Goal: Task Accomplishment & Management: Manage account settings

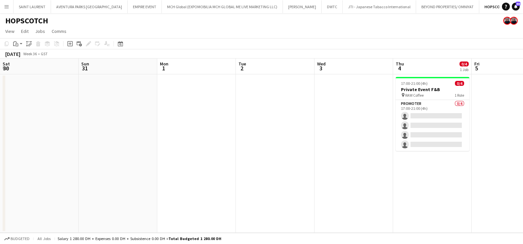
scroll to position [0, 231]
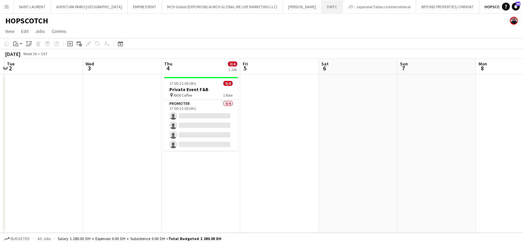
click at [322, 11] on button "DWTC Close" at bounding box center [332, 6] width 21 height 13
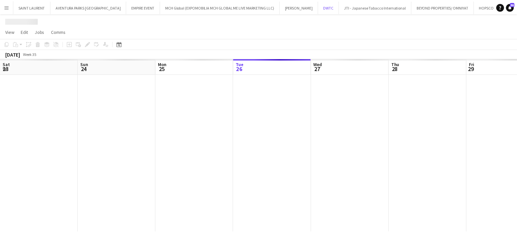
scroll to position [0, 157]
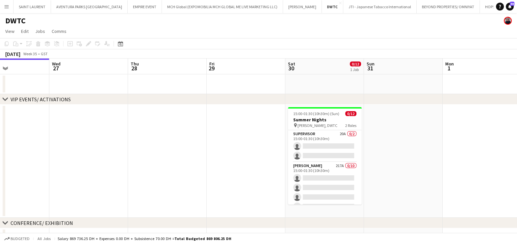
drag, startPoint x: 401, startPoint y: 135, endPoint x: 112, endPoint y: 137, distance: 289.4
click at [138, 136] on app-calendar-viewport "Sat 23 Sun 24 Mon 25 Tue 26 Wed 27 Thu 28 Fri 29 Sat 30 0/12 1 Job Sun 31 Mon 1…" at bounding box center [258, 244] width 517 height 371
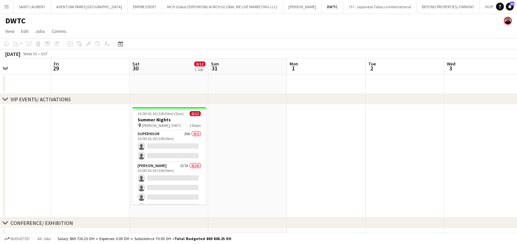
scroll to position [0, 237]
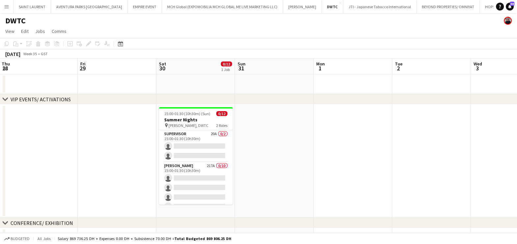
drag, startPoint x: 8, startPoint y: 138, endPoint x: -2, endPoint y: 138, distance: 9.9
click at [0, 138] on html "Menu Boards Boards Boards All jobs Status Workforce Workforce My Workforce Recr…" at bounding box center [258, 220] width 517 height 441
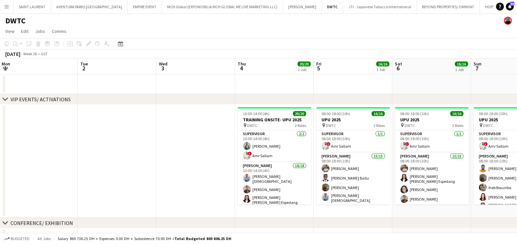
scroll to position [0, 239]
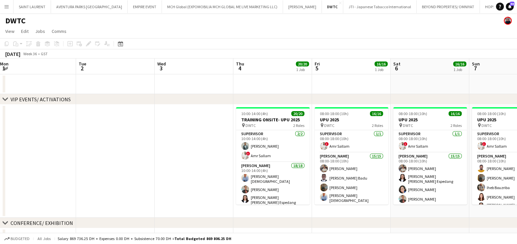
drag, startPoint x: 183, startPoint y: 166, endPoint x: 35, endPoint y: 166, distance: 148.0
click at [35, 166] on app-calendar-viewport "Fri 29 Sat 30 0/12 1 Job Sun 31 Mon 1 Tue 2 Wed 3 Thu 4 20/20 1 Job Fri 5 16/16…" at bounding box center [258, 244] width 517 height 371
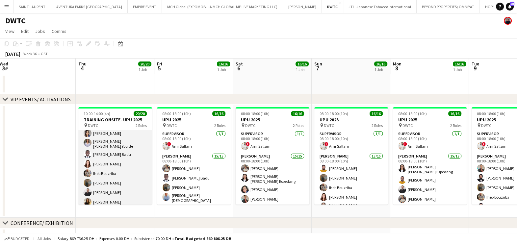
scroll to position [142, 0]
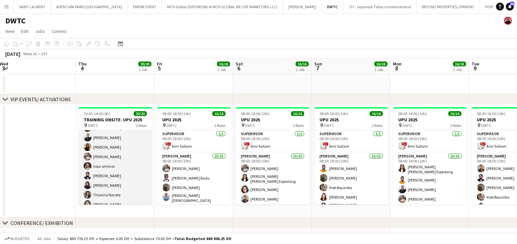
click at [116, 159] on app-card-role "[PERSON_NAME] 18/18 10:00-14:00 (4h) [PERSON_NAME] [PERSON_NAME] [PERSON_NAME] …" at bounding box center [115, 115] width 74 height 190
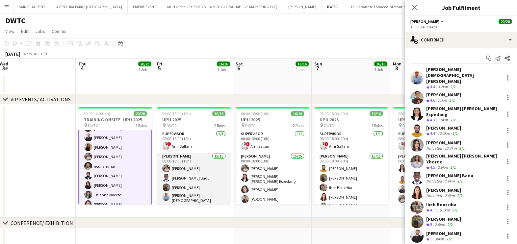
scroll to position [104, 0]
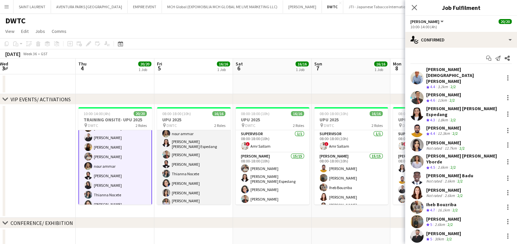
click at [199, 169] on app-card-role "[PERSON_NAME] 15/15 08:00-18:00 (10h) [PERSON_NAME] [PERSON_NAME] Badu [PERSON_…" at bounding box center [194, 130] width 74 height 162
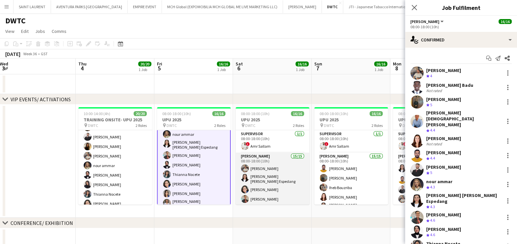
scroll to position [104, 0]
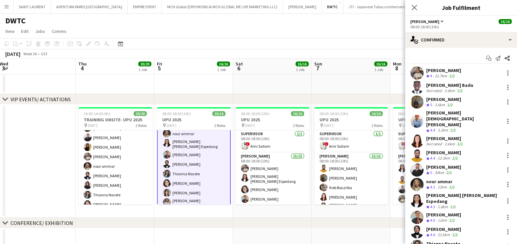
drag, startPoint x: 344, startPoint y: 87, endPoint x: 0, endPoint y: 89, distance: 344.3
click at [17, 88] on app-calendar-viewport "Sun 31 Mon 1 Tue 2 Wed 3 Thu 4 20/20 1 Job Fri 5 16/16 1 Job Sat 6 16/16 1 Job …" at bounding box center [258, 244] width 517 height 371
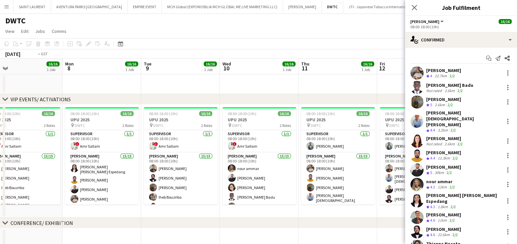
drag, startPoint x: 263, startPoint y: 90, endPoint x: 8, endPoint y: 92, distance: 254.5
click at [8, 92] on app-calendar-viewport "Thu 4 20/20 1 Job Fri 5 16/16 1 Job Sat 6 16/16 1 Job Sun 7 16/16 1 Job Mon 8 1…" at bounding box center [258, 244] width 517 height 371
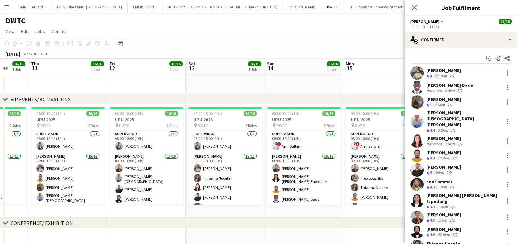
scroll to position [0, 289]
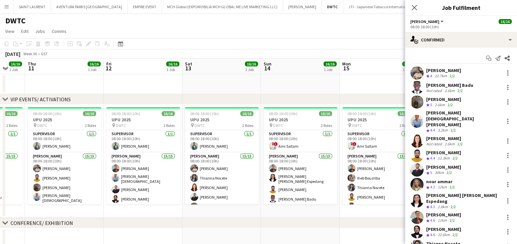
drag, startPoint x: 307, startPoint y: 93, endPoint x: 38, endPoint y: 96, distance: 268.7
click at [43, 95] on div "chevron-right VIP EVENTS/ ACTIVATIONS chevron-right CONFERENCE/ EXHIBITION chev…" at bounding box center [258, 244] width 517 height 371
drag, startPoint x: 140, startPoint y: 97, endPoint x: 23, endPoint y: 99, distance: 117.4
click at [23, 99] on div "chevron-right VIP EVENTS/ ACTIVATIONS" at bounding box center [258, 99] width 517 height 11
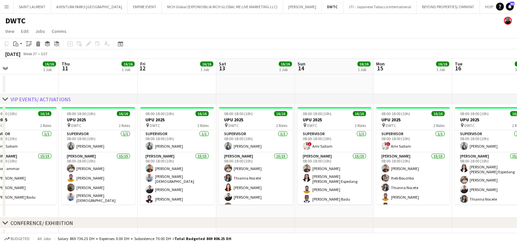
drag, startPoint x: 325, startPoint y: 73, endPoint x: 67, endPoint y: 78, distance: 258.2
click at [67, 77] on app-calendar-viewport "Sun 7 16/16 1 Job Mon 8 16/16 1 Job Tue 9 16/16 1 Job Wed 10 16/16 1 Job Thu 11…" at bounding box center [258, 244] width 517 height 371
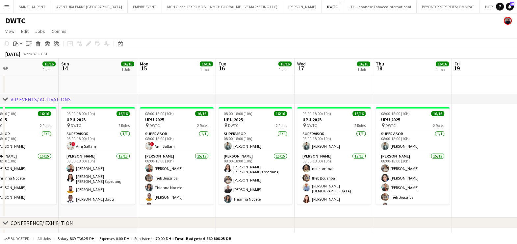
drag, startPoint x: 260, startPoint y: 81, endPoint x: 500, endPoint y: 82, distance: 240.1
click at [498, 82] on app-calendar-viewport "Thu 11 16/16 1 Job Fri 12 16/16 1 Job Sat 13 16/16 1 Job Sun 14 16/16 1 Job Mon…" at bounding box center [258, 244] width 517 height 371
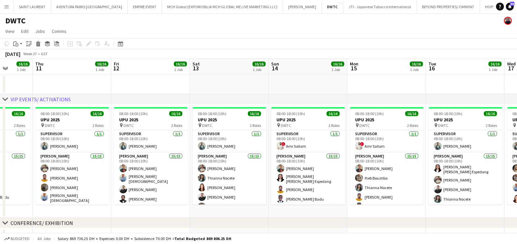
drag, startPoint x: 265, startPoint y: 75, endPoint x: 524, endPoint y: 78, distance: 259.1
click at [516, 78] on html "Menu Boards Boards Boards All jobs Status Workforce Workforce My Workforce Recr…" at bounding box center [258, 220] width 517 height 441
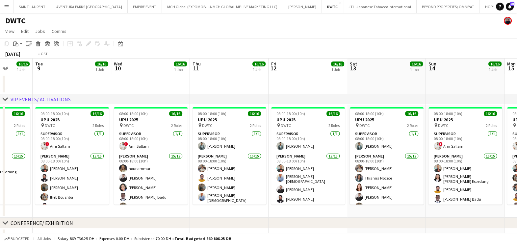
drag, startPoint x: 168, startPoint y: 85, endPoint x: 480, endPoint y: 86, distance: 312.4
click at [480, 86] on app-calendar-viewport "Sat 6 16/16 1 Job Sun 7 16/16 1 Job Mon 8 16/16 1 Job Tue 9 16/16 1 Job Wed 10 …" at bounding box center [258, 244] width 517 height 371
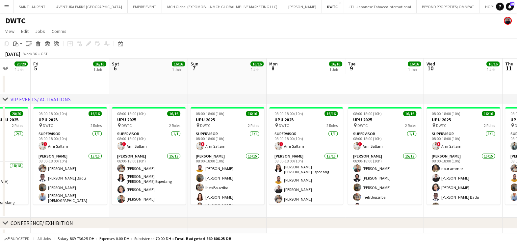
scroll to position [0, 214]
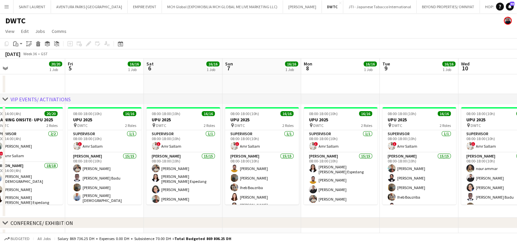
drag, startPoint x: 311, startPoint y: 85, endPoint x: 522, endPoint y: 85, distance: 211.4
click at [516, 85] on html "Menu Boards Boards Boards All jobs Status Workforce Workforce My Workforce Recr…" at bounding box center [258, 220] width 517 height 441
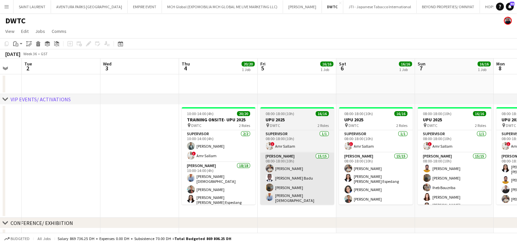
drag, startPoint x: 216, startPoint y: 177, endPoint x: 263, endPoint y: 174, distance: 47.4
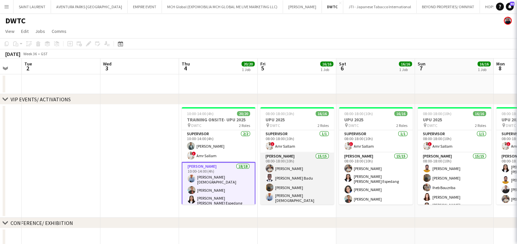
scroll to position [0, 214]
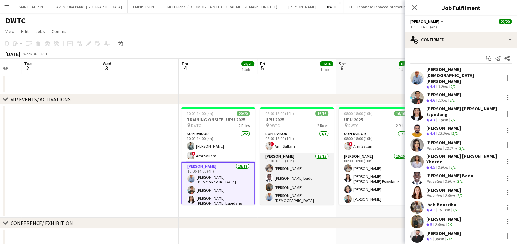
click at [298, 174] on app-card-role "Usher 15/15 08:00-18:00 (10h) Muhammad Fayaz Andy Agyemang Badu Jevas Nangsi Ll…" at bounding box center [297, 234] width 74 height 162
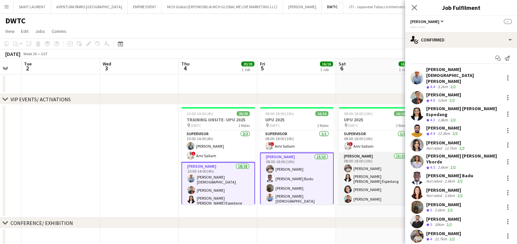
click at [373, 176] on app-card-role "Usher 15/15 08:00-18:00 (10h) Muhammad Fayaz Maria liza Espedang Cherubim Reyes…" at bounding box center [375, 234] width 74 height 162
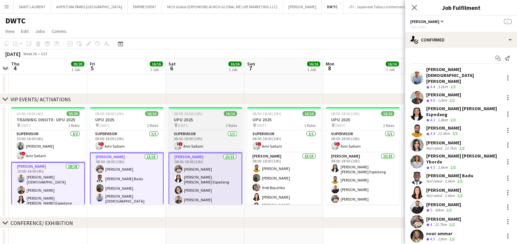
scroll to position [0, 241]
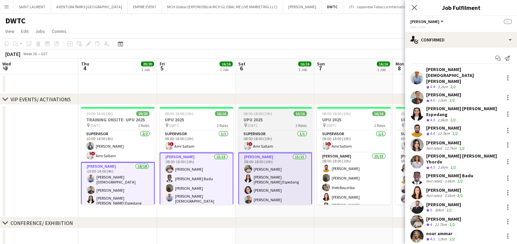
drag, startPoint x: 347, startPoint y: 174, endPoint x: 112, endPoint y: 156, distance: 236.1
click at [112, 156] on app-calendar-viewport "Sun 31 Mon 1 Tue 2 Wed 3 Thu 4 20/20 1 Job Fri 5 16/16 1 Job Sat 6 16/16 1 Job …" at bounding box center [258, 244] width 517 height 371
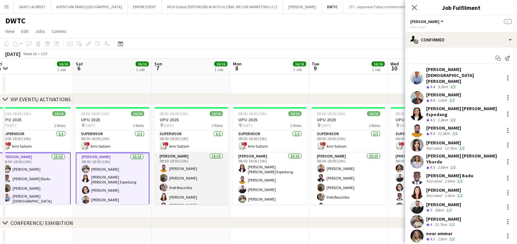
click at [206, 160] on app-card-role "Usher 15/15 08:00-18:00 (10h) Adeel Ahmad Jevas Nangsi Iheb Bouzriba Natasha Fa…" at bounding box center [191, 232] width 74 height 158
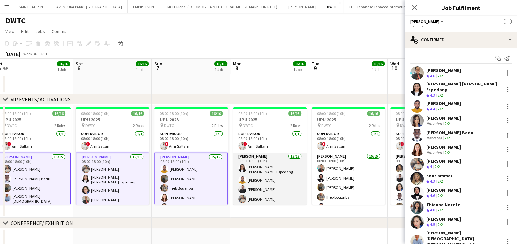
click at [277, 173] on app-card-role "Usher 15/15 08:00-18:00 (10h) Maria liza Espedang Adeel Ahmad Radwan Jrish Muha…" at bounding box center [270, 233] width 74 height 160
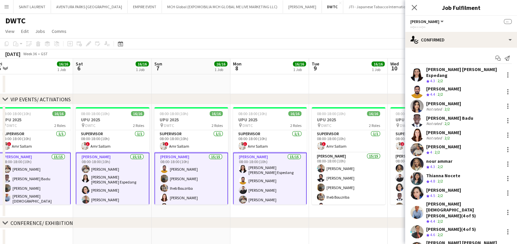
drag, startPoint x: 232, startPoint y: 173, endPoint x: 33, endPoint y: 172, distance: 198.9
click at [33, 172] on app-calendar-viewport "Tue 2 Wed 3 Thu 4 20/20 1 Job Fri 5 16/16 1 Job Sat 6 16/16 1 Job Sun 7 16/16 1…" at bounding box center [258, 244] width 517 height 371
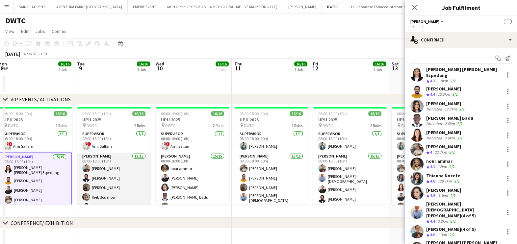
click at [128, 173] on app-card-role "Usher 15/15 08:00-18:00 (10h) Albert Arroyo Fotima Naimova Jevas Nangsi Iheb Bo…" at bounding box center [114, 233] width 74 height 160
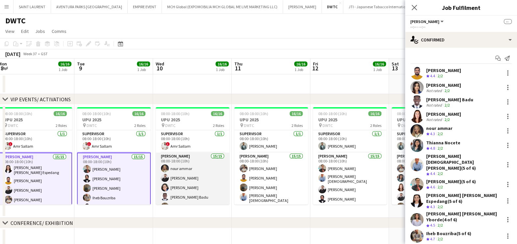
click at [181, 174] on app-card-role "Usher 15/15 08:00-18:00 (10h) nour ammar Radwan Jrish Cherubim Reyes Andy Agyem…" at bounding box center [193, 234] width 74 height 162
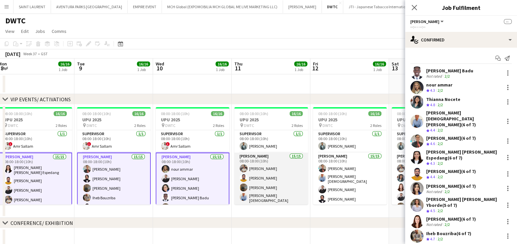
drag, startPoint x: 250, startPoint y: 175, endPoint x: 283, endPoint y: 176, distance: 33.2
click at [251, 175] on app-card-role "Usher 15/15 08:00-18:00 (10h) Muhammad Fayaz Adeel Ahmad Jevas Nangsi Lloyd Chr…" at bounding box center [271, 234] width 74 height 162
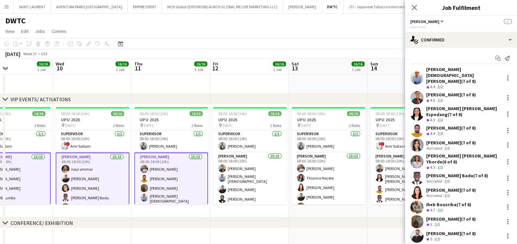
drag, startPoint x: 183, startPoint y: 178, endPoint x: 118, endPoint y: 177, distance: 65.1
click at [116, 177] on app-calendar-viewport "Fri 5 16/16 1 Job Sat 6 16/16 1 Job Sun 7 16/16 1 Job Mon 8 16/16 1 Job Tue 9 1…" at bounding box center [258, 244] width 517 height 371
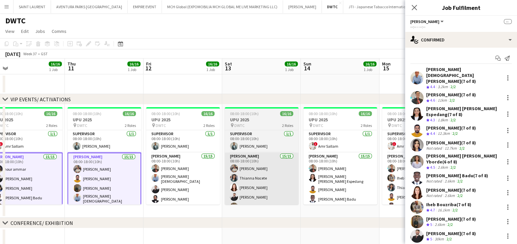
click at [196, 178] on app-card-role "Usher 15/15 08:00-18:00 (10h) Albert Arroyo Lloyd Christian Gonzalo Radwan Jris…" at bounding box center [183, 234] width 74 height 162
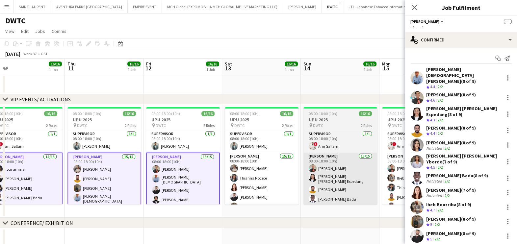
click at [262, 180] on app-card-role "Usher 15/15 08:00-18:00 (10h) Muhammad Fayaz Thianna Nocete Natasha Faux Radwan…" at bounding box center [262, 234] width 74 height 162
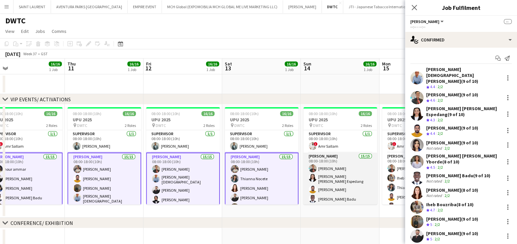
click at [339, 181] on app-card-role "Usher 15/15 08:00-18:00 (10h) Albert Arroyo Maria liza Espedang Adeel Ahmad And…" at bounding box center [340, 234] width 74 height 162
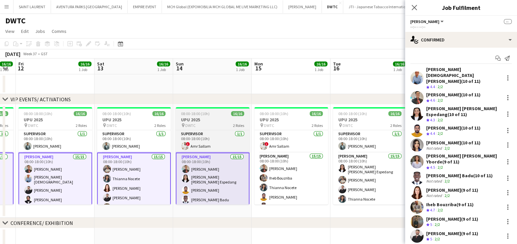
drag, startPoint x: 177, startPoint y: 181, endPoint x: 64, endPoint y: 179, distance: 112.5
click at [50, 181] on app-calendar-viewport "Tue 9 16/16 1 Job Wed 10 16/16 1 Job Thu 11 16/16 1 Job Fri 12 16/16 1 Job Sat …" at bounding box center [258, 244] width 517 height 371
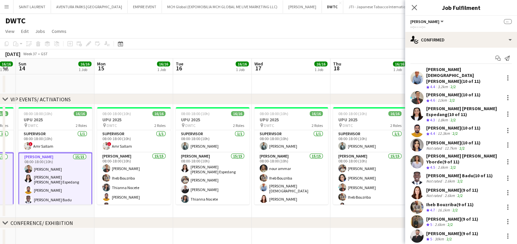
scroll to position [0, 233]
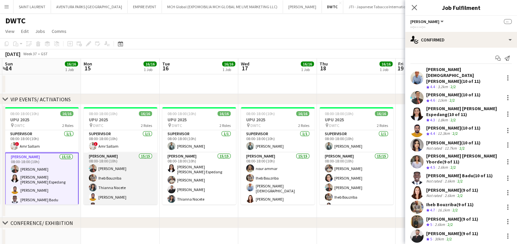
click at [118, 176] on app-card-role "Usher 15/15 08:00-18:00 (10h) Albert Arroyo Iheb Bouzriba Thianna Nocete Adeel …" at bounding box center [121, 233] width 74 height 160
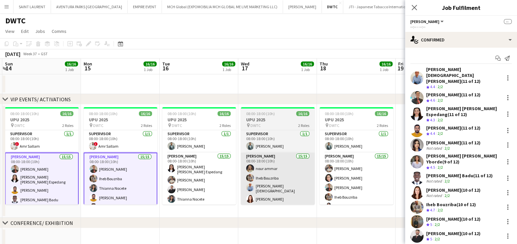
click at [202, 178] on app-card-role "Usher 15/15 08:00-18:00 (10h) Maria liza Espedang Muhammad Fayaz Radwan Jrish T…" at bounding box center [199, 233] width 74 height 160
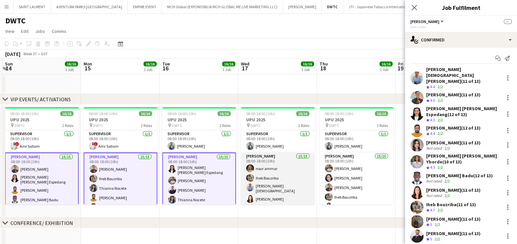
click at [288, 178] on app-card-role "Usher 15/15 08:00-18:00 (10h) nour ammar Iheb Bouzriba Lloyd Christian Gonzalo …" at bounding box center [278, 233] width 74 height 160
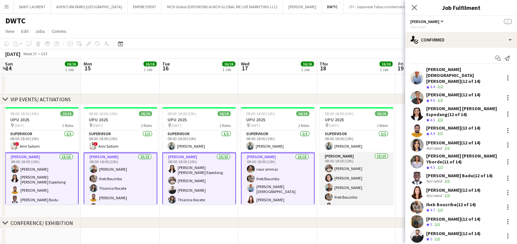
click at [351, 180] on app-card-role "Usher 15/15 08:00-18:00 (10h) Muhammad Fayaz Cherubim Reyes Albert Arroyo Iheb …" at bounding box center [356, 233] width 74 height 160
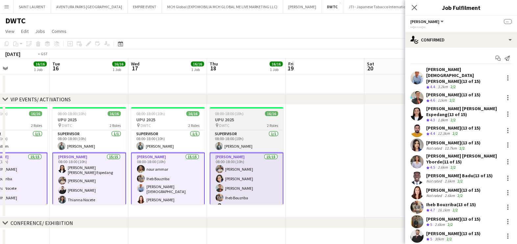
drag, startPoint x: 377, startPoint y: 179, endPoint x: 258, endPoint y: 179, distance: 118.4
click at [258, 179] on app-calendar-viewport "Fri 12 16/16 1 Job Sat 13 16/16 1 Job Sun 14 16/16 1 Job Mon 15 16/16 1 Job Tue…" at bounding box center [258, 244] width 517 height 371
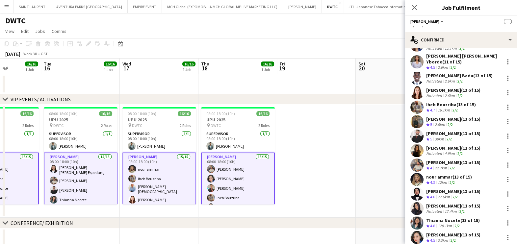
scroll to position [100, 0]
click at [503, 146] on div at bounding box center [507, 150] width 8 height 8
drag, startPoint x: 473, startPoint y: 189, endPoint x: 329, endPoint y: 237, distance: 151.7
click at [473, 189] on span "Remove" at bounding box center [469, 191] width 20 height 6
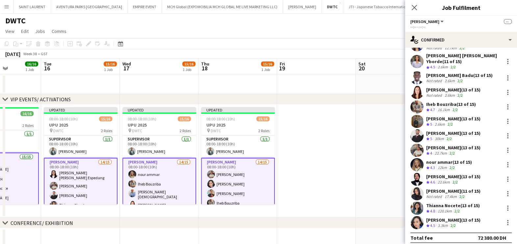
scroll to position [85, 0]
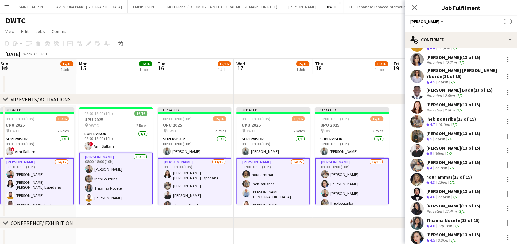
drag, startPoint x: 203, startPoint y: 179, endPoint x: 374, endPoint y: 182, distance: 171.0
click at [368, 182] on app-calendar-viewport "Fri 12 16/16 1 Job Sat 13 15/16 1 Job Sun 14 15/16 1 Job Mon 15 16/16 1 Job Tue…" at bounding box center [258, 244] width 517 height 371
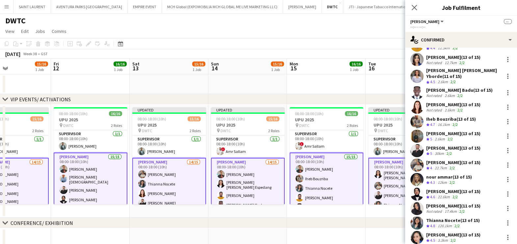
drag, startPoint x: 311, startPoint y: 187, endPoint x: 419, endPoint y: 187, distance: 108.5
click at [419, 187] on body "Menu Boards Boards Boards All jobs Status Workforce Workforce My Workforce Recr…" at bounding box center [258, 220] width 517 height 441
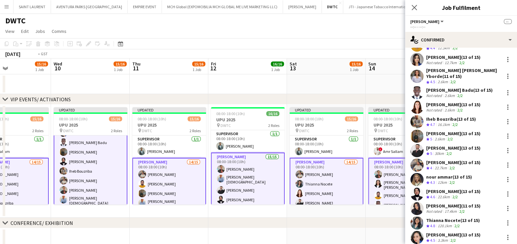
scroll to position [0, 197]
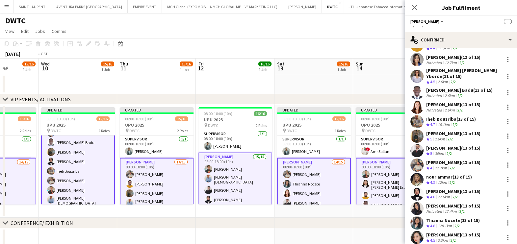
drag, startPoint x: 230, startPoint y: 187, endPoint x: 447, endPoint y: 189, distance: 217.0
click at [447, 189] on body "Menu Boards Boards Boards All jobs Status Workforce Workforce My Workforce Recr…" at bounding box center [258, 220] width 517 height 441
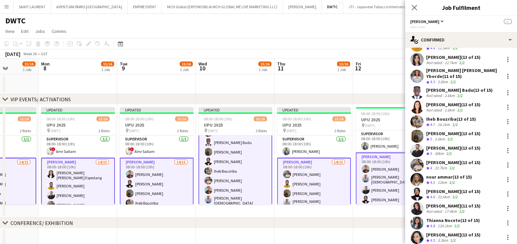
drag, startPoint x: 124, startPoint y: 94, endPoint x: 374, endPoint y: 94, distance: 249.6
click at [367, 94] on div "chevron-right VIP EVENTS/ ACTIVATIONS" at bounding box center [258, 99] width 517 height 11
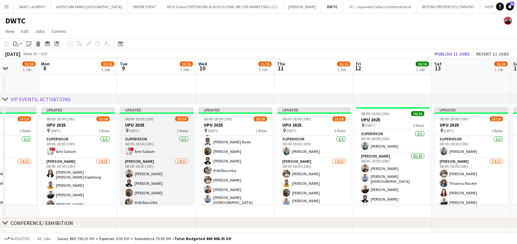
scroll to position [60, 0]
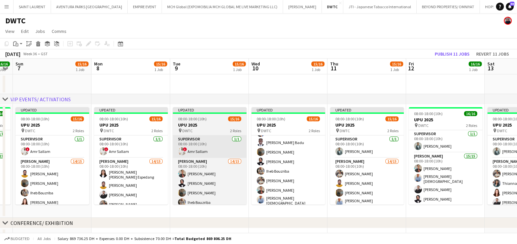
drag, startPoint x: 127, startPoint y: 130, endPoint x: 368, endPoint y: 137, distance: 241.8
click at [373, 137] on app-calendar-viewport "Fri 5 16/16 1 Job Sat 6 16/16 1 Job Sun 7 15/16 1 Job Mon 8 15/16 1 Job Tue 9 1…" at bounding box center [258, 244] width 517 height 371
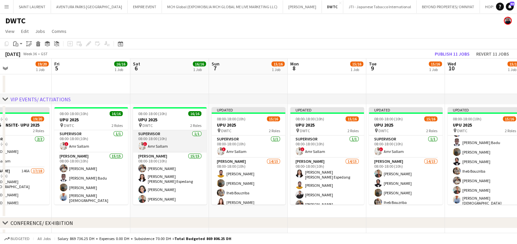
drag, startPoint x: 143, startPoint y: 138, endPoint x: 376, endPoint y: 134, distance: 232.5
click at [386, 140] on app-calendar-viewport "Tue 2 Wed 3 Thu 4 19/20 1 Job Fri 5 16/16 1 Job Sat 6 16/16 1 Job Sun 7 15/16 1…" at bounding box center [258, 244] width 517 height 371
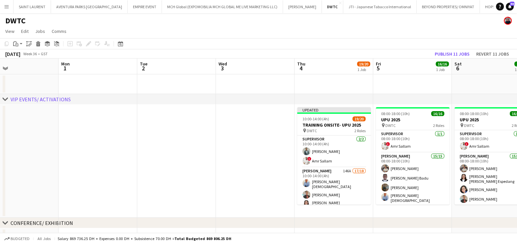
scroll to position [0, 178]
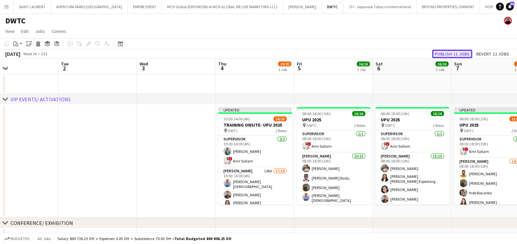
click at [447, 52] on button "Publish 11 jobs" at bounding box center [452, 54] width 40 height 9
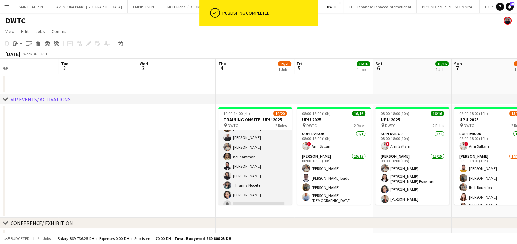
click at [258, 168] on app-card-role "Usher 146A 17/18 10:00-14:00 (4h) Lloyd Christian Gonzalo Albert Arroyo Maria l…" at bounding box center [255, 115] width 74 height 190
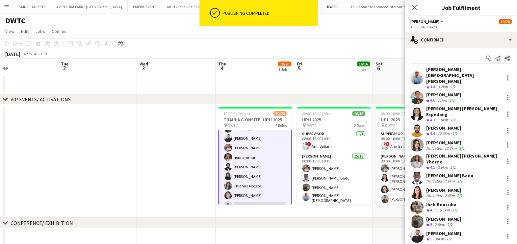
scroll to position [142, 0]
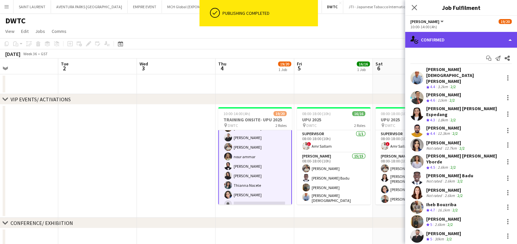
click at [447, 45] on div "single-neutral-actions-check-2 Confirmed" at bounding box center [461, 40] width 112 height 16
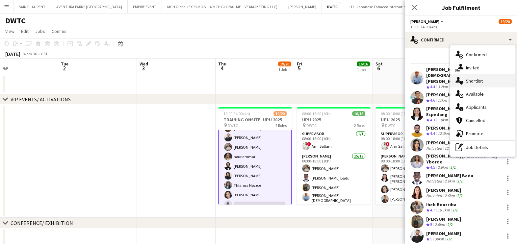
click at [476, 83] on div "single-neutral-actions-heart Shortlist" at bounding box center [482, 80] width 65 height 13
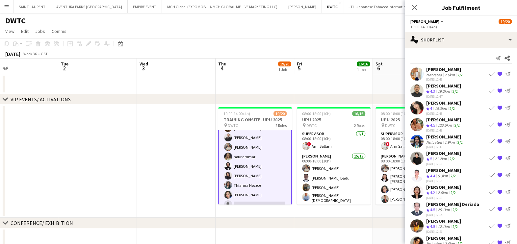
click at [444, 157] on div "21.2km" at bounding box center [440, 159] width 15 height 6
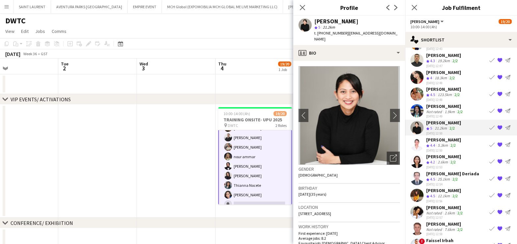
scroll to position [0, 0]
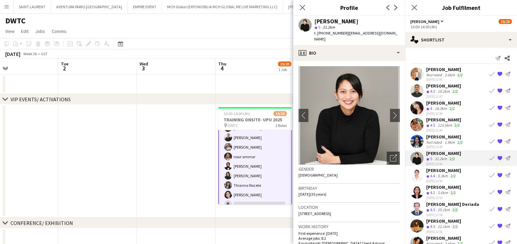
click at [441, 136] on div "Pooja Ropwani" at bounding box center [445, 137] width 38 height 6
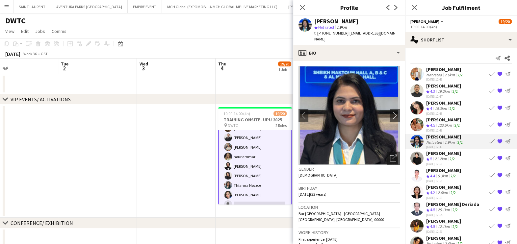
click at [441, 102] on div "Megna S" at bounding box center [443, 103] width 35 height 6
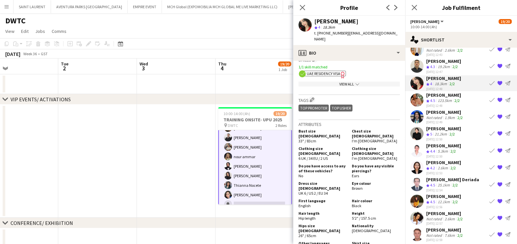
scroll to position [41, 0]
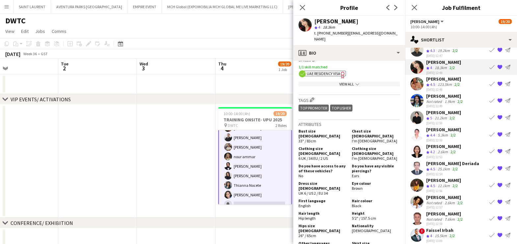
click at [449, 200] on div "2.6km" at bounding box center [449, 202] width 13 height 5
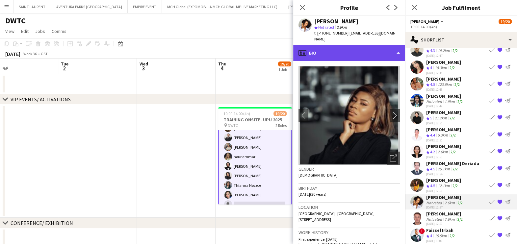
click at [363, 47] on div "profile Bio" at bounding box center [349, 53] width 112 height 16
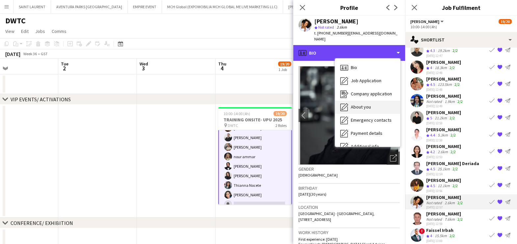
scroll to position [48, 0]
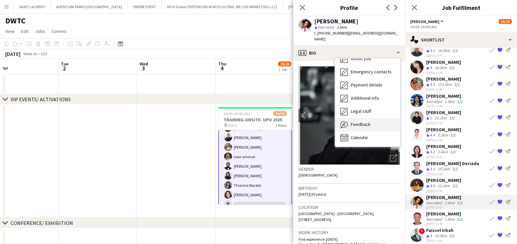
click at [377, 118] on div "Feedback Feedback" at bounding box center [367, 124] width 65 height 13
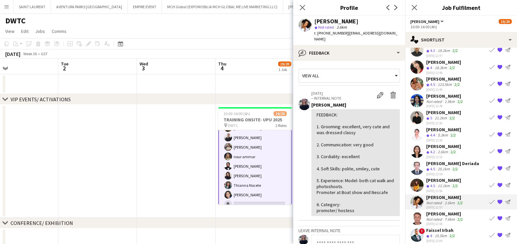
click at [437, 183] on div "12.1km" at bounding box center [443, 186] width 15 height 6
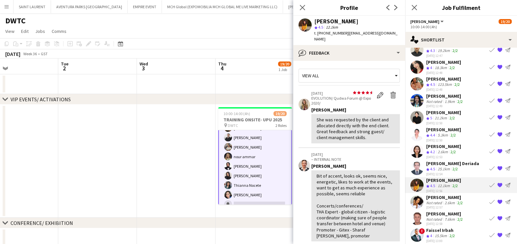
drag, startPoint x: 357, startPoint y: 19, endPoint x: 312, endPoint y: 21, distance: 45.1
click at [312, 21] on div "Ayesha Shaikh star 4.5 12.1km t. +971567184800 | aishashaikh1997@gmail.com" at bounding box center [349, 30] width 112 height 29
copy div "Ayesha Shaikh"
click at [92, 132] on app-calendar-viewport "Sat 30 0/12 1 Job Sun 31 Mon 1 Tue 2 Wed 3 Thu 4 19/20 1 Job Fri 5 16/16 1 Job …" at bounding box center [258, 244] width 517 height 371
click at [489, 183] on app-icon "Book crew" at bounding box center [491, 185] width 5 height 5
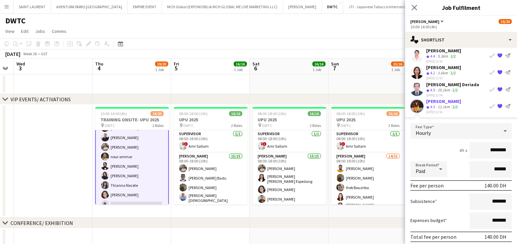
scroll to position [164, 0]
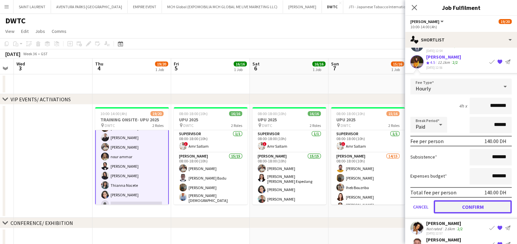
click at [481, 202] on button "Confirm" at bounding box center [472, 206] width 78 height 13
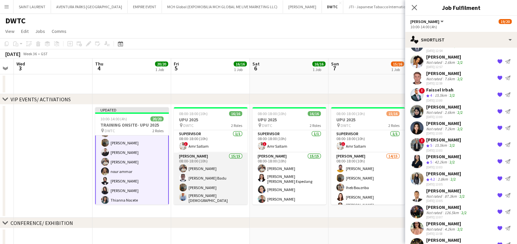
click at [210, 166] on app-card-role "Usher 15/15 08:00-18:00 (10h) Muhammad Fayaz Andy Agyemang Badu Jevas Nangsi Ll…" at bounding box center [211, 234] width 74 height 162
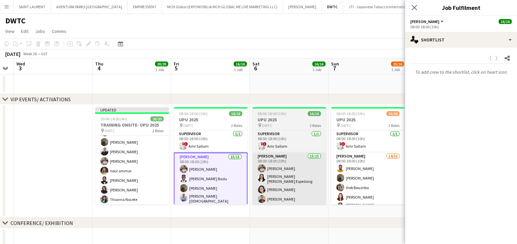
scroll to position [142, 0]
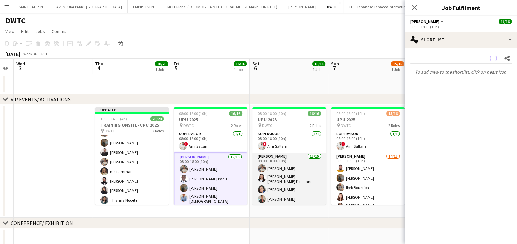
click at [292, 183] on app-card-role "Usher 15/15 08:00-18:00 (10h) Muhammad Fayaz Maria liza Espedang Cherubim Reyes…" at bounding box center [289, 234] width 74 height 162
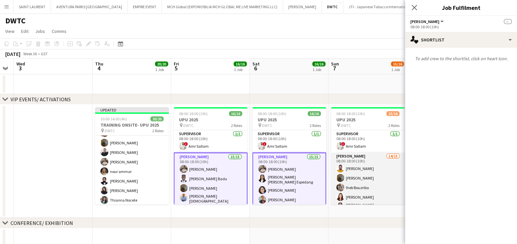
click at [356, 183] on app-card-role "Usher 14/15 08:00-18:00 (10h) Adeel Ahmad Jevas Nangsi Iheb Bouzriba Natasha Fa…" at bounding box center [368, 232] width 74 height 158
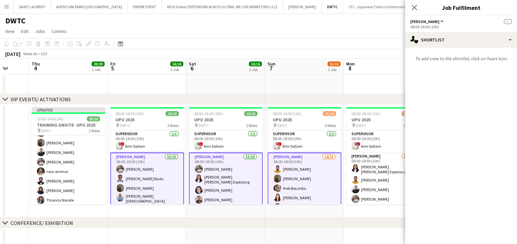
drag, startPoint x: 367, startPoint y: 183, endPoint x: 82, endPoint y: 152, distance: 286.8
click at [82, 152] on app-calendar-viewport "Sun 31 Mon 1 Tue 2 Wed 3 Thu 4 20/20 1 Job Fri 5 16/16 1 Job Sat 6 16/16 1 Job …" at bounding box center [258, 244] width 517 height 371
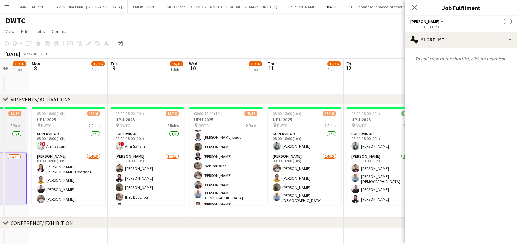
scroll to position [0, 191]
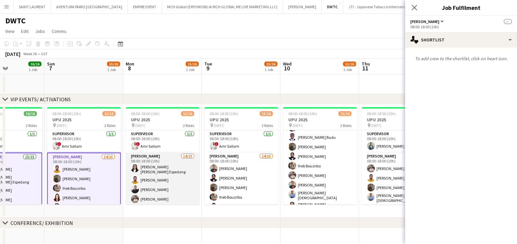
click at [165, 168] on app-card-role "Usher 14/15 08:00-18:00 (10h) Maria liza Espedang Adeel Ahmad Radwan Jrish Muha…" at bounding box center [163, 233] width 74 height 160
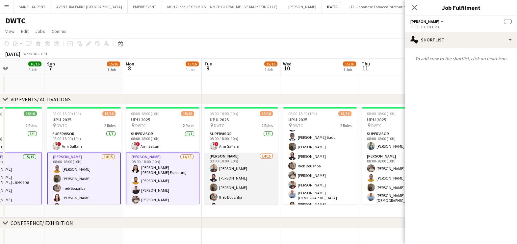
click at [229, 175] on app-card-role "Usher 14/15 08:00-18:00 (10h) Albert Arroyo Fotima Naimova Jevas Nangsi Iheb Bo…" at bounding box center [241, 233] width 74 height 160
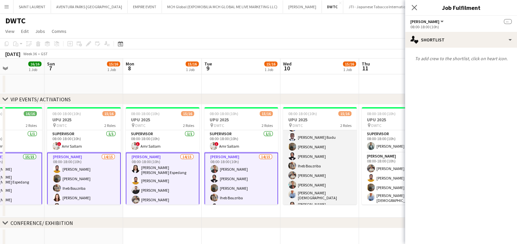
click at [332, 186] on app-card-role "Usher 14/15 08:00-18:00 (10h) nour ammar Radwan Jrish Cherubim Reyes Andy Agyem…" at bounding box center [320, 174] width 74 height 162
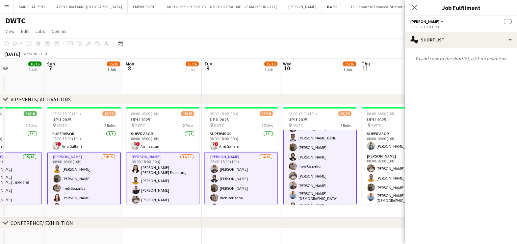
scroll to position [61, 0]
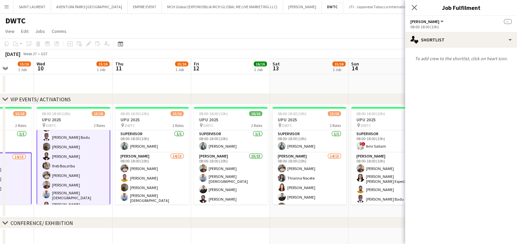
drag, startPoint x: 306, startPoint y: 185, endPoint x: 87, endPoint y: 158, distance: 220.6
click at [87, 158] on app-calendar-viewport "Sat 6 16/16 1 Job Sun 7 15/16 1 Job Mon 8 15/16 1 Job Tue 9 15/16 1 Job Wed 10 …" at bounding box center [258, 244] width 517 height 371
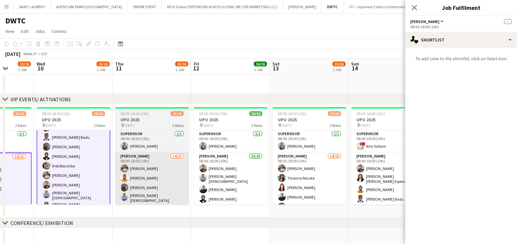
scroll to position [0, 281]
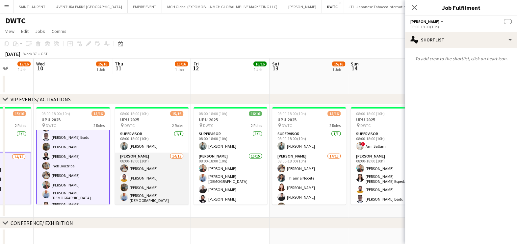
click at [152, 171] on app-card-role "Usher 14/15 08:00-18:00 (10h) Muhammad Fayaz Adeel Ahmad Jevas Nangsi Lloyd Chr…" at bounding box center [152, 234] width 74 height 162
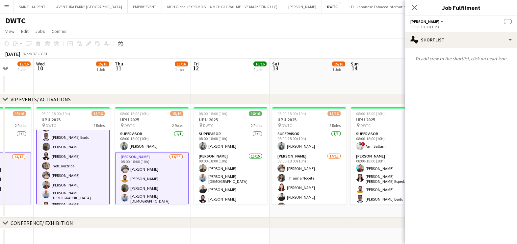
click at [241, 179] on app-card-role "Usher 15/15 08:00-18:00 (10h) Albert Arroyo Lloyd Christian Gonzalo Radwan Jris…" at bounding box center [230, 234] width 74 height 162
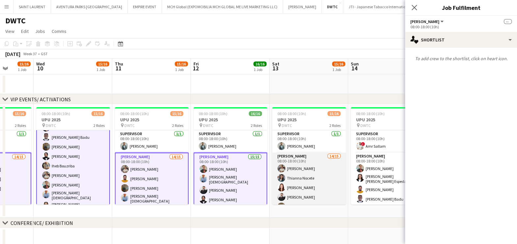
click at [301, 182] on app-card-role "Usher 14/15 08:00-18:00 (10h) Muhammad Fayaz Thianna Nocete Natasha Faux Radwan…" at bounding box center [309, 234] width 74 height 162
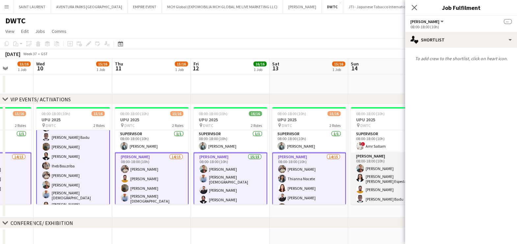
drag, startPoint x: 376, startPoint y: 184, endPoint x: 388, endPoint y: 187, distance: 12.6
click at [376, 184] on app-card-role "Usher 14/15 08:00-18:00 (10h) Albert Arroyo Maria liza Espedang Adeel Ahmad And…" at bounding box center [388, 234] width 74 height 162
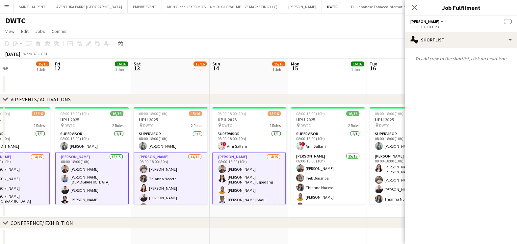
drag, startPoint x: 383, startPoint y: 188, endPoint x: 156, endPoint y: 168, distance: 227.5
click at [156, 168] on app-calendar-viewport "Mon 8 15/16 1 Job Tue 9 15/16 1 Job Wed 10 15/16 1 Job Thu 11 15/16 1 Job Fri 1…" at bounding box center [258, 244] width 517 height 371
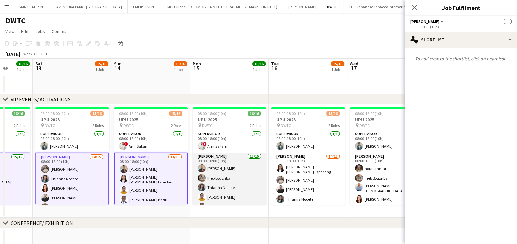
click at [223, 170] on app-card-role "Usher 15/15 08:00-18:00 (10h) Albert Arroyo Iheb Bouzriba Thianna Nocete Adeel …" at bounding box center [229, 233] width 74 height 160
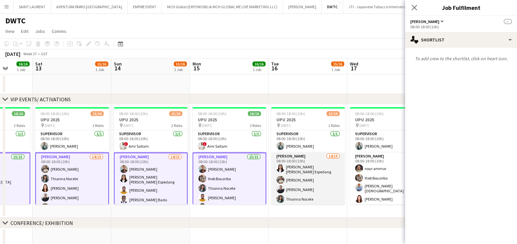
click at [276, 175] on app-card-role "Usher 14/15 08:00-18:00 (10h) Maria liza Espedang Muhammad Fayaz Radwan Jrish T…" at bounding box center [308, 233] width 74 height 160
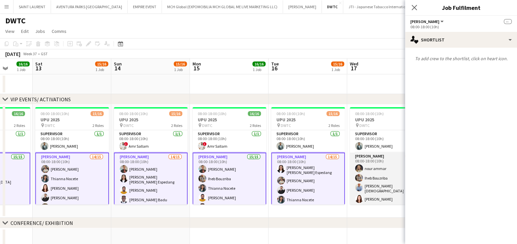
click at [364, 183] on app-card-role "Usher 14/15 08:00-18:00 (10h) nour ammar Iheb Bouzriba Lloyd Christian Gonzalo …" at bounding box center [387, 233] width 74 height 160
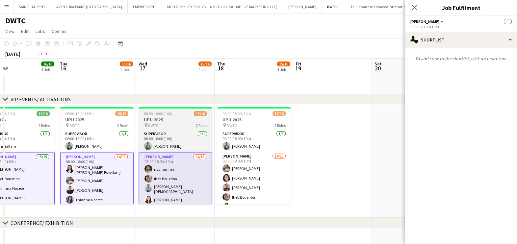
drag, startPoint x: 272, startPoint y: 176, endPoint x: 180, endPoint y: 165, distance: 93.0
click at [168, 166] on app-calendar-viewport "Fri 12 16/16 1 Job Sat 13 15/16 1 Job Sun 14 15/16 1 Job Mon 15 16/16 1 Job Tue…" at bounding box center [258, 244] width 517 height 371
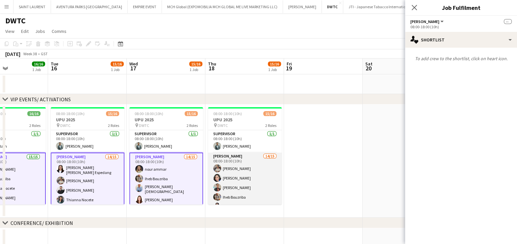
click at [229, 168] on app-card-role "Usher 14/15 08:00-18:00 (10h) Muhammad Fayaz Cherubim Reyes Albert Arroyo Iheb …" at bounding box center [245, 233] width 74 height 160
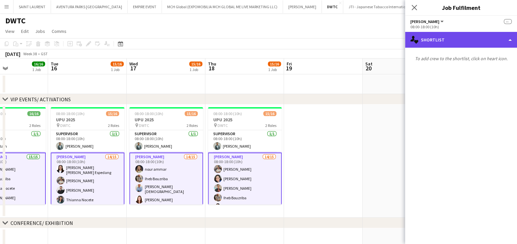
click at [444, 43] on div "single-neutral-actions-heart Shortlist" at bounding box center [461, 40] width 112 height 16
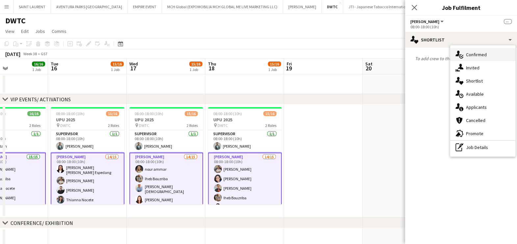
click at [465, 56] on div "single-neutral-actions-check-2 Confirmed" at bounding box center [482, 54] width 65 height 13
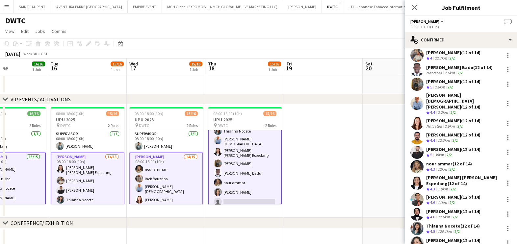
scroll to position [0, 0]
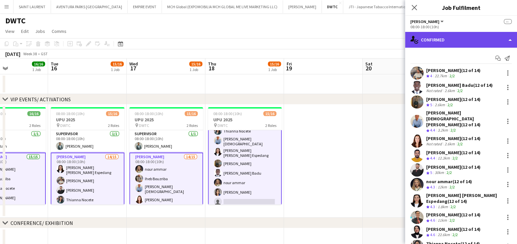
click at [452, 37] on div "single-neutral-actions-check-2 Confirmed" at bounding box center [461, 40] width 112 height 16
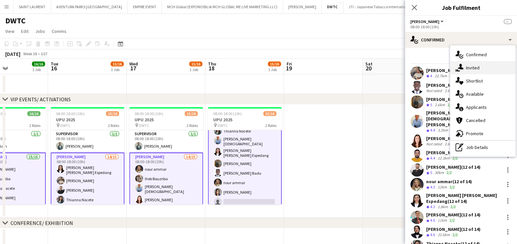
click at [464, 69] on div "single-neutral-actions-share-1 Invited" at bounding box center [482, 67] width 65 height 13
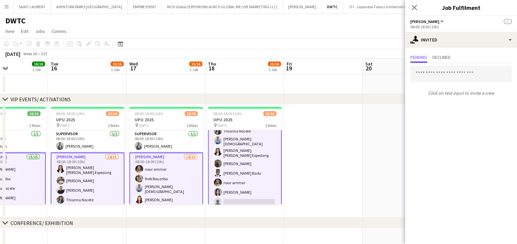
click at [332, 178] on app-date-cell at bounding box center [323, 161] width 79 height 113
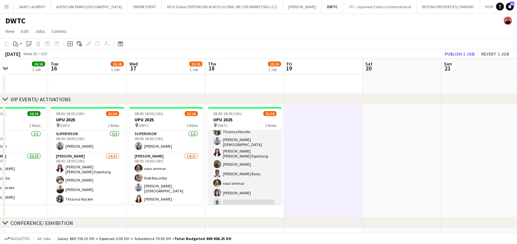
click at [238, 169] on app-card-role "Usher 14/15 08:00-18:00 (10h) Muhammad Fayaz Cherubim Reyes Albert Arroyo Iheb …" at bounding box center [245, 129] width 74 height 160
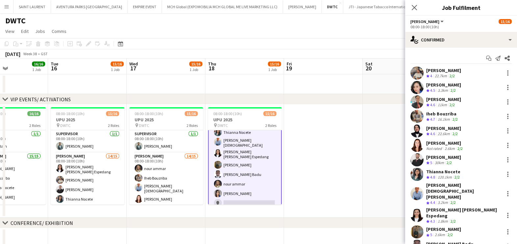
scroll to position [104, 0]
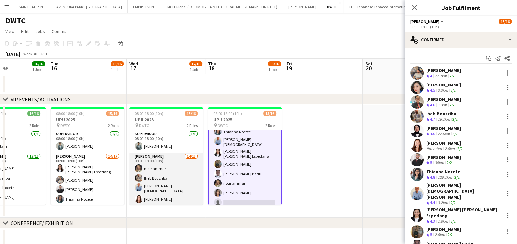
click at [146, 181] on app-card-role "Usher 14/15 08:00-18:00 (10h) nour ammar Iheb Bouzriba Lloyd Christian Gonzalo …" at bounding box center [166, 233] width 74 height 160
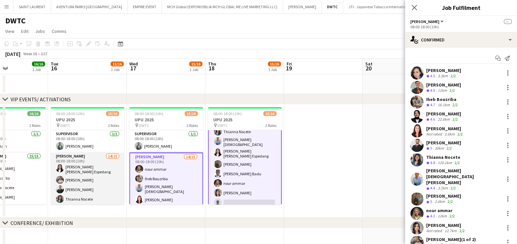
click at [88, 178] on app-card-role "Usher 14/15 08:00-18:00 (10h) Maria liza Espedang Muhammad Fayaz Radwan Jrish T…" at bounding box center [88, 233] width 74 height 160
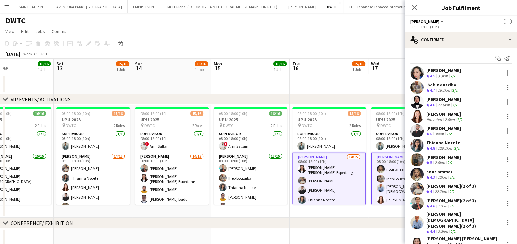
scroll to position [0, 189]
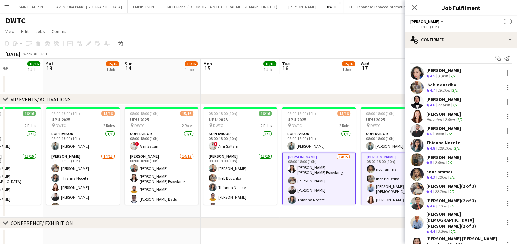
drag, startPoint x: 79, startPoint y: 178, endPoint x: 392, endPoint y: 213, distance: 315.4
click at [392, 213] on app-calendar-viewport "Wed 10 15/16 1 Job Thu 11 15/16 1 Job Fri 12 16/16 1 Job Sat 13 15/16 1 Job Sun…" at bounding box center [258, 244] width 517 height 371
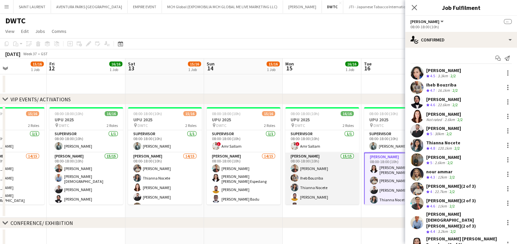
click at [311, 185] on app-card-role "Usher 15/15 08:00-18:00 (10h) Albert Arroyo Iheb Bouzriba Thianna Nocete Adeel …" at bounding box center [322, 233] width 74 height 160
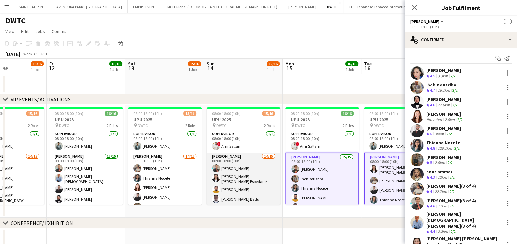
click at [237, 182] on app-card-role "Usher 14/15 08:00-18:00 (10h) Albert Arroyo Maria liza Espedang Adeel Ahmad And…" at bounding box center [244, 234] width 74 height 162
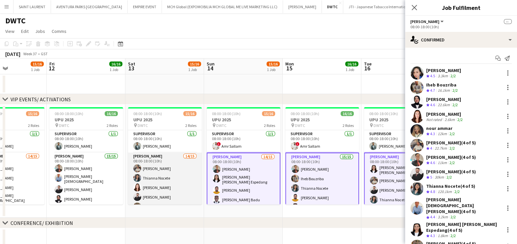
click at [176, 182] on app-card-role "Usher 14/15 08:00-18:00 (10h) Muhammad Fayaz Thianna Nocete Natasha Faux Radwan…" at bounding box center [165, 234] width 74 height 162
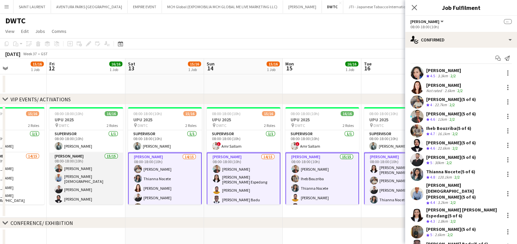
click at [93, 178] on app-card-role "Usher 15/15 08:00-18:00 (10h) Albert Arroyo Lloyd Christian Gonzalo Radwan Jris…" at bounding box center [86, 234] width 74 height 162
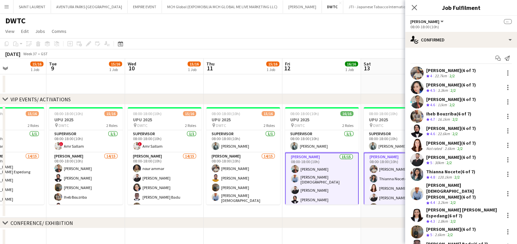
drag, startPoint x: 89, startPoint y: 176, endPoint x: 325, endPoint y: 202, distance: 237.2
click at [325, 202] on app-calendar-viewport "Sat 6 16/16 1 Job Sun 7 15/16 1 Job Mon 8 15/16 1 Job Tue 9 15/16 1 Job Wed 10 …" at bounding box center [258, 244] width 517 height 371
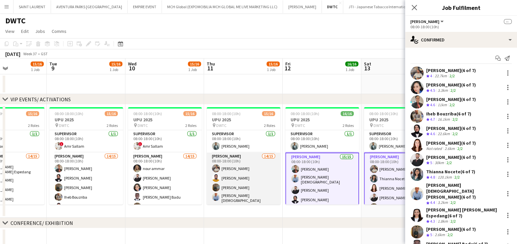
click at [238, 185] on app-card-role "Usher 14/15 08:00-18:00 (10h) Muhammad Fayaz Adeel Ahmad Jevas Nangsi Lloyd Chr…" at bounding box center [244, 234] width 74 height 162
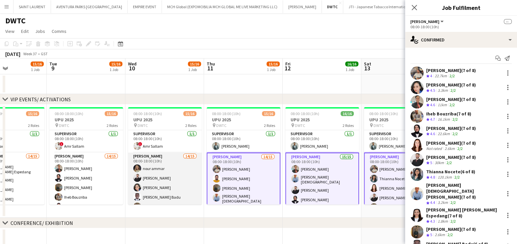
click at [155, 170] on app-card-role "Usher 14/15 08:00-18:00 (10h) nour ammar Radwan Jrish Cherubim Reyes Andy Agyem…" at bounding box center [165, 234] width 74 height 162
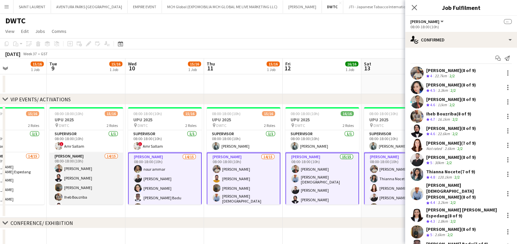
click at [86, 174] on app-card-role "Usher 14/15 08:00-18:00 (10h) Albert Arroyo Fotima Naimova Jevas Nangsi Iheb Bo…" at bounding box center [86, 233] width 74 height 160
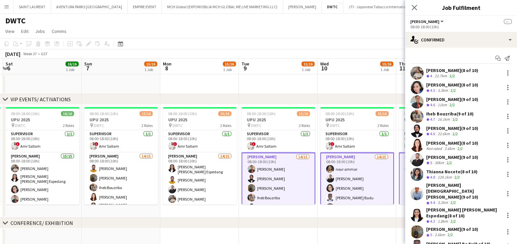
drag, startPoint x: 106, startPoint y: 177, endPoint x: 360, endPoint y: 192, distance: 254.6
click at [360, 192] on app-calendar-viewport "Thu 4 20/20 1 Job Fri 5 16/16 1 Job Sat 6 16/16 1 Job Sun 7 15/16 1 Job Mon 8 1…" at bounding box center [258, 244] width 517 height 371
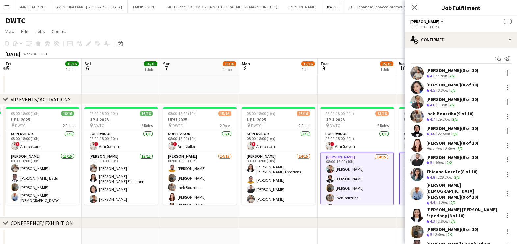
scroll to position [0, 151]
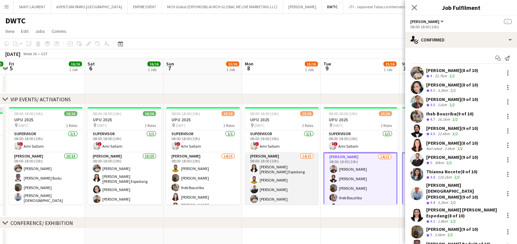
click at [274, 191] on app-card-role "Usher 14/15 08:00-18:00 (10h) Maria liza Espedang Adeel Ahmad Radwan Jrish Muha…" at bounding box center [282, 233] width 74 height 160
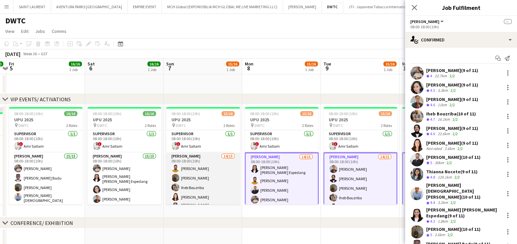
click at [171, 169] on app-user-avatar at bounding box center [175, 168] width 8 height 8
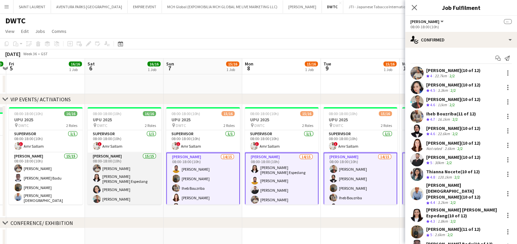
click at [105, 167] on app-card-role "Usher 15/15 08:00-18:00 (10h) Muhammad Fayaz Maria liza Espedang Cherubim Reyes…" at bounding box center [124, 234] width 74 height 162
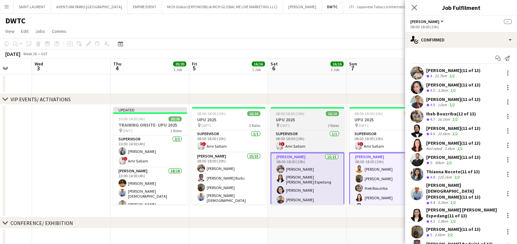
drag, startPoint x: 179, startPoint y: 180, endPoint x: 316, endPoint y: 189, distance: 136.8
click at [316, 188] on app-calendar-viewport "Sun 31 Mon 1 Tue 2 Wed 3 Thu 4 20/20 1 Job Fri 5 16/16 1 Job Sat 6 16/16 1 Job …" at bounding box center [258, 244] width 517 height 371
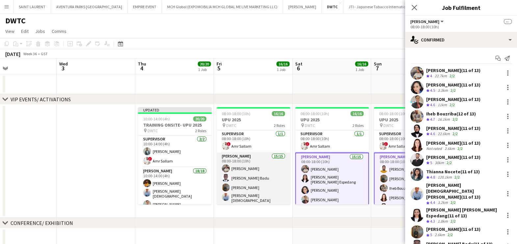
click at [242, 183] on app-card-role "Usher 15/15 08:00-18:00 (10h) Muhammad Fayaz Andy Agyemang Badu Jevas Nangsi Ll…" at bounding box center [253, 234] width 74 height 162
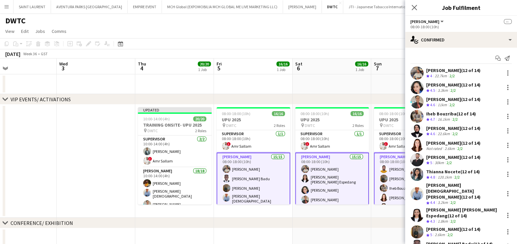
scroll to position [85, 0]
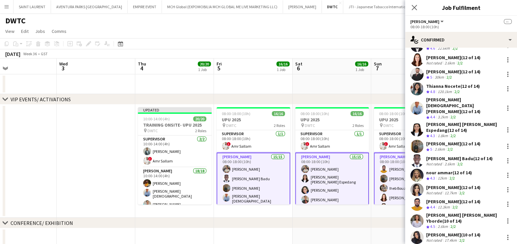
click at [295, 67] on span "6" at bounding box center [298, 68] width 8 height 8
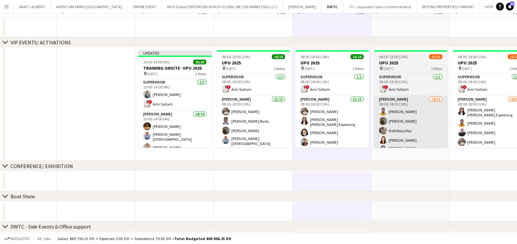
scroll to position [0, 0]
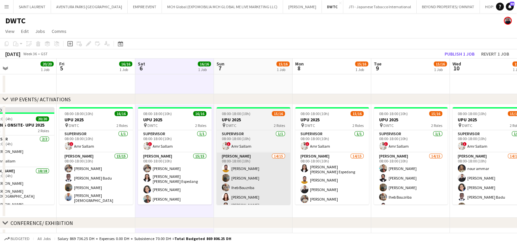
drag, startPoint x: 406, startPoint y: 190, endPoint x: 144, endPoint y: 163, distance: 263.5
click at [156, 165] on app-calendar-viewport "Mon 1 Tue 2 Wed 3 Thu 4 20/20 1 Job Fri 5 16/16 1 Job Sat 6 16/16 1 Job Sun 7 1…" at bounding box center [258, 244] width 517 height 371
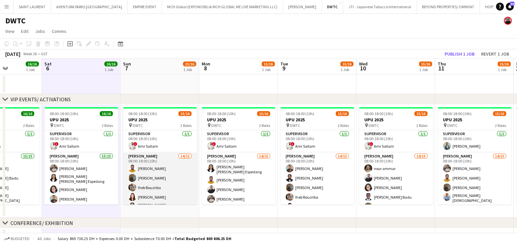
click at [156, 177] on app-card-role "Usher 14/15 08:00-18:00 (10h) Adeel Ahmad Jevas Nangsi Iheb Bouzriba Natasha Fa…" at bounding box center [160, 232] width 74 height 158
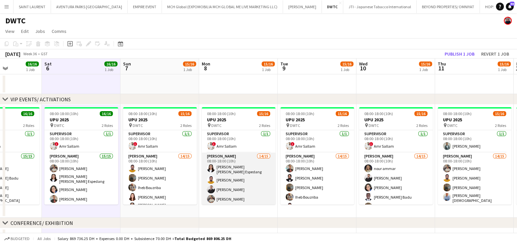
click at [242, 181] on app-card-role "Usher 14/15 08:00-18:00 (10h) Maria liza Espedang Adeel Ahmad Radwan Jrish Muha…" at bounding box center [239, 233] width 74 height 160
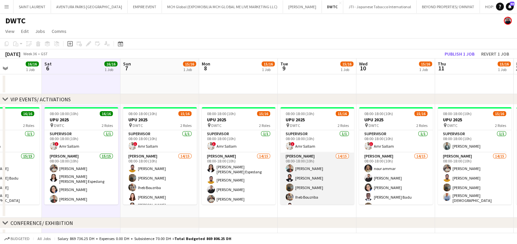
click at [302, 183] on app-card-role "Usher 14/15 08:00-18:00 (10h) Albert Arroyo Fotima Naimova Jevas Nangsi Iheb Bo…" at bounding box center [317, 233] width 74 height 160
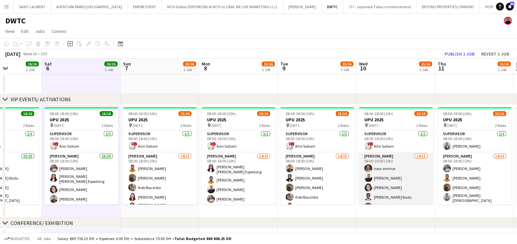
click at [411, 182] on app-card-role "Usher 14/15 08:00-18:00 (10h) nour ammar Radwan Jrish Cherubim Reyes Andy Agyem…" at bounding box center [396, 234] width 74 height 162
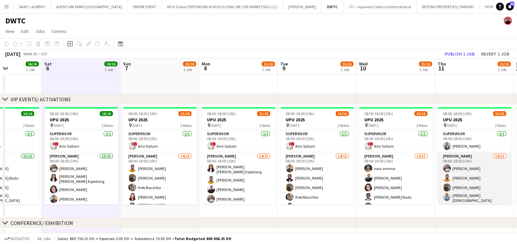
click at [463, 182] on app-card-role "Usher 14/15 08:00-18:00 (10h) Muhammad Fayaz Adeel Ahmad Jevas Nangsi Lloyd Chr…" at bounding box center [474, 234] width 74 height 162
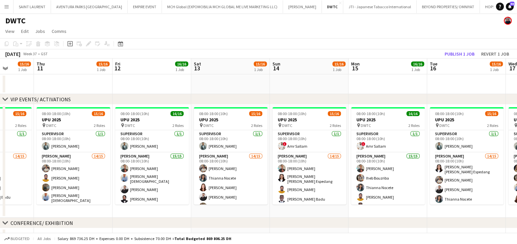
scroll to position [0, 291]
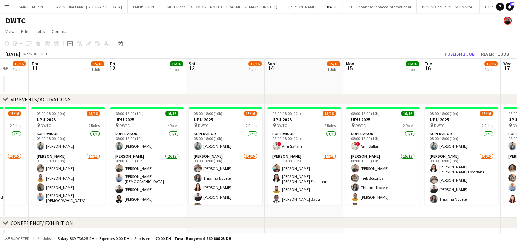
drag, startPoint x: 490, startPoint y: 183, endPoint x: 78, endPoint y: 183, distance: 412.4
click at [79, 183] on app-calendar-viewport "Sun 7 15/16 1 Job Mon 8 15/16 1 Job Tue 9 15/16 1 Job Wed 10 15/16 1 Job Thu 11…" at bounding box center [258, 244] width 517 height 371
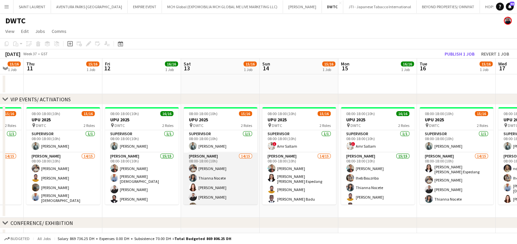
click at [235, 185] on app-card-role "Usher 14/15 08:00-18:00 (10h) Muhammad Fayaz Thianna Nocete Natasha Faux Radwan…" at bounding box center [220, 234] width 74 height 162
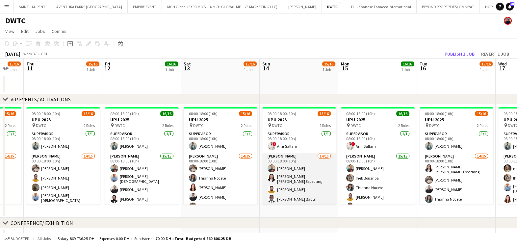
click at [318, 181] on app-card-role "Usher 14/15 08:00-18:00 (10h) Albert Arroyo Maria liza Espedang Adeel Ahmad And…" at bounding box center [299, 234] width 74 height 162
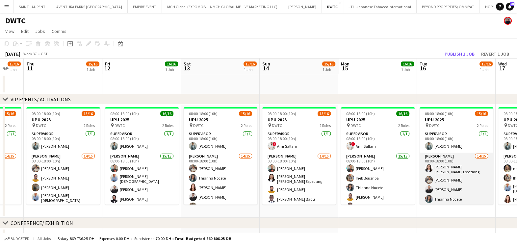
click at [470, 182] on app-card-role "Usher 14/15 08:00-18:00 (10h) Maria liza Espedang Muhammad Fayaz Radwan Jrish T…" at bounding box center [456, 233] width 74 height 160
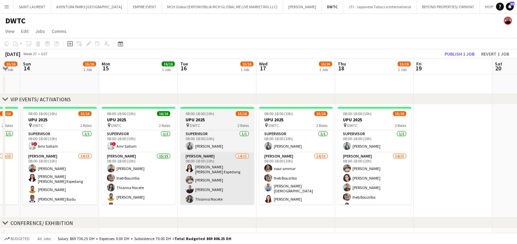
drag, startPoint x: 430, startPoint y: 181, endPoint x: 204, endPoint y: 170, distance: 226.8
click at [223, 170] on app-calendar-viewport "Wed 10 15/16 1 Job Thu 11 15/16 1 Job Fri 12 16/16 1 Job Sat 13 15/16 1 Job Sun…" at bounding box center [258, 244] width 517 height 371
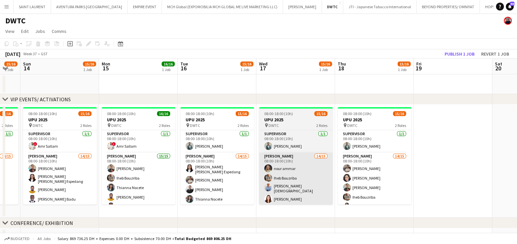
scroll to position [0, 225]
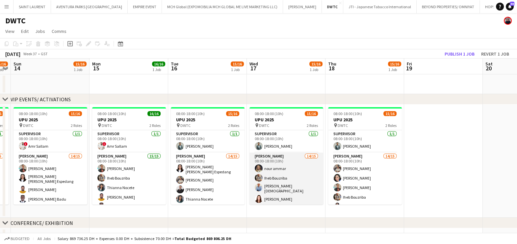
click at [288, 176] on app-card-role "Usher 14/15 08:00-18:00 (10h) nour ammar Iheb Bouzriba Lloyd Christian Gonzalo …" at bounding box center [286, 233] width 74 height 160
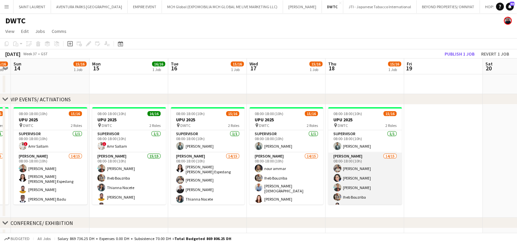
click at [356, 179] on app-card-role "Usher 14/15 08:00-18:00 (10h) Muhammad Fayaz Cherubim Reyes Albert Arroyo Iheb …" at bounding box center [365, 233] width 74 height 160
click at [362, 178] on app-card-role "Usher 14/15 08:00-18:00 (10h) Muhammad Fayaz Cherubim Reyes Albert Arroyo Iheb …" at bounding box center [365, 233] width 74 height 160
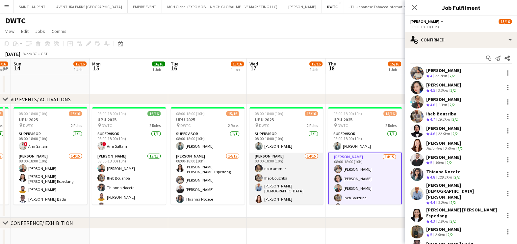
click at [292, 176] on app-card-role "Usher 14/15 08:00-18:00 (10h) nour ammar Iheb Bouzriba Lloyd Christian Gonzalo …" at bounding box center [286, 233] width 74 height 160
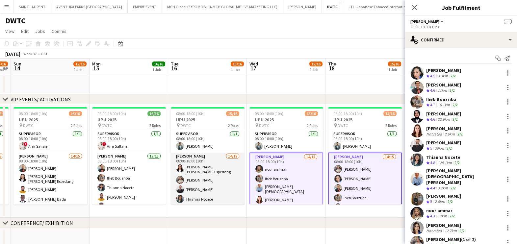
click at [210, 173] on app-card-role "Usher 14/15 08:00-18:00 (10h) Maria liza Espedang Muhammad Fayaz Radwan Jrish T…" at bounding box center [208, 233] width 74 height 160
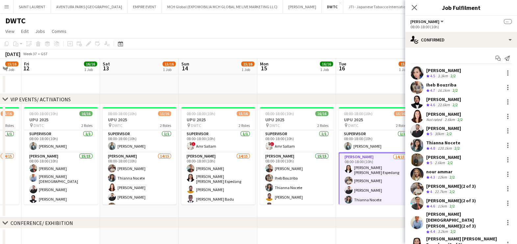
scroll to position [0, 159]
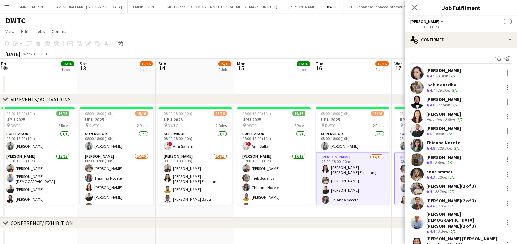
drag, startPoint x: 181, startPoint y: 174, endPoint x: 423, endPoint y: 193, distance: 242.4
click at [420, 193] on body "Menu Boards Boards Boards All jobs Status Workforce Workforce My Workforce Recr…" at bounding box center [258, 220] width 517 height 441
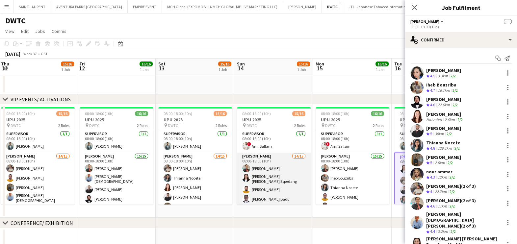
click at [282, 184] on app-card-role "Usher 14/15 08:00-18:00 (10h) Albert Arroyo Maria liza Espedang Adeel Ahmad And…" at bounding box center [274, 234] width 74 height 162
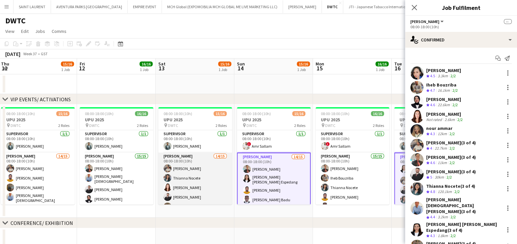
click at [183, 173] on app-card-role "Usher 14/15 08:00-18:00 (10h) Muhammad Fayaz Thianna Nocete Natasha Faux Radwan…" at bounding box center [195, 234] width 74 height 162
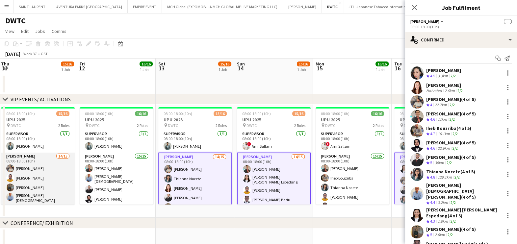
click at [61, 166] on app-card-role "Usher 14/15 08:00-18:00 (10h) Muhammad Fayaz Adeel Ahmad Jevas Nangsi Lloyd Chr…" at bounding box center [38, 234] width 74 height 162
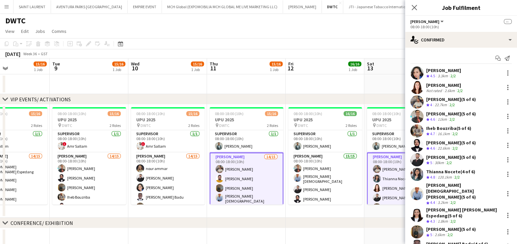
scroll to position [0, 205]
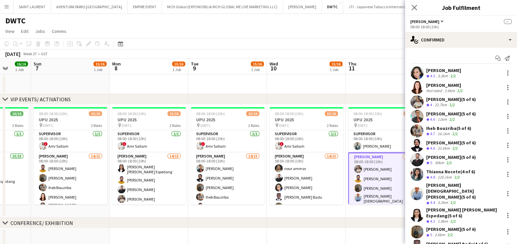
drag, startPoint x: 38, startPoint y: 167, endPoint x: 368, endPoint y: 190, distance: 330.6
click at [420, 193] on body "Menu Boards Boards Boards All jobs Status Workforce Workforce My Workforce Recr…" at bounding box center [258, 220] width 517 height 441
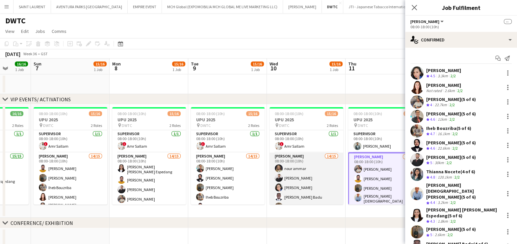
click at [310, 176] on app-card-role "Usher 14/15 08:00-18:00 (10h) nour ammar Radwan Jrish Cherubim Reyes Andy Agyem…" at bounding box center [306, 234] width 74 height 162
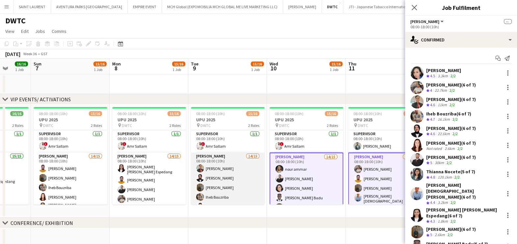
click at [228, 167] on app-card-role "Usher 14/15 08:00-18:00 (10h) Albert Arroyo Fotima Naimova Jevas Nangsi Iheb Bo…" at bounding box center [228, 233] width 74 height 160
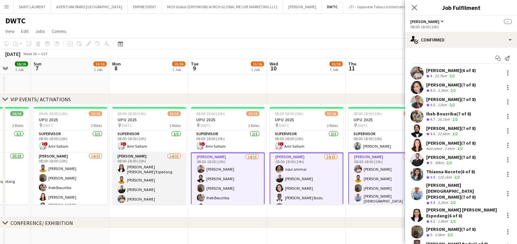
drag, startPoint x: 168, startPoint y: 171, endPoint x: 119, endPoint y: 173, distance: 49.0
click at [167, 171] on app-card-role "Usher 14/15 08:00-18:00 (10h) Maria liza Espedang Adeel Ahmad Radwan Jrish Muha…" at bounding box center [149, 233] width 74 height 160
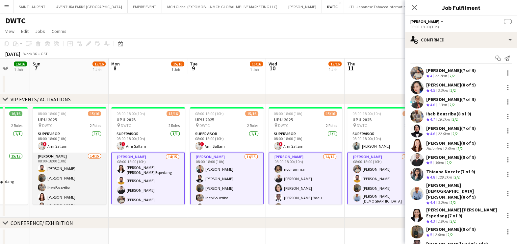
click at [90, 172] on app-card-role "Usher 14/15 08:00-18:00 (10h) Adeel Ahmad Jevas Nangsi Iheb Bouzriba Natasha Fa…" at bounding box center [70, 232] width 74 height 158
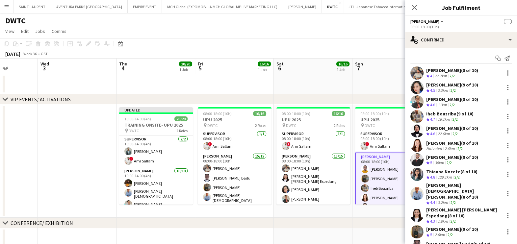
scroll to position [0, 198]
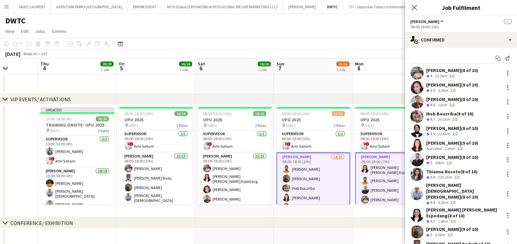
drag, startPoint x: 67, startPoint y: 169, endPoint x: 459, endPoint y: 199, distance: 392.4
click at [459, 199] on body "Menu Boards Boards Boards All jobs Status Workforce Workforce My Workforce Recr…" at bounding box center [258, 220] width 517 height 441
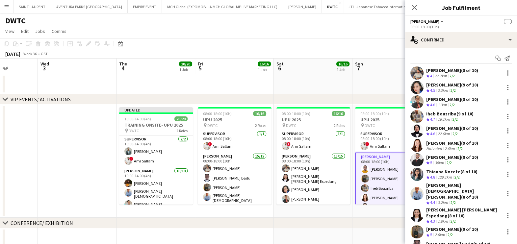
scroll to position [100, 0]
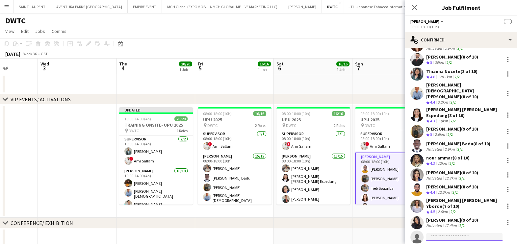
click at [455, 233] on input at bounding box center [464, 237] width 76 height 8
paste input "**********"
type input "**********"
click at [455, 227] on span "Ayesha Shaikh" at bounding box center [450, 228] width 38 height 6
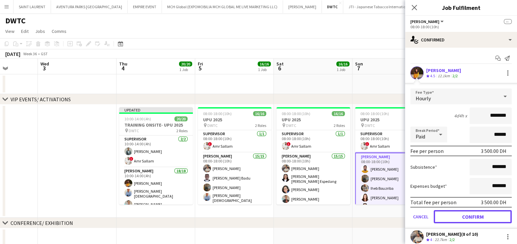
click at [470, 214] on button "Confirm" at bounding box center [472, 216] width 78 height 13
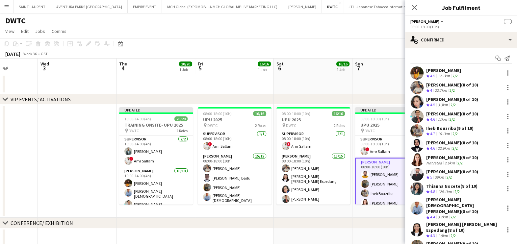
click at [377, 56] on div "September 2025 Week 36 • GST Publish 10 jobs Revert 10 jobs" at bounding box center [258, 53] width 517 height 9
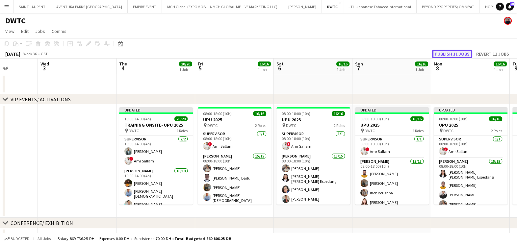
click at [449, 55] on button "Publish 11 jobs" at bounding box center [452, 54] width 40 height 9
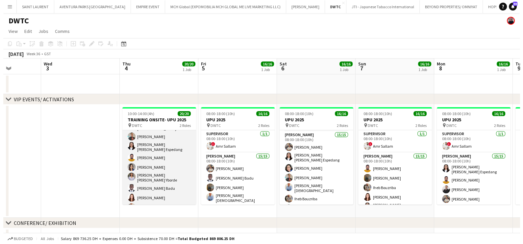
scroll to position [18, 0]
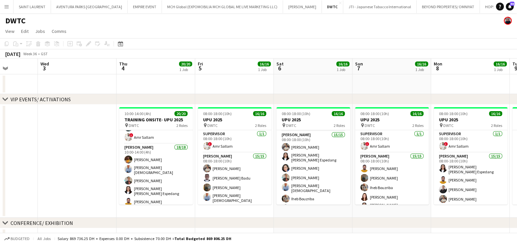
click at [515, 6] on app-icon "Add" at bounding box center [516, 6] width 3 height 3
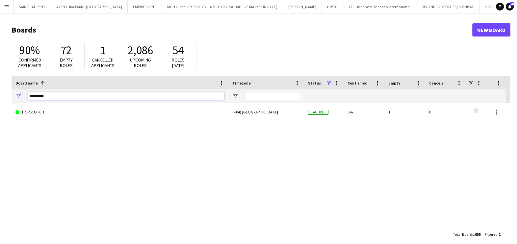
click at [79, 94] on input "*********" at bounding box center [125, 96] width 197 height 8
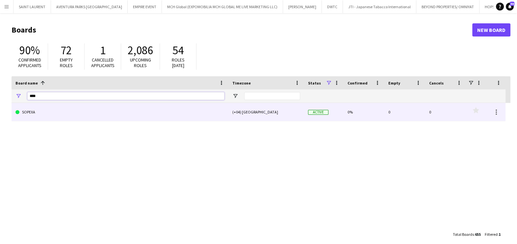
type input "****"
click at [82, 108] on link "SOPEXA" at bounding box center [119, 112] width 209 height 18
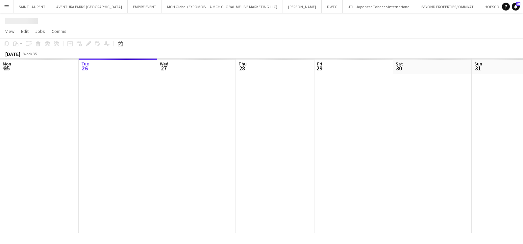
scroll to position [0, 11]
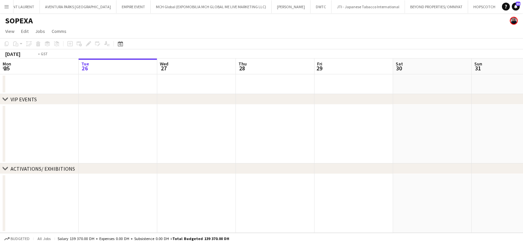
click at [385, 141] on app-calendar-viewport "Sat 23 Sun 24 Mon 25 Tue 26 Wed 27 Thu 28 Fri 29 Sat 30 Sun 31 Mon 1 Tue 2 Wed 3" at bounding box center [261, 146] width 523 height 174
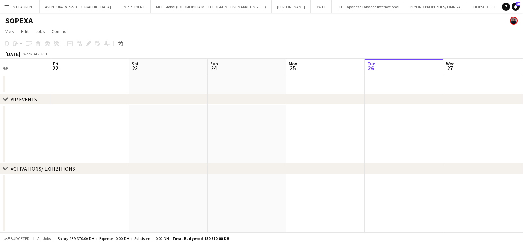
click at [385, 144] on app-calendar-viewport "Tue 19 Wed 20 Thu 21 Fri 22 Sat 23 Sun 24 Mon 25 Tue 26 Wed 27 Thu 28 Fri 29 Sa…" at bounding box center [261, 146] width 523 height 174
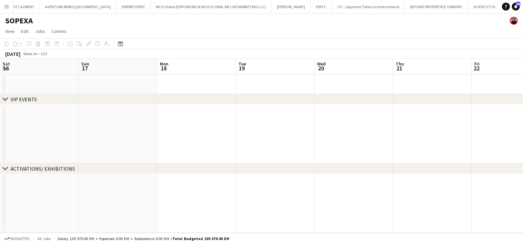
drag, startPoint x: 92, startPoint y: 148, endPoint x: 226, endPoint y: 133, distance: 134.6
click at [476, 153] on app-calendar-viewport "Thu 14 Fri 15 Sat 16 Sun 17 Mon 18 Tue 19 Wed 20 Thu 21 Fri 22 Sat 23 Sun 24 Mo…" at bounding box center [261, 146] width 523 height 174
click at [477, 133] on app-calendar-viewport "Sun 10 Mon 11 Tue 12 Wed 13 Thu 14 Fri 15 Sat 16 Sun 17 Mon 18 Tue 19 Wed 20 Th…" at bounding box center [261, 146] width 523 height 174
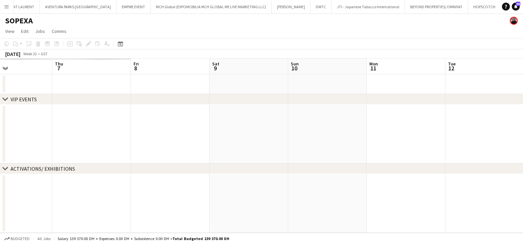
click at [452, 147] on app-calendar-viewport "Mon 4 Tue 5 Wed 6 Thu 7 Fri 8 Sat 9 Sun 10 Mon 11 Tue 12 Wed 13 Thu 14 Fri 15" at bounding box center [261, 146] width 523 height 174
drag, startPoint x: 119, startPoint y: 153, endPoint x: 397, endPoint y: 157, distance: 277.6
click at [484, 157] on app-calendar-viewport "Sat 26 Sun 27 Mon 28 Tue 29 Wed 30 Thu 31 Fri 1 Sat 2 Sun 3 Mon 4 Tue 5 Wed 6" at bounding box center [261, 146] width 523 height 174
drag, startPoint x: 154, startPoint y: 161, endPoint x: 405, endPoint y: 152, distance: 251.7
click at [509, 163] on app-calendar-viewport "Fri 25 Sat 26 Sun 27 Mon 28 Tue 29 Wed 30 Thu 31 Fri 1 Sat 2 Sun 3 Mon 4 Tue 5" at bounding box center [261, 146] width 523 height 174
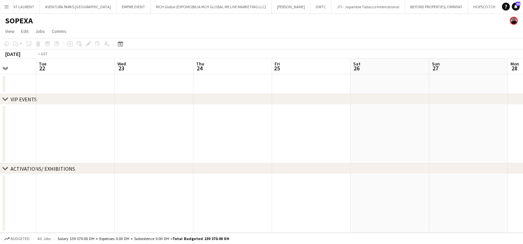
drag, startPoint x: 227, startPoint y: 157, endPoint x: 498, endPoint y: 157, distance: 271.0
click at [513, 157] on app-calendar-viewport "Sun 20 Mon 21 Tue 22 Wed 23 Thu 24 Fri 25 Sat 26 Sun 27 Mon 28 Tue 29 Wed 30 Th…" at bounding box center [261, 146] width 523 height 174
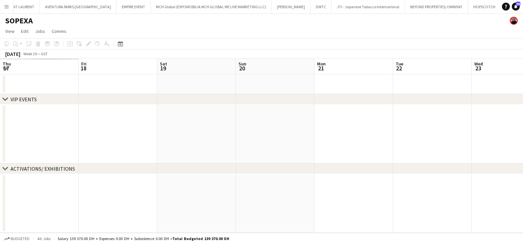
drag, startPoint x: 89, startPoint y: 156, endPoint x: 425, endPoint y: 156, distance: 335.1
click at [426, 156] on app-calendar-viewport "Tue 15 Wed 16 Thu 17 Fri 18 Sat 19 Sun 20 Mon 21 Tue 22 Wed 23 Thu 24 Fri 25 Sa…" at bounding box center [261, 146] width 523 height 174
drag, startPoint x: 79, startPoint y: 172, endPoint x: 312, endPoint y: 176, distance: 233.8
click at [375, 176] on app-calendar-viewport "Tue 8 Wed 9 Thu 10 Fri 11 Sat 12 Sun 13 Mon 14 Tue 15 Wed 16 Thu 17 Fri 18 Sat …" at bounding box center [261, 146] width 523 height 174
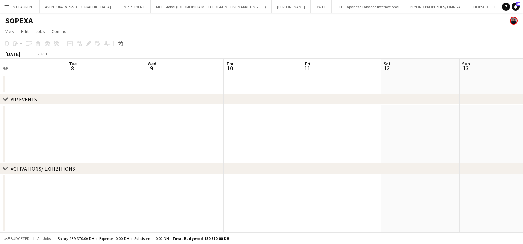
click at [425, 180] on app-calendar-viewport "Sat 5 Sun 6 Mon 7 Tue 8 Wed 9 Thu 10 Fri 11 Sat 12 Sun 13 Mon 14 Tue 15 Wed 16" at bounding box center [261, 146] width 523 height 174
drag, startPoint x: 102, startPoint y: 172, endPoint x: 370, endPoint y: 153, distance: 268.4
click at [502, 177] on div "chevron-right VIP EVENTS chevron-right ACTIVATIONS/ EXHIBITIONS Mon 30 Tue 1 We…" at bounding box center [261, 146] width 523 height 174
drag, startPoint x: 158, startPoint y: 127, endPoint x: 419, endPoint y: 127, distance: 260.1
click at [421, 127] on app-calendar-viewport "Mon 30 Tue 1 Wed 2 Thu 3 Fri 4 Sat 5 Sun 6 Mon 7 Tue 8 Wed 9 Thu 10 Fri 11" at bounding box center [261, 146] width 523 height 174
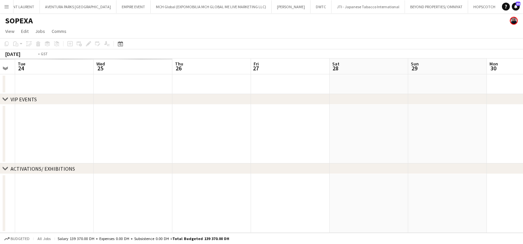
drag, startPoint x: 59, startPoint y: 128, endPoint x: 444, endPoint y: 147, distance: 385.5
click at [476, 149] on app-calendar-viewport "Sun 22 Mon 23 Tue 24 Wed 25 Thu 26 Fri 27 Sat 28 Sun 29 Mon 30 Tue 1 Wed 2 Thu 3" at bounding box center [261, 146] width 523 height 174
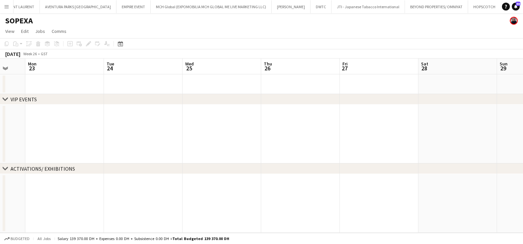
drag, startPoint x: 81, startPoint y: 150, endPoint x: 488, endPoint y: 154, distance: 407.4
click at [516, 158] on app-calendar-viewport "Fri 20 Sat 21 Sun 22 Mon 23 Tue 24 Wed 25 Thu 26 Fri 27 Sat 28 Sun 29 Mon 30 Tu…" at bounding box center [261, 146] width 523 height 174
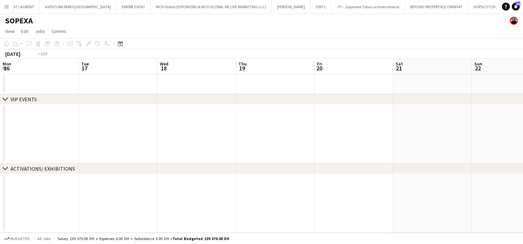
drag, startPoint x: 127, startPoint y: 141, endPoint x: 510, endPoint y: 148, distance: 383.8
click at [516, 150] on html "Menu Boards Boards Boards All jobs Status Workforce Workforce My Workforce Recr…" at bounding box center [261, 122] width 523 height 244
drag, startPoint x: 79, startPoint y: 145, endPoint x: 493, endPoint y: 158, distance: 414.6
click at [512, 160] on app-calendar-viewport "Wed 4 Thu 5 Fri 6 Sat 7 Sun 8 Mon 9 Tue 10 Wed 11 Thu 12 Fri 13 Sat 14 Sun 15" at bounding box center [261, 146] width 523 height 174
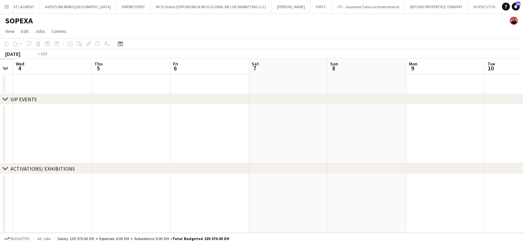
drag, startPoint x: 132, startPoint y: 158, endPoint x: 519, endPoint y: 164, distance: 387.1
click at [516, 164] on html "Menu Boards Boards Boards All jobs Status Workforce Workforce My Workforce Recr…" at bounding box center [261, 122] width 523 height 244
drag, startPoint x: 59, startPoint y: 161, endPoint x: 384, endPoint y: 159, distance: 324.9
click at [459, 161] on app-calendar-viewport "Sat 31 Sun 1 Mon 2 Tue 3 Wed 4 Thu 5 Fri 6 Sat 7 Sun 8 Mon 9 Tue 10 Wed 11" at bounding box center [261, 146] width 523 height 174
drag, startPoint x: 105, startPoint y: 165, endPoint x: 469, endPoint y: 165, distance: 363.4
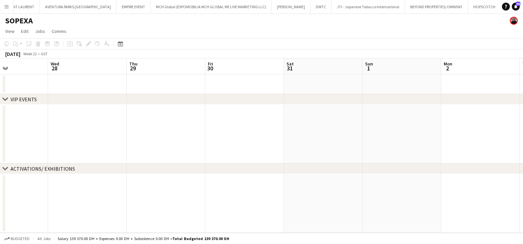
click at [485, 166] on div "chevron-right VIP EVENTS chevron-right ACTIVATIONS/ EXHIBITIONS Sun 25 Mon 26 T…" at bounding box center [261, 146] width 523 height 174
drag, startPoint x: 446, startPoint y: 165, endPoint x: 442, endPoint y: 163, distance: 4.3
click at [516, 165] on div "chevron-right ACTIVATIONS/ EXHIBITIONS" at bounding box center [261, 168] width 523 height 11
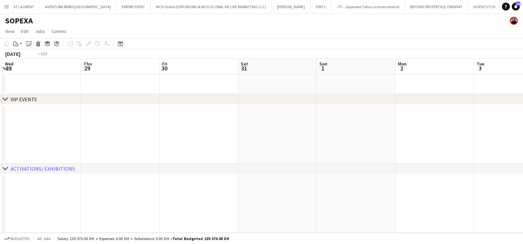
drag, startPoint x: 195, startPoint y: 158, endPoint x: 497, endPoint y: 157, distance: 301.9
click at [516, 158] on app-calendar-viewport "Sun 25 Mon 26 Tue 27 Wed 28 Thu 29 Fri 30 Sat 31 Sun 1 Mon 2 Tue 3 Wed 4 Thu 5" at bounding box center [261, 146] width 523 height 174
drag, startPoint x: 479, startPoint y: 154, endPoint x: 176, endPoint y: 153, distance: 303.5
click at [483, 153] on app-calendar-viewport "Fri 16 Sat 17 Sun 18 Mon 19 Tue 20 Wed 21 Thu 22 Fri 23 Sat 24 Sun 25 Mon 26 Tu…" at bounding box center [261, 146] width 523 height 174
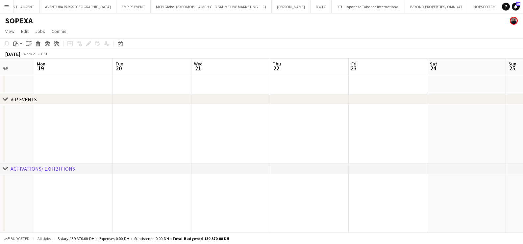
drag, startPoint x: 165, startPoint y: 153, endPoint x: 204, endPoint y: 150, distance: 38.9
click at [503, 153] on app-calendar-viewport "Fri 16 Sat 17 Sun 18 Mon 19 Tue 20 Wed 21 Thu 22 Fri 23 Sat 24 Sun 25 Mon 26 Tu…" at bounding box center [261, 146] width 523 height 174
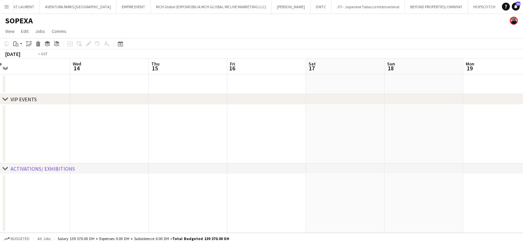
drag, startPoint x: 398, startPoint y: 150, endPoint x: 483, endPoint y: 150, distance: 84.5
click at [484, 150] on app-calendar-viewport "Sun 11 Mon 12 Tue 13 Wed 14 Thu 15 Fri 16 Sat 17 Sun 18 Mon 19 Tue 20 Wed 21 Th…" at bounding box center [261, 146] width 523 height 174
drag, startPoint x: 273, startPoint y: 158, endPoint x: 492, endPoint y: 156, distance: 218.7
click at [514, 158] on app-calendar-viewport "Sun 4 Mon 5 Tue 6 Wed 7 Thu 8 Fri 9 Sat 10 Sun 11 Mon 12 Tue 13 Wed 14 Thu 15" at bounding box center [261, 146] width 523 height 174
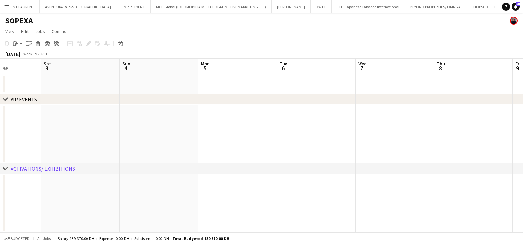
drag, startPoint x: 148, startPoint y: 156, endPoint x: 522, endPoint y: 156, distance: 373.6
click at [516, 156] on html "Menu Boards Boards Boards All jobs Status Workforce Workforce My Workforce Recr…" at bounding box center [261, 122] width 523 height 244
drag, startPoint x: 37, startPoint y: 156, endPoint x: 413, endPoint y: 156, distance: 376.5
click at [413, 156] on app-calendar-viewport "Tue 22 Wed 23 Thu 24 Fri 25 Sat 26 Sun 27 Mon 28 Tue 29 Wed 30 Thu 1 Fri 2 Sat 3" at bounding box center [261, 146] width 523 height 174
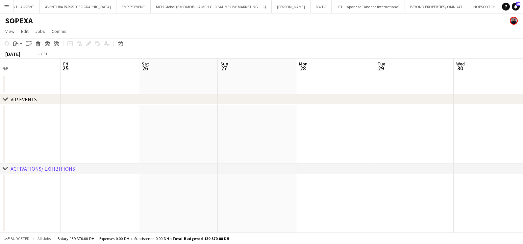
drag, startPoint x: 36, startPoint y: 155, endPoint x: 324, endPoint y: 155, distance: 288.1
click at [421, 155] on app-calendar-viewport "Tue 22 Wed 23 Thu 24 Fri 25 Sat 26 Sun 27 Mon 28 Tue 29 Wed 30 Thu 1 Fri 2 Sat 3" at bounding box center [261, 146] width 523 height 174
drag, startPoint x: 294, startPoint y: 161, endPoint x: 340, endPoint y: 158, distance: 46.5
click at [428, 161] on app-calendar-viewport "Sun 13 Mon 14 Tue 15 Wed 16 Thu 17 Fri 18 Sat 19 Sun 20 Mon 21 Tue 22 Wed 23 Th…" at bounding box center [261, 146] width 523 height 174
drag, startPoint x: 112, startPoint y: 158, endPoint x: 270, endPoint y: 158, distance: 157.8
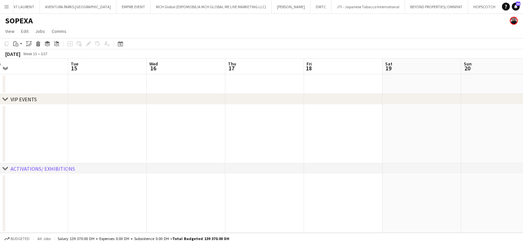
click at [396, 158] on app-calendar-viewport "Sat 12 Sun 13 Mon 14 Tue 15 Wed 16 Thu 17 Fri 18 Sat 19 Sun 20 Mon 21 Tue 22 We…" at bounding box center [261, 146] width 523 height 174
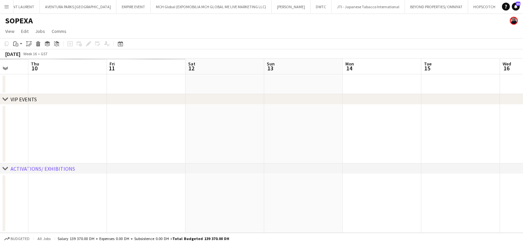
scroll to position [0, 186]
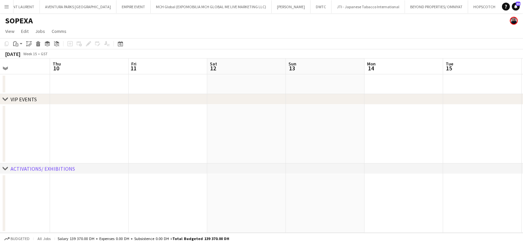
drag, startPoint x: 138, startPoint y: 164, endPoint x: 368, endPoint y: 164, distance: 230.5
click at [413, 164] on div "chevron-right VIP EVENTS chevron-right ACTIVATIONS/ EXHIBITIONS Mon 7 Tue 8 Wed…" at bounding box center [261, 146] width 523 height 174
drag, startPoint x: 0, startPoint y: 164, endPoint x: 76, endPoint y: 165, distance: 76.0
click at [326, 166] on div "chevron-right ACTIVATIONS/ EXHIBITIONS" at bounding box center [261, 168] width 523 height 11
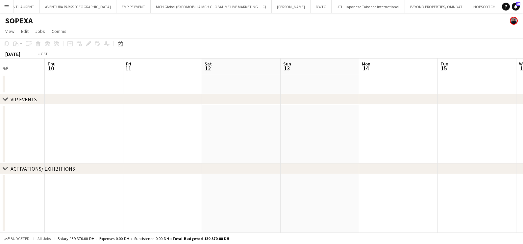
drag, startPoint x: 83, startPoint y: 130, endPoint x: 302, endPoint y: 130, distance: 219.0
click at [354, 132] on app-calendar-viewport "Mon 7 Tue 8 Wed 9 Thu 10 Fri 11 Sat 12 Sun 13 Mon 14 Tue 15 Wed 16 Thu 17 Fri 18" at bounding box center [261, 146] width 523 height 174
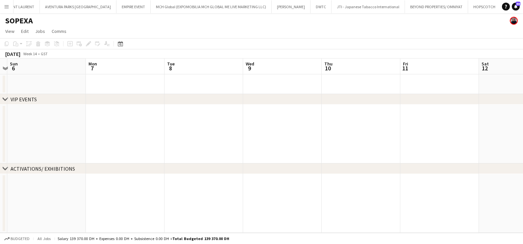
drag, startPoint x: 12, startPoint y: 132, endPoint x: 389, endPoint y: 132, distance: 376.8
click at [389, 132] on div "chevron-right VIP EVENTS chevron-right ACTIVATIONS/ EXHIBITIONS Fri 4 Sat 5 Sun…" at bounding box center [261, 146] width 523 height 174
drag
click at [386, 132] on app-calendar-viewport "Fri 4 Sat 5 Sun 6 Mon 7 Tue 8 Wed 9 Thu 10 Fri 11 Sat 12 Sun 13 Mon 14 Tue 15" at bounding box center [261, 146] width 523 height 174
click at [344, 135] on app-calendar-viewport "Sat 29 Sun 30 Mon 31 Tue 1 Wed 2 Thu 3 Fri 4 Sat 5 Sun 6 Mon 7 Tue 8 Wed 9" at bounding box center [261, 146] width 523 height 174
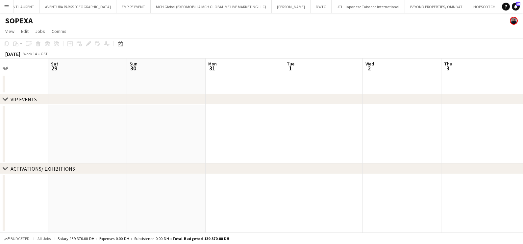
click at [305, 136] on app-calendar-viewport "Wed 26 Thu 27 Fri 28 Sat 29 Sun 30 Mon 31 Tue 1 Wed 2 Thu 3 Fri 4 Sat 5 Sun 6" at bounding box center [261, 146] width 523 height 174
click at [422, 139] on app-calendar-viewport "Fri 21 Sat 22 Sun 23 Mon 24 Tue 25 Wed 26 Thu 27 Fri 28 Sat 29 Sun 30 Mon 31 Tu…" at bounding box center [261, 146] width 523 height 174
click at [398, 141] on app-calendar-viewport "Fri 14 Sat 15 Sun 16 Mon 17 Tue 18 Wed 19 Thu 20 Fri 21 Sat 22 Sun 23 Mon 24 Tu…" at bounding box center [261, 146] width 523 height 174
click at [373, 142] on app-calendar-viewport "Fri 14 Sat 15 Sun 16 Mon 17 Tue 18 Wed 19 Thu 20 Fri 21 Sat 22 Sun 23 Mon 24 Tu…" at bounding box center [261, 146] width 523 height 174
click at [393, 143] on app-calendar-viewport "Tue 4 Wed 5 Thu 6 Fri 7 Sat 8 Sun 9 Mon 10 Tue 11 Wed 12 Thu 13 Fri 14 Sat 15" at bounding box center [261, 146] width 523 height 174
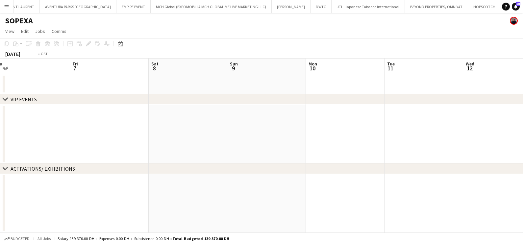
click at [391, 145] on app-calendar-viewport "Tue 4 Wed 5 Thu 6 Fri 7 Sat 8 Sun 9 Mon 10 Tue 11 Wed 12 Thu 13 Fri 14 Sat 15" at bounding box center [261, 146] width 523 height 174
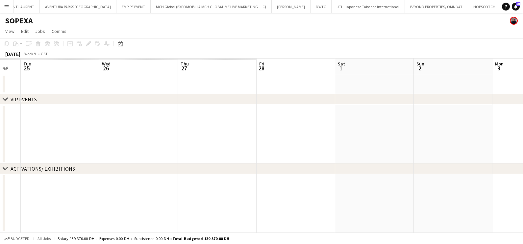
click at [420, 147] on app-calendar-viewport "Sun 23 Mon 24 Tue 25 Wed 26 Thu 27 Fri 28 Sat 1 Sun 2 Mon 3 Tue 4 Wed 5 Thu 6" at bounding box center [261, 146] width 523 height 174
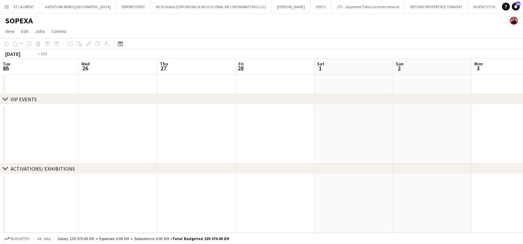
click at [395, 150] on app-calendar-viewport "Sun 23 Mon 24 Tue 25 Wed 26 Thu 27 Fri 28 Sat 1 Sun 2 Mon 3 Tue 4 Wed 5 Thu 6" at bounding box center [261, 146] width 523 height 174
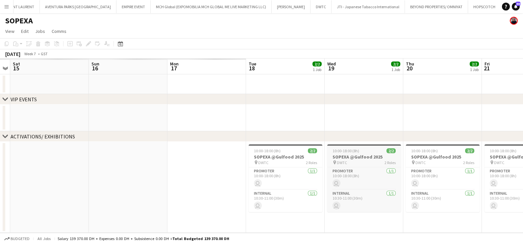
click at [426, 151] on app-calendar-viewport "Thu 13 Fri 14 Sat 15 Sun 16 Mon 17 Tue 18 2/2 1 Job Wed 19 2/2 1 Job Thu 20 2/2…" at bounding box center [261, 146] width 523 height 174
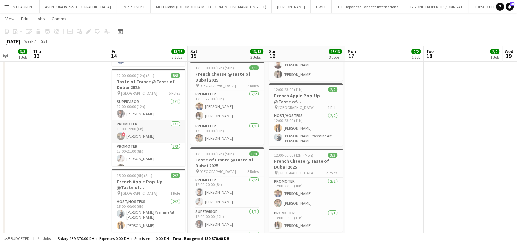
scroll to position [72, 0]
click at [468, 6] on button "HOPSCOTCH Close" at bounding box center [484, 6] width 33 height 13
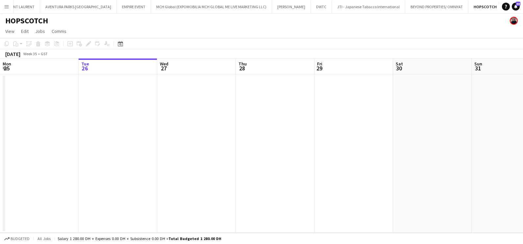
scroll to position [0, 181]
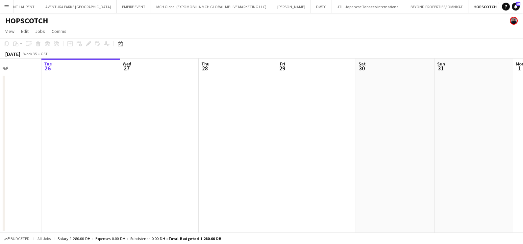
drag, startPoint x: 399, startPoint y: 150, endPoint x: 140, endPoint y: 153, distance: 259.5
click at [140, 153] on app-calendar-viewport "Sat 23 Sun 24 Mon 25 Tue 26 Wed 27 Thu 28 Fri 29 Sat 30 Sun 31 Mon 1 Tue 2 Wed 3" at bounding box center [261, 146] width 523 height 174
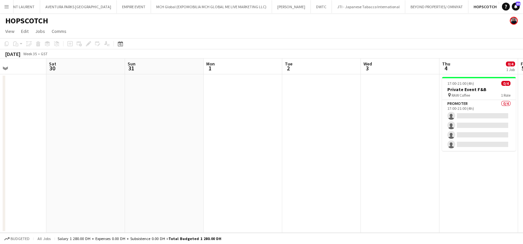
drag, startPoint x: 309, startPoint y: 164, endPoint x: 32, endPoint y: 170, distance: 276.9
click at [52, 171] on app-calendar-viewport "Tue 26 Wed 27 Thu 28 Fri 29 Sat 30 Sun 31 Mon 1 Tue 2 Wed 3 Thu 4 0/4 1 Job Fri…" at bounding box center [261, 146] width 523 height 174
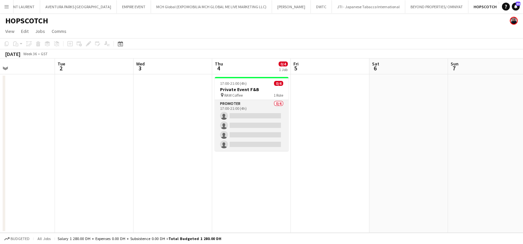
click at [245, 100] on app-card-role "Promoter 0/4 17:00-21:00 (4h) single-neutral-actions single-neutral-actions sin…" at bounding box center [252, 125] width 74 height 51
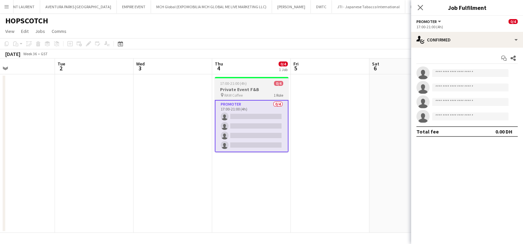
click at [263, 80] on app-job-card "17:00-21:00 (4h) 0/4 Private Event F&B pin RAW Coffee 1 Role Promoter 0/4 17:00…" at bounding box center [252, 114] width 74 height 75
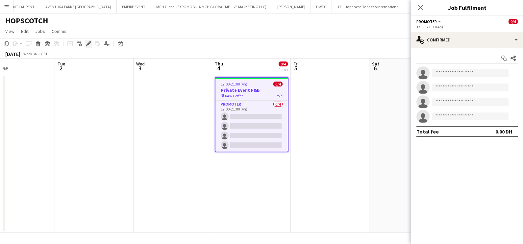
click at [86, 42] on icon "Edit" at bounding box center [88, 43] width 5 height 5
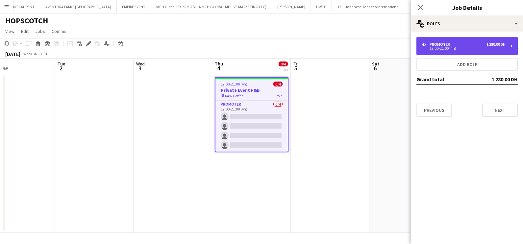
click at [478, 43] on div "4 x Promoter 1 280.00 DH" at bounding box center [464, 44] width 84 height 5
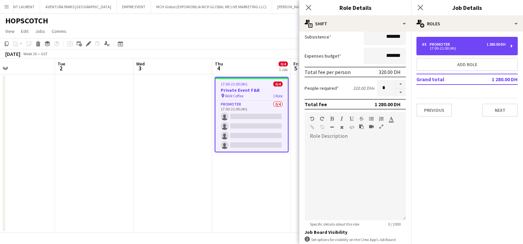
scroll to position [164, 0]
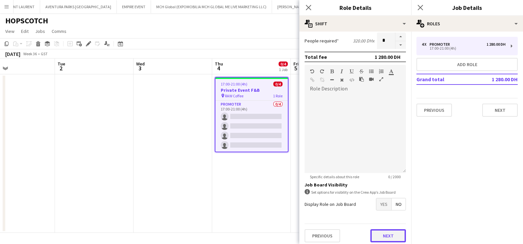
click at [386, 237] on button "Next" at bounding box center [388, 235] width 36 height 13
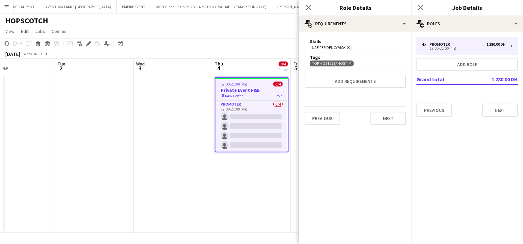
scroll to position [0, 0]
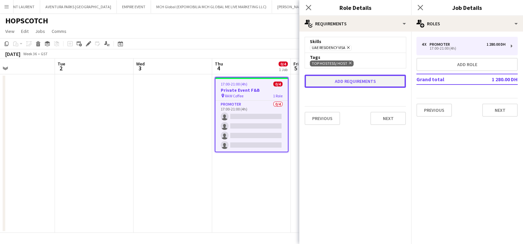
click at [363, 79] on button "Add requirements" at bounding box center [355, 81] width 101 height 13
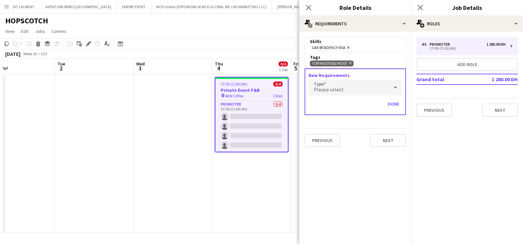
click at [358, 92] on div "Please select" at bounding box center [348, 88] width 80 height 16
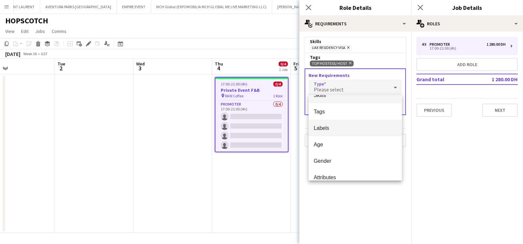
scroll to position [18, 0]
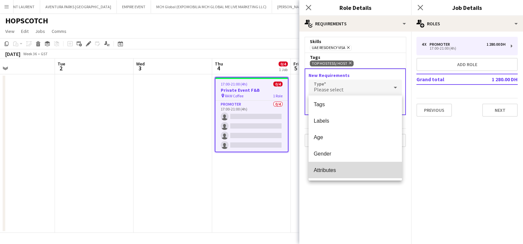
click at [362, 168] on span "Attributes" at bounding box center [355, 170] width 83 height 6
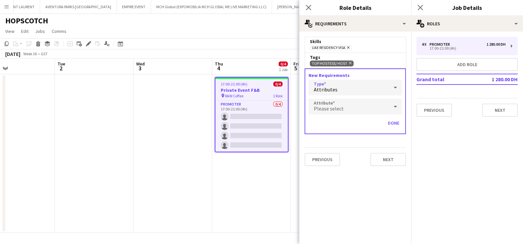
click at [366, 105] on div "Please select" at bounding box center [348, 107] width 80 height 16
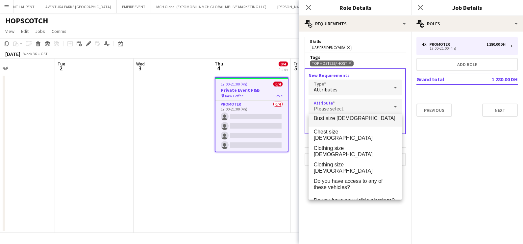
scroll to position [0, 0]
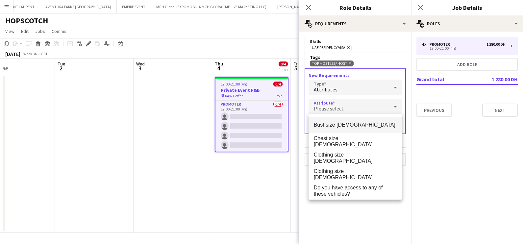
click at [362, 86] on div at bounding box center [261, 122] width 523 height 244
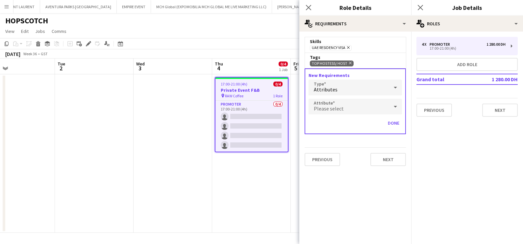
click at [362, 86] on div "Attributes" at bounding box center [348, 88] width 80 height 16
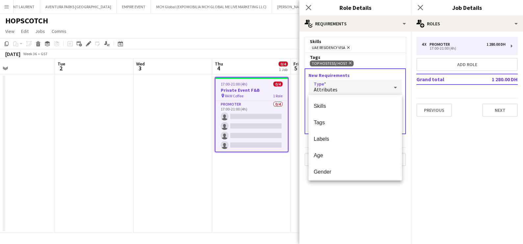
scroll to position [16, 0]
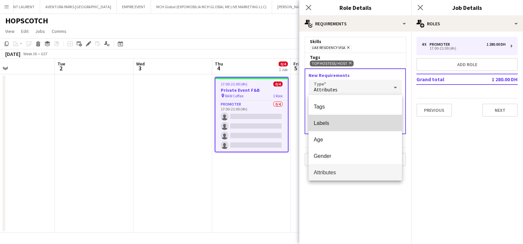
click at [357, 116] on mat-option "Labels" at bounding box center [355, 123] width 94 height 16
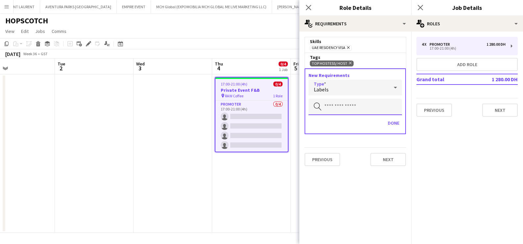
click at [357, 106] on input "text" at bounding box center [354, 107] width 93 height 16
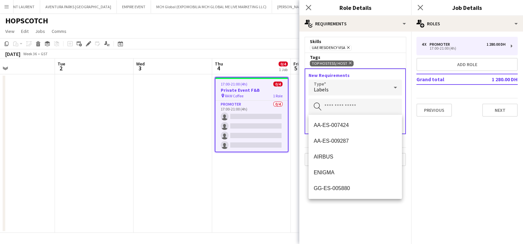
click at [360, 85] on div "Labels" at bounding box center [348, 88] width 80 height 16
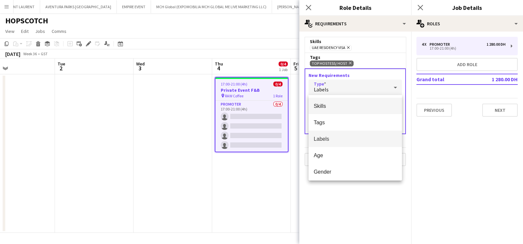
click at [351, 102] on mat-option "Skills" at bounding box center [355, 106] width 94 height 16
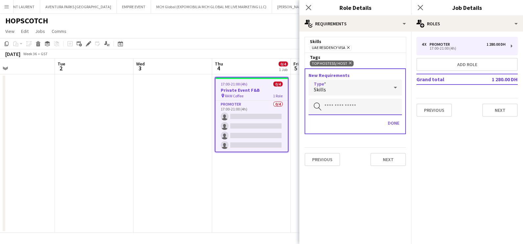
click at [341, 109] on input "text" at bounding box center [354, 107] width 93 height 16
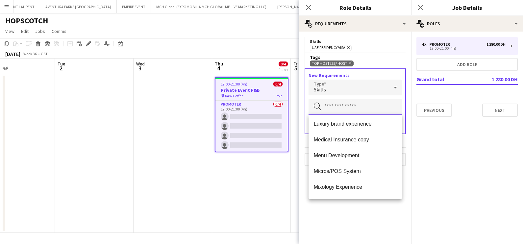
scroll to position [587, 0]
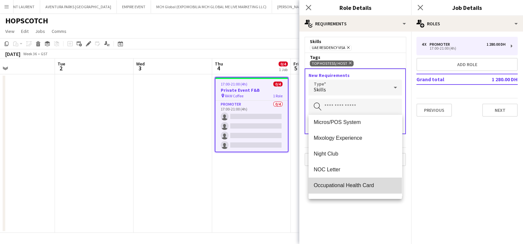
click at [375, 184] on span "Occupational Health Card" at bounding box center [355, 185] width 83 height 6
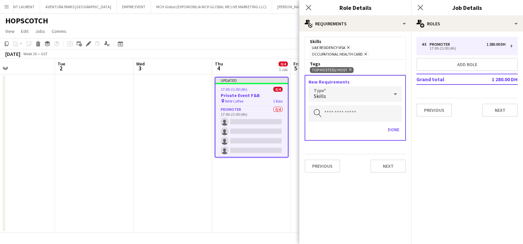
click at [350, 69] on icon "Remove" at bounding box center [349, 69] width 4 height 4
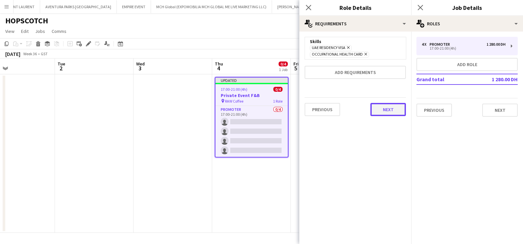
click at [401, 108] on button "Next" at bounding box center [388, 109] width 36 height 13
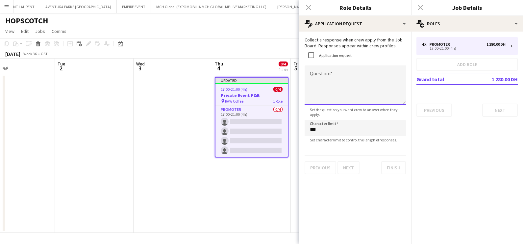
click at [329, 84] on textarea "Question" at bounding box center [355, 84] width 101 height 39
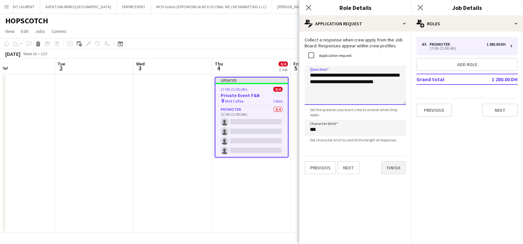
type textarea "**********"
click at [396, 167] on button "Finish" at bounding box center [393, 167] width 25 height 13
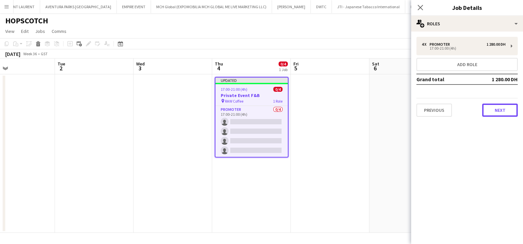
click at [495, 109] on button "Next" at bounding box center [500, 110] width 36 height 13
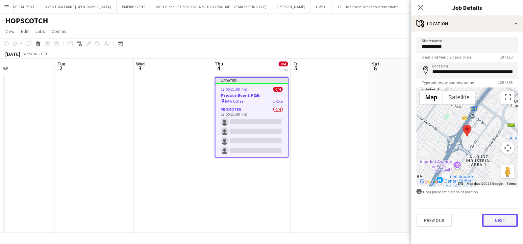
click at [494, 220] on button "Next" at bounding box center [500, 220] width 36 height 13
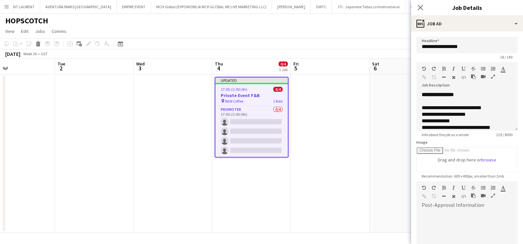
click at [493, 75] on icon "button" at bounding box center [493, 76] width 4 height 5
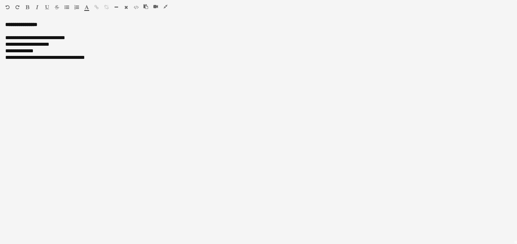
click at [166, 5] on icon "button" at bounding box center [165, 6] width 4 height 5
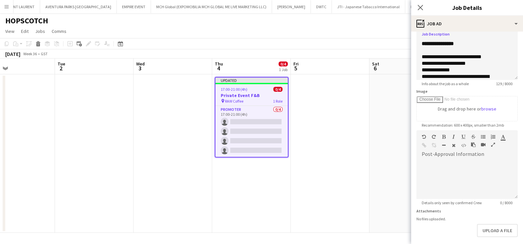
scroll to position [80, 0]
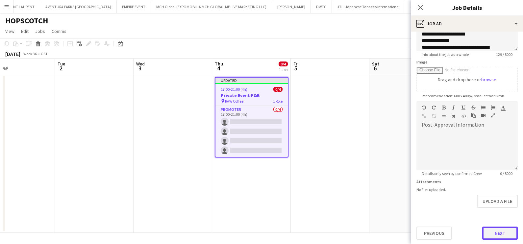
click at [500, 231] on button "Next" at bounding box center [500, 233] width 36 height 13
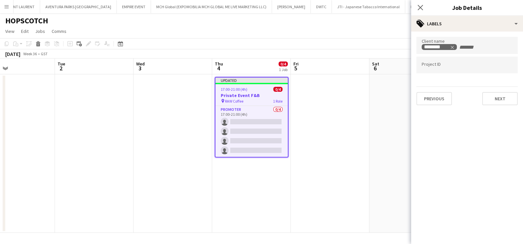
scroll to position [0, 0]
click at [324, 105] on app-date-cell at bounding box center [330, 153] width 79 height 158
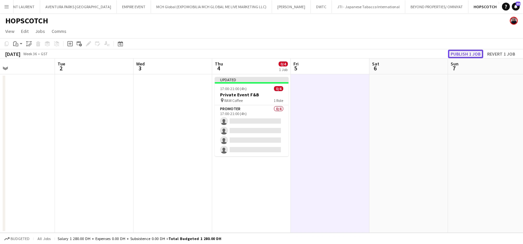
click at [460, 51] on button "Publish 1 job" at bounding box center [465, 54] width 35 height 9
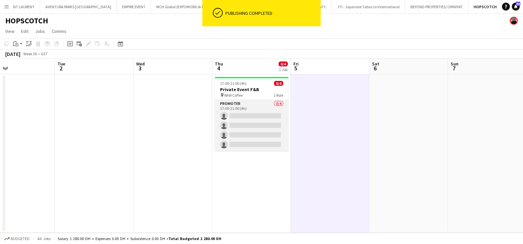
click at [247, 107] on app-card-role "Promoter 0/4 17:00-21:00 (4h) single-neutral-actions single-neutral-actions sin…" at bounding box center [252, 125] width 74 height 51
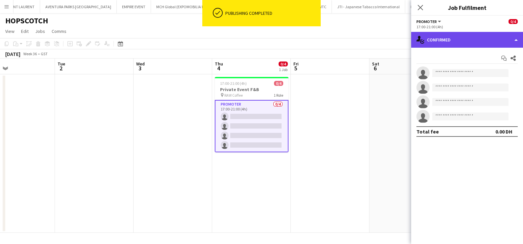
click at [484, 43] on div "single-neutral-actions-check-2 Confirmed" at bounding box center [467, 40] width 112 height 16
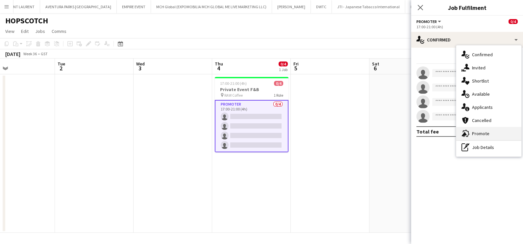
click at [483, 128] on div "advertising-megaphone Promote" at bounding box center [488, 133] width 65 height 13
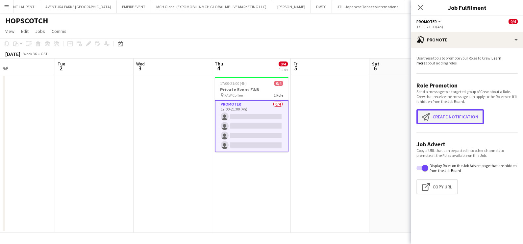
click at [464, 115] on button "Create notification Create notification" at bounding box center [449, 116] width 67 height 15
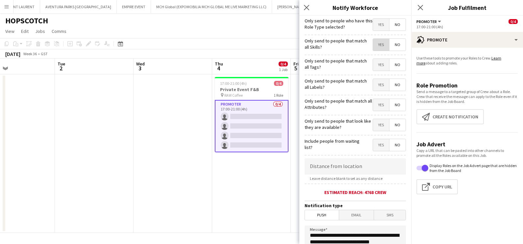
click at [374, 50] on span "Yes" at bounding box center [381, 45] width 16 height 12
click at [375, 66] on span "Yes" at bounding box center [381, 65] width 16 height 12
click at [374, 83] on span "Yes" at bounding box center [381, 85] width 16 height 12
click at [375, 102] on span "Yes" at bounding box center [381, 105] width 16 height 12
click at [374, 126] on span "Yes" at bounding box center [381, 125] width 16 height 12
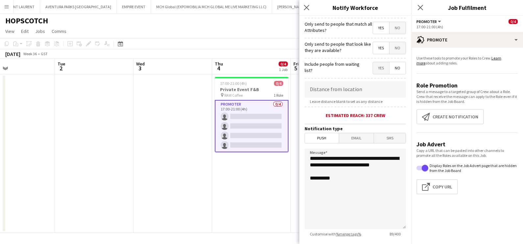
scroll to position [116, 0]
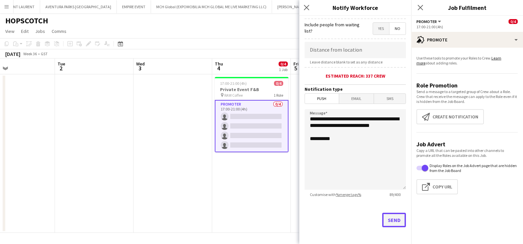
click at [389, 217] on button "Send" at bounding box center [394, 220] width 24 height 14
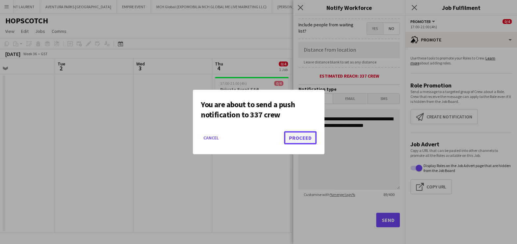
click at [301, 142] on button "Proceed" at bounding box center [300, 137] width 33 height 13
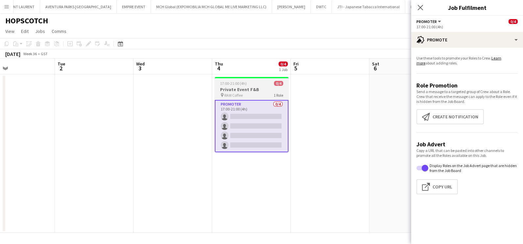
click at [261, 85] on div "17:00-21:00 (4h) 0/4" at bounding box center [252, 83] width 74 height 5
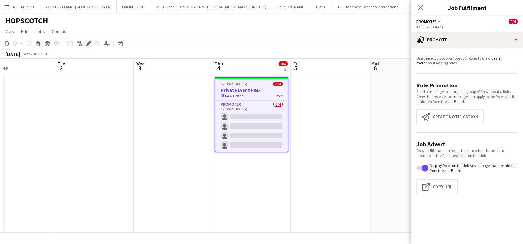
click at [86, 42] on icon "Edit" at bounding box center [88, 43] width 5 height 5
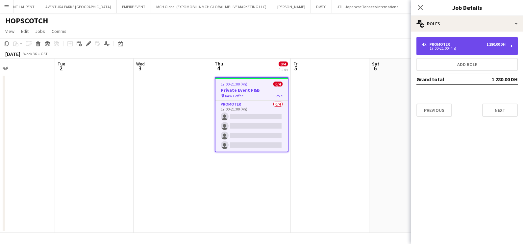
click at [478, 45] on div "4 x Promoter 1 280.00 DH" at bounding box center [464, 44] width 84 height 5
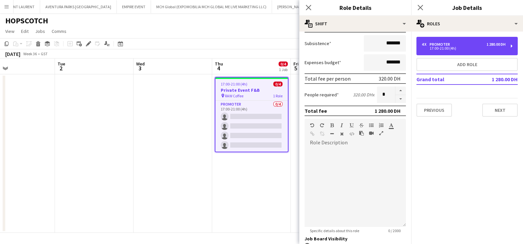
scroll to position [166, 0]
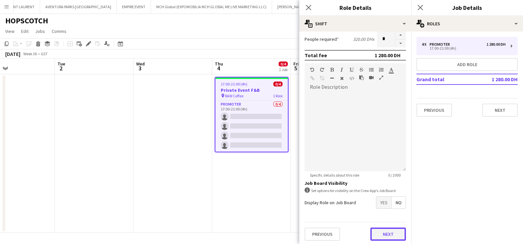
click at [379, 229] on button "Next" at bounding box center [388, 234] width 36 height 13
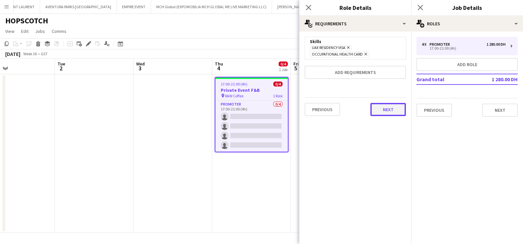
click at [382, 110] on button "Next" at bounding box center [388, 109] width 36 height 13
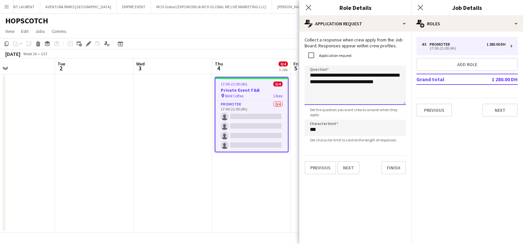
click at [347, 83] on textarea "**********" at bounding box center [355, 84] width 101 height 39
click at [346, 91] on textarea "**********" at bounding box center [355, 84] width 101 height 39
type textarea "**********"
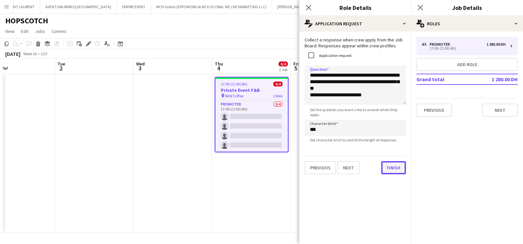
click at [391, 162] on button "Finish" at bounding box center [393, 167] width 25 height 13
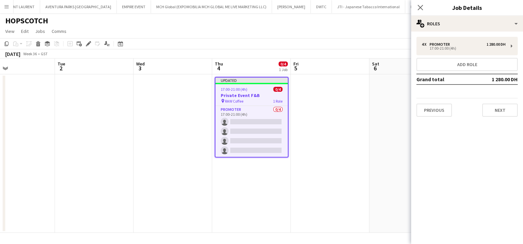
click at [284, 181] on app-date-cell "Updated 17:00-21:00 (4h) 0/4 Private Event F&B pin RAW Coffee 1 Role Promoter 0…" at bounding box center [251, 153] width 79 height 158
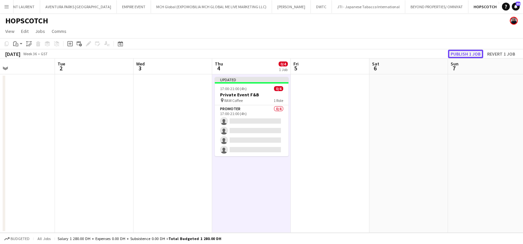
click at [456, 52] on button "Publish 1 job" at bounding box center [465, 54] width 35 height 9
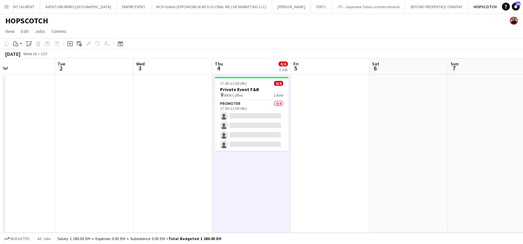
click at [516, 4] on div "Add" at bounding box center [530, 6] width 8 height 13
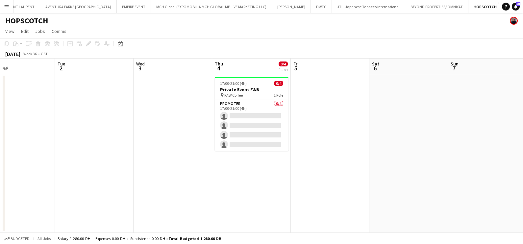
click at [516, 7] on app-icon "Add" at bounding box center [530, 6] width 3 height 3
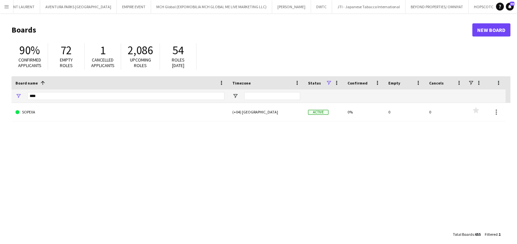
click at [86, 100] on div "****" at bounding box center [125, 95] width 197 height 13
click at [86, 97] on input "****" at bounding box center [125, 96] width 197 height 8
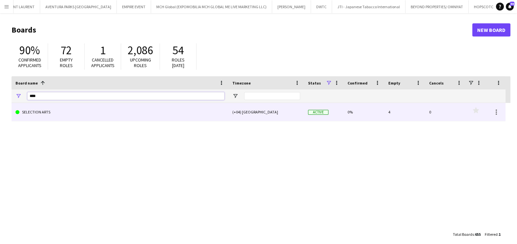
type input "****"
click at [86, 106] on link "SELECTION ARTS" at bounding box center [119, 112] width 209 height 18
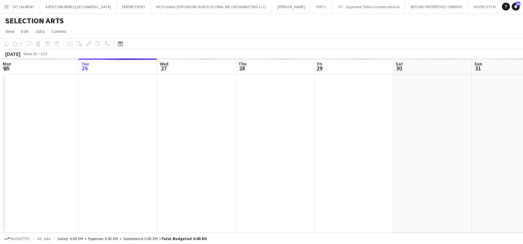
scroll to position [0, 50]
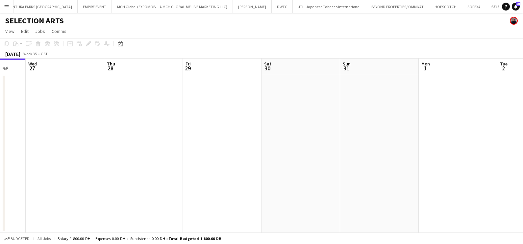
drag, startPoint x: 363, startPoint y: 115, endPoint x: 263, endPoint y: 140, distance: 103.2
click at [194, 116] on app-calendar-viewport "Sat 23 Sun 24 Mon 25 Tue 26 Wed 27 Thu 28 Fri 29 Sat 30 Sun 31 Mon 1 Tue 2 Wed 3" at bounding box center [261, 146] width 523 height 174
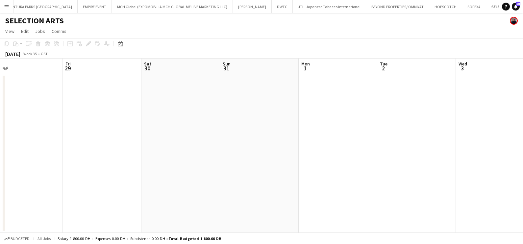
drag, startPoint x: 375, startPoint y: 141, endPoint x: 206, endPoint y: 139, distance: 169.4
click at [185, 141] on app-calendar-viewport "Mon 25 Tue 26 Wed 27 Thu 28 Fri 29 Sat 30 Sun 31 Mon 1 Tue 2 Wed 3 Thu 4 Fri 5" at bounding box center [261, 146] width 523 height 174
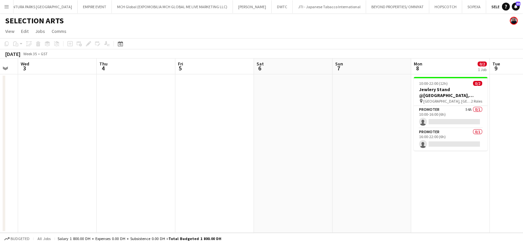
drag, startPoint x: 358, startPoint y: 140, endPoint x: 192, endPoint y: 141, distance: 166.7
click at [191, 140] on app-calendar-viewport "Sun 31 Mon 1 Tue 2 Wed 3 Thu 4 Fri 5 Sat 6 Sun 7 Mon 8 0/2 1 Job Tue 9 Wed 10 T…" at bounding box center [261, 146] width 523 height 174
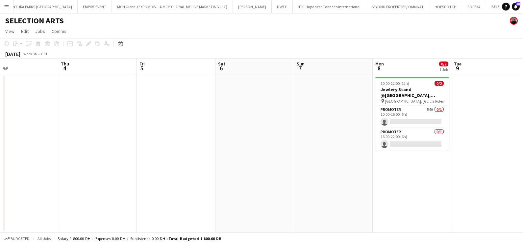
drag, startPoint x: 191, startPoint y: 139, endPoint x: 196, endPoint y: 135, distance: 6.7
click at [181, 138] on app-calendar-viewport "Sun 31 Mon 1 Tue 2 Wed 3 Thu 4 Fri 5 Sat 6 Sun 7 Mon 8 0/2 1 Job Tue 9 Wed 10 T…" at bounding box center [261, 146] width 523 height 174
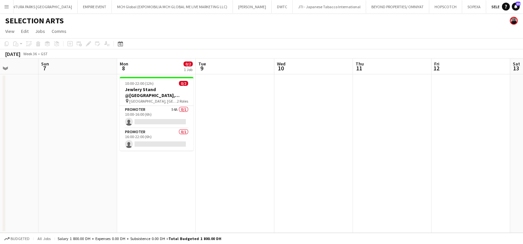
drag, startPoint x: 367, startPoint y: 139, endPoint x: 321, endPoint y: 134, distance: 47.1
click at [321, 134] on app-calendar-viewport "Wed 3 Thu 4 Fri 5 Sat 6 Sun 7 Mon 8 0/2 1 Job Tue 9 Wed 10 Thu 11 Fri 12 Sat 13…" at bounding box center [261, 146] width 523 height 174
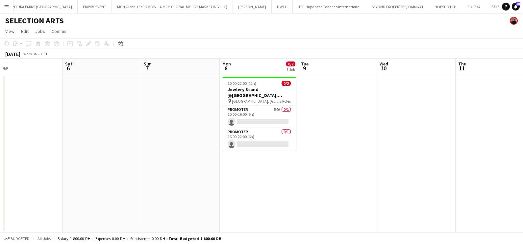
drag, startPoint x: 384, startPoint y: 125, endPoint x: 180, endPoint y: 124, distance: 203.9
click at [180, 124] on app-calendar-viewport "Wed 3 Thu 4 Fri 5 Sat 6 Sun 7 Mon 8 0/2 1 Job Tue 9 Wed 10 Thu 11 Fri 12 Sat 13…" at bounding box center [261, 146] width 523 height 174
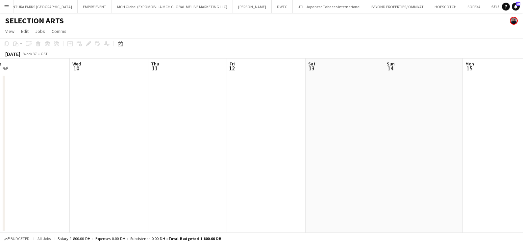
click at [66, 127] on app-calendar-viewport "Sat 6 Sun 7 Mon 8 0/2 1 Job Tue 9 Wed 10 Thu 11 Fri 12 Sat 13 Sun 14 Mon 15 Tue…" at bounding box center [261, 146] width 523 height 174
drag, startPoint x: 179, startPoint y: 130, endPoint x: 105, endPoint y: 130, distance: 73.7
click at [62, 130] on app-calendar-viewport "Sat 13 Sun 14 Mon 15 Tue 16 Wed 17 Thu 18 Fri 19 Sat 20 Sun 21 Mon 22 Tue 23 We…" at bounding box center [261, 146] width 523 height 174
drag, startPoint x: 314, startPoint y: 132, endPoint x: 52, endPoint y: 133, distance: 262.7
click at [61, 133] on app-calendar-viewport "Mon 15 Tue 16 Wed 17 Thu 18 Fri 19 Sat 20 Sun 21 Mon 22 Tue 23 Wed 24 Thu 25 Fr…" at bounding box center [261, 146] width 523 height 174
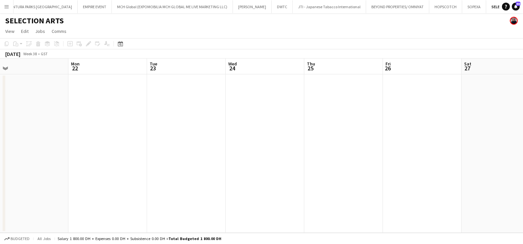
drag, startPoint x: 287, startPoint y: 135, endPoint x: 26, endPoint y: 133, distance: 260.8
click at [27, 133] on app-calendar-viewport "Fri 19 Sat 20 Sun 21 Mon 22 Tue 23 Wed 24 Thu 25 Fri 26 Sat 27 Sun 28 Mon 29 Tu…" at bounding box center [261, 146] width 523 height 174
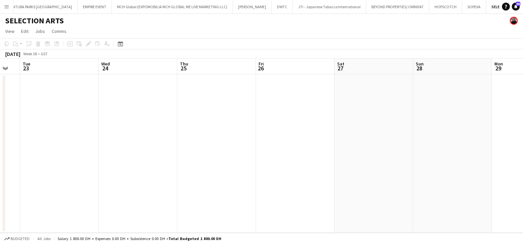
drag, startPoint x: 26, startPoint y: 133, endPoint x: 522, endPoint y: 183, distance: 498.5
click at [516, 184] on html "Menu Boards Boards Boards All jobs Status Workforce Workforce My Workforce Recr…" at bounding box center [261, 122] width 523 height 244
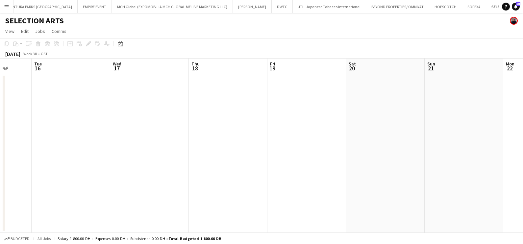
drag, startPoint x: 134, startPoint y: 144, endPoint x: 161, endPoint y: 158, distance: 29.9
click at [482, 158] on app-calendar-viewport "Sun 14 Mon 15 Tue 16 Wed 17 Thu 18 Fri 19 Sat 20 Sun 21 Mon 22 Tue 23 Wed 24 Th…" at bounding box center [261, 146] width 523 height 174
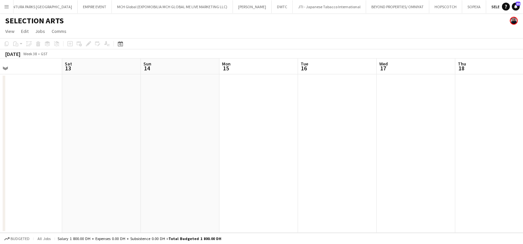
drag, startPoint x: 510, startPoint y: 210, endPoint x: 471, endPoint y: 199, distance: 40.1
click at [516, 213] on html "Menu Boards Boards Boards All jobs Status Workforce Workforce My Workforce Recr…" at bounding box center [261, 122] width 523 height 244
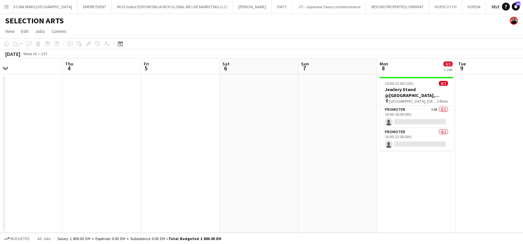
drag, startPoint x: 502, startPoint y: 200, endPoint x: 513, endPoint y: 201, distance: 11.5
click at [513, 201] on app-calendar-viewport "Mon 1 Tue 2 Wed 3 Thu 4 Fri 5 Sat 6 Sun 7 Mon 8 0/2 1 Job Tue 9 Wed 10 Thu 11 F…" at bounding box center [261, 146] width 523 height 174
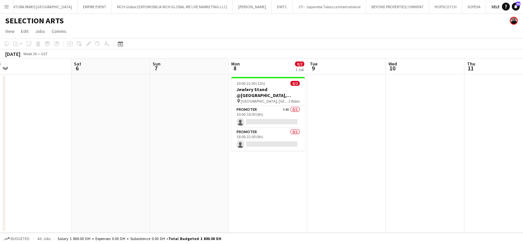
drag, startPoint x: 489, startPoint y: 128, endPoint x: 137, endPoint y: 129, distance: 351.5
click at [143, 129] on app-calendar-viewport "Wed 3 Thu 4 Fri 5 Sat 6 Sun 7 Mon 8 0/2 1 Job Tue 9 Wed 10 Thu 11 Fri 12 Sat 13…" at bounding box center [261, 146] width 523 height 174
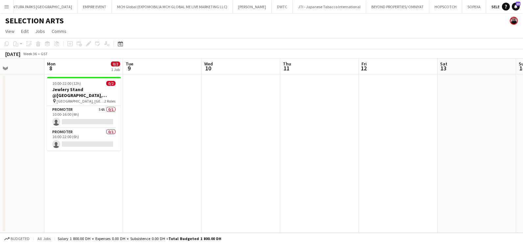
drag, startPoint x: 155, startPoint y: 136, endPoint x: 314, endPoint y: 136, distance: 158.8
click at [125, 136] on app-calendar-viewport "Thu 4 Fri 5 Sat 6 Sun 7 Mon 8 0/2 1 Job Tue 9 Wed 10 Thu 11 Fri 12 Sat 13 Sun 1…" at bounding box center [261, 146] width 523 height 174
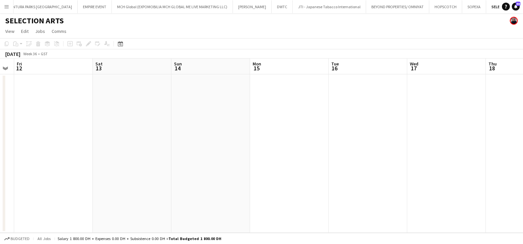
drag, startPoint x: 143, startPoint y: 138, endPoint x: 152, endPoint y: 139, distance: 9.2
click at [129, 138] on app-calendar-viewport "Tue 9 Wed 10 Thu 11 Fri 12 Sat 13 Sun 14 Mon 15 Tue 16 Wed 17 Thu 18 Fri 19 Sat…" at bounding box center [261, 146] width 523 height 174
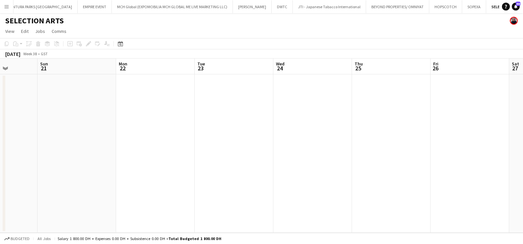
drag, startPoint x: 152, startPoint y: 140, endPoint x: 404, endPoint y: 137, distance: 252.9
click at [109, 137] on app-calendar-viewport "Wed 17 Thu 18 Fri 19 Sat 20 Sun 21 Mon 22 Tue 23 Wed 24 Thu 25 Fri 26 Sat 27 Su…" at bounding box center [261, 146] width 523 height 174
drag, startPoint x: 402, startPoint y: 140, endPoint x: 300, endPoint y: 132, distance: 103.0
click at [102, 132] on app-calendar-viewport "Wed 17 Thu 18 Fri 19 Sat 20 Sun 21 Mon 22 Tue 23 Wed 24 Thu 25 Fri 26 Sat 27 Su…" at bounding box center [261, 146] width 523 height 174
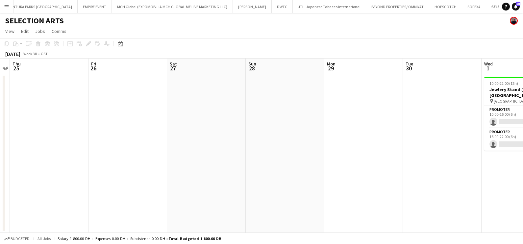
drag, startPoint x: 156, startPoint y: 131, endPoint x: 140, endPoint y: 129, distance: 16.6
click at [140, 129] on app-calendar-viewport "Mon 22 Tue 23 Wed 24 Thu 25 Fri 26 Sat 27 Sun 28 Mon 29 Tue 30 Wed 1 0/2 1 Job …" at bounding box center [261, 146] width 523 height 174
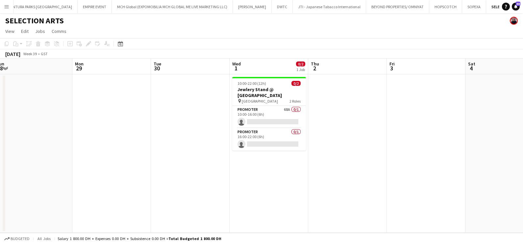
drag, startPoint x: 262, startPoint y: 110, endPoint x: 330, endPoint y: 111, distance: 68.1
click at [263, 110] on app-card-role "Promoter 68A 0/1 10:00-16:00 (6h) single-neutral-actions" at bounding box center [269, 117] width 74 height 22
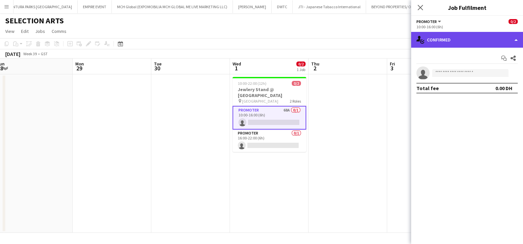
click at [487, 41] on div "single-neutral-actions-check-2 Confirmed" at bounding box center [467, 40] width 112 height 16
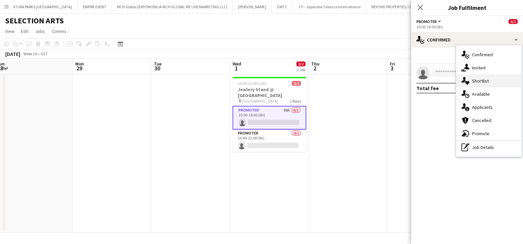
click at [490, 82] on div "single-neutral-actions-heart Shortlist" at bounding box center [488, 80] width 65 height 13
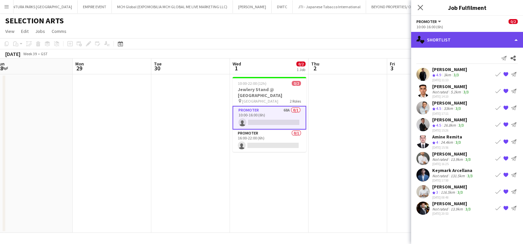
click at [444, 44] on div "single-neutral-actions-heart Shortlist" at bounding box center [467, 40] width 112 height 16
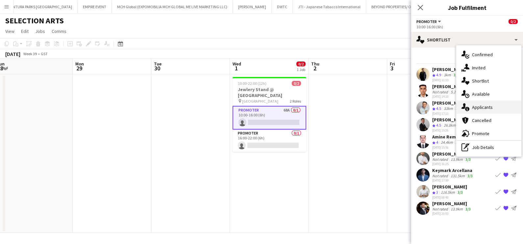
click at [478, 110] on div "single-neutral-actions-information Applicants" at bounding box center [488, 107] width 65 height 13
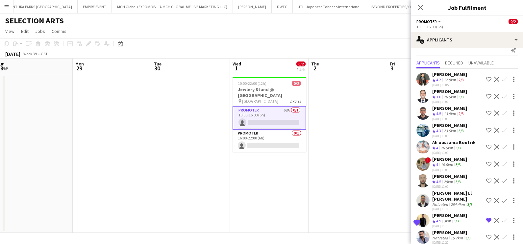
scroll to position [0, 0]
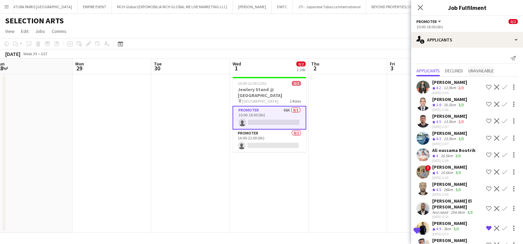
click at [484, 71] on span "Unavailable" at bounding box center [480, 70] width 25 height 5
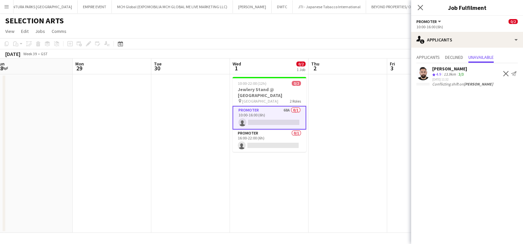
click at [304, 165] on app-date-cell "10:00-22:00 (12h) 0/2 Jewlery Stand @ Mirdif City Centre pin Mirdif City Centre…" at bounding box center [269, 153] width 79 height 158
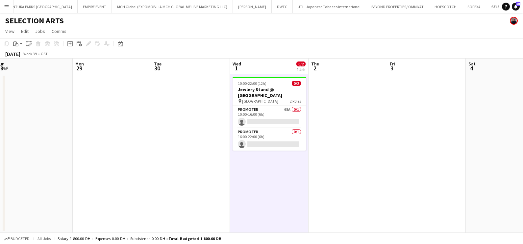
click at [442, 220] on app-calendar-viewport "Thu 25 Fri 26 Sat 27 Sun 28 Mon 29 Tue 30 Wed 1 0/2 1 Job Thu 2 Fri 3 Sat 4 Sun…" at bounding box center [261, 146] width 523 height 174
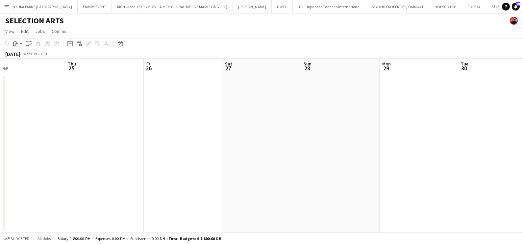
click at [451, 192] on app-calendar-viewport "Mon 22 Tue 23 Wed 24 Thu 25 Fri 26 Sat 27 Sun 28 Mon 29 Tue 30 Wed 1 0/2 1 Job …" at bounding box center [261, 146] width 523 height 174
drag, startPoint x: 150, startPoint y: 164, endPoint x: 414, endPoint y: 173, distance: 263.9
click at [419, 173] on app-calendar-viewport "Thu 18 Fri 19 Sat 20 Sun 21 Mon 22 Tue 23 Wed 24 Thu 25 Fri 26 Sat 27 Sun 28 Mo…" at bounding box center [261, 146] width 523 height 174
drag, startPoint x: 377, startPoint y: 164, endPoint x: 253, endPoint y: 149, distance: 125.3
click at [494, 165] on app-calendar-viewport "Wed 10 Thu 11 Fri 12 Sat 13 Sun 14 Mon 15 Tue 16 Wed 17 Thu 18 Fri 19 Sat 20 Su…" at bounding box center [261, 146] width 523 height 174
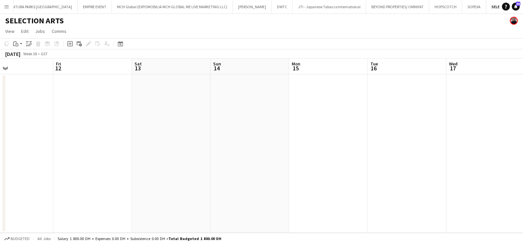
drag, startPoint x: 266, startPoint y: 164, endPoint x: 209, endPoint y: 139, distance: 62.6
click at [435, 170] on app-calendar-viewport "Tue 9 Wed 10 Thu 11 Fri 12 Sat 13 Sun 14 Mon 15 Tue 16 Wed 17 Thu 18 Fri 19 Sat…" at bounding box center [261, 146] width 523 height 174
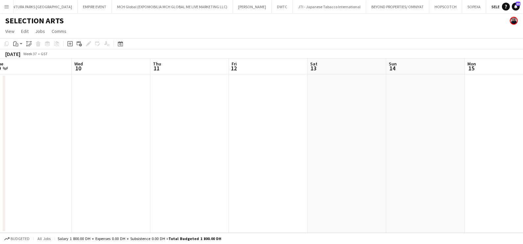
drag, startPoint x: 197, startPoint y: 138, endPoint x: 196, endPoint y: 155, distance: 16.5
click at [417, 168] on app-calendar-viewport "Sun 7 Mon 8 0/2 1 Job Tue 9 Wed 10 Thu 11 Fri 12 Sat 13 Sun 14 Mon 15 Tue 16 We…" at bounding box center [261, 146] width 523 height 174
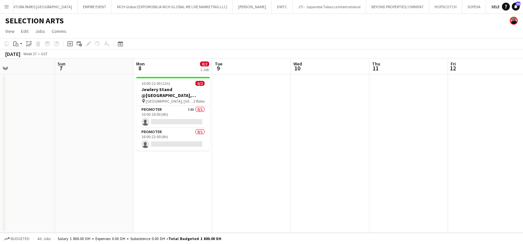
click at [231, 164] on app-calendar-viewport "Thu 4 Fri 5 Sat 6 Sun 7 Mon 8 0/2 1 Job Tue 9 Wed 10 Thu 11 Fri 12 Sat 13 Sun 1…" at bounding box center [261, 146] width 523 height 174
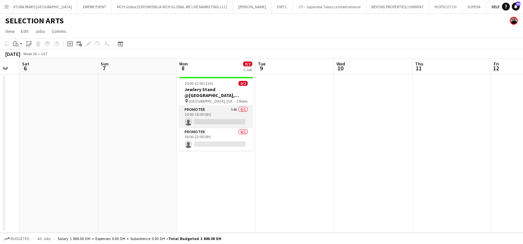
click at [214, 122] on app-card-role "Promoter 54A 0/1 10:00-16:00 (6h) single-neutral-actions" at bounding box center [216, 117] width 74 height 22
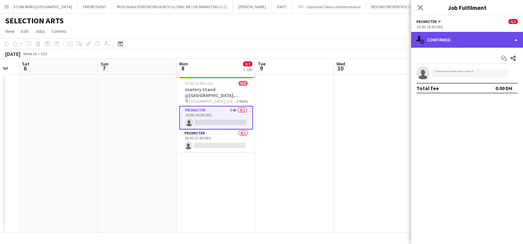
click at [450, 42] on div "single-neutral-actions-check-2 Confirmed" at bounding box center [467, 40] width 112 height 16
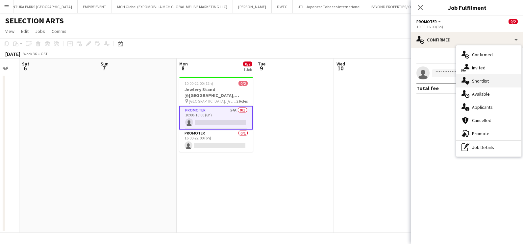
click at [483, 81] on div "single-neutral-actions-heart Shortlist" at bounding box center [488, 80] width 65 height 13
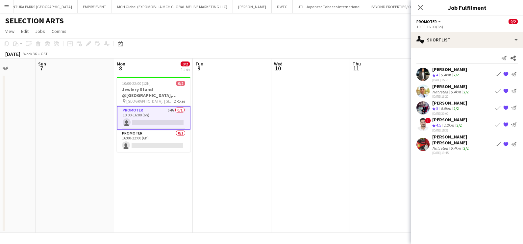
drag, startPoint x: 363, startPoint y: 155, endPoint x: 150, endPoint y: 156, distance: 213.7
click at [171, 156] on app-calendar-viewport "Thu 4 Fri 5 Sat 6 Sun 7 Mon 8 0/2 1 Job Tue 9 Wed 10 Thu 11 Fri 12 Sat 13 Sun 1…" at bounding box center [261, 146] width 523 height 174
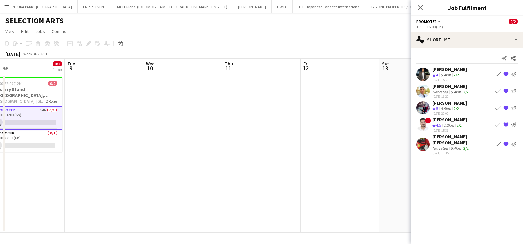
drag, startPoint x: 157, startPoint y: 164, endPoint x: 128, endPoint y: 164, distance: 28.6
click at [10, 164] on app-calendar-viewport "Fri 5 Sat 6 Sun 7 Mon 8 0/2 1 Job Tue 9 Wed 10 Thu 11 Fri 12 Sat 13 Sun 14 Mon …" at bounding box center [261, 146] width 523 height 174
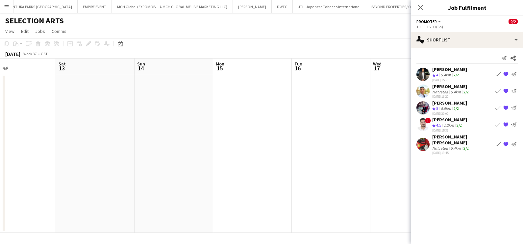
drag, startPoint x: 108, startPoint y: 168, endPoint x: 5, endPoint y: 168, distance: 102.6
click at [0, 168] on html "Menu Boards Boards Boards All jobs Status Workforce Workforce My Workforce Recr…" at bounding box center [261, 122] width 523 height 244
drag, startPoint x: 141, startPoint y: 171, endPoint x: 209, endPoint y: 171, distance: 68.4
click at [0, 171] on html "Menu Boards Boards Boards All jobs Status Workforce Workforce My Workforce Recr…" at bounding box center [261, 122] width 523 height 244
drag, startPoint x: 330, startPoint y: 178, endPoint x: 132, endPoint y: 176, distance: 198.6
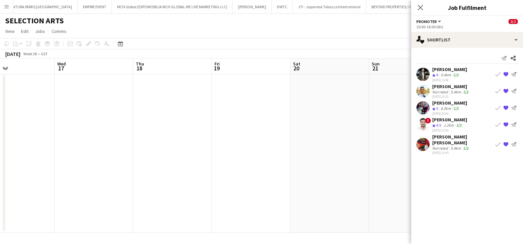
click at [61, 178] on app-calendar-viewport "Sun 14 Mon 15 Tue 16 Wed 17 Thu 18 Fri 19 Sat 20 Sun 21 Mon 22 Tue 23 Wed 24 Th…" at bounding box center [261, 146] width 523 height 174
drag, startPoint x: 301, startPoint y: 178, endPoint x: 44, endPoint y: 178, distance: 256.5
click at [34, 178] on app-calendar-viewport "Thu 18 Fri 19 Sat 20 Sun 21 Mon 22 Tue 23 Wed 24 Thu 25 Fri 26 Sat 27 Sun 28 Mo…" at bounding box center [261, 146] width 523 height 174
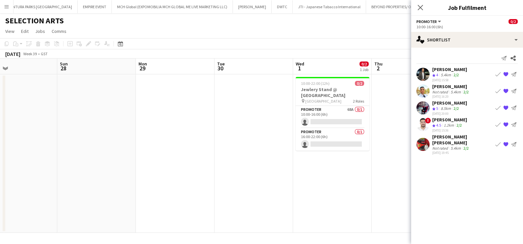
drag, startPoint x: 291, startPoint y: 179, endPoint x: 376, endPoint y: 182, distance: 85.2
click at [3, 182] on div "Thu 25 Fri 26 Sat 27 Sun 28 Mon 29 Tue 30 Wed 1 0/2 1 Job Thu 2 Fri 3 Sat 4 Sun…" at bounding box center [261, 146] width 523 height 174
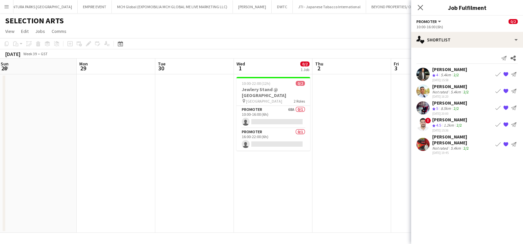
drag, startPoint x: 230, startPoint y: 183, endPoint x: 278, endPoint y: 115, distance: 82.8
click at [130, 187] on app-calendar-viewport "Thu 25 Fri 26 Sat 27 Sun 28 Mon 29 Tue 30 Wed 1 0/2 1 Job Thu 2 Fri 3 Sat 4 Sun…" at bounding box center [261, 146] width 523 height 174
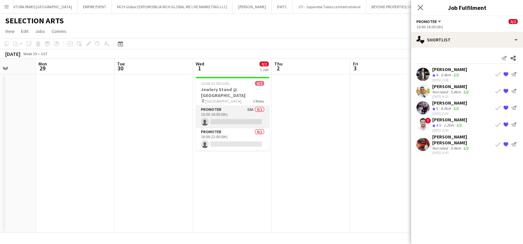
scroll to position [0, 278]
click at [225, 115] on app-card-role "Promoter 68A 0/1 10:00-16:00 (6h) single-neutral-actions" at bounding box center [233, 117] width 74 height 22
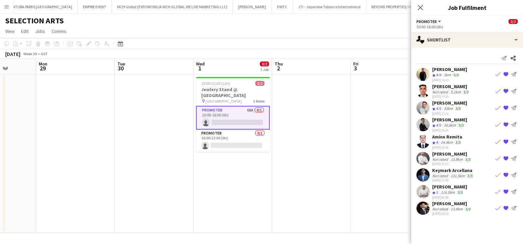
click at [220, 207] on app-date-cell "10:00-22:00 (12h) 0/2 Jewlery Stand @ Mirdif City Centre pin Mirdif City Centre…" at bounding box center [232, 153] width 79 height 158
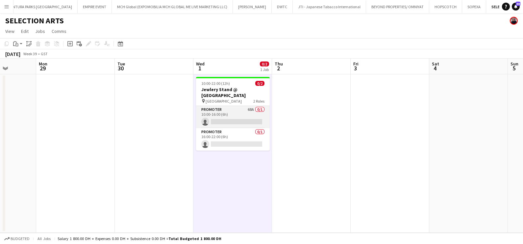
click at [248, 118] on app-card-role "Promoter 68A 0/1 10:00-16:00 (6h) single-neutral-actions" at bounding box center [233, 117] width 74 height 22
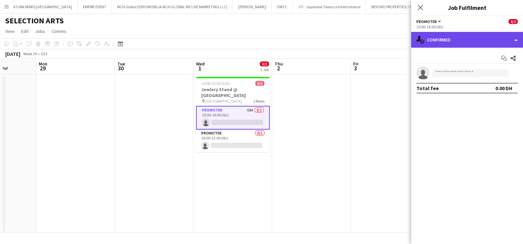
click at [442, 35] on div "single-neutral-actions-check-2 Confirmed" at bounding box center [467, 40] width 112 height 16
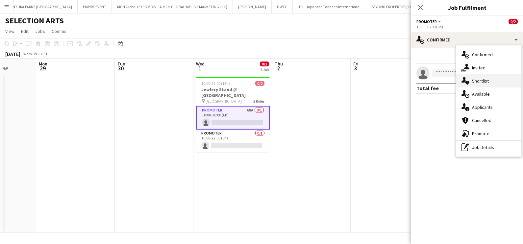
click at [480, 78] on div "single-neutral-actions-heart Shortlist" at bounding box center [488, 80] width 65 height 13
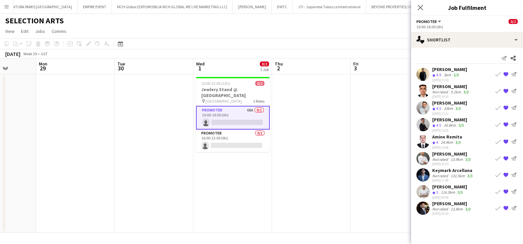
click at [443, 205] on div "[PERSON_NAME]" at bounding box center [452, 204] width 40 height 6
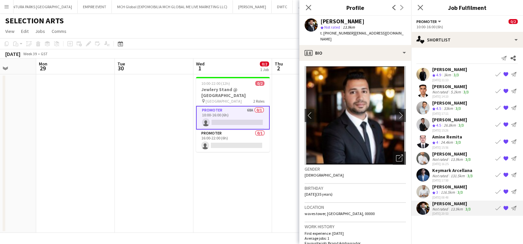
click at [115, 149] on app-date-cell at bounding box center [154, 153] width 79 height 158
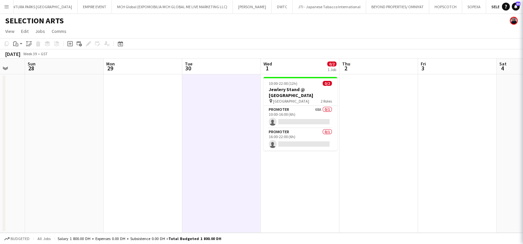
drag, startPoint x: 113, startPoint y: 166, endPoint x: 504, endPoint y: 168, distance: 391.0
click at [474, 168] on app-calendar-viewport "Thu 25 Fri 26 Sat 27 Sun 28 Mon 29 Tue 30 Wed 1 0/2 1 Job Thu 2 Fri 3 Sat 4 Sun…" at bounding box center [261, 146] width 523 height 174
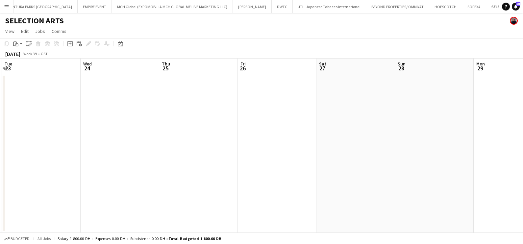
drag, startPoint x: 443, startPoint y: 174, endPoint x: 459, endPoint y: 174, distance: 15.8
click at [459, 174] on app-calendar-viewport "Mon 22 Tue 23 Wed 24 Thu 25 Fri 26 Sat 27 Sun 28 Mon 29 Tue 30 Wed 1 0/2 1 Job …" at bounding box center [261, 146] width 523 height 174
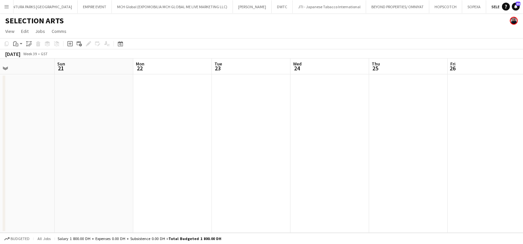
drag, startPoint x: 158, startPoint y: 176, endPoint x: 282, endPoint y: 176, distance: 124.0
click at [516, 176] on html "Menu Boards Boards Boards All jobs Status Workforce Workforce My Workforce Recr…" at bounding box center [261, 122] width 523 height 244
click at [516, 180] on html "Menu Boards Boards Boards All jobs Status Workforce Workforce My Workforce Recr…" at bounding box center [261, 122] width 523 height 244
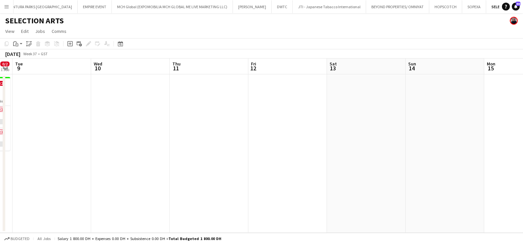
drag, startPoint x: 465, startPoint y: 181, endPoint x: 504, endPoint y: 181, distance: 39.1
click at [504, 181] on app-calendar-viewport "Sun 7 Mon 8 0/2 1 Job Tue 9 Wed 10 Thu 11 Fri 12 Sat 13 Sun 14 Mon 15 Tue 16 We…" at bounding box center [261, 146] width 523 height 174
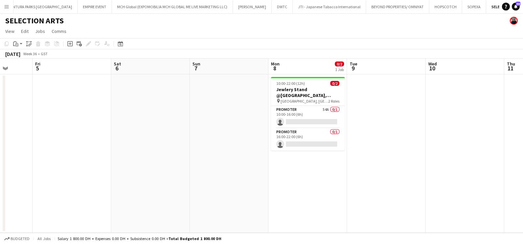
click at [282, 116] on app-calendar-viewport "Tue 2 Wed 3 Thu 4 Fri 5 Sat 6 Sun 7 Mon 8 0/2 1 Job Tue 9 Wed 10 Thu 11 Fri 12 …" at bounding box center [261, 146] width 523 height 174
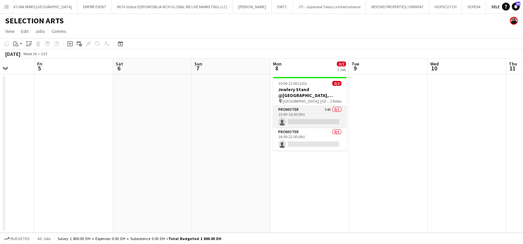
click at [302, 114] on app-card-role "Promoter 54A 0/1 10:00-16:00 (6h) single-neutral-actions" at bounding box center [310, 117] width 74 height 22
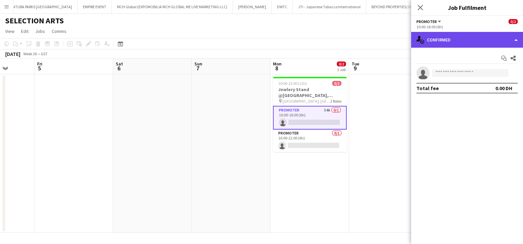
click at [456, 36] on div "single-neutral-actions-check-2 Confirmed" at bounding box center [467, 40] width 112 height 16
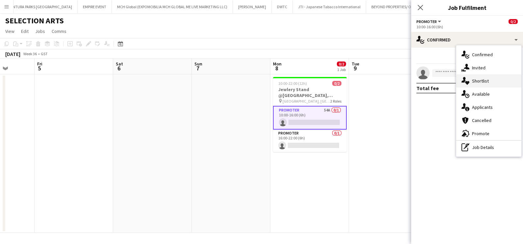
click at [475, 81] on div "single-neutral-actions-heart Shortlist" at bounding box center [488, 80] width 65 height 13
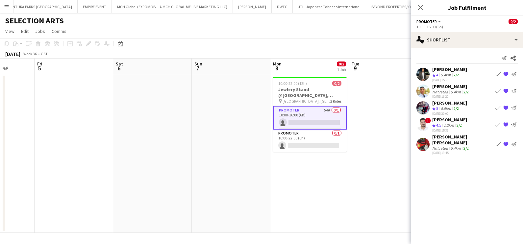
click at [449, 69] on div "[PERSON_NAME]" at bounding box center [449, 69] width 35 height 6
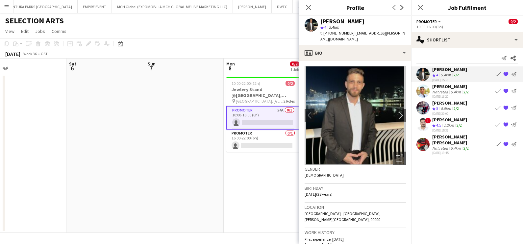
drag, startPoint x: 262, startPoint y: 145, endPoint x: 125, endPoint y: 134, distance: 137.3
click at [134, 135] on app-calendar-viewport "Tue 2 Wed 3 Thu 4 Fri 5 Sat 6 Sun 7 Mon 8 0/2 1 Job Tue 9 Wed 10 Thu 11 Fri 12 …" at bounding box center [261, 146] width 523 height 174
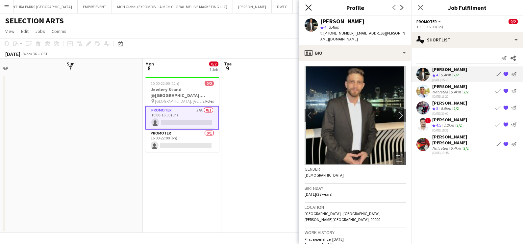
click at [309, 7] on icon "Close pop-in" at bounding box center [308, 7] width 6 height 6
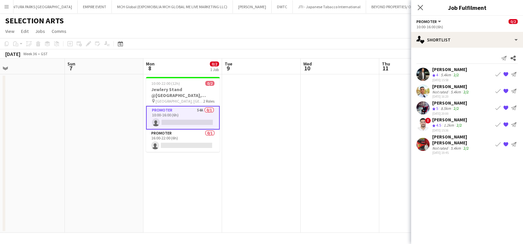
click at [0, 140] on html "Menu Boards Boards Boards All jobs Status Workforce Workforce My Workforce Recr…" at bounding box center [261, 122] width 523 height 244
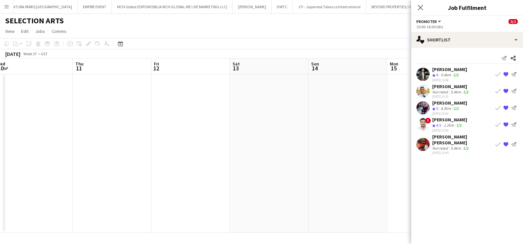
drag, startPoint x: 255, startPoint y: 146, endPoint x: 28, endPoint y: 149, distance: 226.6
click at [0, 146] on html "Menu Boards Boards Boards All jobs Status Workforce Workforce My Workforce Recr…" at bounding box center [261, 122] width 523 height 244
click at [0, 152] on html "Menu Boards Boards Boards All jobs Status Workforce Workforce My Workforce Recr…" at bounding box center [261, 122] width 523 height 244
drag, startPoint x: 66, startPoint y: 163, endPoint x: 52, endPoint y: 163, distance: 13.5
click at [53, 163] on app-calendar-viewport "Sat 13 Sun 14 Mon 15 Tue 16 Wed 17 Thu 18 Fri 19 Sat 20 Sun 21 Mon 22 Tue 23 We…" at bounding box center [261, 146] width 523 height 174
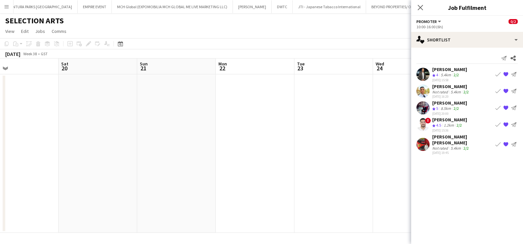
drag, startPoint x: 324, startPoint y: 179, endPoint x: 53, endPoint y: 179, distance: 271.3
click at [53, 179] on app-calendar-viewport "Tue 16 Wed 17 Thu 18 Fri 19 Sat 20 Sun 21 Mon 22 Tue 23 Wed 24 Thu 25 Fri 26 Sa…" at bounding box center [261, 146] width 523 height 174
drag, startPoint x: 130, startPoint y: 183, endPoint x: 108, endPoint y: 184, distance: 22.0
click at [6, 183] on app-calendar-viewport "Mon 22 Tue 23 Wed 24 Thu 25 Fri 26 Sat 27 Sun 28 Mon 29 Tue 30 Wed 1 0/2 1 Job …" at bounding box center [261, 146] width 523 height 174
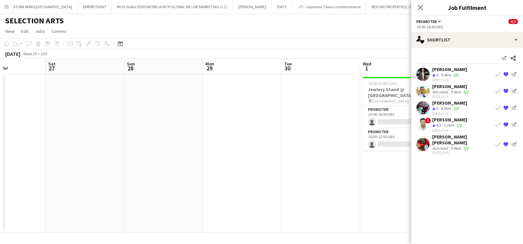
scroll to position [0, 170]
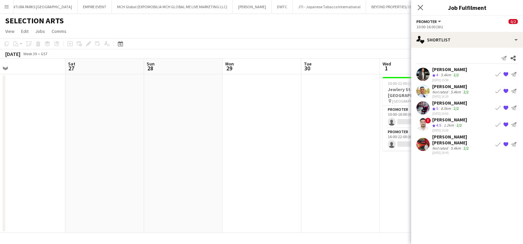
drag, startPoint x: 268, startPoint y: 186, endPoint x: -2, endPoint y: 185, distance: 269.6
click at [0, 185] on html "Menu Boards Boards Boards All jobs Status Workforce Workforce My Workforce Recr…" at bounding box center [261, 122] width 523 height 244
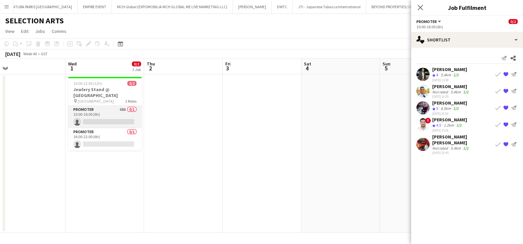
click at [97, 119] on app-card-role "Promoter 68A 0/1 10:00-16:00 (6h) single-neutral-actions" at bounding box center [105, 117] width 74 height 22
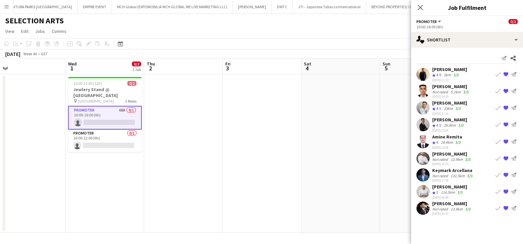
click at [369, 201] on app-calendar-viewport "Sun 28 Mon 29 Tue 30 Wed 1 0/2 1 Job Thu 2 Fri 3 Sat 4 Sun 5 Mon 6 Tue 7 Wed 8 …" at bounding box center [261, 146] width 523 height 174
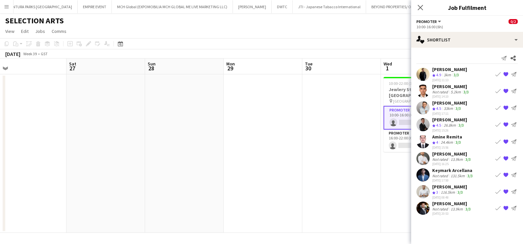
click at [434, 202] on body "Menu Boards Boards Boards All jobs Status Workforce Workforce My Workforce Recr…" at bounding box center [261, 122] width 523 height 244
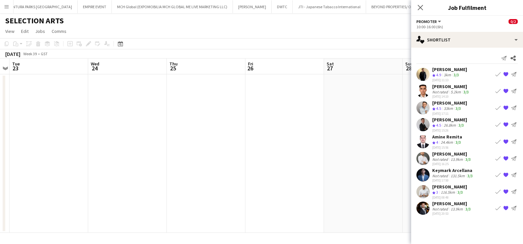
drag, startPoint x: 136, startPoint y: 201, endPoint x: 406, endPoint y: 197, distance: 269.7
click at [457, 201] on body "Menu Boards Boards Boards All jobs Status Workforce Workforce My Workforce Recr…" at bounding box center [261, 122] width 523 height 244
click at [354, 195] on app-calendar-viewport "Thu 18 Fri 19 Sat 20 Sun 21 Mon 22 Tue 23 Wed 24 Thu 25 Fri 26 Sat 27 Sun 28 Mo…" at bounding box center [261, 146] width 523 height 174
drag, startPoint x: 107, startPoint y: 196, endPoint x: 298, endPoint y: 193, distance: 191.1
click at [363, 194] on app-calendar-viewport "Sun 14 Mon 15 Tue 16 Wed 17 Thu 18 Fri 19 Sat 20 Sun 21 Mon 22 Tue 23 Wed 24 Th…" at bounding box center [261, 146] width 523 height 174
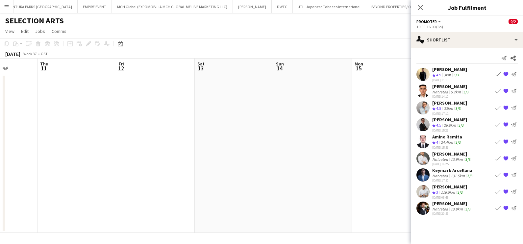
drag, startPoint x: 123, startPoint y: 192, endPoint x: 336, endPoint y: 192, distance: 213.1
click at [336, 192] on app-calendar-viewport "Mon 8 0/2 1 Job Tue 9 Wed 10 Thu 11 Fri 12 Sat 13 Sun 14 Mon 15 Tue 16 Wed 17 T…" at bounding box center [261, 146] width 523 height 174
drag, startPoint x: 90, startPoint y: 193, endPoint x: 333, endPoint y: 192, distance: 242.4
click at [391, 192] on app-calendar-viewport "Mon 8 0/2 1 Job Tue 9 Wed 10 Thu 11 Fri 12 Sat 13 Sun 14 Mon 15 Tue 16 Wed 17 T…" at bounding box center [261, 146] width 523 height 174
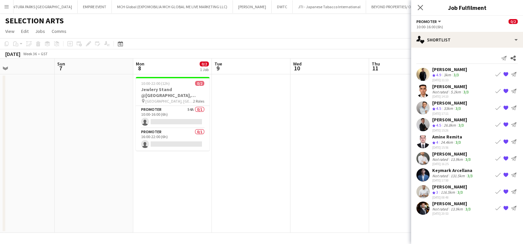
drag, startPoint x: 210, startPoint y: 192, endPoint x: 342, endPoint y: 192, distance: 131.9
click at [342, 192] on app-calendar-viewport "Thu 4 Fri 5 Sat 6 Sun 7 Mon 8 0/2 1 Job Tue 9 Wed 10 Thu 11 Fri 12 Sat 13 Sun 1…" at bounding box center [261, 146] width 523 height 174
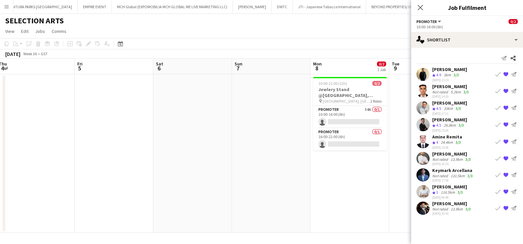
drag, startPoint x: 367, startPoint y: 192, endPoint x: 38, endPoint y: 184, distance: 328.9
click at [32, 183] on app-calendar-viewport "Tue 2 Wed 3 Thu 4 Fri 5 Sat 6 Sun 7 Mon 8 0/2 1 Job Tue 9 Wed 10 Thu 11 Fri 12 …" at bounding box center [261, 146] width 523 height 174
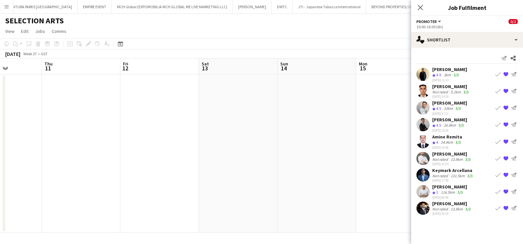
drag, startPoint x: 340, startPoint y: 184, endPoint x: 33, endPoint y: 185, distance: 307.5
click at [34, 185] on app-calendar-viewport "Sun 7 Mon 8 0/2 1 Job Tue 9 Wed 10 Thu 11 Fri 12 Sat 13 Sun 14 Mon 15 Tue 16 We…" at bounding box center [261, 146] width 523 height 174
drag, startPoint x: 50, startPoint y: 186, endPoint x: -2, endPoint y: 186, distance: 51.3
click at [0, 186] on html "Menu Boards Boards Boards All jobs Status Workforce Workforce My Workforce Recr…" at bounding box center [261, 122] width 523 height 244
drag, startPoint x: 281, startPoint y: 183, endPoint x: 9, endPoint y: 186, distance: 273.0
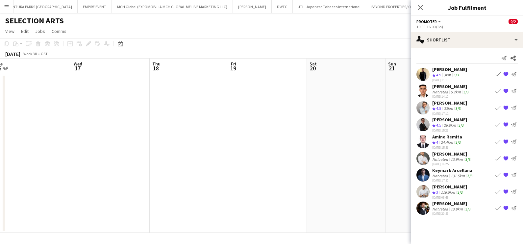
click at [0, 183] on html "Menu Boards Boards Boards All jobs Status Workforce Workforce My Workforce Recr…" at bounding box center [261, 122] width 523 height 244
drag, startPoint x: 10, startPoint y: 187, endPoint x: 0, endPoint y: 187, distance: 9.6
click at [0, 187] on html "Menu Boards Boards Boards All jobs Status Workforce Workforce My Workforce Recr…" at bounding box center [261, 122] width 523 height 244
drag, startPoint x: 348, startPoint y: 192, endPoint x: 73, endPoint y: 194, distance: 274.3
click at [17, 193] on app-calendar-viewport "Sun 21 Mon 22 Tue 23 Wed 24 Thu 25 Fri 26 Sat 27 Sun 28 Mon 29 Tue 30 Wed 1 0/2…" at bounding box center [261, 146] width 523 height 174
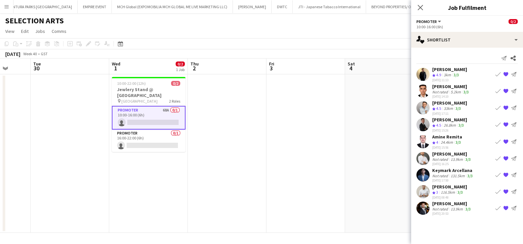
scroll to position [0, 218]
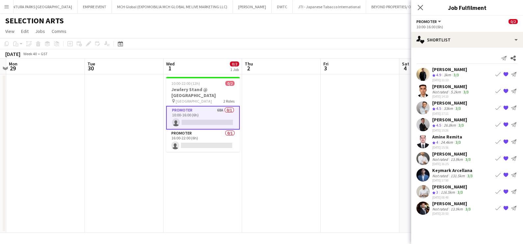
drag, startPoint x: 277, startPoint y: 196, endPoint x: 423, endPoint y: 201, distance: 146.7
click at [516, 202] on html "Menu Boards Boards Boards All jobs Status Workforce Workforce My Workforce Recr…" at bounding box center [261, 122] width 523 height 244
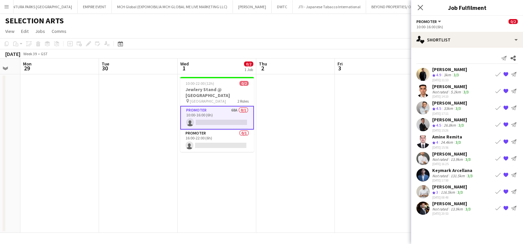
drag, startPoint x: 56, startPoint y: 175, endPoint x: 51, endPoint y: 163, distance: 13.1
click at [51, 163] on app-calendar-viewport "Thu 25 Fri 26 Sat 27 Sun 28 Mon 29 Tue 30 Wed 1 0/2 1 Job Thu 2 Fri 3 Sat 4 Sun…" at bounding box center [261, 146] width 523 height 174
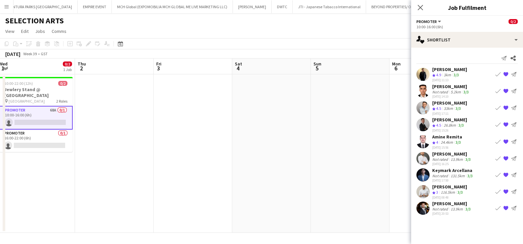
drag, startPoint x: 322, startPoint y: 177, endPoint x: 163, endPoint y: 176, distance: 158.8
click at [163, 176] on app-calendar-viewport "Sun 28 Mon 29 Tue 30 Wed 1 0/2 1 Job Thu 2 Fri 3 Sat 4 Sun 5 Mon 6 Tue 7 Wed 8 …" at bounding box center [261, 146] width 523 height 174
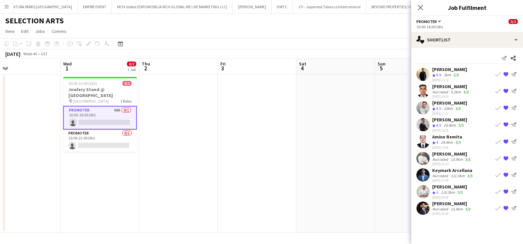
drag, startPoint x: 146, startPoint y: 176, endPoint x: 271, endPoint y: 178, distance: 124.6
click at [271, 178] on app-calendar-viewport "Sun 28 Mon 29 Tue 30 Wed 1 0/2 1 Job Thu 2 Fri 3 Sat 4 Sun 5 Mon 6 Tue 7 Wed 8 …" at bounding box center [261, 146] width 523 height 174
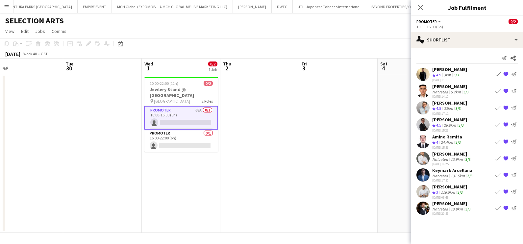
drag, startPoint x: 197, startPoint y: 178, endPoint x: 234, endPoint y: 178, distance: 37.2
click at [234, 178] on app-calendar-viewport "Sat 27 Sun 28 Mon 29 Tue 30 Wed 1 0/2 1 Job Thu 2 Fri 3 Sat 4 Sun 5 Mon 6 Tue 7…" at bounding box center [261, 146] width 523 height 174
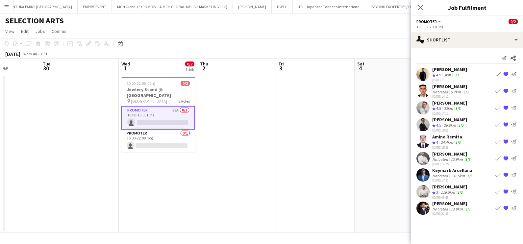
drag, startPoint x: 143, startPoint y: 187, endPoint x: 348, endPoint y: 187, distance: 205.2
click at [336, 187] on app-calendar-viewport "Sat 27 Sun 28 Mon 29 Tue 30 Wed 1 0/2 1 Job Thu 2 Fri 3 Sat 4 Sun 5 Mon 6 Tue 7…" at bounding box center [261, 146] width 523 height 174
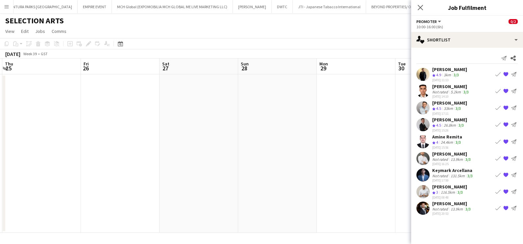
drag, startPoint x: 207, startPoint y: 193, endPoint x: 397, endPoint y: 191, distance: 190.1
click at [382, 192] on app-calendar-viewport "Tue 23 Wed 24 Thu 25 Fri 26 Sat 27 Sun 28 Mon 29 Tue 30 Wed 1 0/2 1 Job Thu 2 F…" at bounding box center [261, 146] width 523 height 174
drag, startPoint x: 350, startPoint y: 192, endPoint x: 426, endPoint y: 184, distance: 76.0
click at [429, 185] on body "Menu Boards Boards Boards All jobs Status Workforce Workforce My Workforce Recr…" at bounding box center [261, 122] width 523 height 244
drag, startPoint x: 215, startPoint y: 184, endPoint x: 350, endPoint y: 180, distance: 135.6
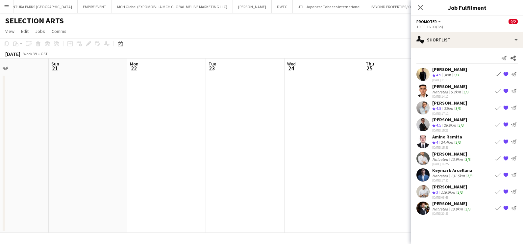
click at [362, 180] on app-calendar-viewport "Thu 18 Fri 19 Sat 20 Sun 21 Mon 22 Tue 23 Wed 24 Thu 25 Fri 26 Sat 27 Sun 28 Mo…" at bounding box center [261, 146] width 523 height 174
drag, startPoint x: 121, startPoint y: 180, endPoint x: 307, endPoint y: 173, distance: 186.6
click at [307, 173] on app-calendar-viewport "Wed 17 Thu 18 Fri 19 Sat 20 Sun 21 Mon 22 Tue 23 Wed 24 Thu 25 Fri 26 Sat 27 Su…" at bounding box center [261, 146] width 523 height 174
drag, startPoint x: 269, startPoint y: 173, endPoint x: 104, endPoint y: 174, distance: 165.7
click at [298, 173] on app-calendar-viewport "Fri 12 Sat 13 Sun 14 Mon 15 Tue 16 Wed 17 Thu 18 Fri 19 Sat 20 Sun 21 Mon 22 Tu…" at bounding box center [261, 146] width 523 height 174
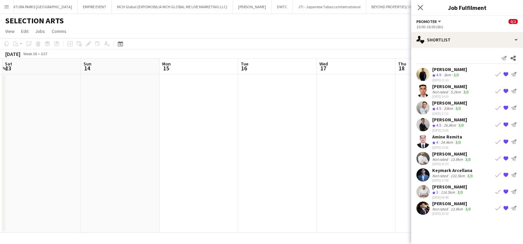
drag, startPoint x: 61, startPoint y: 177, endPoint x: 241, endPoint y: 176, distance: 179.2
click at [261, 176] on app-calendar-viewport "Thu 11 Fri 12 Sat 13 Sun 14 Mon 15 Tue 16 Wed 17 Thu 18 Fri 19 Sat 20 Sun 21 Mo…" at bounding box center [261, 146] width 523 height 174
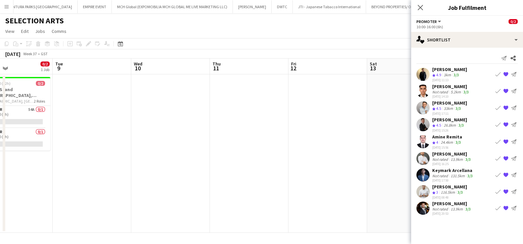
drag, startPoint x: 64, startPoint y: 179, endPoint x: 286, endPoint y: 181, distance: 222.0
click at [286, 181] on app-calendar-viewport "Sat 6 Sun 7 Mon 8 0/2 1 Job Tue 9 Wed 10 Thu 11 Fri 12 Sat 13 Sun 14 Mon 15 Tue…" at bounding box center [261, 146] width 523 height 174
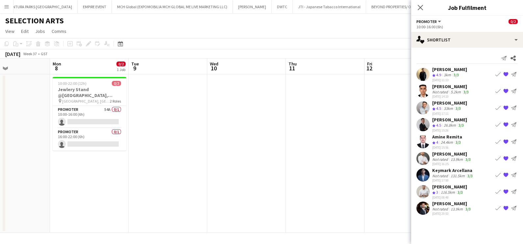
drag, startPoint x: 16, startPoint y: 182, endPoint x: 61, endPoint y: 184, distance: 45.1
click at [243, 183] on app-calendar-viewport "Fri 5 Sat 6 Sun 7 Mon 8 0/2 1 Job Tue 9 Wed 10 Thu 11 Fri 12 Sat 13 Sun 14 Mon …" at bounding box center [261, 146] width 523 height 174
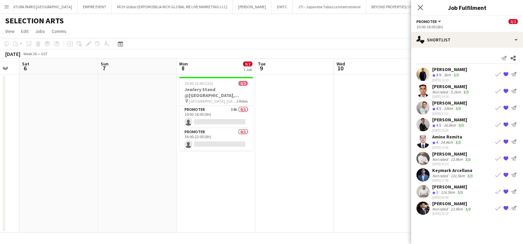
click at [0, 172] on html "Menu Boards Boards Boards All jobs Status Workforce Workforce My Workforce Recr…" at bounding box center [261, 122] width 523 height 244
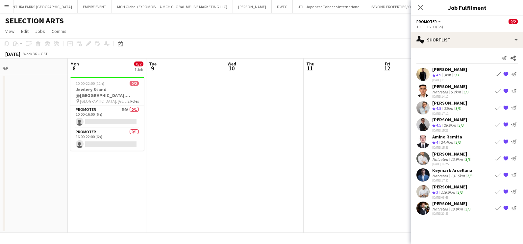
scroll to position [0, 158]
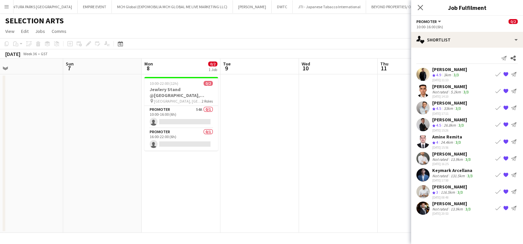
click at [186, 191] on app-calendar-viewport "Thu 4 Fri 5 Sat 6 Sun 7 Mon 8 0/2 1 Job Tue 9 Wed 10 Thu 11 Fri 12 Sat 13 Sun 1…" at bounding box center [261, 146] width 523 height 174
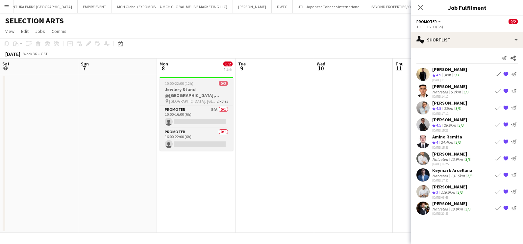
click at [196, 80] on app-job-card "10:00-22:00 (12h) 0/2 Jewlery Stand @Galleria Mall, Abu Dhabi pin Galleria Mall…" at bounding box center [196, 114] width 74 height 74
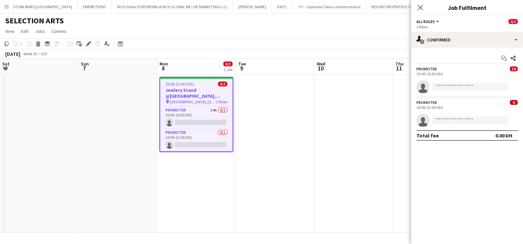
drag, startPoint x: 85, startPoint y: 47, endPoint x: 119, endPoint y: 66, distance: 38.6
click at [85, 47] on div "Edit" at bounding box center [89, 44] width 8 height 8
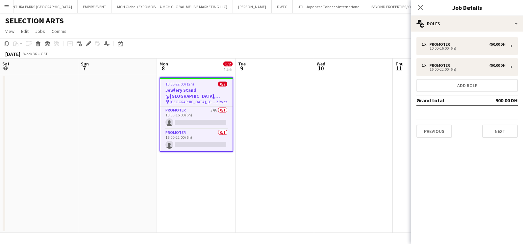
click at [498, 138] on div "1 x Promoter 450.00 DH 10:00-16:00 (6h) 1 x Promoter 450.00 DH 16:00-22:00 (6h)…" at bounding box center [467, 87] width 112 height 111
click at [502, 129] on button "Next" at bounding box center [500, 131] width 36 height 13
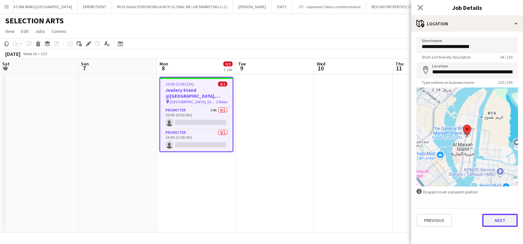
click at [497, 220] on button "Next" at bounding box center [500, 220] width 36 height 13
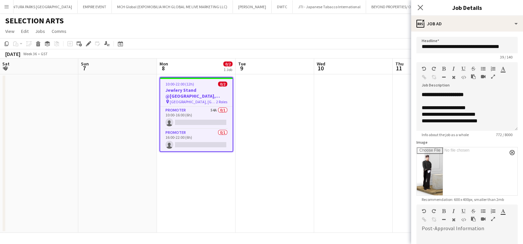
scroll to position [0, 232]
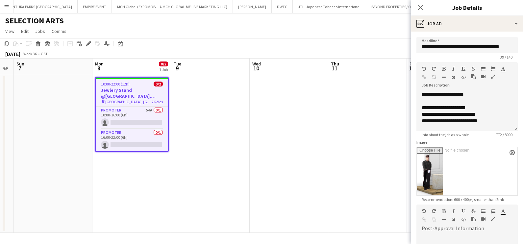
drag, startPoint x: 338, startPoint y: 148, endPoint x: 168, endPoint y: 150, distance: 170.0
click at [184, 150] on app-calendar-viewport "Thu 4 Fri 5 Sat 6 Sun 7 Mon 8 0/2 1 Job Tue 9 Wed 10 Thu 11 Fri 12 Sat 13 Sun 1…" at bounding box center [261, 146] width 523 height 174
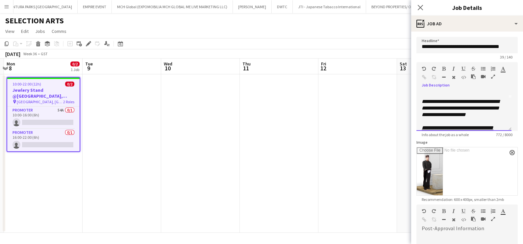
scroll to position [0, 0]
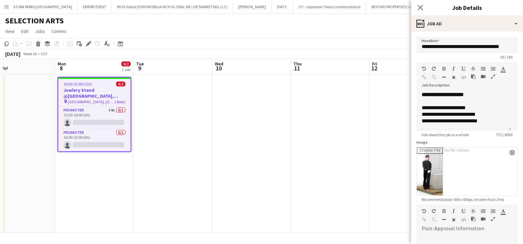
drag, startPoint x: 132, startPoint y: 119, endPoint x: 398, endPoint y: 120, distance: 265.7
click at [377, 120] on app-calendar-viewport "Fri 5 Sat 6 Sun 7 Mon 8 0/2 1 Job Tue 9 Wed 10 Thu 11 Fri 12 Sat 13 Sun 14 Mon …" at bounding box center [261, 146] width 523 height 174
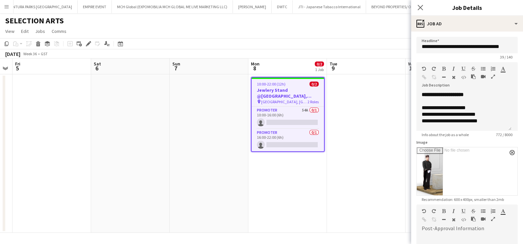
click at [234, 118] on app-date-cell at bounding box center [209, 153] width 79 height 158
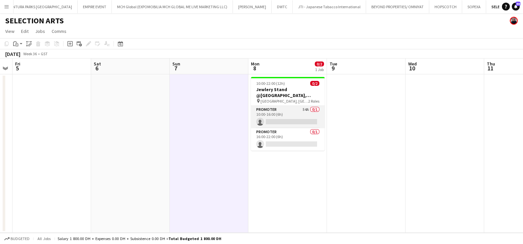
click at [279, 117] on app-card-role "Promoter 54A 0/1 10:00-16:00 (6h) single-neutral-actions" at bounding box center [288, 117] width 74 height 22
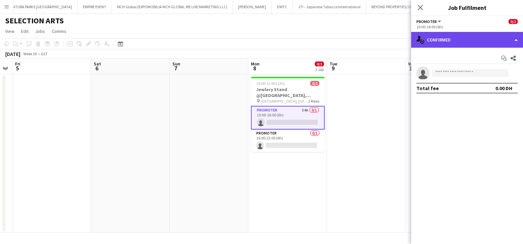
click at [451, 43] on div "single-neutral-actions-check-2 Confirmed" at bounding box center [467, 40] width 112 height 16
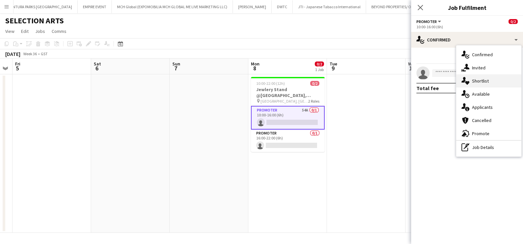
click at [475, 77] on div "single-neutral-actions-heart Shortlist" at bounding box center [488, 80] width 65 height 13
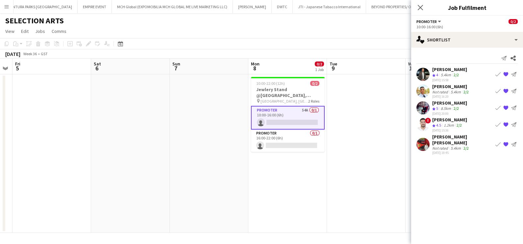
click at [451, 72] on div "[PERSON_NAME]" at bounding box center [449, 69] width 35 height 6
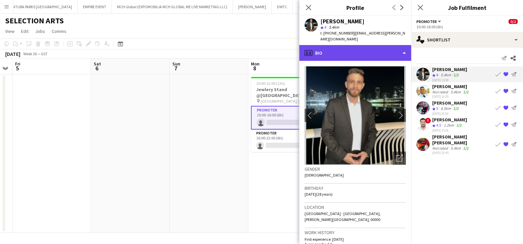
click at [369, 45] on div "profile Bio" at bounding box center [355, 53] width 112 height 16
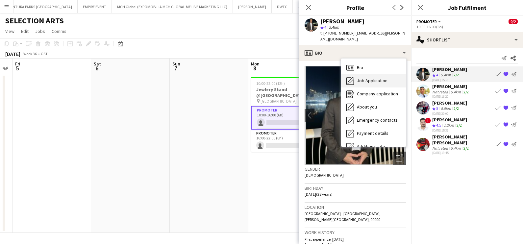
click at [375, 78] on span "Job Application" at bounding box center [372, 81] width 31 height 6
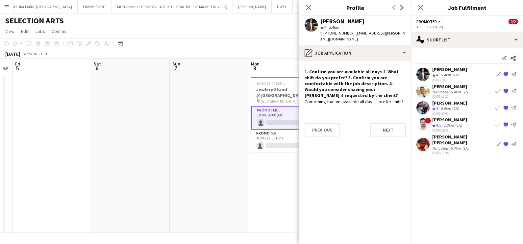
click at [436, 72] on div "[PERSON_NAME]" at bounding box center [449, 69] width 35 height 6
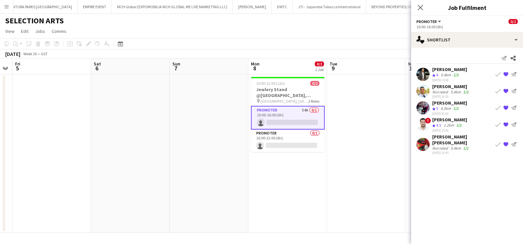
click at [440, 68] on div "[PERSON_NAME]" at bounding box center [449, 69] width 35 height 6
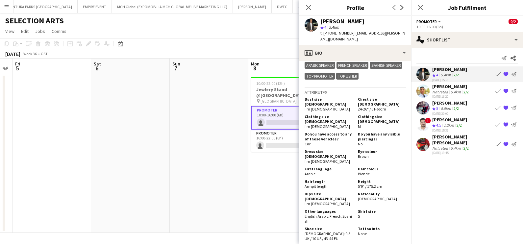
scroll to position [452, 0]
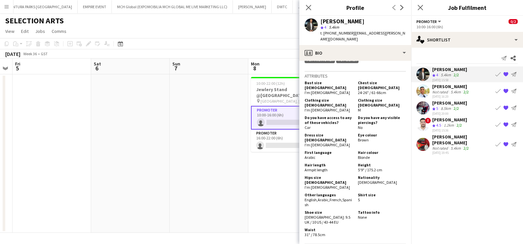
click at [246, 183] on app-date-cell at bounding box center [209, 153] width 79 height 158
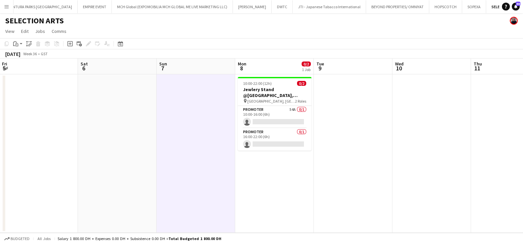
drag, startPoint x: 366, startPoint y: 201, endPoint x: 431, endPoint y: 153, distance: 81.0
click at [51, 153] on app-calendar-viewport "Wed 3 Thu 4 Fri 5 Sat 6 Sun 7 Mon 8 0/2 1 Job Tue 9 Wed 10 Thu 11 Fri 12 Sat 13…" at bounding box center [261, 146] width 523 height 174
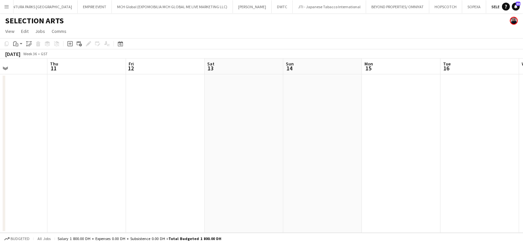
drag, startPoint x: 179, startPoint y: 154, endPoint x: 103, endPoint y: 157, distance: 76.3
click at [64, 155] on app-calendar-viewport "Sat 6 Sun 7 Mon 8 0/2 1 Job Tue 9 Wed 10 Thu 11 Fri 12 Sat 13 Sun 14 Mon 15 Tue…" at bounding box center [261, 146] width 523 height 174
drag, startPoint x: 225, startPoint y: 159, endPoint x: 147, endPoint y: 160, distance: 78.3
click at [79, 159] on app-calendar-viewport "Mon 15 Tue 16 Wed 17 Thu 18 Fri 19 Sat 20 Sun 21 Mon 22 Tue 23 Wed 24 Thu 25 Fr…" at bounding box center [261, 146] width 523 height 174
drag, startPoint x: 387, startPoint y: 162, endPoint x: -2, endPoint y: 161, distance: 389.0
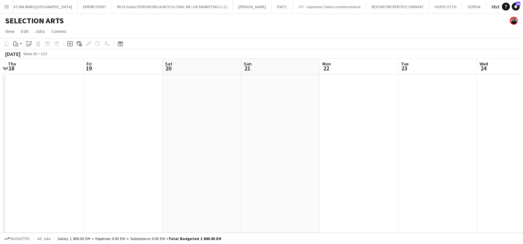
click at [0, 161] on html "Menu Boards Boards Boards All jobs Status Workforce Workforce My Workforce Recr…" at bounding box center [261, 122] width 523 height 244
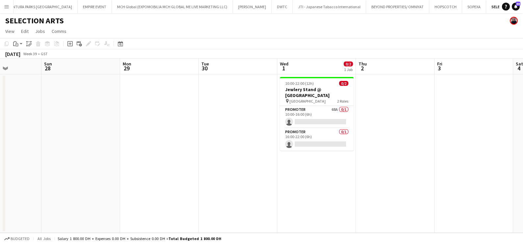
drag, startPoint x: 21, startPoint y: 165, endPoint x: 207, endPoint y: 166, distance: 186.5
click at [0, 165] on html "Menu Boards Boards Boards All jobs Status Workforce Workforce My Workforce Recr…" at bounding box center [261, 122] width 523 height 244
click at [328, 118] on app-card-role "Promoter 68A 0/1 10:00-16:00 (6h) single-neutral-actions" at bounding box center [317, 117] width 74 height 22
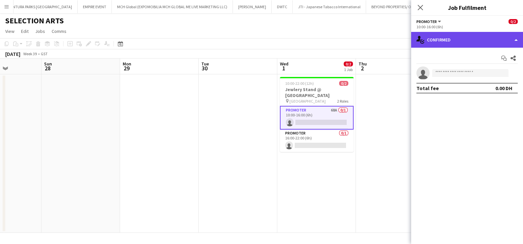
click at [475, 36] on div "single-neutral-actions-check-2 Confirmed" at bounding box center [467, 40] width 112 height 16
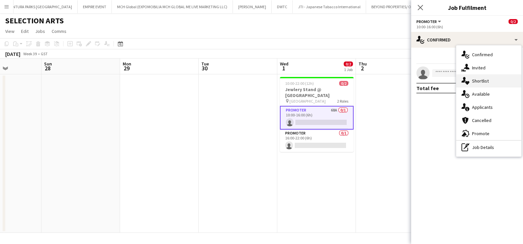
click at [487, 78] on div "single-neutral-actions-heart Shortlist" at bounding box center [488, 80] width 65 height 13
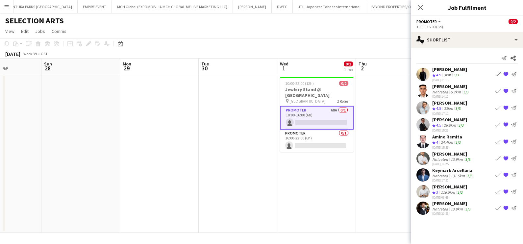
click at [442, 103] on div "[PERSON_NAME]" at bounding box center [449, 103] width 35 height 6
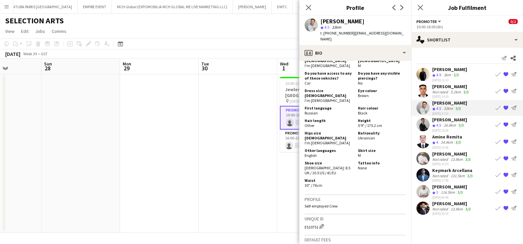
scroll to position [377, 0]
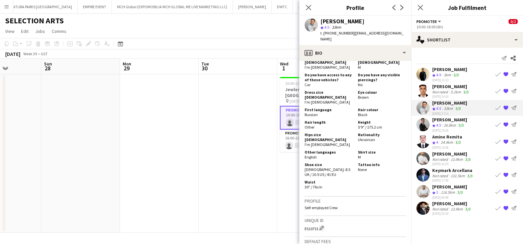
click at [442, 124] on div "Crew rating 4.5" at bounding box center [437, 126] width 10 height 6
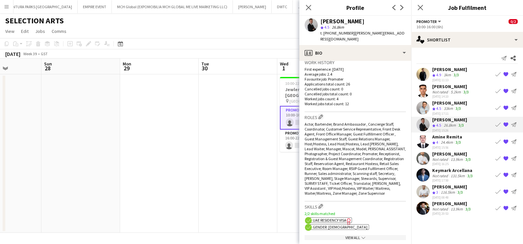
scroll to position [329, 0]
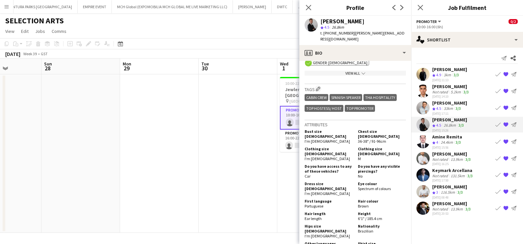
click at [448, 140] on div "24.4km" at bounding box center [446, 143] width 15 height 6
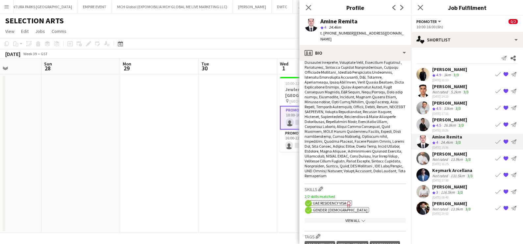
scroll to position [411, 0]
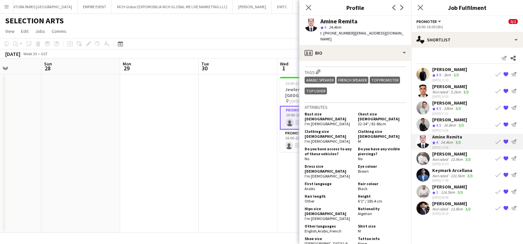
click at [430, 155] on div "Wassim Alsoufi Not rated 13.9km 3/3 04-08-2025 16:25 Book crew {{ spriteTitle }…" at bounding box center [467, 158] width 112 height 15
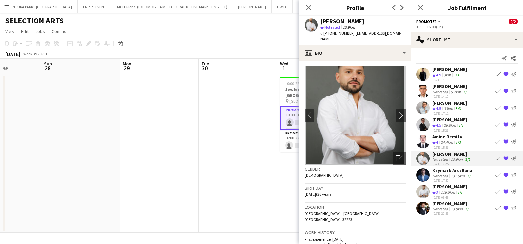
click at [440, 187] on div "[PERSON_NAME]" at bounding box center [449, 187] width 35 height 6
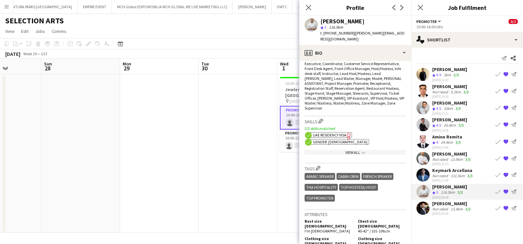
scroll to position [370, 0]
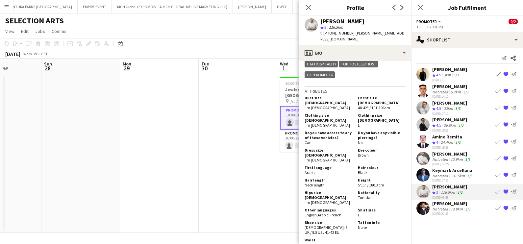
click at [446, 207] on div "Not rated" at bounding box center [440, 209] width 17 height 5
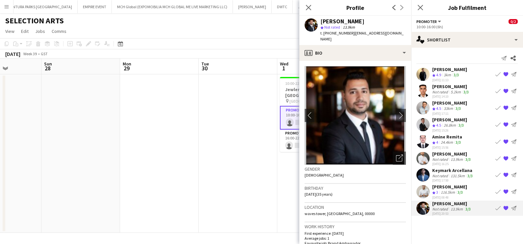
click at [440, 89] on div "Not rated" at bounding box center [440, 91] width 17 height 5
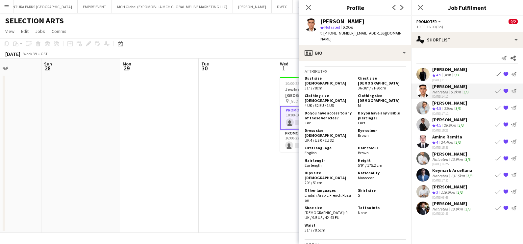
scroll to position [329, 0]
drag, startPoint x: 379, startPoint y: 23, endPoint x: 321, endPoint y: 23, distance: 58.2
click at [321, 23] on div "[PERSON_NAME]" at bounding box center [362, 21] width 85 height 6
copy div "[PERSON_NAME]"
click at [201, 168] on app-date-cell at bounding box center [238, 153] width 79 height 158
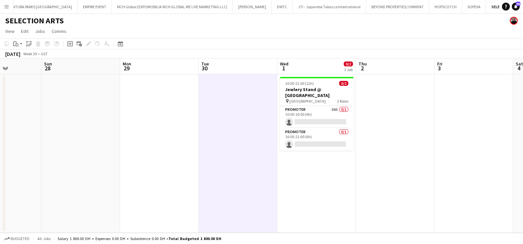
click at [516, 6] on app-icon "Add" at bounding box center [530, 6] width 3 height 3
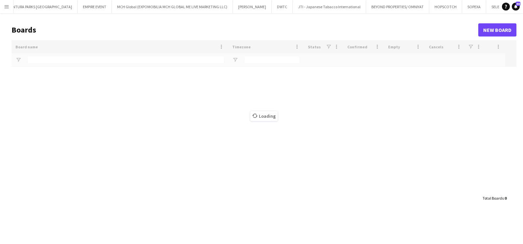
scroll to position [0, 49]
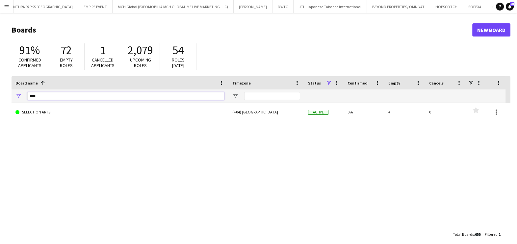
click at [123, 92] on input "****" at bounding box center [125, 96] width 197 height 8
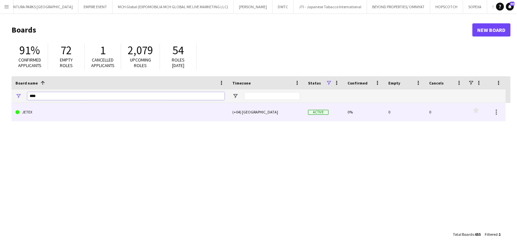
type input "****"
click at [114, 115] on link "JETEX" at bounding box center [119, 112] width 209 height 18
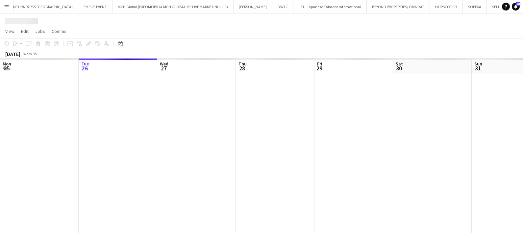
scroll to position [0, 70]
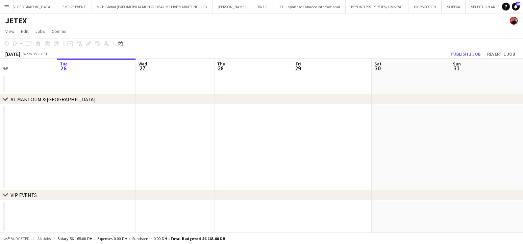
drag, startPoint x: 377, startPoint y: 160, endPoint x: 151, endPoint y: 164, distance: 225.3
click at [178, 162] on app-calendar-viewport "Sat 23 Sun 24 Mon 25 Tue 26 Wed 27 Thu 28 Fri 29 Sat 30 Sun 31 Mon 1 0/1 1 Job …" at bounding box center [261, 146] width 523 height 174
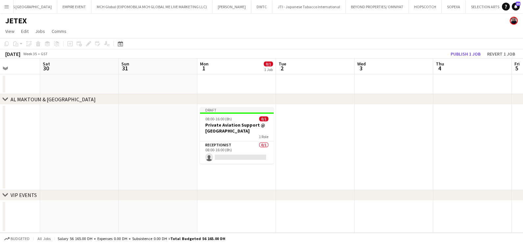
drag, startPoint x: 134, startPoint y: 172, endPoint x: 102, endPoint y: 174, distance: 32.3
click at [112, 173] on app-calendar-viewport "Wed 27 Thu 28 Fri 29 Sat 30 Sun 31 Mon 1 0/1 1 Job Tue 2 Wed 3 Thu 4 Fri 5 Sat …" at bounding box center [261, 146] width 523 height 174
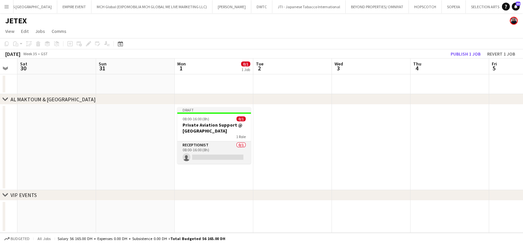
click at [219, 151] on app-card-role "Receptionist 0/1 08:00-16:00 (8h) single-neutral-actions" at bounding box center [214, 152] width 74 height 22
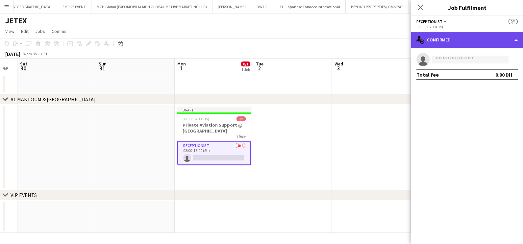
click at [468, 35] on div "single-neutral-actions-check-2 Confirmed" at bounding box center [467, 40] width 112 height 16
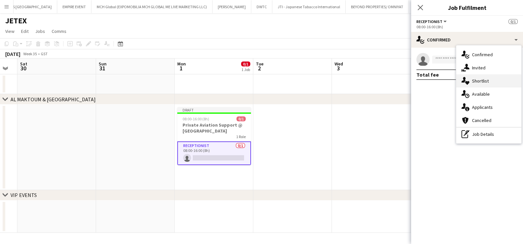
click at [485, 81] on div "single-neutral-actions-heart Shortlist" at bounding box center [488, 80] width 65 height 13
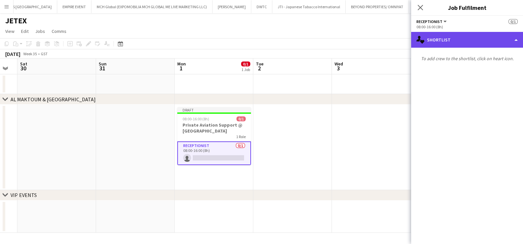
click at [458, 42] on div "single-neutral-actions-heart Shortlist" at bounding box center [467, 40] width 112 height 16
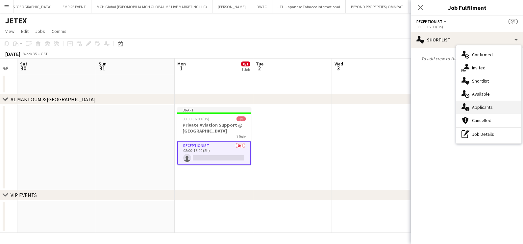
click at [477, 109] on div "single-neutral-actions-information Applicants" at bounding box center [488, 107] width 65 height 13
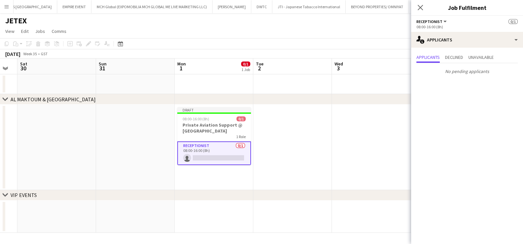
click at [354, 158] on app-date-cell at bounding box center [371, 147] width 79 height 85
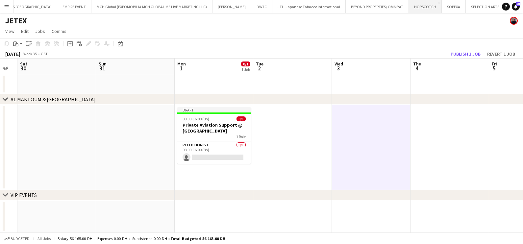
click at [409, 8] on button "HOPSCOTCH Close" at bounding box center [425, 6] width 33 height 13
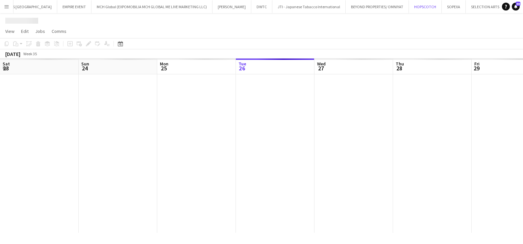
scroll to position [0, 157]
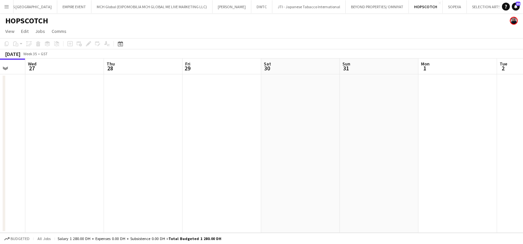
drag, startPoint x: 356, startPoint y: 116, endPoint x: 194, endPoint y: 117, distance: 161.5
click at [207, 116] on app-calendar-viewport "Sat 23 Sun 24 Mon 25 Tue 26 Wed 27 Thu 28 Fri 29 Sat 30 Sun 31 Mon 1 Tue 2 Wed 3" at bounding box center [261, 146] width 523 height 174
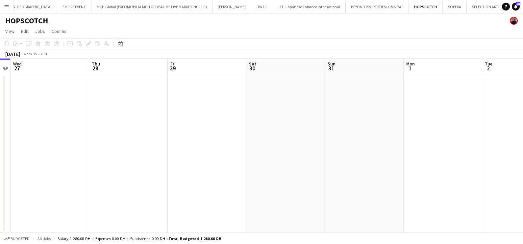
click at [177, 125] on app-calendar-viewport "Sun 24 Mon 25 Tue 26 Wed 27 Thu 28 Fri 29 Sat 30 Sun 31 Mon 1 Tue 2 Wed 3 Thu 4…" at bounding box center [261, 146] width 523 height 174
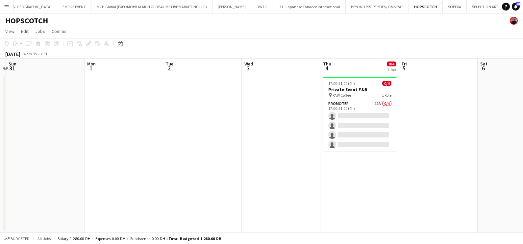
drag, startPoint x: 354, startPoint y: 129, endPoint x: 91, endPoint y: 129, distance: 262.7
click at [112, 129] on app-calendar-viewport "Thu 28 Fri 29 Sat 30 Sun 31 Mon 1 Tue 2 Wed 3 Thu 4 0/4 1 Job Fri 5 Sat 6 Sun 7…" at bounding box center [261, 146] width 523 height 174
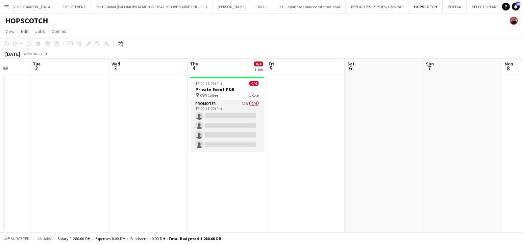
click at [243, 105] on app-card-role "Promoter 11A 0/4 17:00-21:00 (4h) single-neutral-actions single-neutral-actions…" at bounding box center [227, 125] width 74 height 51
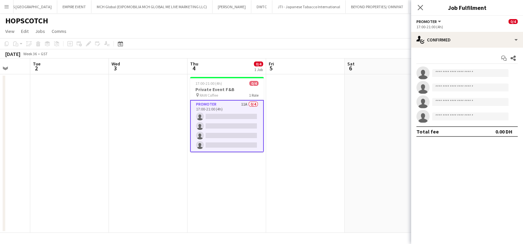
click at [451, 30] on app-options-switcher "Promoter All roles Promoter 0/4 17:00-21:00 (4h)" at bounding box center [467, 24] width 112 height 16
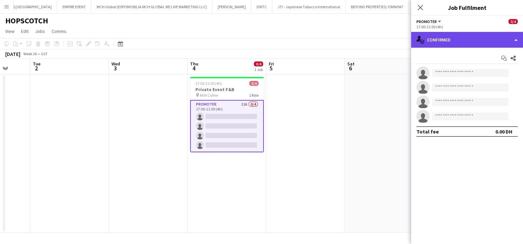
click at [456, 44] on div "single-neutral-actions-check-2 Confirmed" at bounding box center [467, 40] width 112 height 16
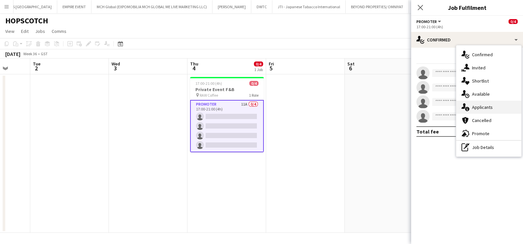
click at [483, 108] on div "single-neutral-actions-information Applicants" at bounding box center [488, 107] width 65 height 13
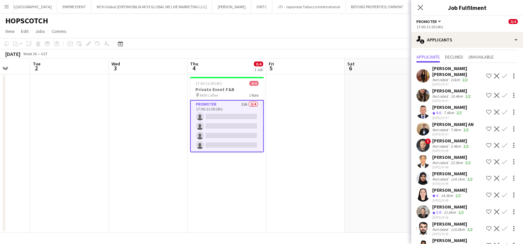
scroll to position [34, 0]
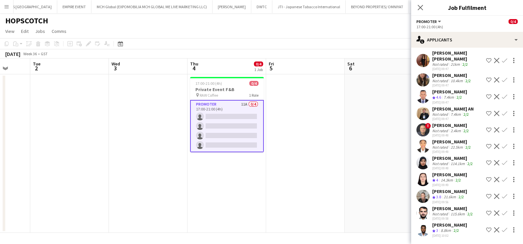
click at [307, 142] on app-date-cell at bounding box center [305, 153] width 79 height 158
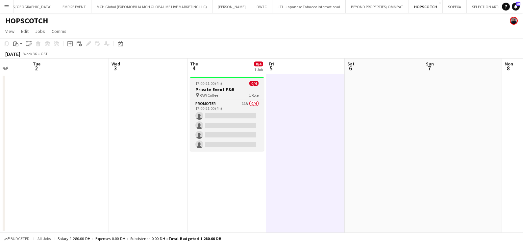
click at [228, 91] on h3 "Private Event F&B" at bounding box center [227, 89] width 74 height 6
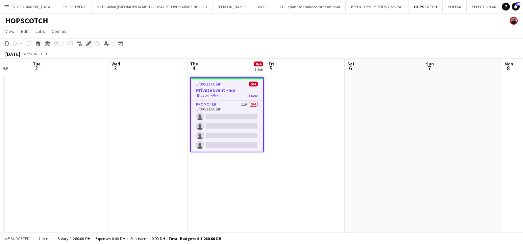
click at [87, 43] on icon "Edit" at bounding box center [88, 43] width 5 height 5
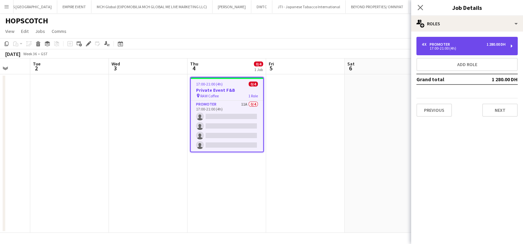
click at [468, 46] on div "4 x Promoter 1 280.00 DH" at bounding box center [464, 44] width 84 height 5
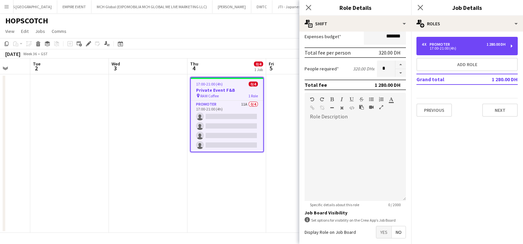
scroll to position [166, 0]
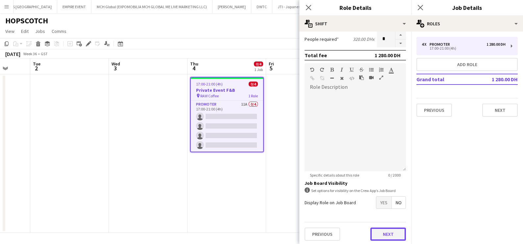
click at [370, 236] on button "Next" at bounding box center [388, 234] width 36 height 13
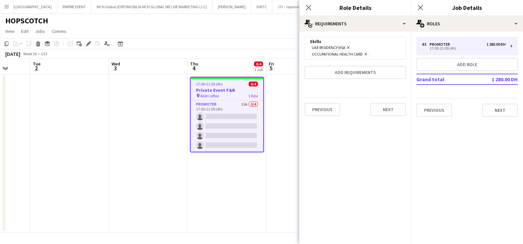
click at [363, 54] on icon "Remove" at bounding box center [365, 54] width 4 height 4
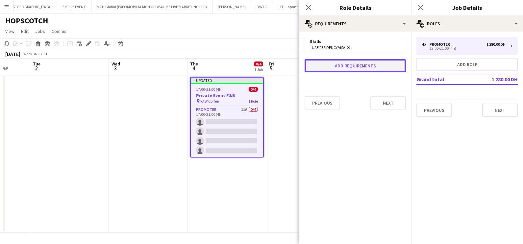
click at [358, 64] on button "Add requirements" at bounding box center [355, 65] width 101 height 13
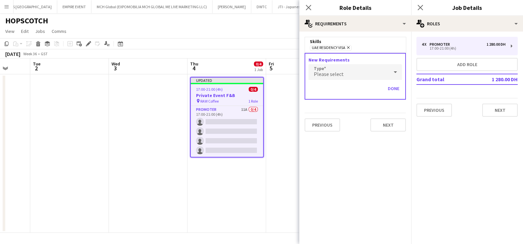
click at [348, 71] on div "Please select" at bounding box center [348, 72] width 80 height 16
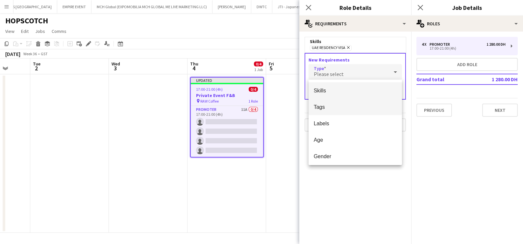
click at [341, 111] on mat-option "Tags" at bounding box center [355, 107] width 94 height 16
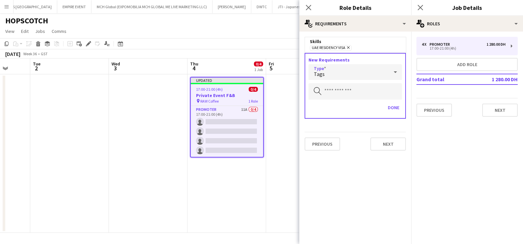
click at [343, 99] on div "New Requirements Type Tags Search by tag Done" at bounding box center [355, 86] width 101 height 66
click at [345, 88] on input "text" at bounding box center [354, 91] width 93 height 16
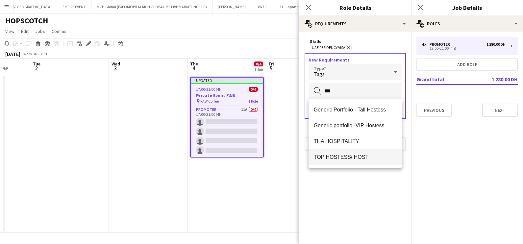
type input "***"
click at [350, 156] on span "TOP HOSTESS/ HOST" at bounding box center [355, 157] width 83 height 6
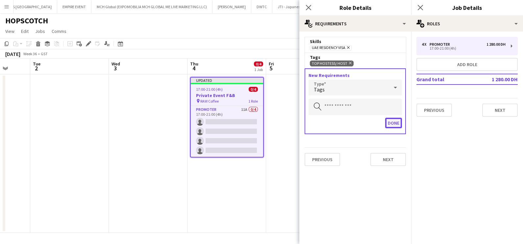
click at [390, 123] on button "Done" at bounding box center [393, 123] width 17 height 11
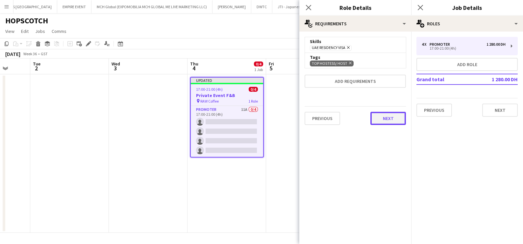
click at [391, 117] on button "Next" at bounding box center [388, 118] width 36 height 13
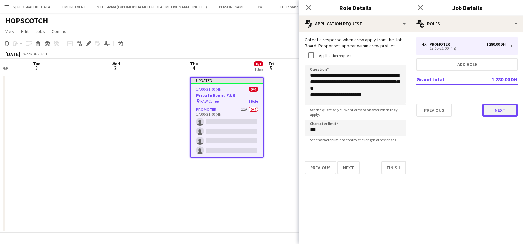
click at [505, 113] on button "Next" at bounding box center [500, 110] width 36 height 13
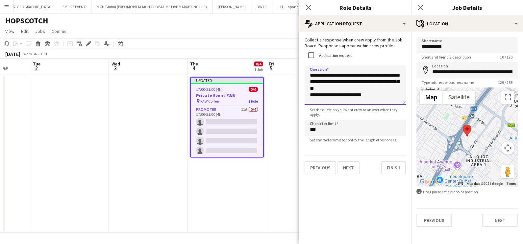
drag, startPoint x: 382, startPoint y: 95, endPoint x: 296, endPoint y: 70, distance: 89.5
click at [296, 70] on body "Menu Boards Boards Boards All jobs Status Workforce Workforce My Workforce Recr…" at bounding box center [261, 122] width 523 height 244
click at [351, 77] on textarea "**********" at bounding box center [355, 84] width 101 height 39
drag, startPoint x: 329, startPoint y: 76, endPoint x: 294, endPoint y: 75, distance: 34.2
click at [294, 75] on body "Menu Boards Boards Boards All jobs Status Workforce Workforce My Workforce Recr…" at bounding box center [261, 122] width 523 height 244
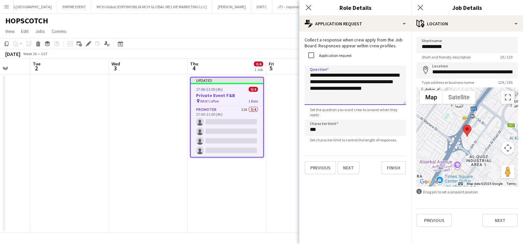
drag, startPoint x: 361, startPoint y: 83, endPoint x: 390, endPoint y: 102, distance: 33.9
click at [390, 102] on textarea "**********" at bounding box center [355, 84] width 101 height 39
drag, startPoint x: 349, startPoint y: 85, endPoint x: 341, endPoint y: 83, distance: 8.5
click at [341, 83] on textarea "**********" at bounding box center [355, 84] width 101 height 39
type textarea "**********"
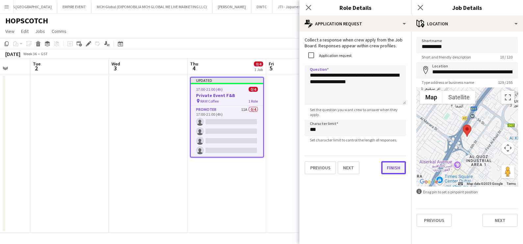
click at [397, 169] on button "Finish" at bounding box center [393, 167] width 25 height 13
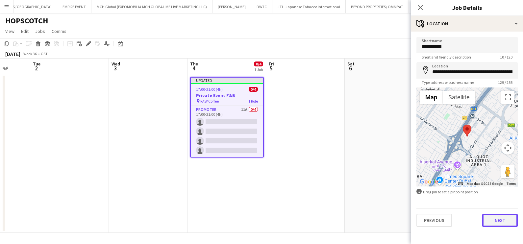
click at [497, 219] on button "Next" at bounding box center [500, 220] width 36 height 13
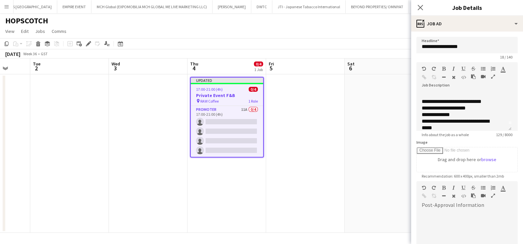
scroll to position [12, 0]
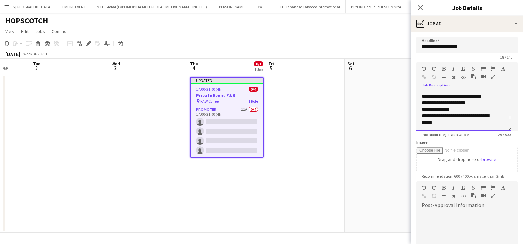
drag, startPoint x: 457, startPoint y: 109, endPoint x: 424, endPoint y: 110, distance: 33.5
click at [424, 110] on div "**********" at bounding box center [461, 109] width 78 height 7
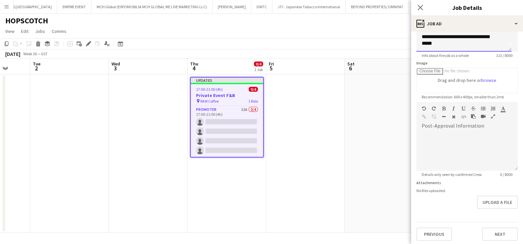
scroll to position [80, 0]
click at [381, 170] on app-date-cell at bounding box center [384, 153] width 79 height 158
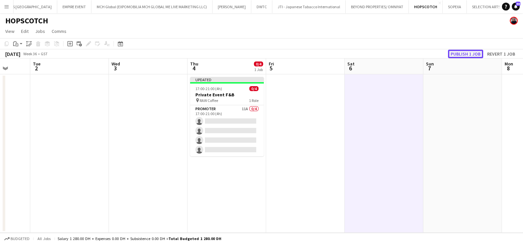
click at [468, 55] on button "Publish 1 job" at bounding box center [465, 54] width 35 height 9
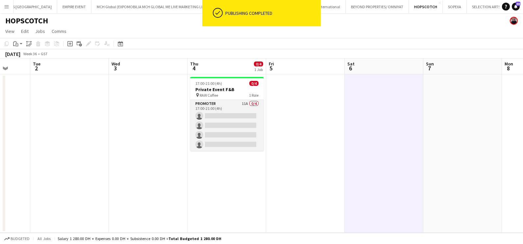
click at [217, 114] on app-card-role "Promoter 11A 0/4 17:00-21:00 (4h) single-neutral-actions single-neutral-actions…" at bounding box center [227, 125] width 74 height 51
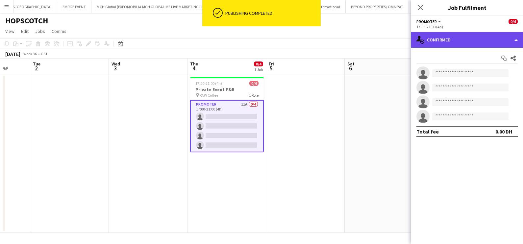
click at [479, 39] on div "single-neutral-actions-check-2 Confirmed" at bounding box center [467, 40] width 112 height 16
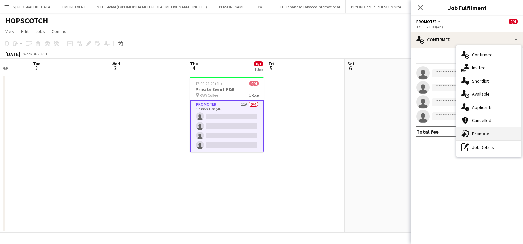
click at [478, 136] on div "advertising-megaphone Promote" at bounding box center [488, 133] width 65 height 13
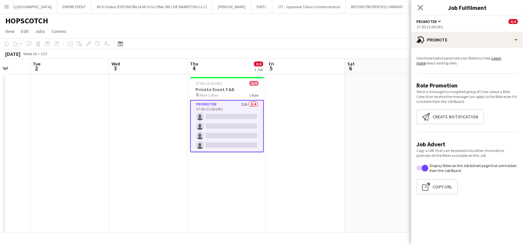
click at [466, 108] on app-promote-tab "Use these tools to promote your Roles to Crew. Learn more about adding roles. R…" at bounding box center [467, 126] width 112 height 147
click at [463, 116] on button "Create notification Create notification" at bounding box center [449, 116] width 67 height 15
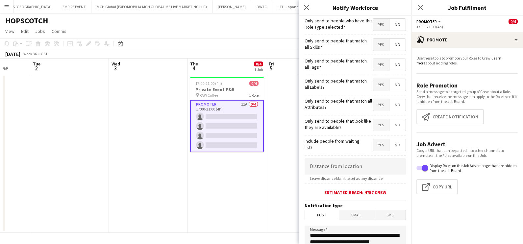
click at [378, 50] on span "Yes" at bounding box center [381, 45] width 16 height 12
click at [373, 64] on span "Yes" at bounding box center [381, 65] width 16 height 12
click at [373, 81] on span "Yes" at bounding box center [381, 85] width 16 height 12
click at [373, 104] on span "Yes" at bounding box center [381, 105] width 16 height 12
click at [373, 126] on span "Yes" at bounding box center [381, 125] width 16 height 12
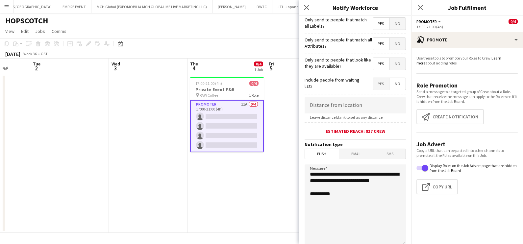
scroll to position [116, 0]
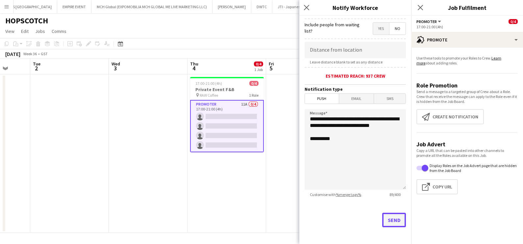
click at [388, 217] on button "Send" at bounding box center [394, 220] width 24 height 14
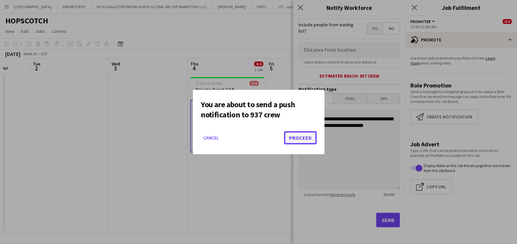
click at [305, 136] on button "Proceed" at bounding box center [300, 137] width 33 height 13
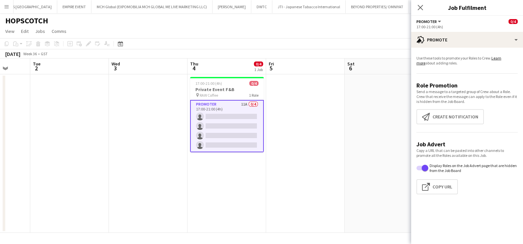
click at [339, 156] on app-date-cell at bounding box center [305, 153] width 79 height 158
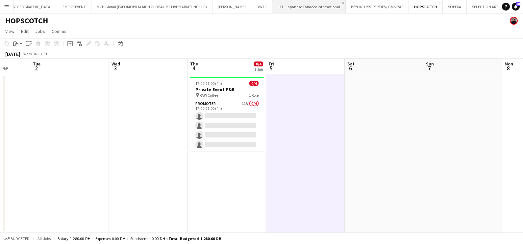
click at [341, 2] on app-icon "Close" at bounding box center [342, 3] width 3 height 3
click at [516, 8] on button "Add" at bounding box center [527, 6] width 5 height 5
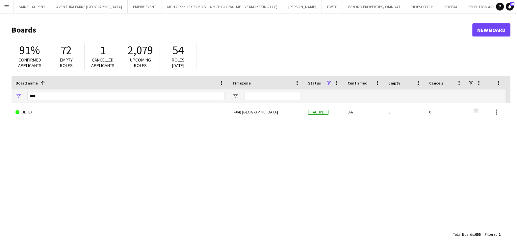
click at [83, 101] on div "****" at bounding box center [125, 95] width 197 height 13
click at [85, 97] on input "****" at bounding box center [125, 96] width 197 height 8
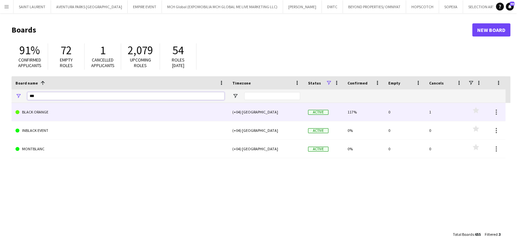
type input "***"
click at [81, 114] on link "BLACK ORANGE" at bounding box center [119, 112] width 209 height 18
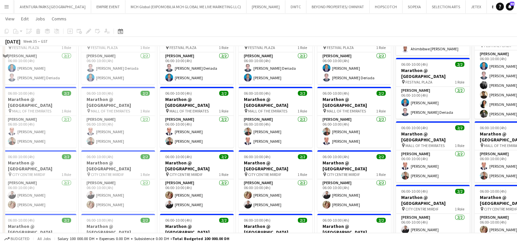
scroll to position [247, 0]
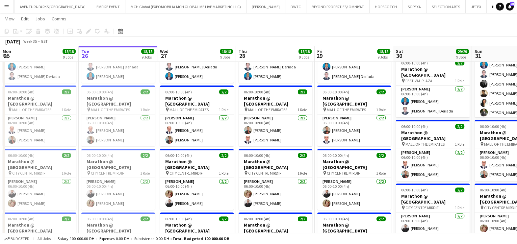
click at [141, 122] on app-calendar-viewport "Sat 23 22/22 9 Jobs Sun 24 29/29 9 Jobs Mon 25 18/18 9 Jobs Tue 26 18/18 9 Jobs…" at bounding box center [258, 115] width 517 height 673
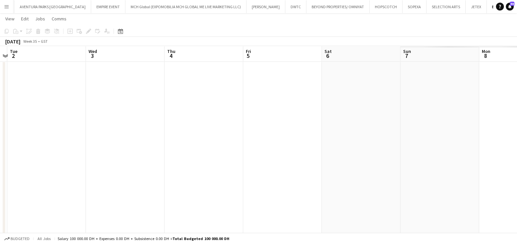
drag, startPoint x: -2, startPoint y: 155, endPoint x: 330, endPoint y: 140, distance: 332.4
click at [0, 158] on html "Menu Boards Boards Boards All jobs Status Workforce Workforce My Workforce Recr…" at bounding box center [258, 108] width 517 height 710
drag, startPoint x: 236, startPoint y: 146, endPoint x: 344, endPoint y: 110, distance: 113.4
click at [0, 153] on html "Menu Boards Boards Boards All jobs Status Workforce Workforce My Workforce Recr…" at bounding box center [258, 108] width 517 height 710
click at [41, 107] on app-calendar-viewport "Wed 3 Thu 4 Fri 5 Sat 6 Sun 7 Mon 8 Tue 9 Wed 10 Thu 11 Fri 12 Sat 13 Sun 14" at bounding box center [258, 115] width 517 height 673
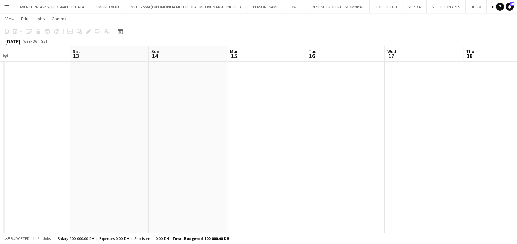
drag, startPoint x: 13, startPoint y: 85, endPoint x: 100, endPoint y: 83, distance: 86.5
click at [14, 85] on app-calendar-viewport "Mon 8 Tue 9 Wed 10 Thu 11 Fri 12 Sat 13 Sun 14 Mon 15 Tue 16 Wed 17 Thu 18 Fri …" at bounding box center [258, 115] width 517 height 673
click at [0, 55] on html "Menu Boards Boards Boards All jobs Status Workforce Workforce My Workforce Recr…" at bounding box center [258, 108] width 517 height 710
drag, startPoint x: 439, startPoint y: 47, endPoint x: 497, endPoint y: 57, distance: 58.7
click at [36, 56] on app-calendar "Copy Paste Paste Ctrl+V Paste with crew Ctrl+Shift+V Paste linked Job Delete Gr…" at bounding box center [258, 115] width 517 height 673
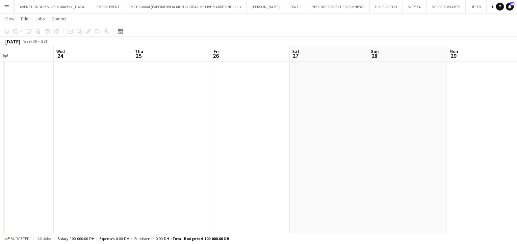
scroll to position [0, 264]
click at [353, 34] on app-toolbar "Copy Paste Paste Ctrl+V Paste with crew Ctrl+Shift+V Paste linked Job Delete Gr…" at bounding box center [258, 31] width 517 height 11
drag, startPoint x: 436, startPoint y: 132, endPoint x: 81, endPoint y: 128, distance: 354.8
click at [47, 127] on app-calendar-viewport "Sat 20 Sun 21 Mon 22 Tue 23 Wed 24 Thu 25 Fri 26 Sat 27 Sun 28 Mon 29 Tue 30 We…" at bounding box center [258, 115] width 517 height 673
drag, startPoint x: 340, startPoint y: 135, endPoint x: 185, endPoint y: 136, distance: 154.6
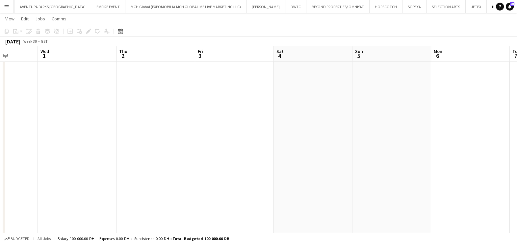
click at [0, 126] on html "Menu Boards Boards Boards All jobs Status Workforce Workforce My Workforce Recr…" at bounding box center [258, 108] width 517 height 710
drag, startPoint x: 394, startPoint y: 136, endPoint x: 311, endPoint y: 133, distance: 83.2
click at [0, 129] on html "Menu Boards Boards Boards All jobs Status Workforce Workforce My Workforce Recr…" at bounding box center [258, 108] width 517 height 710
drag, startPoint x: 283, startPoint y: 134, endPoint x: -2, endPoint y: 134, distance: 284.4
click at [0, 134] on html "Menu Boards Boards Boards All jobs Status Workforce Workforce My Workforce Recr…" at bounding box center [258, 108] width 517 height 710
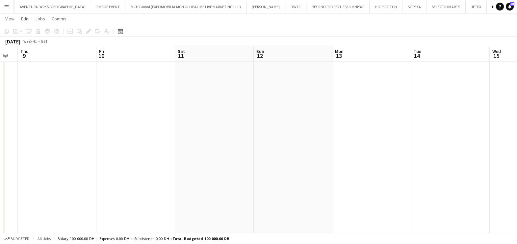
drag, startPoint x: 82, startPoint y: 145, endPoint x: 0, endPoint y: 145, distance: 81.6
click at [0, 145] on html "Menu Boards Boards Boards All jobs Status Workforce Workforce My Workforce Recr…" at bounding box center [258, 108] width 517 height 710
drag, startPoint x: 258, startPoint y: 152, endPoint x: 355, endPoint y: 152, distance: 97.0
click at [10, 152] on app-calendar-viewport "Wed 15 Thu 16 Fri 17 Sat 18 Sun 19 Mon 20 Tue 21 Wed 22 Thu 23 Fri 24 Sat 25 Su…" at bounding box center [258, 115] width 517 height 673
drag, startPoint x: 125, startPoint y: 160, endPoint x: -2, endPoint y: 160, distance: 126.9
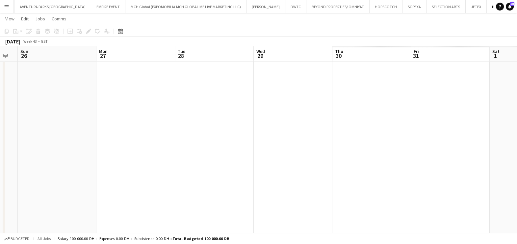
click at [0, 160] on html "Menu Boards Boards Boards All jobs Status Workforce Workforce My Workforce Recr…" at bounding box center [258, 108] width 517 height 710
drag, startPoint x: 427, startPoint y: 164, endPoint x: 28, endPoint y: 179, distance: 399.8
click at [0, 179] on html "Menu Boards Boards Boards All jobs Status Workforce Workforce My Workforce Recr…" at bounding box center [258, 108] width 517 height 710
drag, startPoint x: 407, startPoint y: 179, endPoint x: 93, endPoint y: 171, distance: 314.5
click at [93, 171] on app-calendar-viewport "Fri 31 Sat 1 Sun 2 Mon 3 Tue 4 Wed 5 Thu 6 Fri 7 Sat 8 Sun 9 Mon 10 Tue 11" at bounding box center [258, 115] width 517 height 673
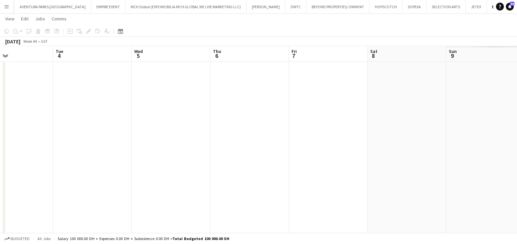
scroll to position [0, 177]
click at [171, 104] on app-date-cell at bounding box center [176, 139] width 79 height 625
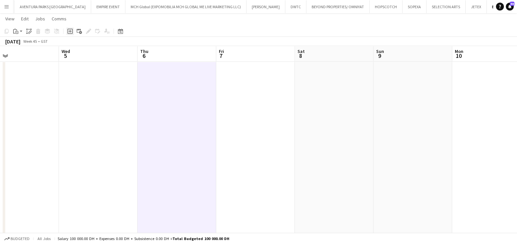
click at [70, 31] on icon at bounding box center [69, 31] width 3 height 3
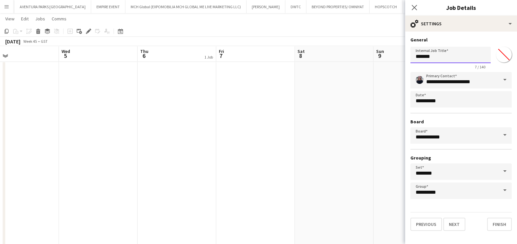
click at [464, 53] on input "*******" at bounding box center [450, 55] width 80 height 16
paste input "**********"
type input "**********"
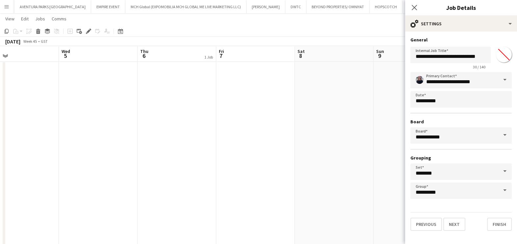
click at [503, 57] on input "*******" at bounding box center [504, 55] width 24 height 24
type input "*******"
click at [451, 220] on button "Next" at bounding box center [454, 224] width 22 height 13
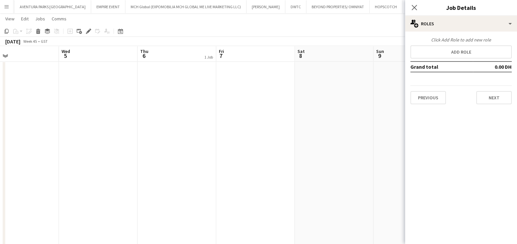
click at [442, 44] on div "Click Add Role to add new role Add role Grand total 0.00 DH Previous Next" at bounding box center [461, 70] width 112 height 67
click at [467, 48] on button "Add role" at bounding box center [460, 51] width 101 height 13
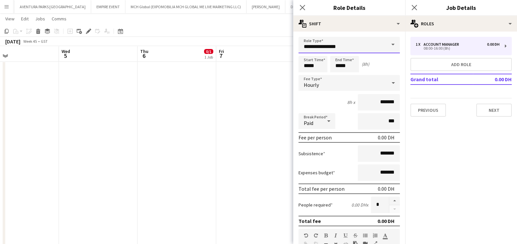
click at [305, 43] on input "**********" at bounding box center [348, 45] width 101 height 16
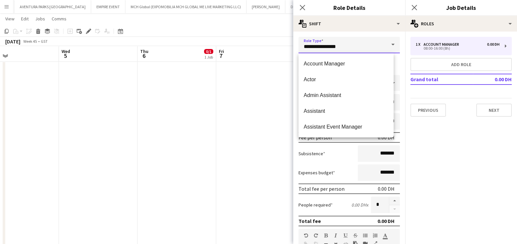
click at [305, 43] on input "**********" at bounding box center [348, 45] width 101 height 16
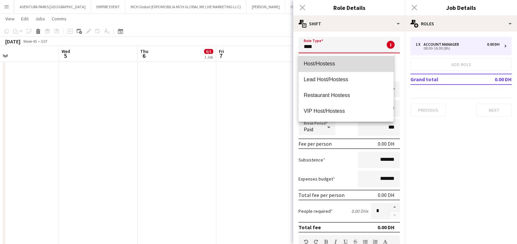
click at [322, 66] on span "Host/Hostess" at bounding box center [346, 64] width 85 height 6
type input "**********"
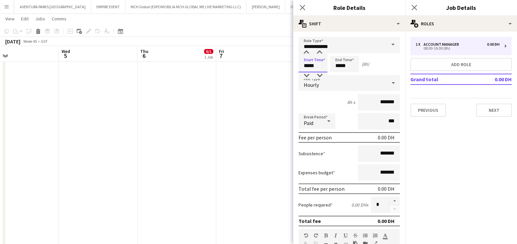
click at [300, 63] on input "*****" at bounding box center [312, 64] width 29 height 16
type input "*****"
click at [309, 54] on div at bounding box center [306, 52] width 13 height 7
click at [338, 61] on input "*****" at bounding box center [344, 64] width 29 height 16
click at [339, 54] on div at bounding box center [337, 52] width 13 height 7
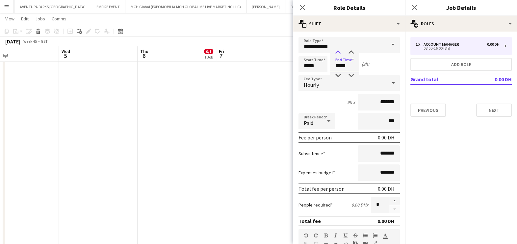
click at [339, 54] on div at bounding box center [337, 52] width 13 height 7
type input "*****"
click at [339, 54] on div at bounding box center [337, 52] width 13 height 7
click at [369, 104] on input "*******" at bounding box center [378, 102] width 42 height 16
type input "********"
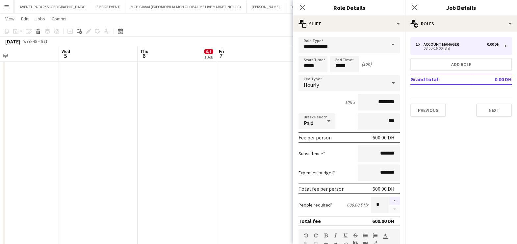
click at [389, 198] on button "button" at bounding box center [394, 201] width 11 height 9
type input "*"
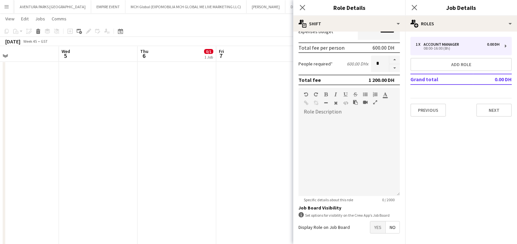
scroll to position [166, 0]
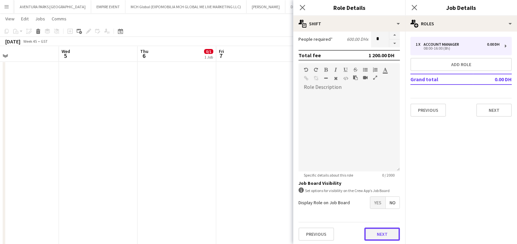
click at [364, 232] on button "Next" at bounding box center [382, 234] width 36 height 13
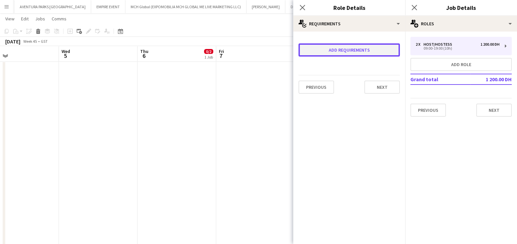
click at [350, 46] on button "Add requirements" at bounding box center [348, 49] width 101 height 13
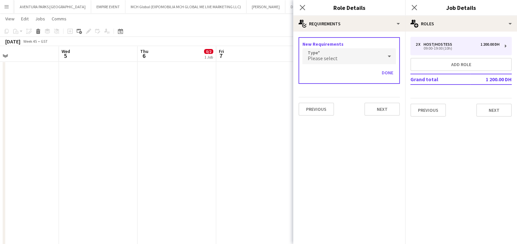
click at [348, 57] on div "Please select" at bounding box center [342, 56] width 80 height 16
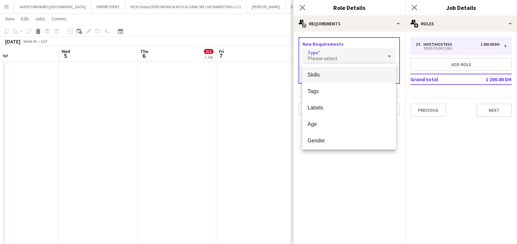
click at [342, 77] on span "Skills" at bounding box center [348, 75] width 83 height 6
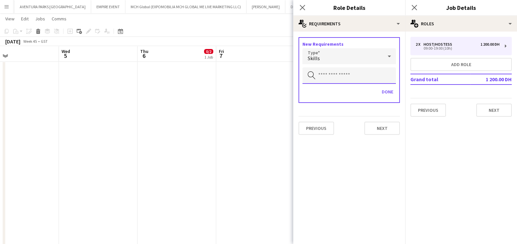
click at [344, 78] on input "text" at bounding box center [348, 75] width 93 height 16
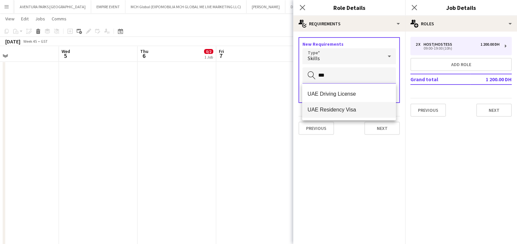
type input "***"
click at [327, 106] on mat-option "UAE Residency Visa" at bounding box center [349, 110] width 94 height 16
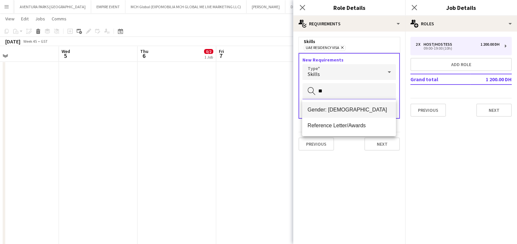
type input "**"
click at [339, 110] on span "Gender: [DEMOGRAPHIC_DATA]" at bounding box center [348, 110] width 83 height 6
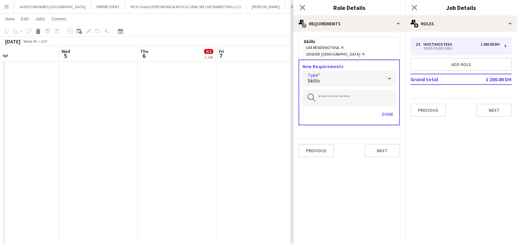
click at [340, 71] on div "Skills" at bounding box center [342, 79] width 80 height 16
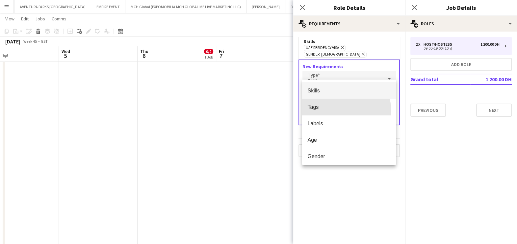
drag, startPoint x: 335, startPoint y: 112, endPoint x: 328, endPoint y: 97, distance: 16.2
click at [334, 111] on mat-option "Tags" at bounding box center [349, 107] width 94 height 16
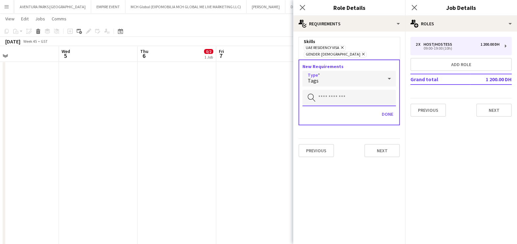
click at [328, 90] on input "text" at bounding box center [348, 98] width 93 height 16
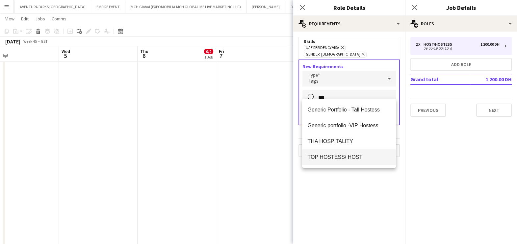
type input "***"
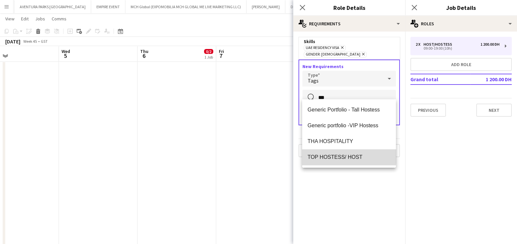
click at [334, 154] on span "TOP HOSTESS/ HOST" at bounding box center [348, 157] width 83 height 6
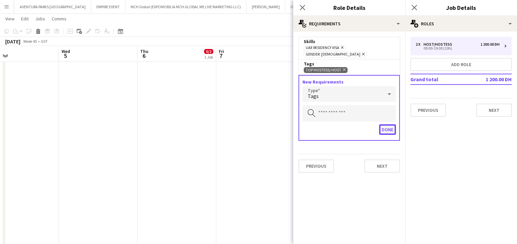
click at [386, 124] on button "Done" at bounding box center [387, 129] width 17 height 11
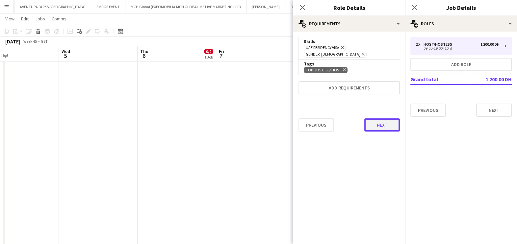
click at [382, 118] on button "Next" at bounding box center [382, 124] width 36 height 13
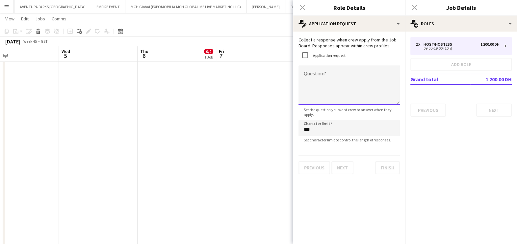
click at [323, 73] on textarea "Question" at bounding box center [348, 84] width 101 height 39
type textarea "**********"
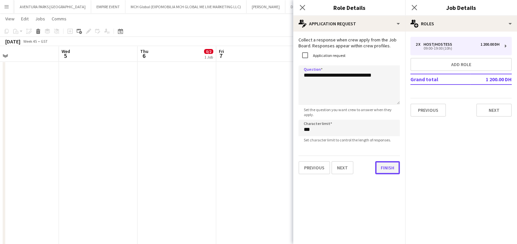
click at [393, 171] on button "Finish" at bounding box center [387, 167] width 25 height 13
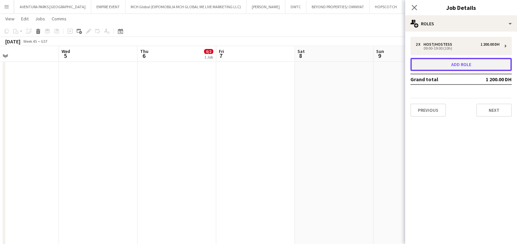
click at [457, 65] on button "Add role" at bounding box center [460, 64] width 101 height 13
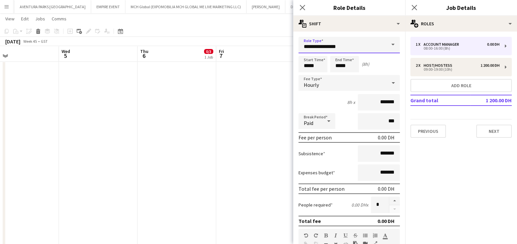
click at [329, 46] on input "**********" at bounding box center [348, 45] width 101 height 16
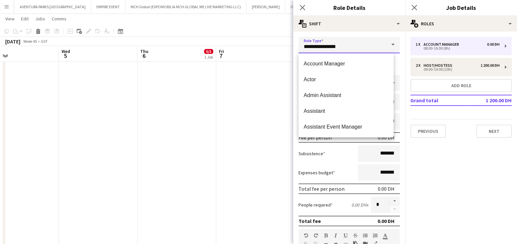
click at [330, 46] on input "**********" at bounding box center [348, 45] width 101 height 16
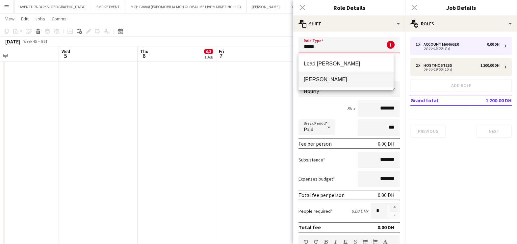
type input "*****"
click at [330, 82] on span "[PERSON_NAME]" at bounding box center [346, 79] width 85 height 6
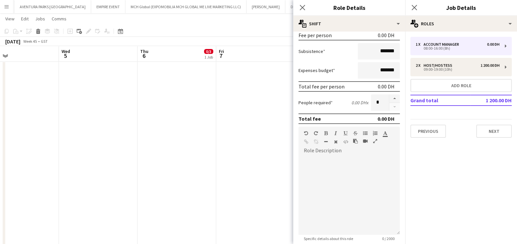
scroll to position [123, 0]
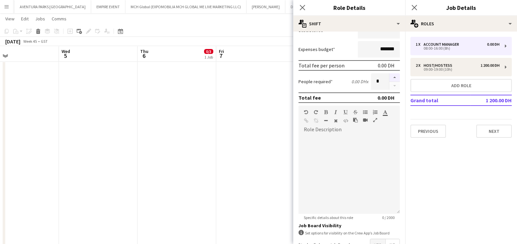
click at [389, 73] on button "button" at bounding box center [394, 77] width 11 height 9
type input "*"
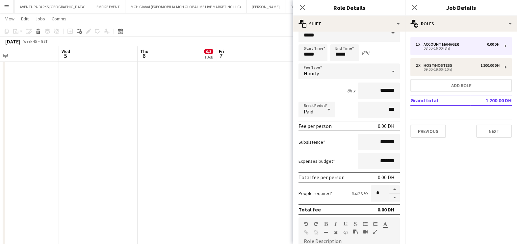
scroll to position [0, 0]
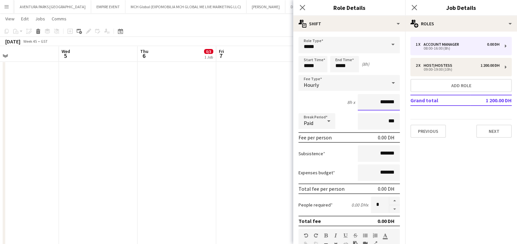
click at [367, 102] on input "*******" at bounding box center [378, 102] width 42 height 16
type input "********"
click at [319, 66] on input "*****" at bounding box center [312, 64] width 29 height 16
type input "*****"
click at [305, 54] on div at bounding box center [306, 52] width 13 height 7
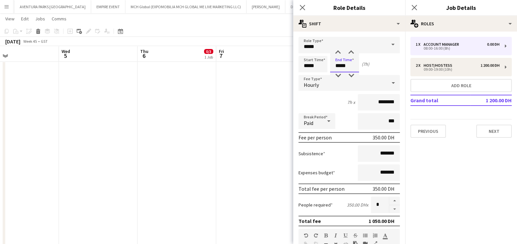
click at [354, 63] on input "*****" at bounding box center [344, 64] width 29 height 16
click at [335, 49] on input "*****" at bounding box center [348, 45] width 101 height 16
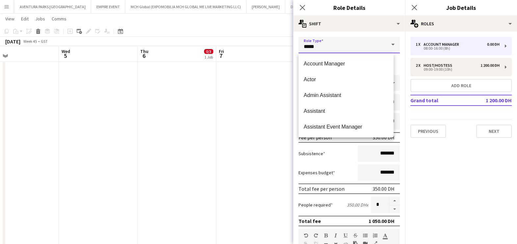
click at [335, 49] on input "*****" at bounding box center [348, 45] width 101 height 16
click at [395, 92] on form "Role Type ***** Start Time ***** End Time ***** (7h) Fee Type Hourly 7h x *****…" at bounding box center [349, 224] width 112 height 375
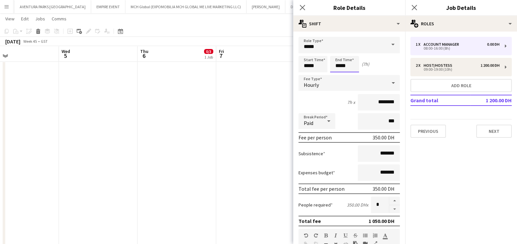
click at [350, 61] on input "*****" at bounding box center [344, 64] width 29 height 16
click at [337, 52] on div at bounding box center [337, 52] width 13 height 7
type input "*****"
click at [337, 52] on div at bounding box center [337, 52] width 13 height 7
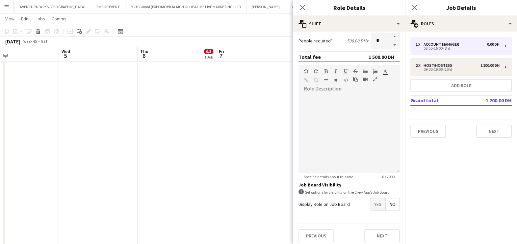
scroll to position [166, 0]
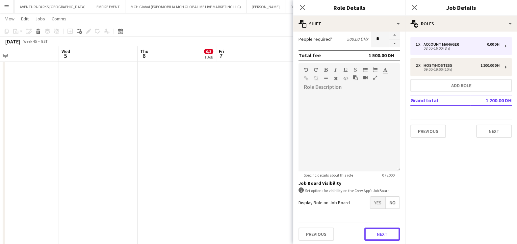
click at [375, 233] on button "Next" at bounding box center [382, 234] width 36 height 13
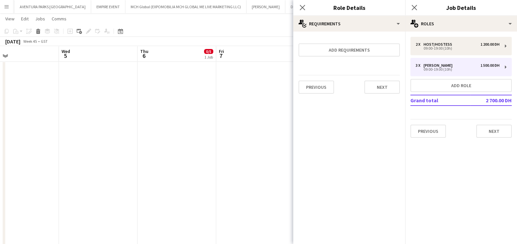
scroll to position [0, 0]
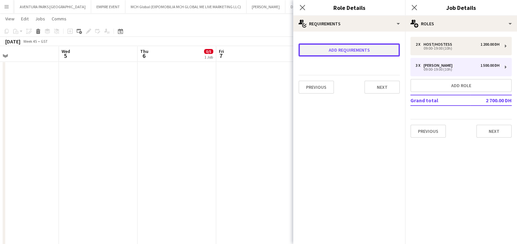
click at [339, 48] on button "Add requirements" at bounding box center [348, 49] width 101 height 13
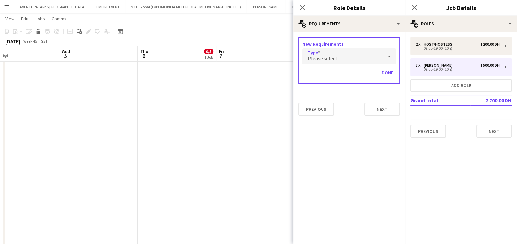
click at [337, 54] on div "Please select" at bounding box center [342, 56] width 80 height 16
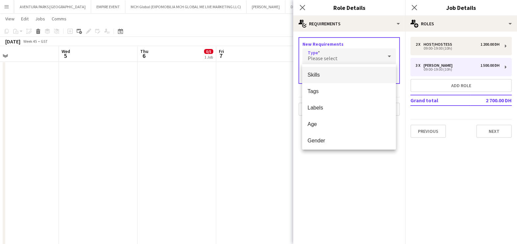
click at [334, 66] on div "Skills Tags Labels Age Gender Attributes" at bounding box center [349, 106] width 94 height 85
click at [333, 69] on mat-option "Skills" at bounding box center [349, 75] width 94 height 16
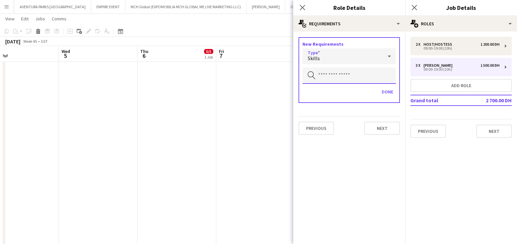
click at [333, 69] on input "text" at bounding box center [348, 75] width 93 height 16
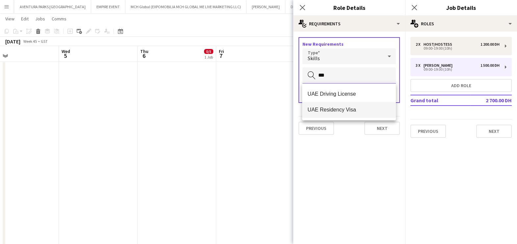
type input "***"
click at [337, 111] on span "UAE Residency Visa" at bounding box center [348, 110] width 83 height 6
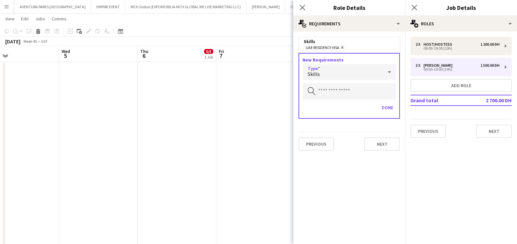
click at [332, 75] on div "Skills" at bounding box center [342, 72] width 80 height 16
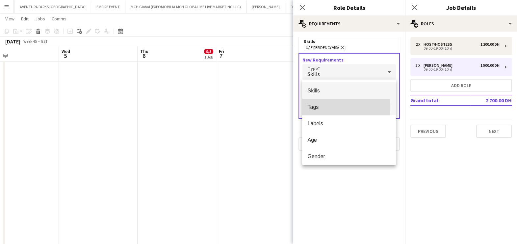
click at [336, 107] on span "Tags" at bounding box center [348, 107] width 83 height 6
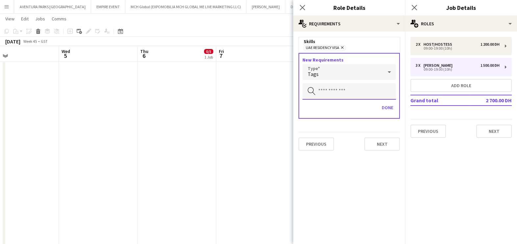
click at [338, 94] on input "text" at bounding box center [348, 91] width 93 height 16
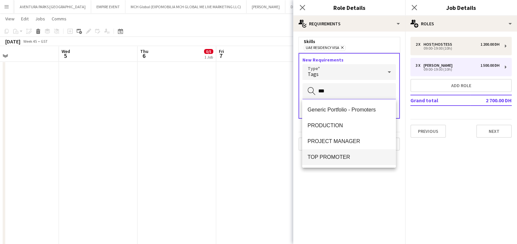
type input "***"
click at [329, 162] on mat-option "TOP PROMOTER" at bounding box center [349, 157] width 94 height 16
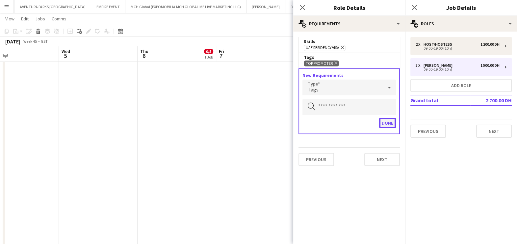
click at [391, 122] on button "Done" at bounding box center [387, 123] width 17 height 11
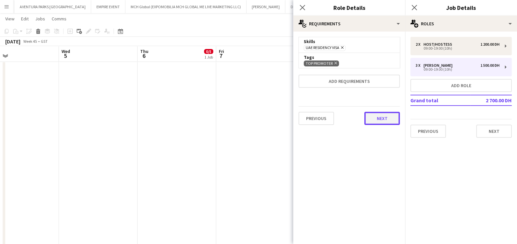
click at [385, 119] on button "Next" at bounding box center [382, 118] width 36 height 13
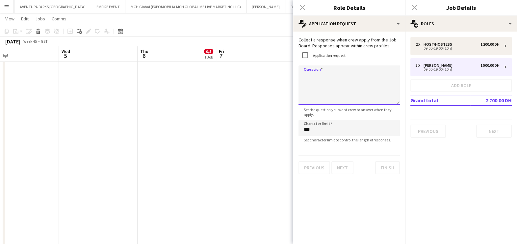
click at [315, 80] on textarea "Question" at bounding box center [348, 84] width 101 height 39
type textarea "**********"
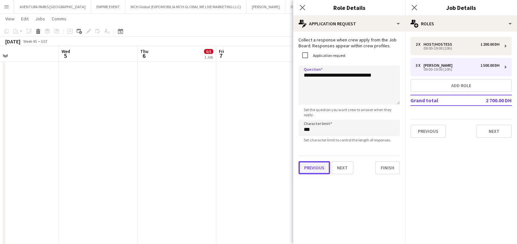
click at [319, 162] on button "Previous" at bounding box center [314, 167] width 32 height 13
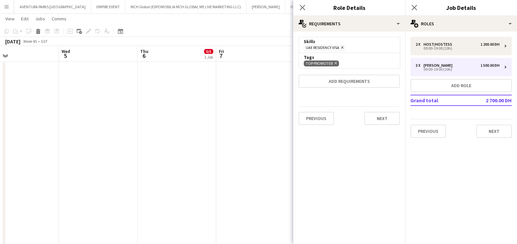
click at [336, 62] on icon at bounding box center [335, 63] width 3 height 3
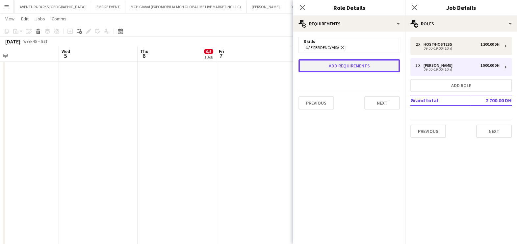
click at [335, 64] on button "Add requirements" at bounding box center [348, 65] width 101 height 13
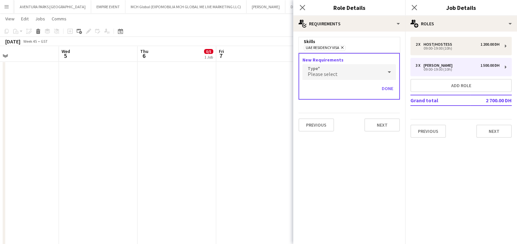
click at [335, 73] on div "Please select" at bounding box center [342, 72] width 80 height 16
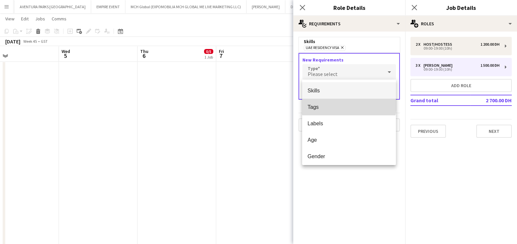
click at [349, 105] on span "Tags" at bounding box center [348, 107] width 83 height 6
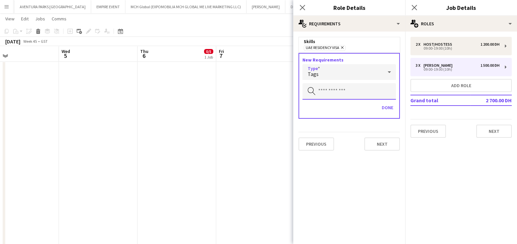
click at [343, 93] on input "text" at bounding box center [348, 91] width 93 height 16
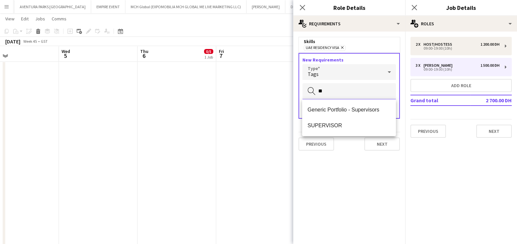
type input "*"
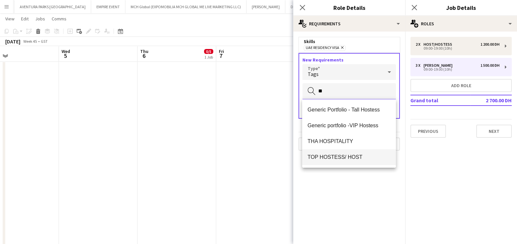
type input "**"
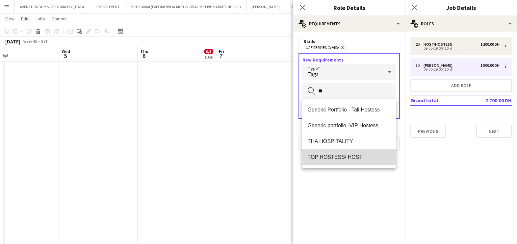
click at [328, 155] on span "TOP HOSTESS/ HOST" at bounding box center [348, 157] width 83 height 6
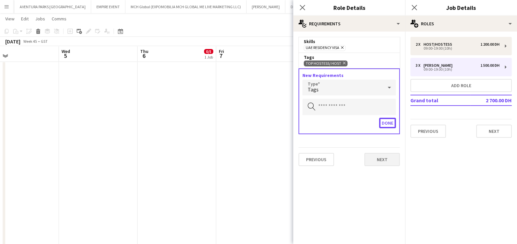
click at [391, 120] on button "Done" at bounding box center [387, 123] width 17 height 11
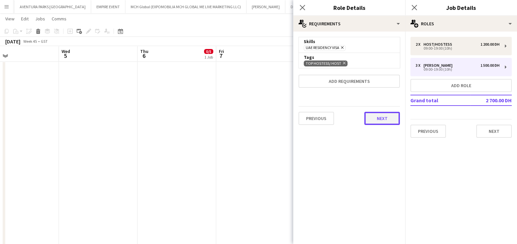
click at [383, 112] on button "Next" at bounding box center [382, 118] width 36 height 13
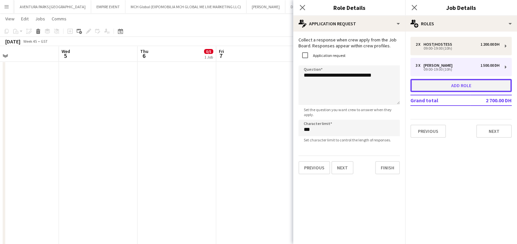
click at [463, 87] on button "Add role" at bounding box center [460, 85] width 101 height 13
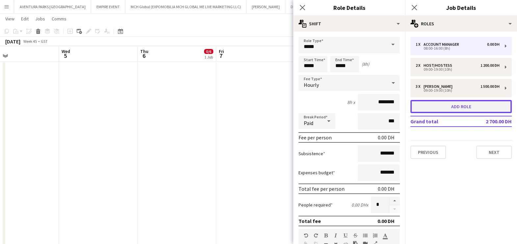
type input "**********"
type input "*****"
type input "*******"
type input "*"
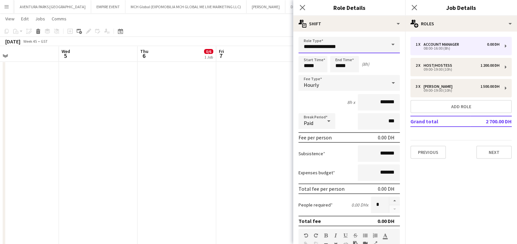
click at [351, 46] on input "**********" at bounding box center [348, 45] width 101 height 16
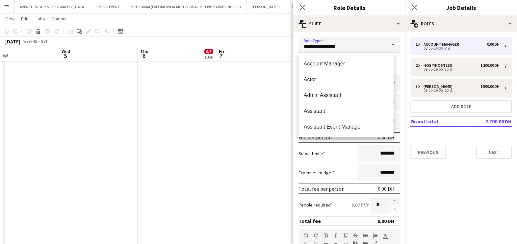
click at [351, 46] on input "**********" at bounding box center [348, 45] width 101 height 16
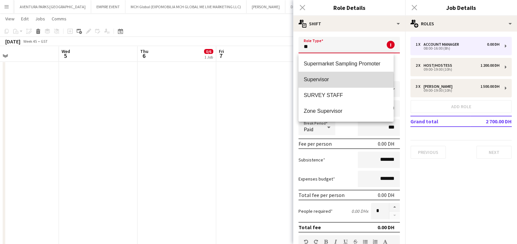
click at [335, 81] on span "Supervisor" at bounding box center [346, 79] width 85 height 6
type input "**********"
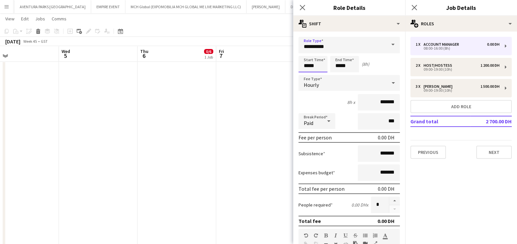
click at [316, 63] on input "*****" at bounding box center [312, 64] width 29 height 16
type input "*****"
click at [305, 53] on div at bounding box center [306, 52] width 13 height 7
click at [345, 66] on input "*****" at bounding box center [344, 64] width 29 height 16
click at [338, 53] on div at bounding box center [337, 52] width 13 height 7
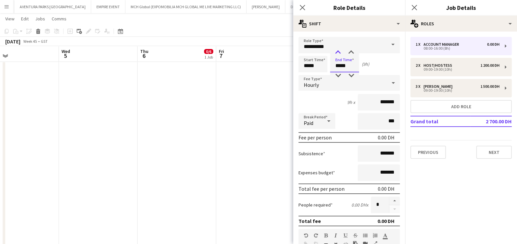
click at [338, 53] on div at bounding box center [337, 52] width 13 height 7
type input "*****"
click at [338, 53] on div at bounding box center [337, 52] width 13 height 7
click at [363, 97] on input "*******" at bounding box center [378, 102] width 42 height 16
type input "********"
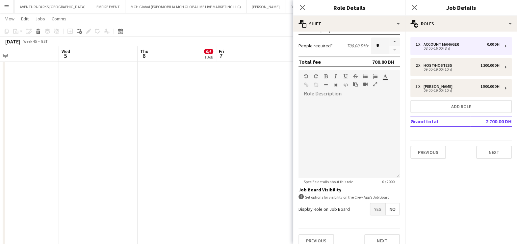
scroll to position [164, 0]
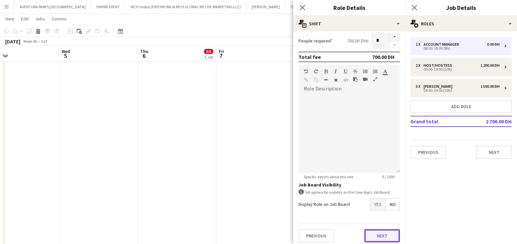
click at [366, 232] on button "Next" at bounding box center [382, 235] width 36 height 13
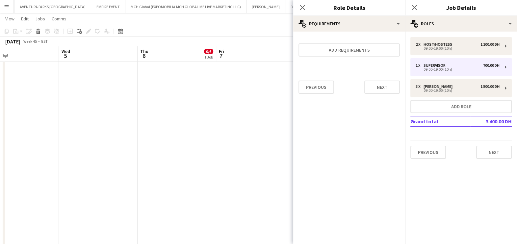
scroll to position [0, 0]
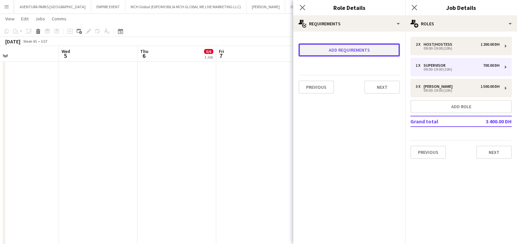
click at [354, 53] on button "Add requirements" at bounding box center [348, 49] width 101 height 13
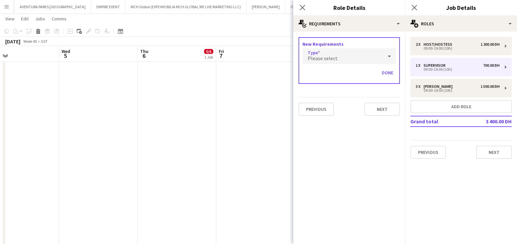
click at [354, 54] on div "Please select" at bounding box center [342, 56] width 80 height 16
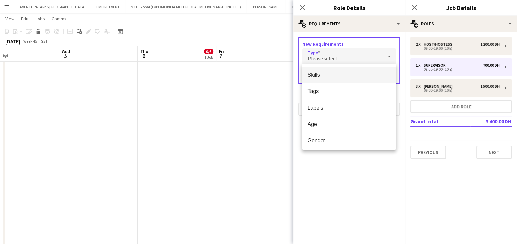
click at [350, 73] on span "Skills" at bounding box center [348, 75] width 83 height 6
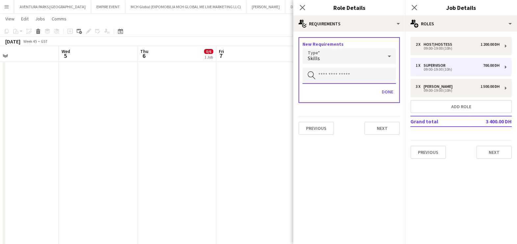
click at [349, 74] on input "text" at bounding box center [348, 75] width 93 height 16
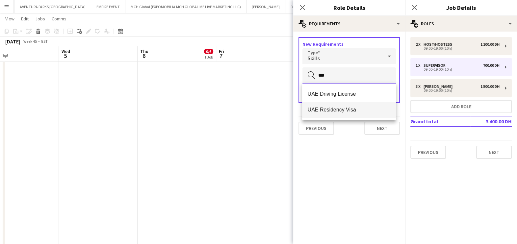
type input "***"
click at [363, 111] on span "UAE Residency Visa" at bounding box center [348, 110] width 83 height 6
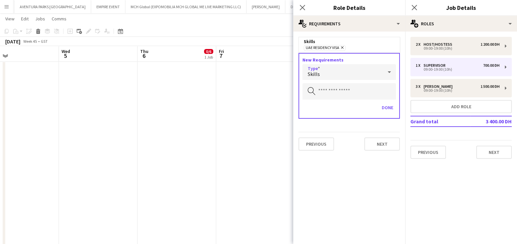
click at [342, 67] on div "Skills" at bounding box center [342, 72] width 80 height 16
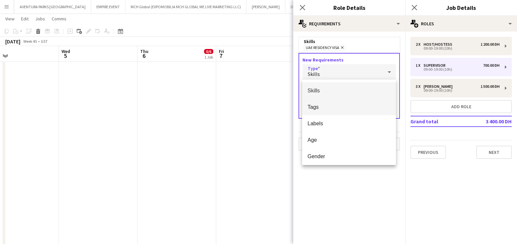
click at [335, 110] on span "Tags" at bounding box center [348, 107] width 83 height 6
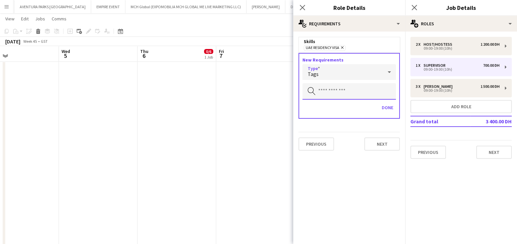
click at [336, 95] on input "text" at bounding box center [348, 91] width 93 height 16
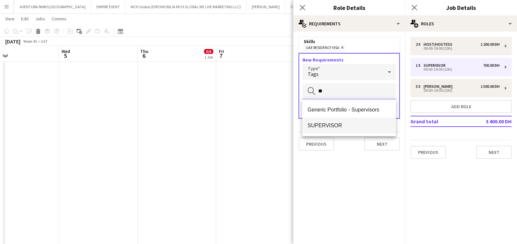
type input "**"
drag, startPoint x: 327, startPoint y: 132, endPoint x: 325, endPoint y: 128, distance: 3.8
click at [327, 131] on mat-option "SUPERVISOR" at bounding box center [349, 126] width 94 height 16
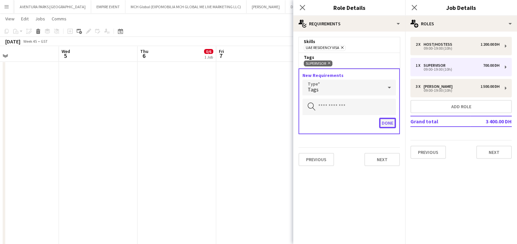
click at [387, 122] on button "Done" at bounding box center [387, 123] width 17 height 11
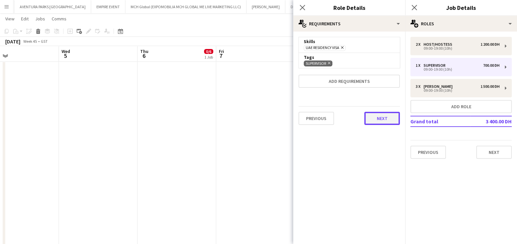
click at [381, 117] on button "Next" at bounding box center [382, 118] width 36 height 13
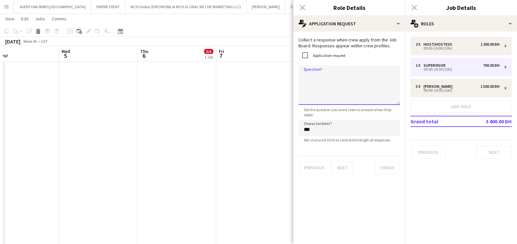
click at [326, 85] on textarea "Question" at bounding box center [348, 84] width 101 height 39
click at [307, 75] on textarea "**********" at bounding box center [348, 84] width 101 height 39
type textarea "**********"
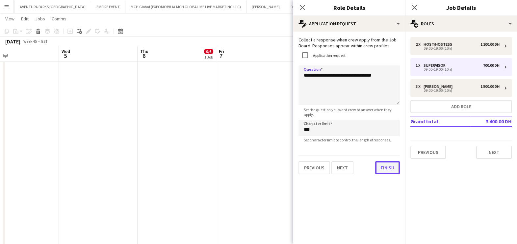
click at [382, 166] on button "Finish" at bounding box center [387, 167] width 25 height 13
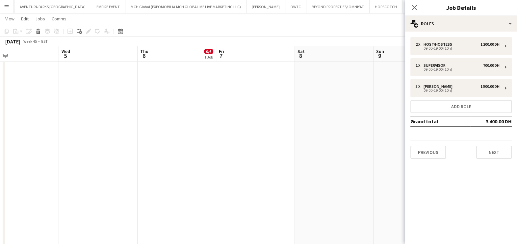
click at [255, 164] on app-date-cell at bounding box center [255, 139] width 79 height 625
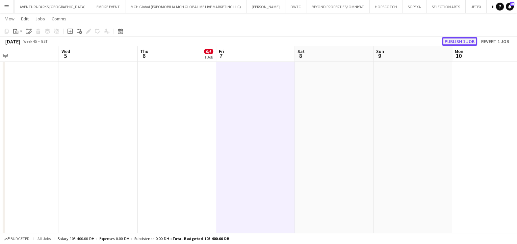
click at [467, 41] on button "Publish 1 job" at bounding box center [459, 41] width 35 height 9
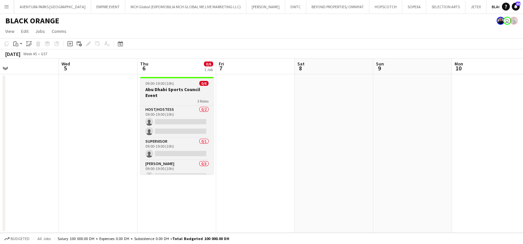
click at [177, 89] on h3 "Abu Dhabi Sports Council Event" at bounding box center [177, 92] width 74 height 12
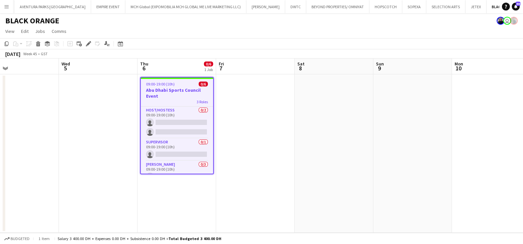
drag, startPoint x: 89, startPoint y: 44, endPoint x: 143, endPoint y: 63, distance: 57.8
click at [88, 44] on icon at bounding box center [88, 44] width 4 height 4
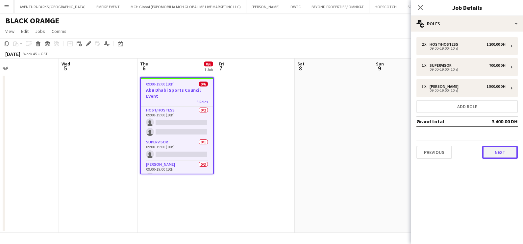
click at [493, 151] on button "Next" at bounding box center [500, 152] width 36 height 13
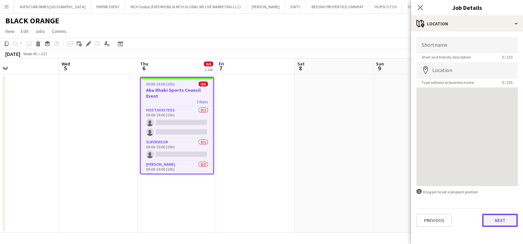
click at [506, 216] on button "Next" at bounding box center [500, 220] width 36 height 13
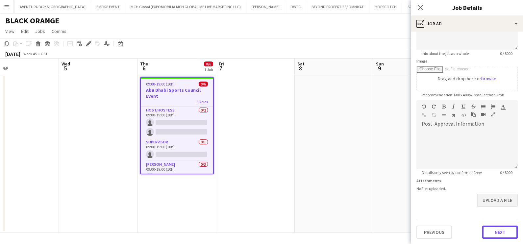
click at [495, 200] on form "**********" at bounding box center [467, 97] width 112 height 283
click at [501, 235] on button "Next" at bounding box center [500, 233] width 36 height 13
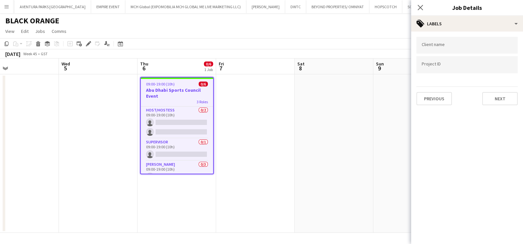
scroll to position [0, 0]
click at [466, 62] on form at bounding box center [467, 64] width 91 height 7
paste input "**********"
type input "**********"
click at [463, 45] on input "Type to search client labels..." at bounding box center [467, 45] width 91 height 6
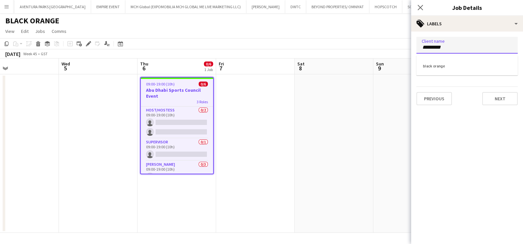
type input "*********"
click at [452, 62] on div "black orange" at bounding box center [466, 66] width 101 height 16
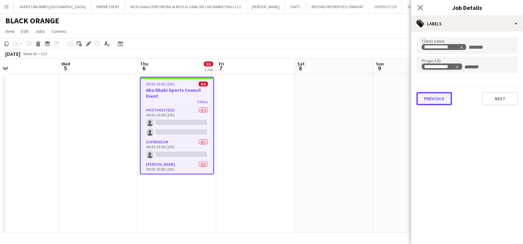
click at [435, 97] on button "Previous" at bounding box center [434, 98] width 36 height 13
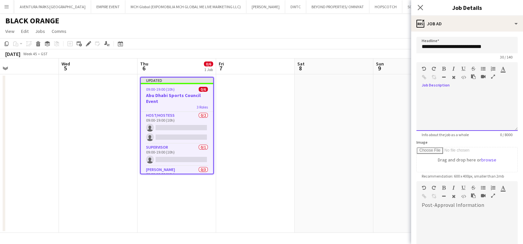
paste div
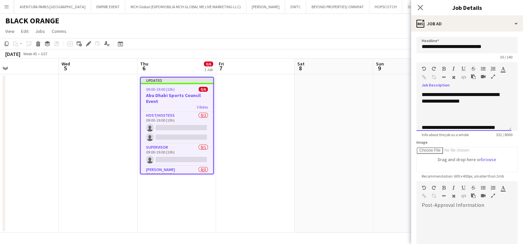
click at [470, 94] on div "**********" at bounding box center [461, 97] width 78 height 13
click at [483, 102] on div "**********" at bounding box center [461, 104] width 78 height 13
click at [426, 102] on div "**********" at bounding box center [461, 101] width 78 height 7
click at [425, 94] on div "**********" at bounding box center [461, 94] width 78 height 7
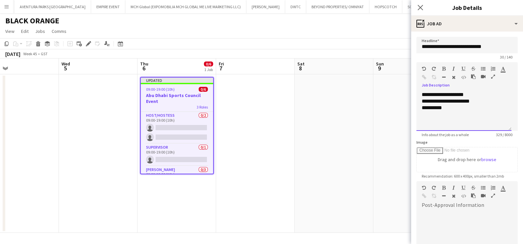
click at [425, 94] on div "**********" at bounding box center [461, 94] width 78 height 7
click at [444, 69] on icon "button" at bounding box center [444, 68] width 4 height 5
click at [475, 96] on div "**********" at bounding box center [461, 94] width 78 height 7
click at [437, 122] on div at bounding box center [464, 121] width 85 height 7
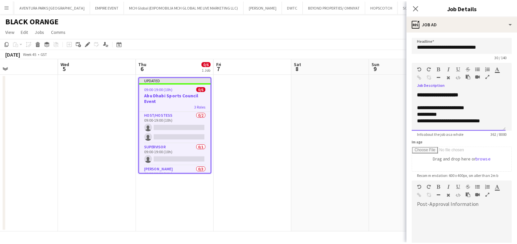
scroll to position [0, 0]
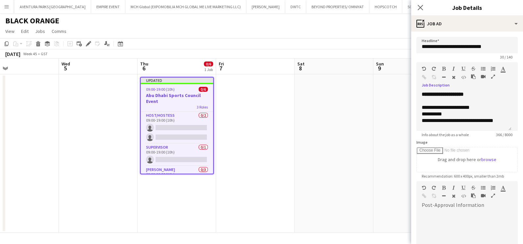
click at [494, 78] on icon "button" at bounding box center [493, 76] width 4 height 5
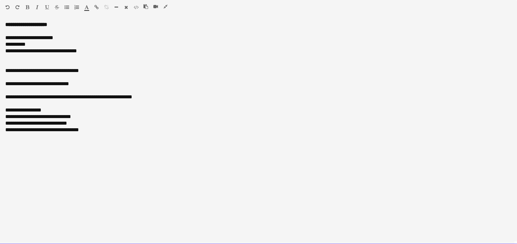
drag, startPoint x: 102, startPoint y: 49, endPoint x: -2, endPoint y: 56, distance: 103.8
click at [0, 56] on html "Menu Boards Boards Boards All jobs Status Workforce Workforce My Workforce Recr…" at bounding box center [258, 245] width 517 height 491
click at [14, 53] on div "**********" at bounding box center [258, 51] width 506 height 7
click at [15, 53] on div "**********" at bounding box center [258, 51] width 506 height 7
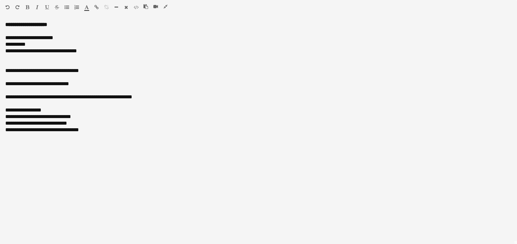
click at [47, 7] on icon "button" at bounding box center [47, 7] width 4 height 5
click at [38, 5] on icon "button" at bounding box center [37, 7] width 3 height 5
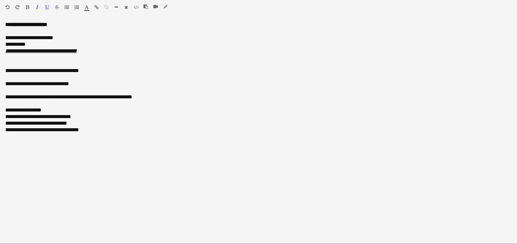
click at [54, 41] on div "**********" at bounding box center [258, 44] width 506 height 7
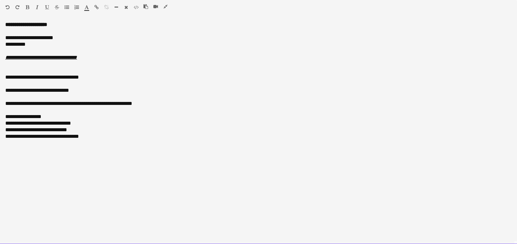
drag, startPoint x: 2, startPoint y: 77, endPoint x: 116, endPoint y: 148, distance: 134.5
click at [116, 148] on div "**********" at bounding box center [258, 132] width 517 height 223
copy div "**********"
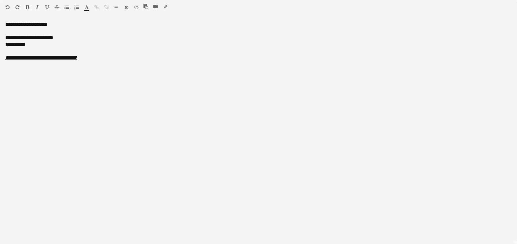
click at [164, 8] on icon "button" at bounding box center [165, 6] width 4 height 5
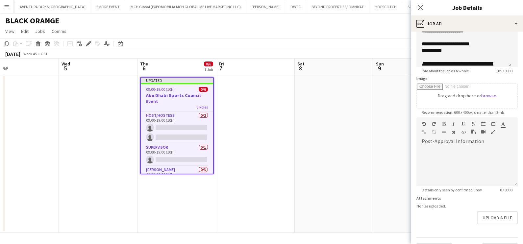
scroll to position [80, 0]
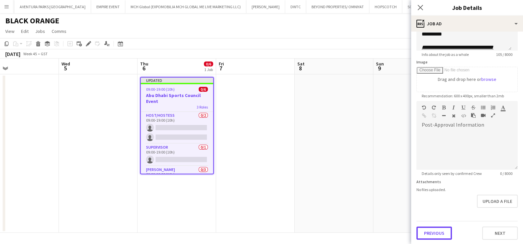
click at [437, 231] on button "Previous" at bounding box center [434, 233] width 36 height 13
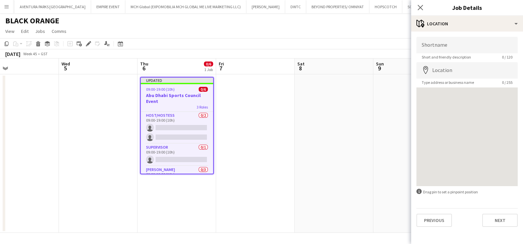
scroll to position [0, 0]
click at [508, 225] on button "Next" at bounding box center [500, 220] width 36 height 13
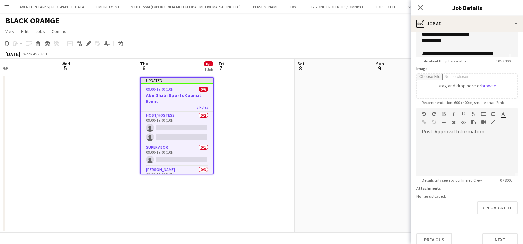
scroll to position [80, 0]
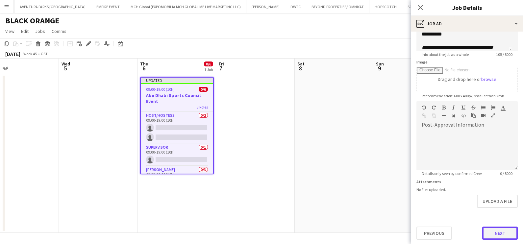
click at [496, 231] on button "Next" at bounding box center [500, 233] width 36 height 13
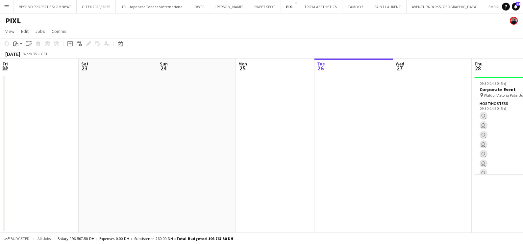
scroll to position [0, 294]
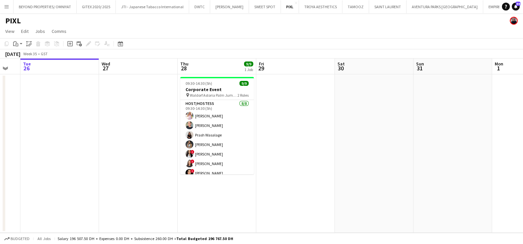
click at [3, 5] on button "Menu" at bounding box center [6, 6] width 13 height 13
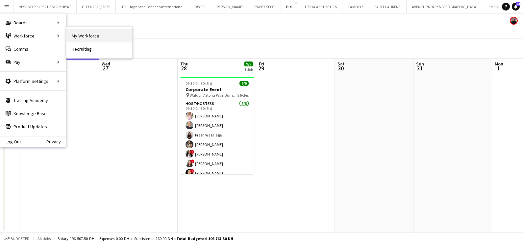
click at [102, 38] on link "My Workforce" at bounding box center [99, 35] width 66 height 13
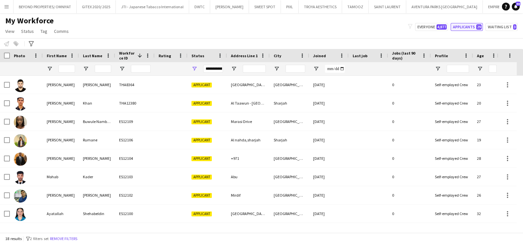
click at [472, 26] on button "Applicants 29" at bounding box center [467, 27] width 32 height 8
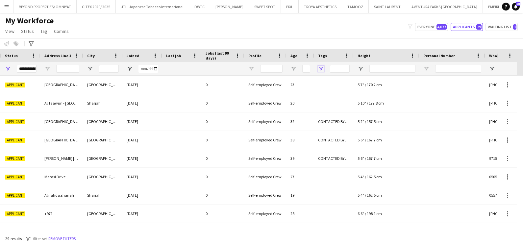
click at [323, 66] on span "Open Filter Menu" at bounding box center [321, 69] width 6 height 6
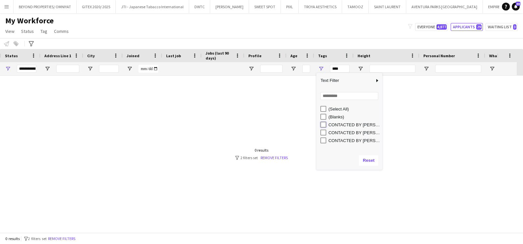
type input "**********"
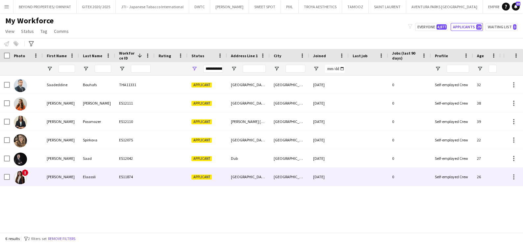
click at [33, 178] on div "!" at bounding box center [26, 177] width 33 height 18
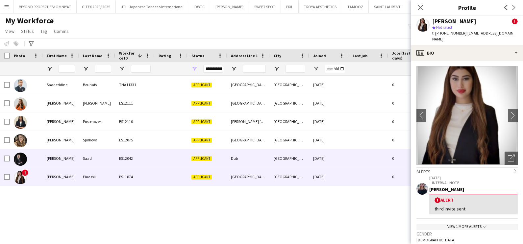
click at [60, 161] on div "Ahmed" at bounding box center [61, 158] width 36 height 18
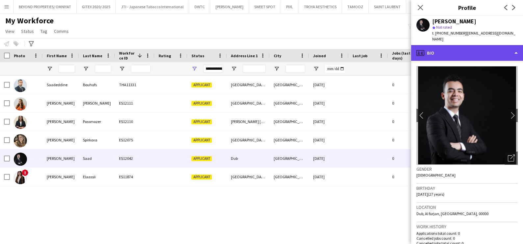
click at [467, 51] on div "profile Bio" at bounding box center [467, 53] width 112 height 16
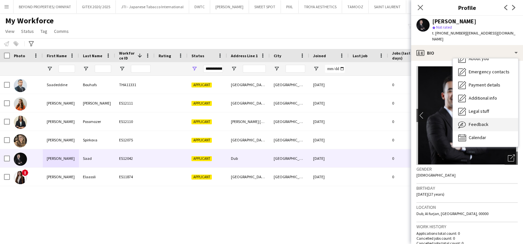
click at [480, 121] on div "Feedback Feedback" at bounding box center [485, 124] width 65 height 13
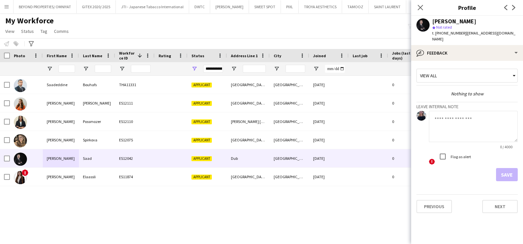
click at [453, 124] on textarea at bounding box center [473, 126] width 89 height 31
type textarea "**********"
click at [505, 169] on button "Save" at bounding box center [507, 174] width 22 height 13
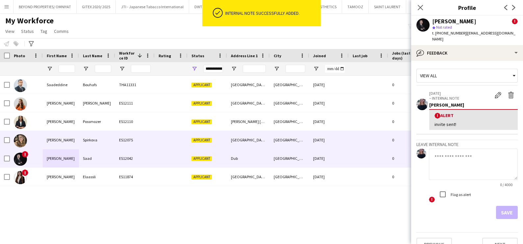
click at [127, 138] on div "ES12075" at bounding box center [134, 140] width 39 height 18
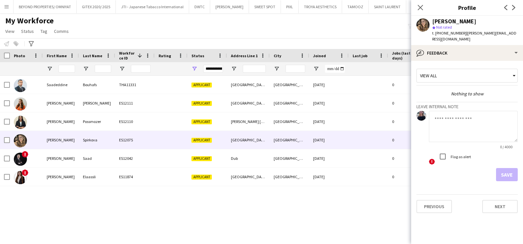
click at [448, 127] on textarea at bounding box center [473, 126] width 89 height 31
type textarea "**********"
click at [510, 168] on button "Save" at bounding box center [507, 174] width 22 height 13
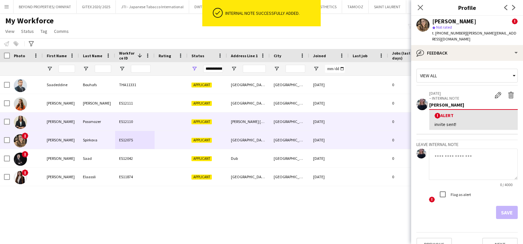
click at [111, 122] on div "Possmozer" at bounding box center [97, 121] width 36 height 18
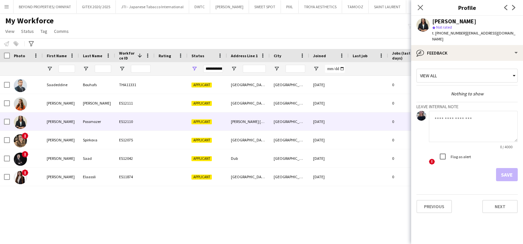
click at [459, 120] on textarea at bounding box center [473, 126] width 89 height 31
type textarea "**********"
click at [510, 168] on button "Save" at bounding box center [507, 174] width 22 height 13
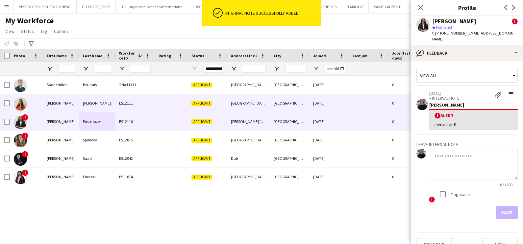
click at [65, 102] on div "Aleksandra" at bounding box center [61, 103] width 36 height 18
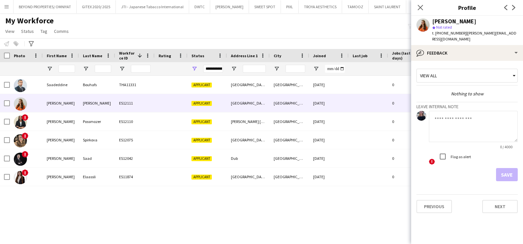
click at [446, 127] on textarea at bounding box center [473, 126] width 89 height 31
type textarea "**********"
click at [506, 171] on button "Save" at bounding box center [507, 174] width 22 height 13
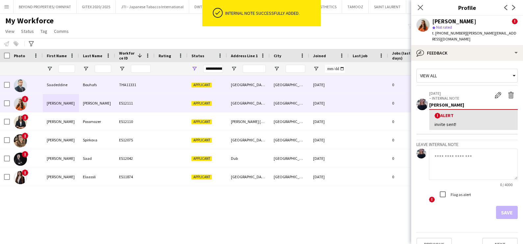
click at [67, 80] on div "Saadeddine" at bounding box center [61, 85] width 36 height 18
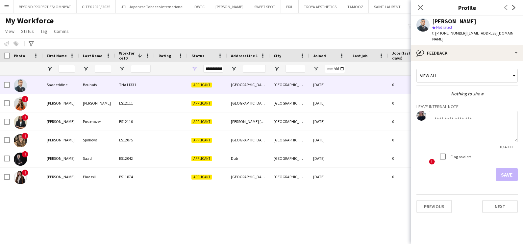
click at [446, 119] on textarea at bounding box center [473, 126] width 89 height 31
type textarea "**********"
click at [505, 169] on button "Save" at bounding box center [507, 174] width 22 height 13
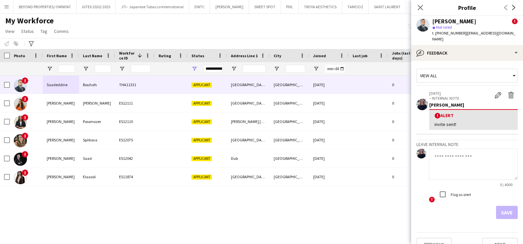
click at [220, 28] on div "My Workforce View Views Default view New view Update view Delete view Edit name…" at bounding box center [261, 27] width 523 height 22
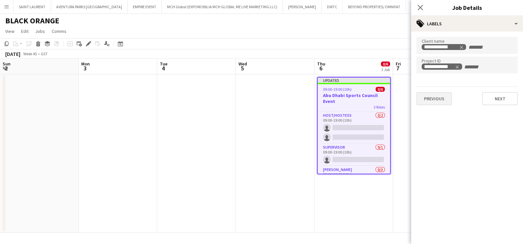
scroll to position [0, 177]
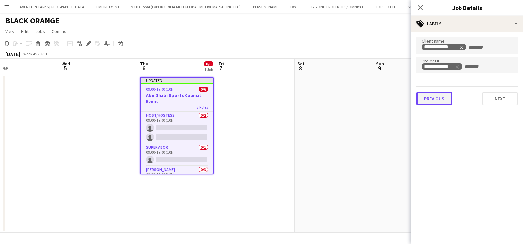
click at [428, 104] on button "Previous" at bounding box center [434, 98] width 36 height 13
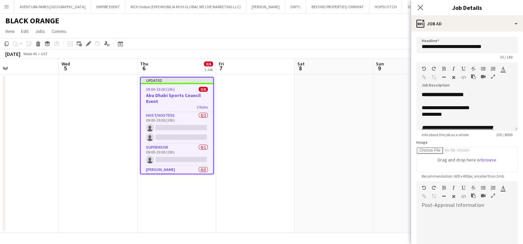
scroll to position [80, 0]
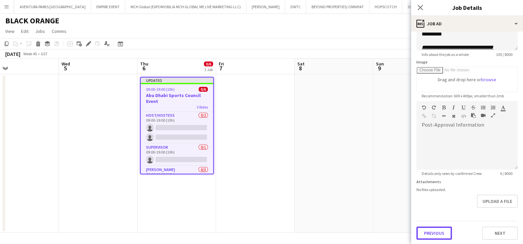
click at [432, 228] on button "Previous" at bounding box center [434, 233] width 36 height 13
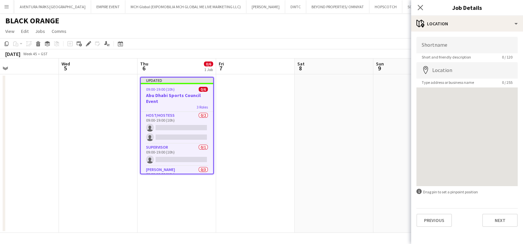
scroll to position [0, 0]
click at [434, 43] on input "Shortname" at bounding box center [466, 45] width 101 height 16
type input "*"
type input "*********"
click at [436, 102] on div at bounding box center [466, 136] width 101 height 99
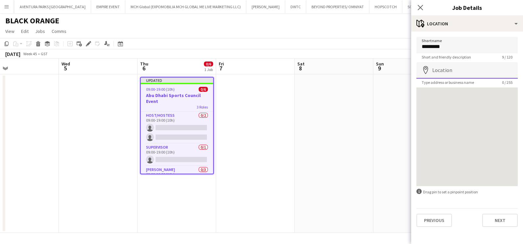
click at [441, 62] on input "Location" at bounding box center [466, 70] width 101 height 16
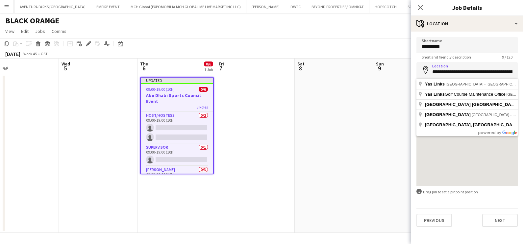
type input "**********"
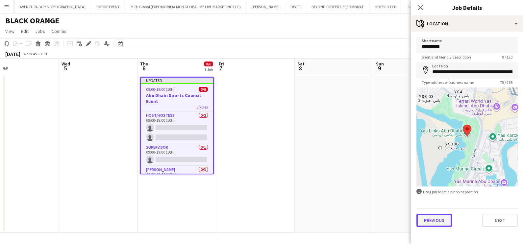
click at [442, 223] on button "Previous" at bounding box center [434, 220] width 36 height 13
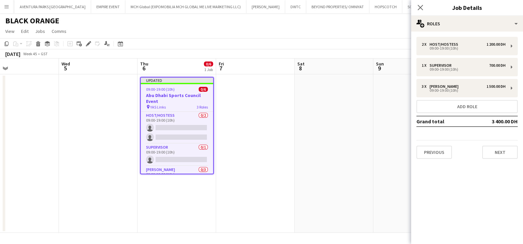
click at [347, 132] on app-date-cell at bounding box center [334, 153] width 79 height 158
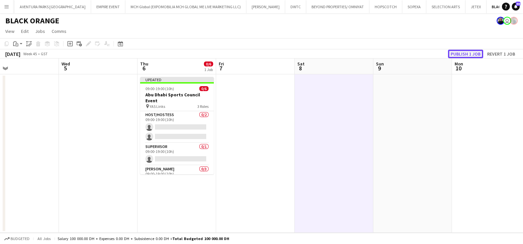
click at [469, 53] on button "Publish 1 job" at bounding box center [465, 54] width 35 height 9
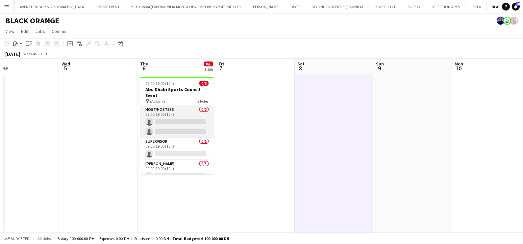
click at [184, 122] on app-card-role "Host/Hostess 0/2 09:00-19:00 (10h) single-neutral-actions single-neutral-actions" at bounding box center [177, 122] width 74 height 32
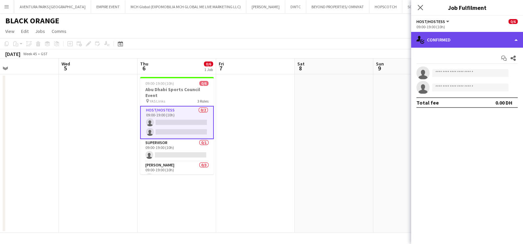
click at [468, 41] on div "single-neutral-actions-check-2 Confirmed" at bounding box center [467, 40] width 112 height 16
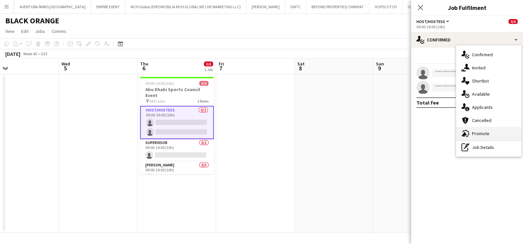
click at [481, 132] on div "advertising-megaphone Promote" at bounding box center [488, 133] width 65 height 13
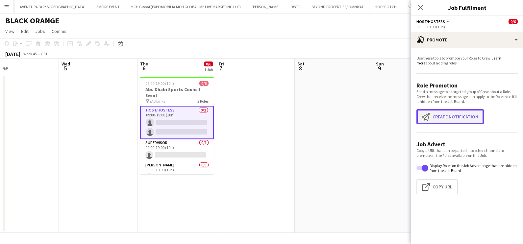
drag, startPoint x: 446, startPoint y: 114, endPoint x: 442, endPoint y: 112, distance: 3.8
click at [446, 114] on button "Create notification Create notification" at bounding box center [449, 116] width 67 height 15
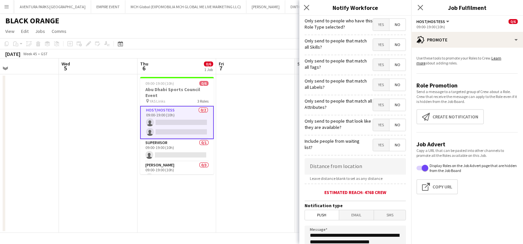
click at [374, 47] on span "Yes" at bounding box center [381, 45] width 16 height 12
click at [374, 59] on mat-button-toggle-group "Yes No" at bounding box center [389, 65] width 33 height 12
click at [373, 65] on span "Yes" at bounding box center [381, 65] width 16 height 12
click at [373, 85] on span "Yes" at bounding box center [381, 85] width 16 height 12
click at [374, 107] on span "Yes" at bounding box center [381, 105] width 16 height 12
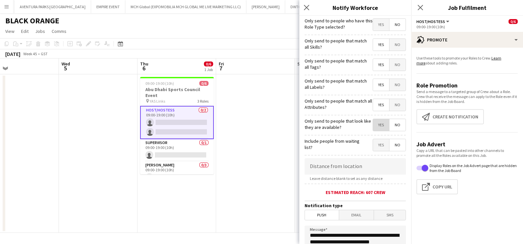
drag, startPoint x: 372, startPoint y: 123, endPoint x: 372, endPoint y: 128, distance: 4.3
click at [373, 124] on span "Yes" at bounding box center [381, 125] width 16 height 12
click at [355, 164] on input at bounding box center [355, 166] width 101 height 16
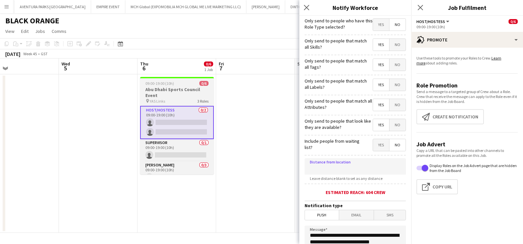
click at [183, 87] on h3 "Abu Dhabi Sports Council Event" at bounding box center [177, 92] width 74 height 12
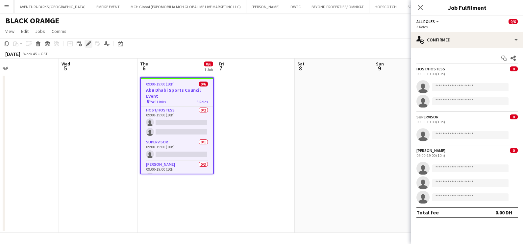
click at [88, 42] on icon at bounding box center [88, 44] width 4 height 4
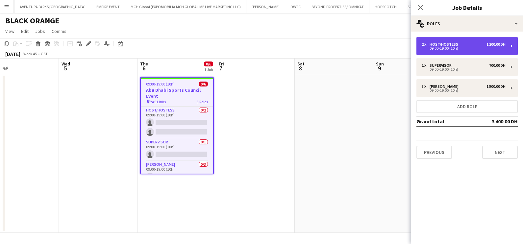
click at [466, 48] on div "09:00-19:00 (10h)" at bounding box center [464, 48] width 84 height 3
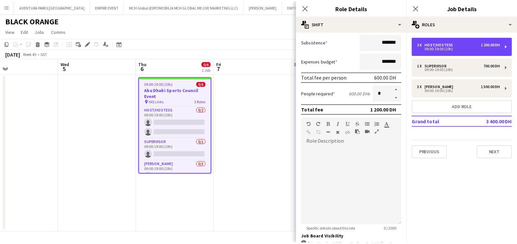
scroll to position [166, 0]
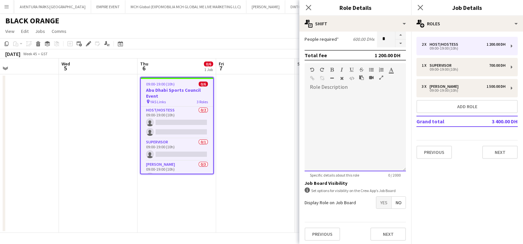
click at [350, 121] on div at bounding box center [355, 131] width 101 height 79
paste div
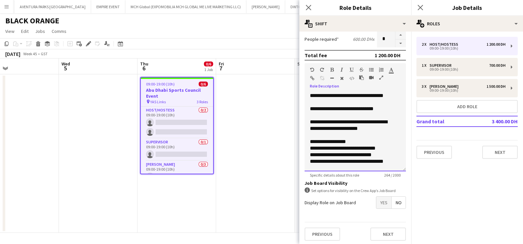
drag, startPoint x: 353, startPoint y: 127, endPoint x: 311, endPoint y: 69, distance: 71.4
click at [311, 69] on div "**********" at bounding box center [355, 117] width 101 height 108
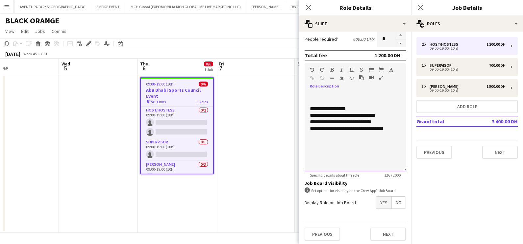
click at [310, 108] on div "**********" at bounding box center [352, 109] width 85 height 7
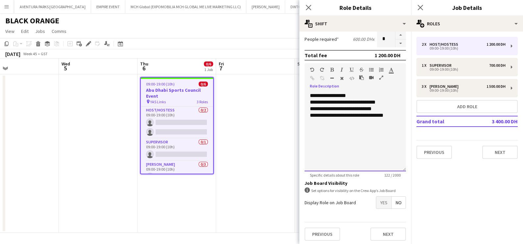
click at [355, 93] on div "**********" at bounding box center [352, 95] width 85 height 7
drag, startPoint x: 325, startPoint y: 102, endPoint x: 281, endPoint y: 102, distance: 44.4
click at [281, 102] on body "Menu Boards Boards Boards All jobs Status Workforce Workforce My Workforce Recr…" at bounding box center [261, 122] width 523 height 244
click at [314, 108] on div "**********" at bounding box center [352, 109] width 85 height 7
click at [390, 110] on div "**********" at bounding box center [352, 109] width 85 height 7
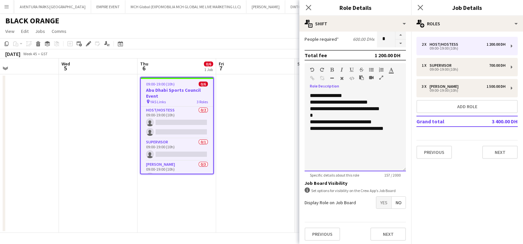
click at [311, 108] on div "**********" at bounding box center [352, 109] width 85 height 7
click at [312, 107] on div "**********" at bounding box center [352, 109] width 85 height 7
click at [318, 116] on div "*" at bounding box center [352, 115] width 85 height 7
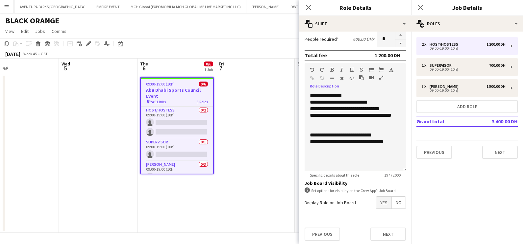
click at [326, 90] on div "**********" at bounding box center [355, 130] width 101 height 84
click at [326, 94] on span "**********" at bounding box center [326, 95] width 32 height 5
click at [331, 68] on icon "button" at bounding box center [332, 69] width 4 height 5
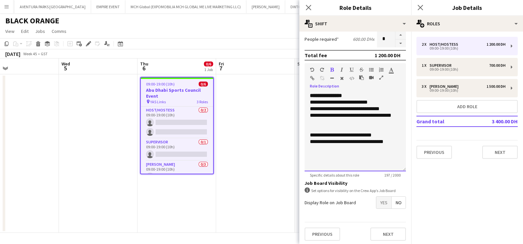
drag, startPoint x: 391, startPoint y: 141, endPoint x: 305, endPoint y: 96, distance: 98.0
click at [305, 96] on div "**********" at bounding box center [355, 131] width 101 height 79
copy div "**********"
click at [320, 134] on div "**********" at bounding box center [352, 135] width 85 height 7
drag, startPoint x: 385, startPoint y: 141, endPoint x: 307, endPoint y: 132, distance: 78.8
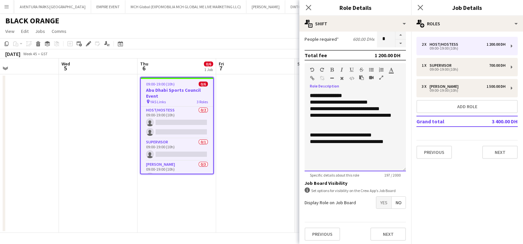
click at [307, 132] on div "**********" at bounding box center [355, 131] width 101 height 79
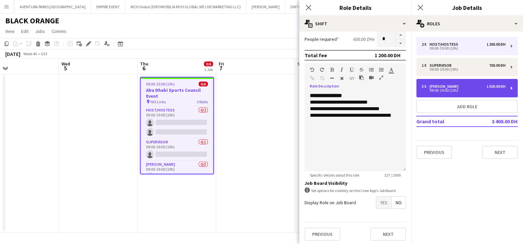
click at [432, 84] on div "[PERSON_NAME]" at bounding box center [445, 86] width 32 height 5
type input "*****"
type input "********"
type input "*"
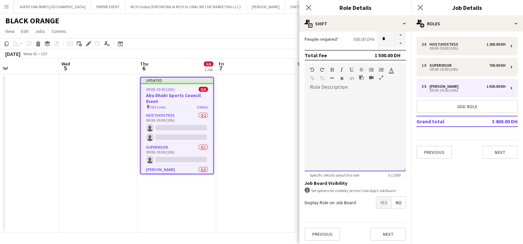
click at [340, 122] on div at bounding box center [355, 131] width 101 height 79
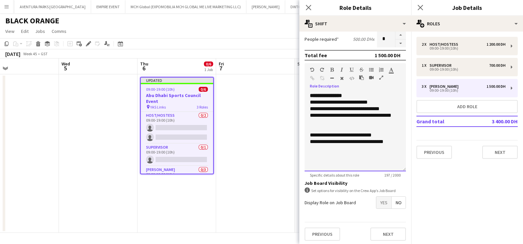
drag, startPoint x: 307, startPoint y: 108, endPoint x: 381, endPoint y: 108, distance: 73.7
click at [379, 108] on div "**********" at bounding box center [355, 131] width 101 height 79
click at [383, 108] on div "**********" at bounding box center [352, 109] width 85 height 7
drag, startPoint x: 384, startPoint y: 107, endPoint x: 312, endPoint y: 109, distance: 71.4
click at [312, 109] on div "**********" at bounding box center [352, 109] width 85 height 7
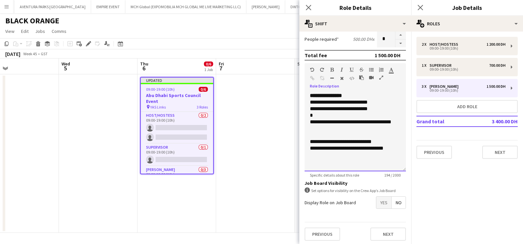
drag, startPoint x: 391, startPoint y: 148, endPoint x: 337, endPoint y: 148, distance: 53.9
click at [337, 148] on div "**********" at bounding box center [352, 148] width 85 height 7
copy div "**********"
click at [326, 115] on div "*" at bounding box center [352, 115] width 85 height 7
drag, startPoint x: 307, startPoint y: 138, endPoint x: 398, endPoint y: 151, distance: 91.9
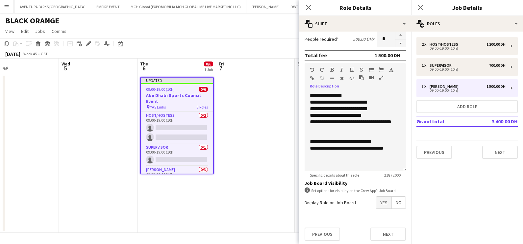
click at [398, 151] on div "**********" at bounding box center [355, 131] width 101 height 79
click at [381, 76] on icon "button" at bounding box center [381, 77] width 4 height 5
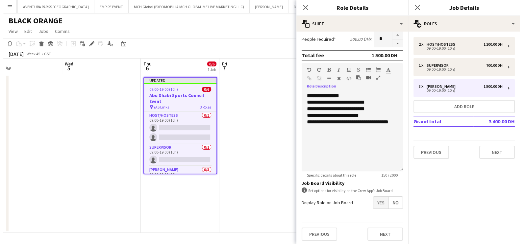
scroll to position [0, 0]
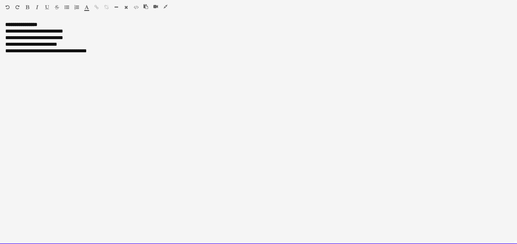
click at [275, 119] on div "**********" at bounding box center [258, 132] width 517 height 223
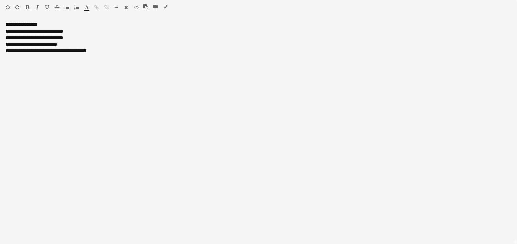
click at [164, 5] on icon "button" at bounding box center [165, 6] width 4 height 5
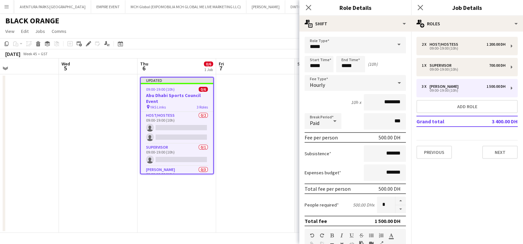
click at [283, 153] on app-date-cell at bounding box center [255, 153] width 79 height 158
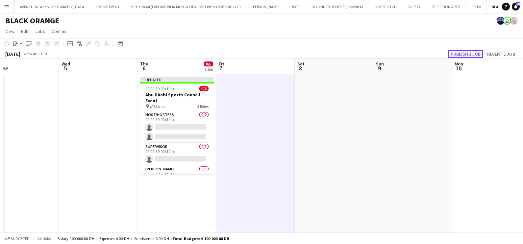
click at [467, 55] on button "Publish 1 job" at bounding box center [465, 54] width 35 height 9
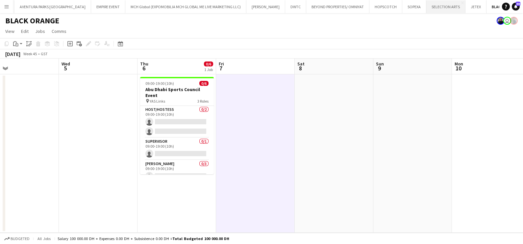
click at [426, 7] on button "SELECTION ARTS Close" at bounding box center [445, 6] width 39 height 13
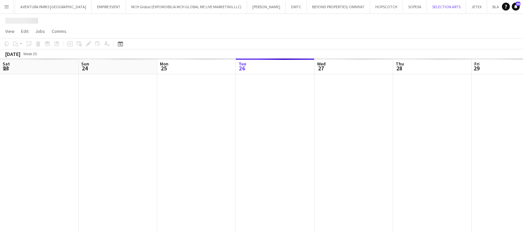
scroll to position [0, 157]
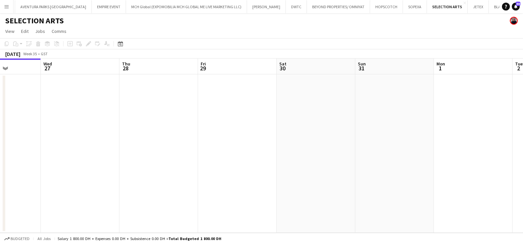
drag, startPoint x: 90, startPoint y: 143, endPoint x: 61, endPoint y: 145, distance: 29.6
click at [60, 145] on app-calendar-viewport "Sat 23 Sun 24 Mon 25 Tue 26 Wed 27 Thu 28 Fri 29 Sat 30 Sun 31 Mon 1 Tue 2 Wed 3" at bounding box center [261, 146] width 523 height 174
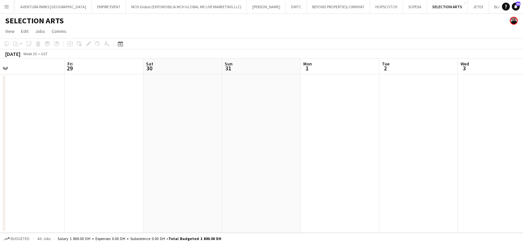
drag, startPoint x: 222, startPoint y: 130, endPoint x: 47, endPoint y: 157, distance: 177.0
click at [47, 157] on app-calendar-viewport "Mon 25 Tue 26 Wed 27 Thu 28 Fri 29 Sat 30 Sun 31 Mon 1 Tue 2 Wed 3 Thu 4 Fri 5" at bounding box center [261, 146] width 523 height 174
drag, startPoint x: 316, startPoint y: 121, endPoint x: 30, endPoint y: 135, distance: 286.8
click at [30, 135] on app-calendar-viewport "Tue 26 Wed 27 Thu 28 Fri 29 Sat 30 Sun 31 Mon 1 Tue 2 Wed 3 Thu 4 Fri 5 Sat 6" at bounding box center [261, 146] width 523 height 174
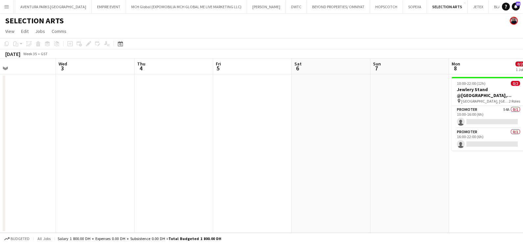
drag, startPoint x: 150, startPoint y: 136, endPoint x: 0, endPoint y: 137, distance: 149.6
click at [0, 137] on html "Menu Boards Boards Boards All jobs Status Workforce Workforce My Workforce Recr…" at bounding box center [261, 122] width 523 height 244
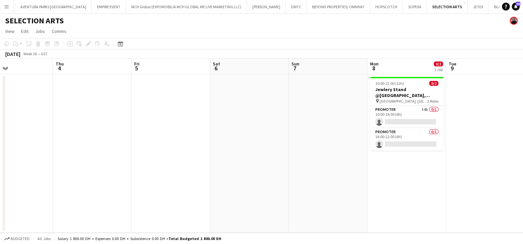
drag, startPoint x: 401, startPoint y: 128, endPoint x: 118, endPoint y: 129, distance: 282.1
click at [118, 130] on app-calendar-viewport "Sun 31 Mon 1 Tue 2 Wed 3 Thu 4 Fri 5 Sat 6 Sun 7 Mon 8 0/2 1 Job Tue 9 Wed 10 T…" at bounding box center [261, 146] width 523 height 174
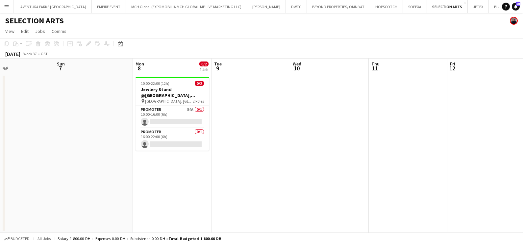
scroll to position [0, 189]
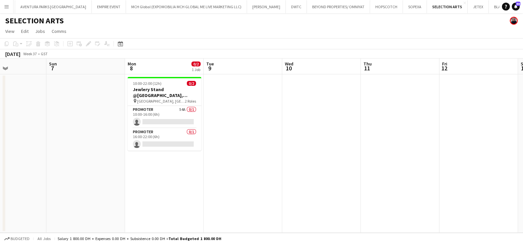
drag, startPoint x: 305, startPoint y: 115, endPoint x: 363, endPoint y: 130, distance: 60.1
click at [363, 130] on app-calendar-viewport "Thu 4 Fri 5 Sat 6 Sun 7 Mon 8 0/2 1 Job Tue 9 Wed 10 Thu 11 Fri 12 Sat 13 Sun 1…" at bounding box center [261, 146] width 523 height 174
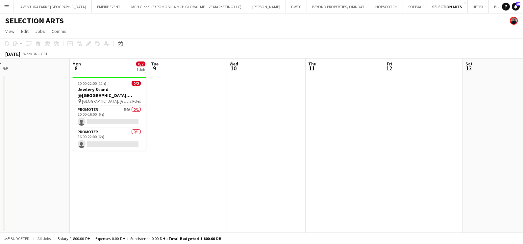
drag, startPoint x: 399, startPoint y: 188, endPoint x: 270, endPoint y: 191, distance: 128.9
click at [270, 191] on app-calendar-viewport "Thu 4 Fri 5 Sat 6 Sun 7 Mon 8 0/2 1 Job Tue 9 Wed 10 Thu 11 Fri 12 Sat 13 Sun 1…" at bounding box center [261, 146] width 523 height 174
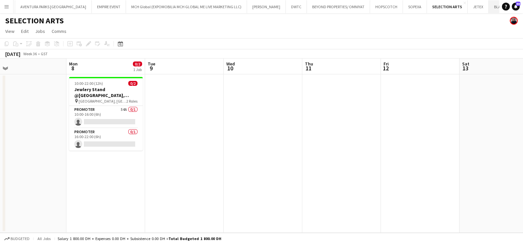
click at [489, 8] on button "BLACK ORANGE Close" at bounding box center [507, 6] width 37 height 13
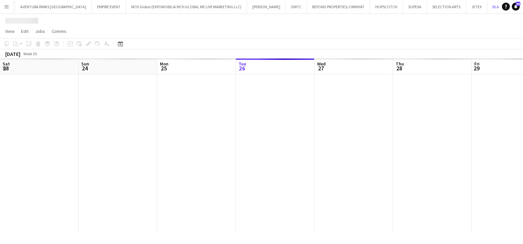
scroll to position [0, 157]
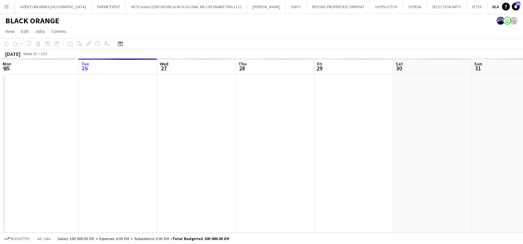
drag, startPoint x: 376, startPoint y: 129, endPoint x: 233, endPoint y: 124, distance: 142.8
click at [251, 124] on app-calendar-viewport "Sat 23 Sun 24 Mon 25 Tue 26 Wed 27 Thu 28 Fri 29 Sat 30 Sun 31 Mon 1 Tue 2 Wed 3" at bounding box center [261, 146] width 523 height 174
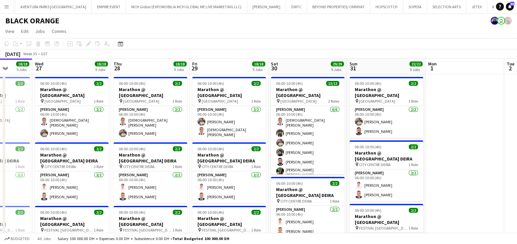
scroll to position [0, 264]
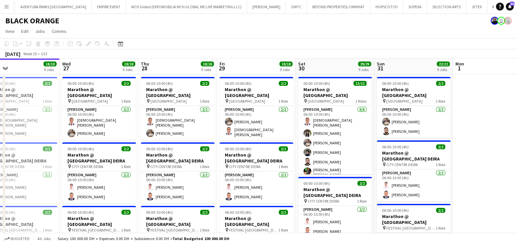
drag, startPoint x: 455, startPoint y: 127, endPoint x: 272, endPoint y: 130, distance: 183.8
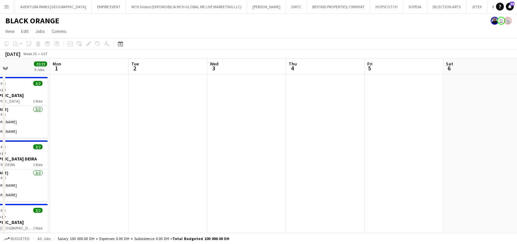
drag, startPoint x: 478, startPoint y: 119, endPoint x: 151, endPoint y: 122, distance: 326.9
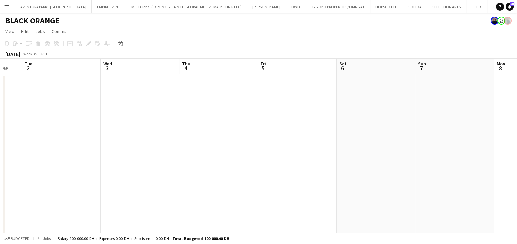
drag, startPoint x: 272, startPoint y: 127, endPoint x: 77, endPoint y: 129, distance: 194.7
drag, startPoint x: 270, startPoint y: 137, endPoint x: 230, endPoint y: 141, distance: 40.4
drag, startPoint x: 339, startPoint y: 143, endPoint x: 274, endPoint y: 141, distance: 64.8
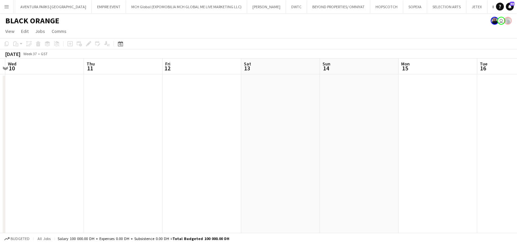
drag, startPoint x: 444, startPoint y: 137, endPoint x: 209, endPoint y: 132, distance: 235.5
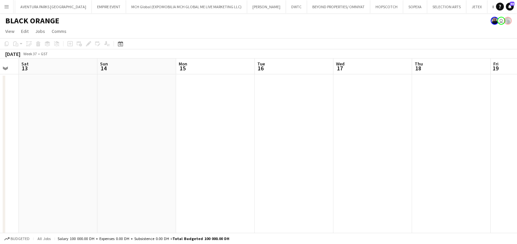
drag, startPoint x: 346, startPoint y: 131, endPoint x: 319, endPoint y: 133, distance: 26.4
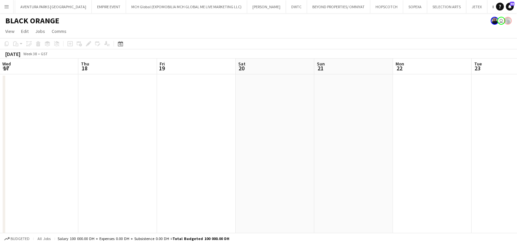
drag, startPoint x: 286, startPoint y: 131, endPoint x: 229, endPoint y: 133, distance: 57.6
drag, startPoint x: 124, startPoint y: 136, endPoint x: 105, endPoint y: 136, distance: 19.1
drag, startPoint x: 401, startPoint y: 138, endPoint x: 135, endPoint y: 140, distance: 265.4
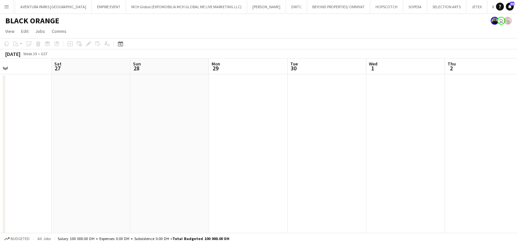
drag, startPoint x: 347, startPoint y: 140, endPoint x: 124, endPoint y: 141, distance: 223.0
drag, startPoint x: 284, startPoint y: 137, endPoint x: 103, endPoint y: 137, distance: 181.8
drag, startPoint x: 378, startPoint y: 147, endPoint x: 483, endPoint y: 141, distance: 104.4
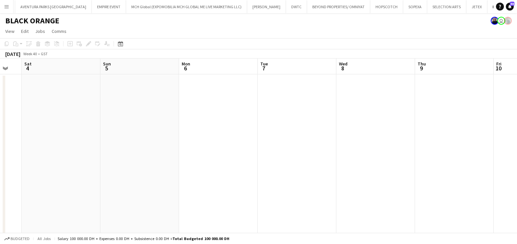
drag, startPoint x: 323, startPoint y: 136, endPoint x: 60, endPoint y: 136, distance: 263.1
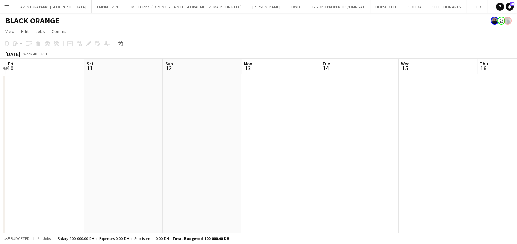
drag, startPoint x: 168, startPoint y: 149, endPoint x: 0, endPoint y: 150, distance: 167.7
drag, startPoint x: 67, startPoint y: 136, endPoint x: 54, endPoint y: 136, distance: 13.8
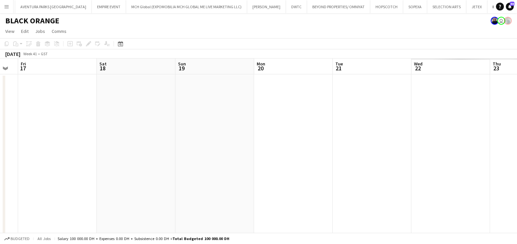
drag, startPoint x: 178, startPoint y: 146, endPoint x: 334, endPoint y: 137, distance: 156.5
drag, startPoint x: 56, startPoint y: 147, endPoint x: 168, endPoint y: 140, distance: 112.3
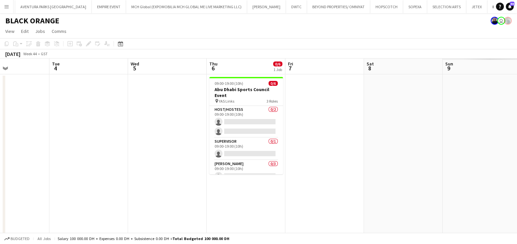
drag, startPoint x: 157, startPoint y: 149, endPoint x: 43, endPoint y: 145, distance: 113.8
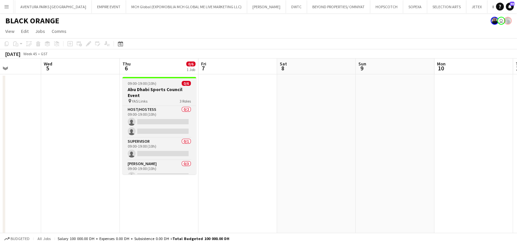
click at [152, 85] on span "09:00-19:00 (10h)" at bounding box center [142, 83] width 29 height 5
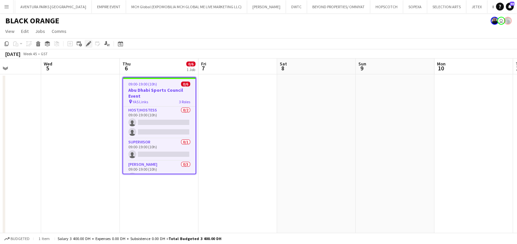
click at [87, 44] on icon at bounding box center [88, 44] width 4 height 4
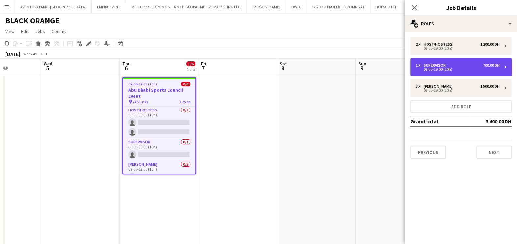
click at [444, 69] on div "09:00-19:00 (10h)" at bounding box center [457, 69] width 84 height 3
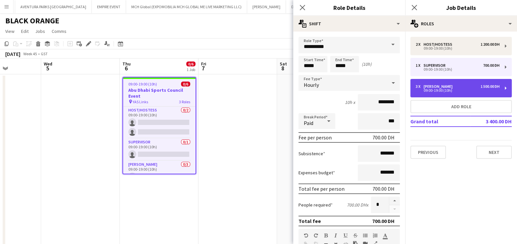
click at [443, 93] on div "3 x Usher 1 500.00 DH 09:00-19:00 (10h)" at bounding box center [460, 88] width 101 height 18
type input "*****"
type input "********"
type input "*"
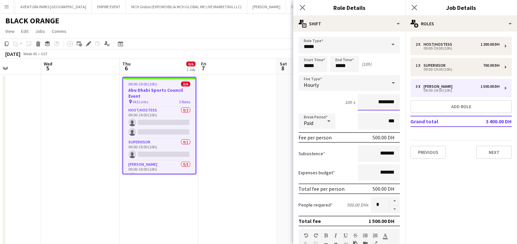
click at [370, 101] on input "********" at bounding box center [378, 102] width 42 height 16
click at [371, 102] on input "*******" at bounding box center [378, 102] width 42 height 16
type input "********"
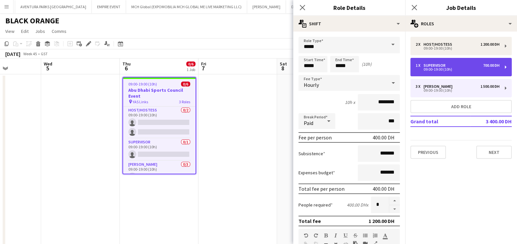
click at [434, 70] on div "09:00-19:00 (10h)" at bounding box center [457, 69] width 84 height 3
type input "**********"
type input "********"
type input "*"
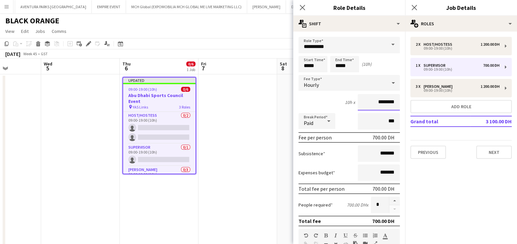
click at [370, 102] on input "********" at bounding box center [378, 102] width 42 height 16
click at [369, 101] on input "*******" at bounding box center [378, 102] width 42 height 16
type input "********"
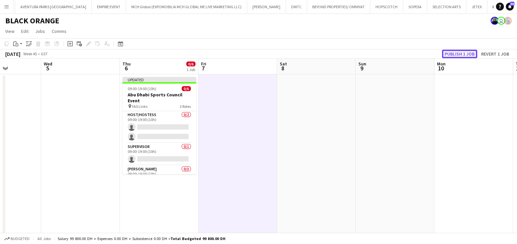
click at [453, 56] on button "Publish 1 job" at bounding box center [459, 54] width 35 height 9
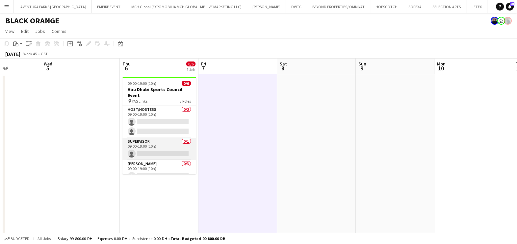
scroll to position [27, 0]
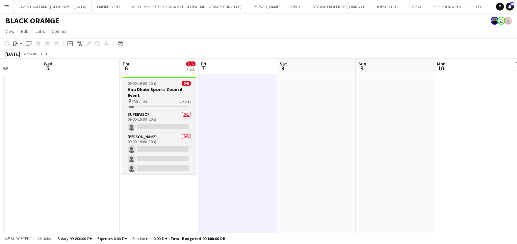
click at [164, 83] on div "09:00-19:00 (10h) 0/6" at bounding box center [159, 83] width 74 height 5
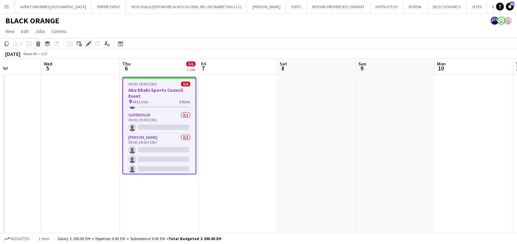
click at [85, 41] on div "Edit" at bounding box center [89, 44] width 8 height 8
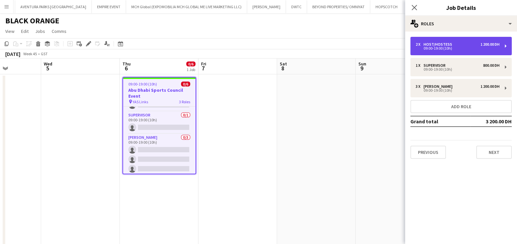
click at [469, 41] on div "2 x Host/Hostess 1 200.00 DH 09:00-19:00 (10h)" at bounding box center [460, 46] width 101 height 18
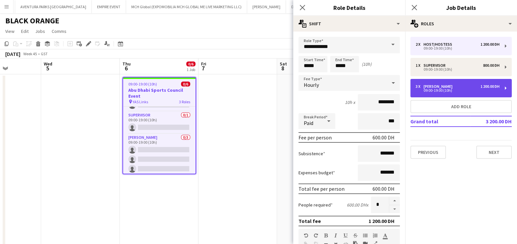
click at [441, 87] on div "3 x Usher 1 200.00 DH" at bounding box center [457, 86] width 84 height 5
type input "*****"
type input "********"
type input "*"
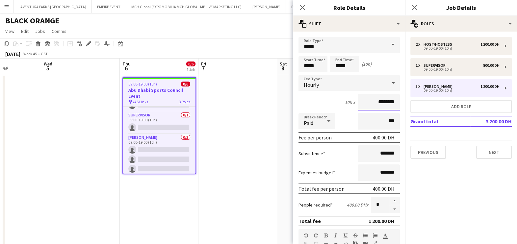
click at [373, 104] on input "********" at bounding box center [378, 102] width 42 height 16
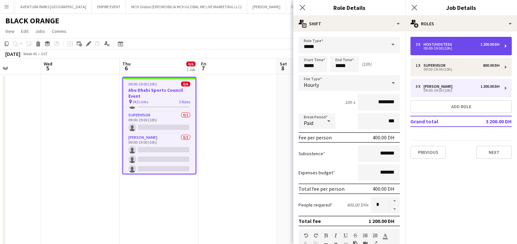
click at [442, 51] on div "2 x Host/Hostess 1 200.00 DH 09:00-19:00 (10h)" at bounding box center [460, 46] width 101 height 18
type input "**********"
type input "********"
type input "*"
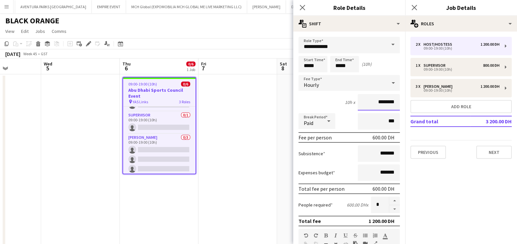
drag, startPoint x: 372, startPoint y: 100, endPoint x: 375, endPoint y: 104, distance: 5.6
click at [372, 100] on input "********" at bounding box center [378, 102] width 42 height 16
type input "********"
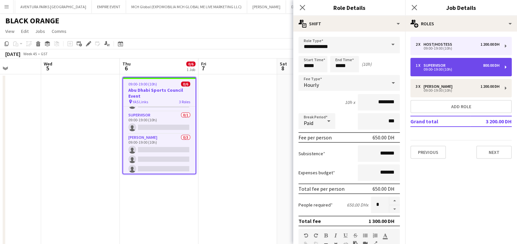
click at [452, 59] on div "1 x Supervisor 800.00 DH 09:00-19:00 (10h)" at bounding box center [460, 67] width 101 height 18
type input "**********"
type input "********"
type input "*"
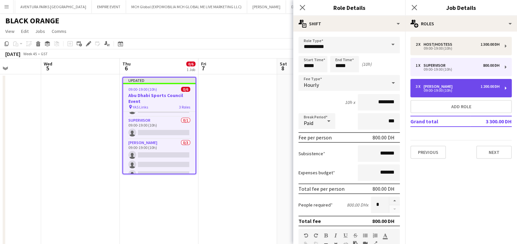
click at [453, 85] on div "3 x Usher 1 200.00 DH" at bounding box center [457, 86] width 84 height 5
type input "*****"
type input "********"
type input "*"
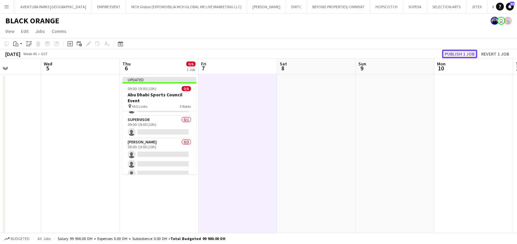
click at [468, 56] on button "Publish 1 job" at bounding box center [459, 54] width 35 height 9
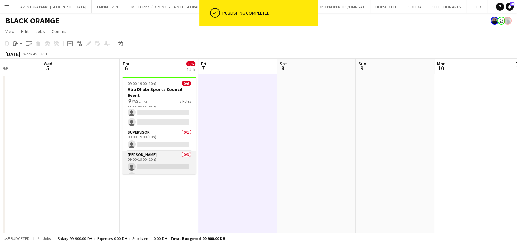
scroll to position [0, 0]
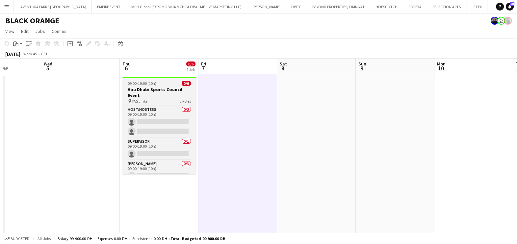
click at [154, 89] on h3 "Abu Dhabi Sports Council Event" at bounding box center [159, 92] width 74 height 12
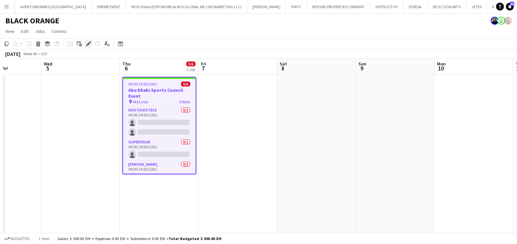
click at [86, 43] on icon "Edit" at bounding box center [88, 43] width 5 height 5
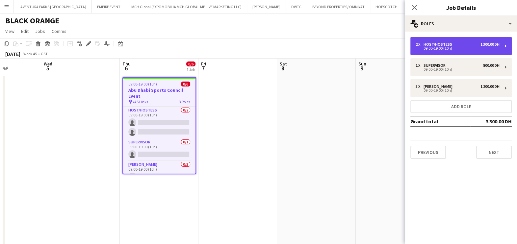
click at [453, 49] on div "09:00-19:00 (10h)" at bounding box center [457, 48] width 84 height 3
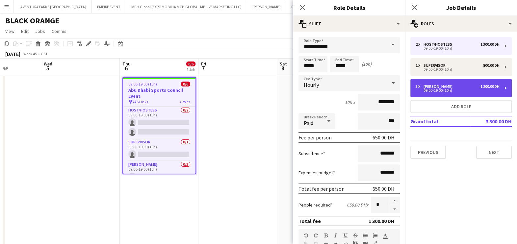
click at [434, 94] on div "3 x Usher 1 200.00 DH 09:00-19:00 (10h)" at bounding box center [460, 88] width 101 height 18
type input "*****"
type input "********"
type input "*"
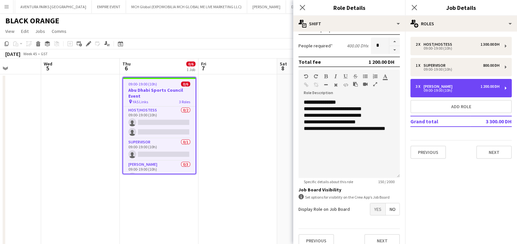
scroll to position [166, 0]
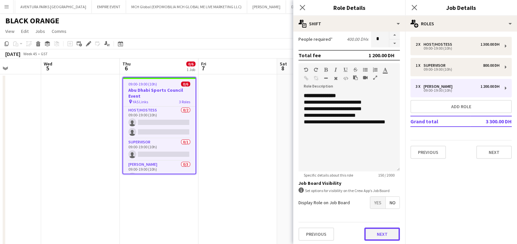
click at [372, 235] on button "Next" at bounding box center [382, 234] width 36 height 13
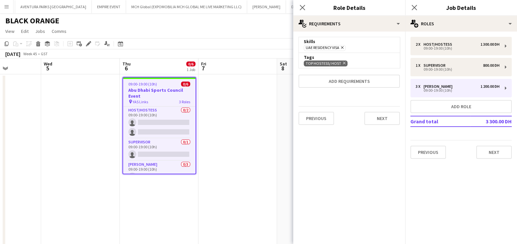
click at [344, 64] on icon at bounding box center [344, 63] width 3 height 3
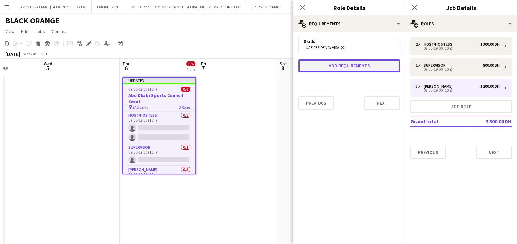
click at [337, 68] on button "Add requirements" at bounding box center [348, 65] width 101 height 13
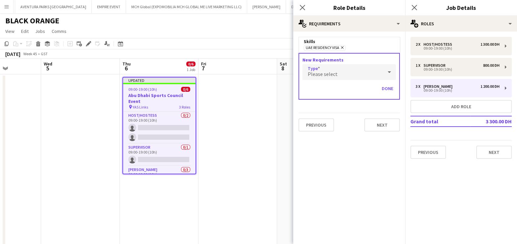
click at [333, 73] on span "Please select" at bounding box center [322, 74] width 30 height 7
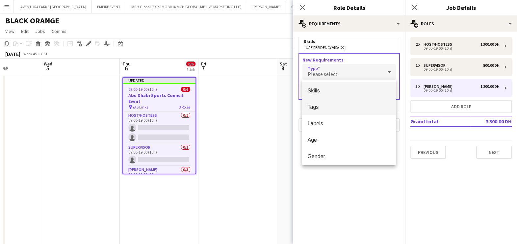
click at [331, 103] on mat-option "Tags" at bounding box center [349, 107] width 94 height 16
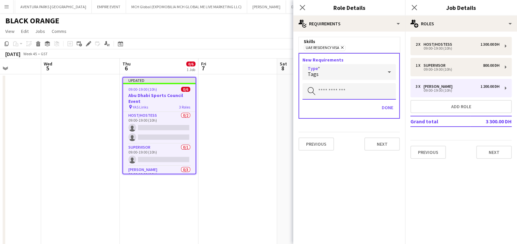
click at [331, 88] on input "text" at bounding box center [348, 91] width 93 height 16
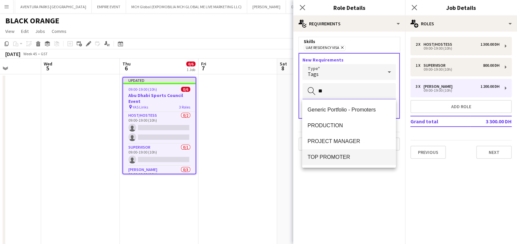
type input "**"
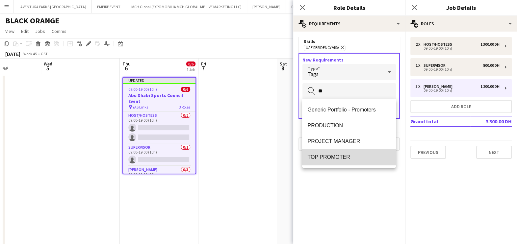
click at [339, 162] on mat-option "TOP PROMOTER" at bounding box center [349, 157] width 94 height 16
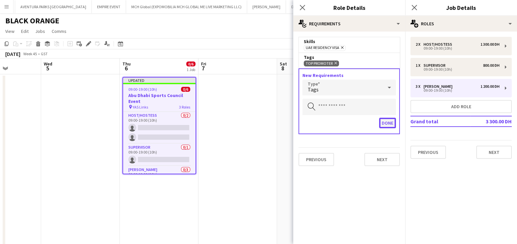
click at [386, 121] on button "Done" at bounding box center [387, 123] width 17 height 11
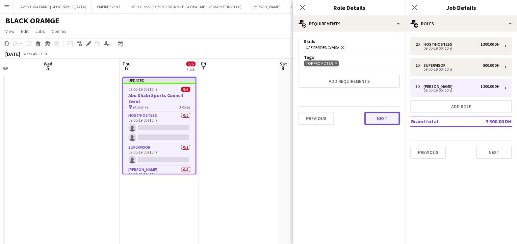
click at [386, 122] on button "Next" at bounding box center [382, 118] width 36 height 13
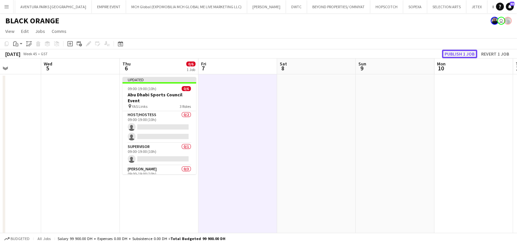
click at [462, 55] on button "Publish 1 job" at bounding box center [459, 54] width 35 height 9
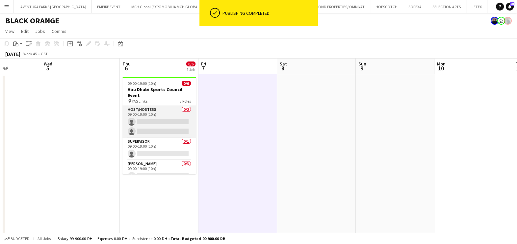
click at [153, 125] on app-card-role "Host/Hostess 0/2 09:00-19:00 (10h) single-neutral-actions single-neutral-actions" at bounding box center [159, 122] width 74 height 32
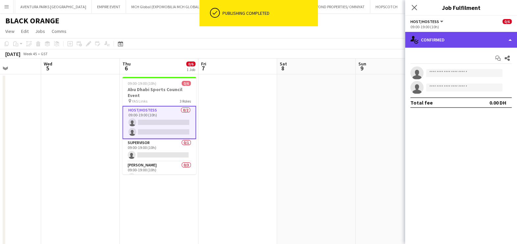
click at [469, 36] on div "single-neutral-actions-check-2 Confirmed" at bounding box center [461, 40] width 112 height 16
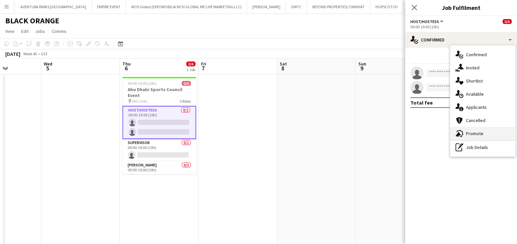
click at [477, 132] on div "advertising-megaphone Promote" at bounding box center [482, 133] width 65 height 13
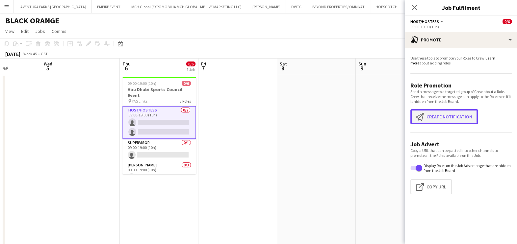
click at [447, 112] on button "Create notification Create notification" at bounding box center [443, 116] width 67 height 15
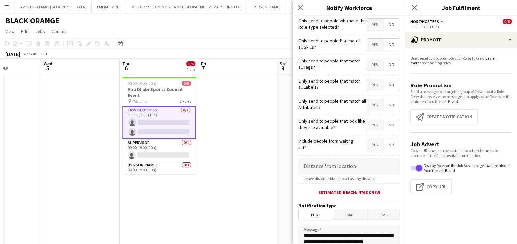
click at [369, 48] on span "Yes" at bounding box center [375, 45] width 16 height 12
click at [367, 68] on span "Yes" at bounding box center [375, 65] width 16 height 12
click at [367, 85] on span "Yes" at bounding box center [375, 85] width 16 height 12
click at [367, 107] on span "Yes" at bounding box center [375, 105] width 16 height 12
click at [369, 124] on span "Yes" at bounding box center [375, 125] width 16 height 12
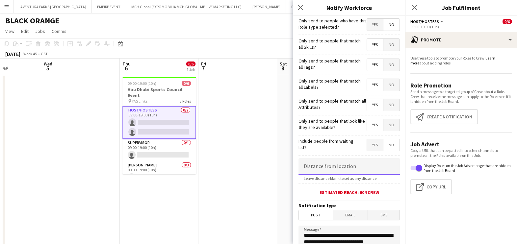
click at [340, 168] on input at bounding box center [348, 166] width 101 height 16
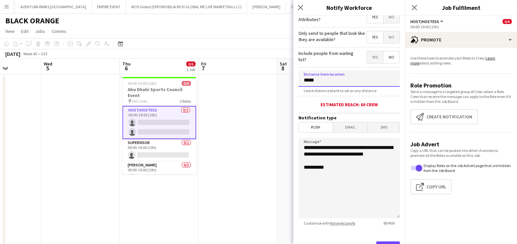
scroll to position [116, 0]
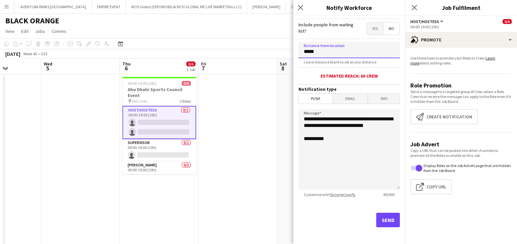
type input "*****"
click at [376, 217] on button "Send" at bounding box center [388, 220] width 24 height 14
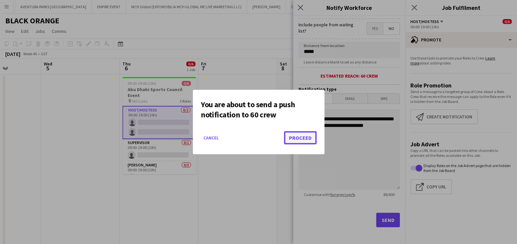
click at [299, 138] on button "Proceed" at bounding box center [300, 137] width 33 height 13
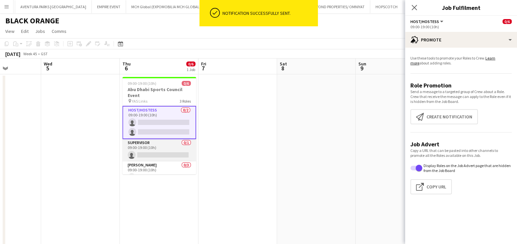
click at [149, 148] on app-card-role "Supervisor 0/1 09:00-19:00 (10h) single-neutral-actions" at bounding box center [159, 150] width 74 height 22
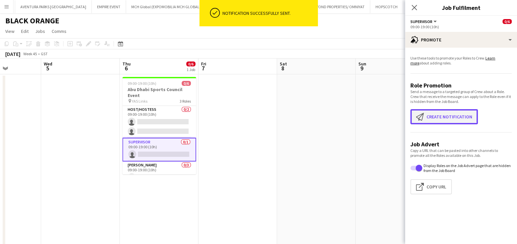
click at [438, 115] on button "Create notification Create notification" at bounding box center [443, 116] width 67 height 15
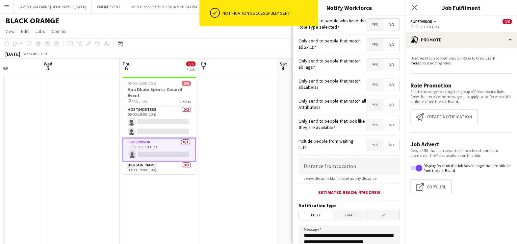
click at [370, 44] on span "Yes" at bounding box center [375, 45] width 16 height 12
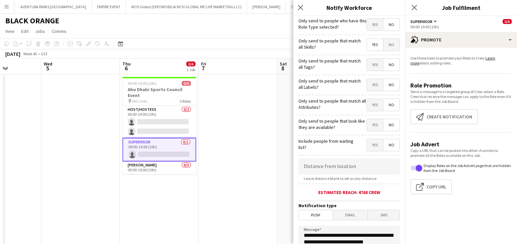
click at [367, 68] on span "Yes" at bounding box center [375, 65] width 16 height 12
click at [367, 85] on span "Yes" at bounding box center [375, 85] width 16 height 12
click at [367, 104] on span "Yes" at bounding box center [375, 105] width 16 height 12
click at [367, 124] on span "Yes" at bounding box center [375, 125] width 16 height 12
click at [340, 163] on input at bounding box center [348, 166] width 101 height 16
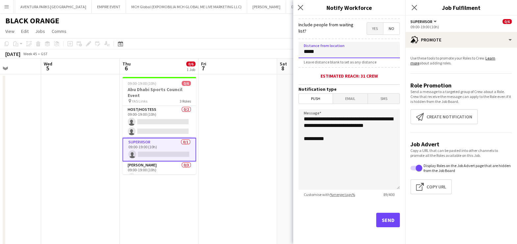
type input "*****"
click at [383, 218] on button "Send" at bounding box center [388, 220] width 24 height 14
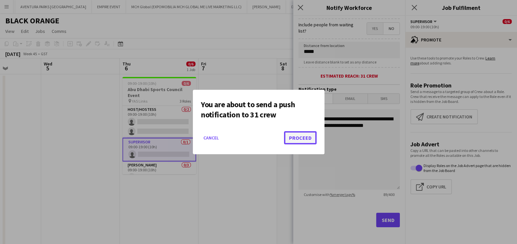
click at [303, 139] on button "Proceed" at bounding box center [300, 137] width 33 height 13
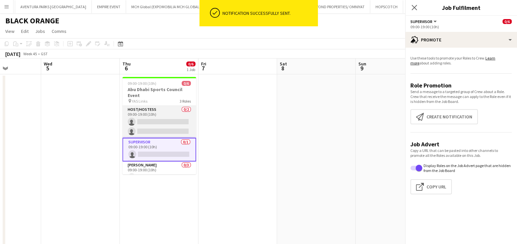
scroll to position [28, 0]
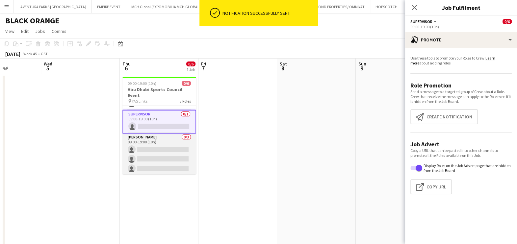
click at [158, 151] on app-card-role "Usher 0/3 09:00-19:00 (10h) single-neutral-actions single-neutral-actions singl…" at bounding box center [159, 154] width 74 height 41
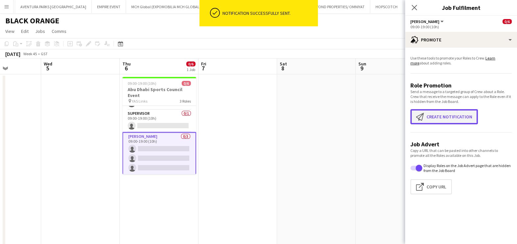
click at [442, 115] on button "Create notification Create notification" at bounding box center [443, 116] width 67 height 15
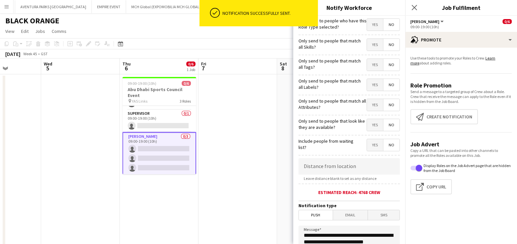
click at [368, 47] on span "Yes" at bounding box center [375, 45] width 16 height 12
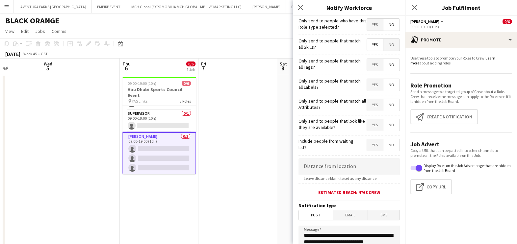
click at [367, 67] on span "Yes" at bounding box center [375, 65] width 16 height 12
click at [367, 79] on span "Yes" at bounding box center [375, 85] width 16 height 12
click at [368, 105] on span "Yes" at bounding box center [375, 105] width 16 height 12
click at [367, 124] on span "Yes" at bounding box center [375, 125] width 16 height 12
click at [339, 164] on input at bounding box center [348, 166] width 101 height 16
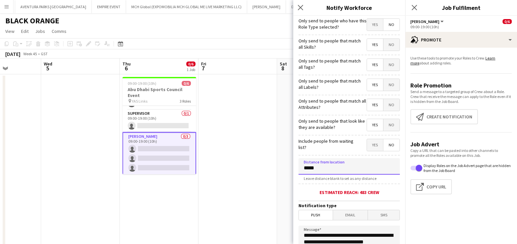
scroll to position [116, 0]
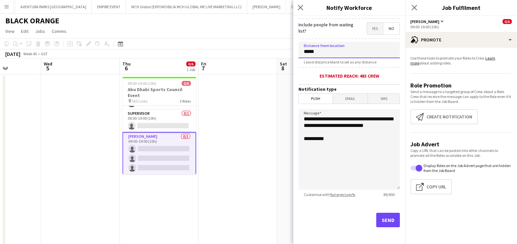
type input "*****"
click at [380, 220] on button "Send" at bounding box center [388, 220] width 24 height 14
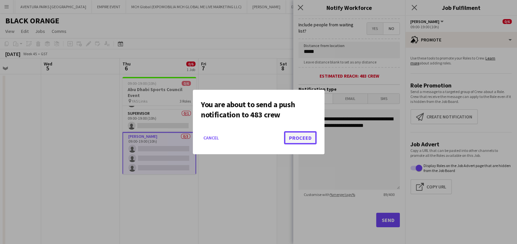
click at [301, 141] on button "Proceed" at bounding box center [300, 137] width 33 height 13
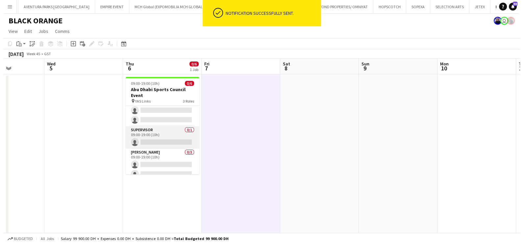
scroll to position [0, 0]
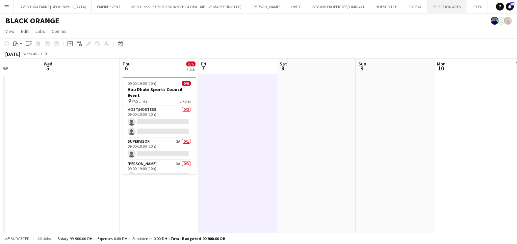
click at [427, 9] on button "SELECTION ARTS Close" at bounding box center [446, 6] width 39 height 13
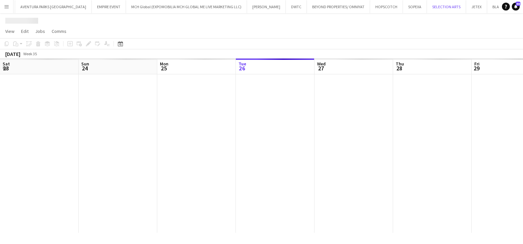
scroll to position [0, 157]
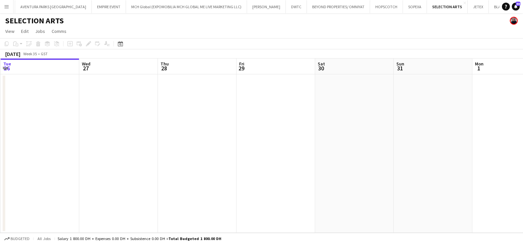
drag, startPoint x: 390, startPoint y: 135, endPoint x: 107, endPoint y: 143, distance: 283.2
click at [216, 142] on app-calendar-viewport "Sat 23 Sun 24 Mon 25 Tue 26 Wed 27 Thu 28 Fri 29 Sat 30 Sun 31 Mon 1 Tue 2 Wed 3" at bounding box center [261, 146] width 523 height 174
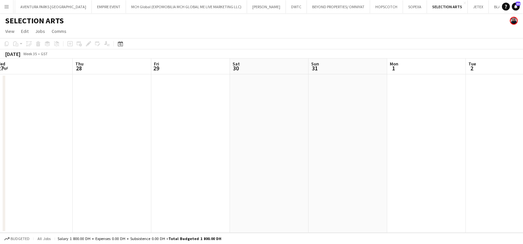
drag, startPoint x: 285, startPoint y: 152, endPoint x: 98, endPoint y: 166, distance: 187.7
click at [127, 166] on app-calendar-viewport "Sun 24 Mon 25 Tue 26 Wed 27 Thu 28 Fri 29 Sat 30 Sun 31 Mon 1 Tue 2 Wed 3 Thu 4" at bounding box center [261, 146] width 523 height 174
drag, startPoint x: 308, startPoint y: 173, endPoint x: 69, endPoint y: 174, distance: 238.7
click at [117, 174] on app-calendar-viewport "Fri 29 Sat 30 Sun 31 Mon 1 Tue 2 Wed 3 Thu 4 Fri 5 Sat 6 Sun 7 Mon 8 Tue 9" at bounding box center [261, 146] width 523 height 174
drag, startPoint x: 171, startPoint y: 181, endPoint x: 135, endPoint y: 182, distance: 35.9
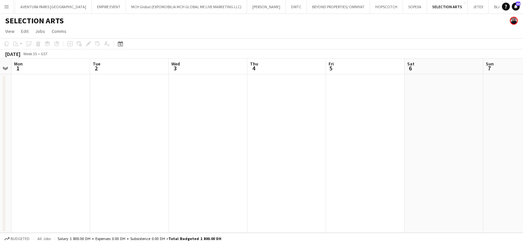
click at [139, 182] on app-calendar-viewport "Fri 29 Sat 30 Sun 31 Mon 1 Tue 2 Wed 3 Thu 4 Fri 5 Sat 6 Sun 7 Mon 8 0/2 1 Job …" at bounding box center [261, 146] width 523 height 174
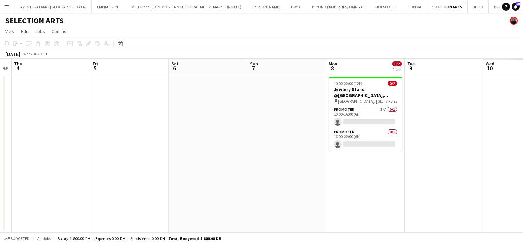
scroll to position [0, 284]
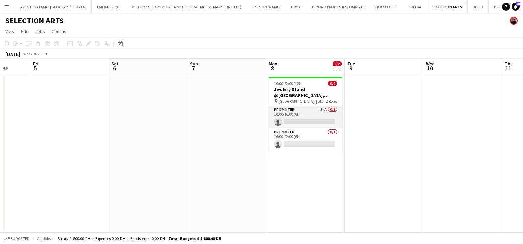
drag, startPoint x: 312, startPoint y: 114, endPoint x: 315, endPoint y: 112, distance: 3.5
click at [312, 114] on app-card-role "Promoter 54A 0/1 10:00-16:00 (6h) single-neutral-actions" at bounding box center [306, 117] width 74 height 22
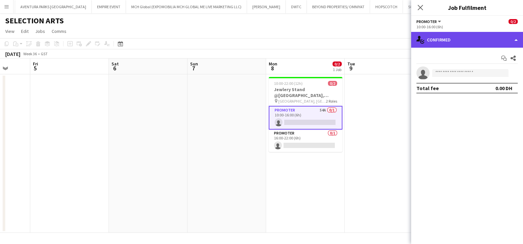
click at [446, 39] on div "single-neutral-actions-check-2 Confirmed" at bounding box center [467, 40] width 112 height 16
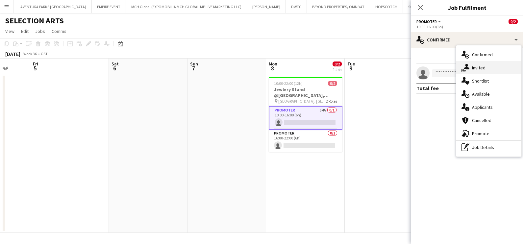
click at [487, 72] on div "single-neutral-actions-share-1 Invited" at bounding box center [488, 67] width 65 height 13
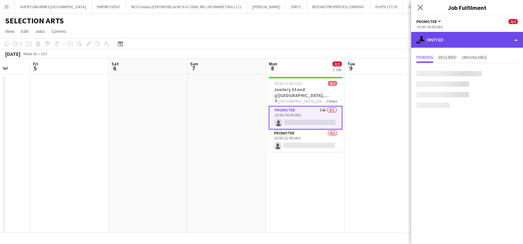
click at [469, 36] on div "single-neutral-actions-share-1 Invited" at bounding box center [467, 40] width 112 height 16
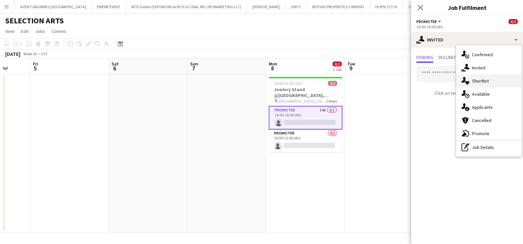
click at [476, 76] on div "single-neutral-actions-heart Shortlist" at bounding box center [488, 80] width 65 height 13
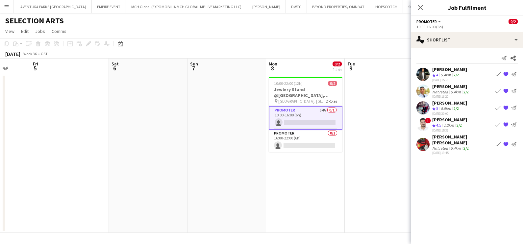
click at [454, 70] on div "[PERSON_NAME]" at bounding box center [449, 69] width 35 height 6
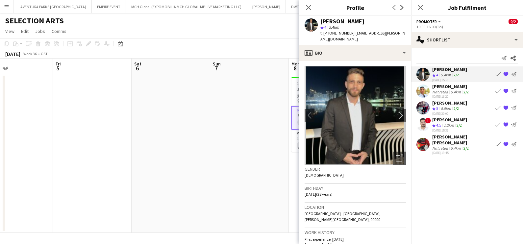
drag, startPoint x: 276, startPoint y: 171, endPoint x: 23, endPoint y: 164, distance: 253.0
click at [23, 164] on app-calendar-viewport "Mon 1 Tue 2 Wed 3 Thu 4 Fri 5 Sat 6 Sun 7 Mon 8 0/2 1 Job Tue 9 Wed 10 Thu 11 F…" at bounding box center [261, 146] width 523 height 174
drag, startPoint x: 29, startPoint y: 174, endPoint x: 108, endPoint y: 176, distance: 78.9
click at [0, 172] on html "Menu Boards Boards Boards All jobs Status Workforce Workforce My Workforce Recr…" at bounding box center [261, 122] width 523 height 244
click at [0, 155] on html "Menu Boards Boards Boards All jobs Status Workforce Workforce My Workforce Recr…" at bounding box center [261, 122] width 523 height 244
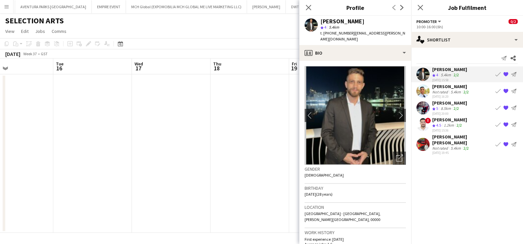
click at [0, 133] on html "Menu Boards Boards Boards All jobs Status Workforce Workforce My Workforce Recr…" at bounding box center [261, 122] width 523 height 244
drag, startPoint x: 286, startPoint y: 156, endPoint x: -2, endPoint y: 136, distance: 288.7
click at [0, 136] on html "Menu Boards Boards Boards All jobs Status Workforce Workforce My Workforce Recr…" at bounding box center [261, 122] width 523 height 244
drag, startPoint x: 119, startPoint y: 130, endPoint x: 90, endPoint y: 131, distance: 29.0
click at [37, 130] on app-calendar-viewport "Fri 19 Sat 20 Sun 21 Mon 22 Tue 23 Wed 24 Thu 25 Fri 26 Sat 27 Sun 28 Mon 29 Tu…" at bounding box center [261, 146] width 523 height 174
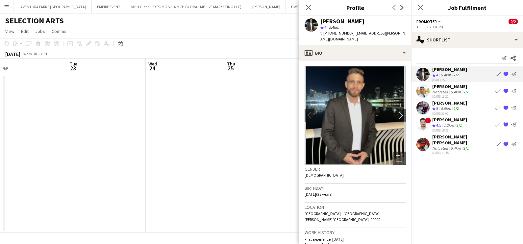
drag, startPoint x: 227, startPoint y: 147, endPoint x: 53, endPoint y: 141, distance: 174.1
click at [55, 141] on app-calendar-viewport "Fri 19 Sat 20 Sun 21 Mon 22 Tue 23 Wed 24 Thu 25 Fri 26 Sat 27 Sun 28 Mon 29 Tu…" at bounding box center [261, 146] width 523 height 174
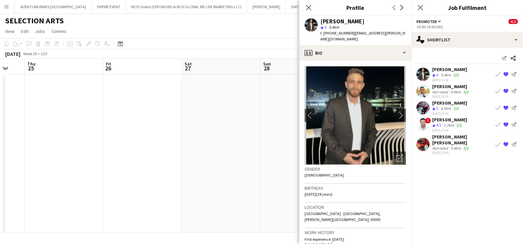
drag, startPoint x: 42, startPoint y: 130, endPoint x: 14, endPoint y: 125, distance: 28.7
click at [17, 126] on app-calendar-viewport "Sun 21 Mon 22 Tue 23 Wed 24 Thu 25 Fri 26 Sat 27 Sun 28 Mon 29 Tue 30 Wed 1 0/2…" at bounding box center [261, 146] width 523 height 174
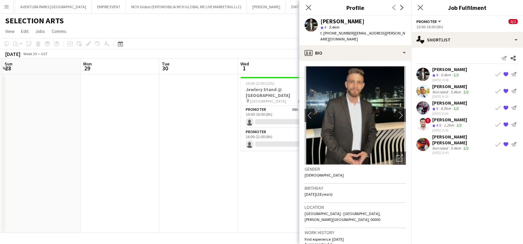
scroll to position [0, 267]
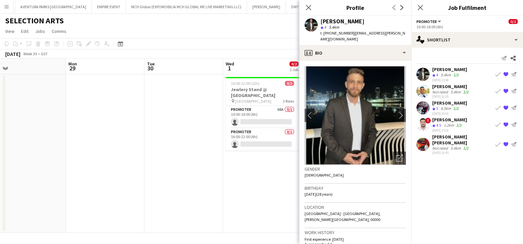
drag, startPoint x: 128, startPoint y: 147, endPoint x: 48, endPoint y: 143, distance: 80.3
click at [48, 144] on app-calendar-viewport "Thu 25 Fri 26 Sat 27 Sun 28 Mon 29 Tue 30 Wed 1 0/2 1 Job Thu 2 Fri 3 Sat 4 Sun…" at bounding box center [261, 146] width 523 height 174
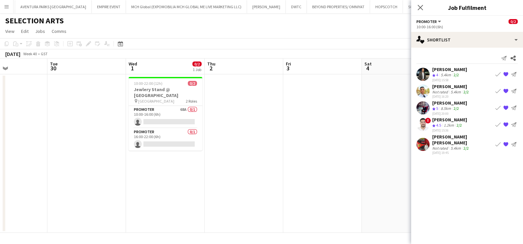
click at [219, 91] on app-date-cell at bounding box center [244, 153] width 79 height 158
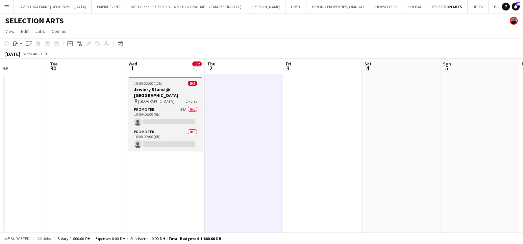
click at [166, 88] on h3 "Jewlery Stand @ [GEOGRAPHIC_DATA]" at bounding box center [166, 92] width 74 height 12
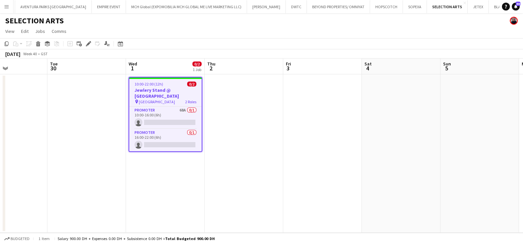
click at [181, 77] on app-job-card "10:00-22:00 (12h) 0/2 Jewlery Stand @ Mirdif City Centre pin Mirdif City Centre…" at bounding box center [166, 114] width 74 height 75
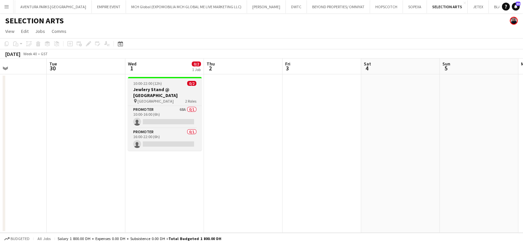
click at [175, 91] on h3 "Jewlery Stand @ [GEOGRAPHIC_DATA]" at bounding box center [165, 92] width 74 height 12
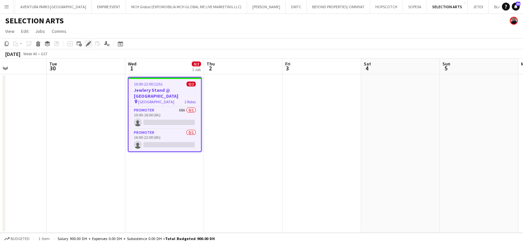
click at [87, 42] on icon "Edit" at bounding box center [88, 43] width 5 height 5
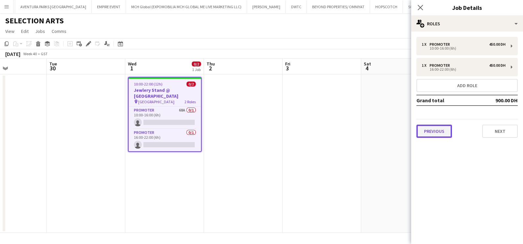
click at [421, 131] on button "Previous" at bounding box center [434, 131] width 36 height 13
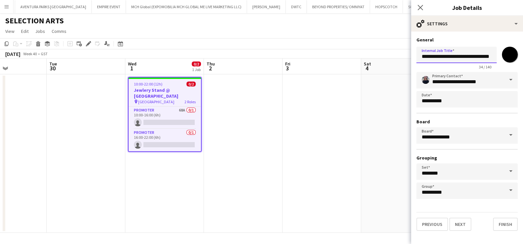
scroll to position [0, 6]
drag, startPoint x: 422, startPoint y: 57, endPoint x: 524, endPoint y: 57, distance: 102.3
click at [523, 57] on html "Menu Boards Boards Boards All jobs Status Workforce Workforce My Workforce Recr…" at bounding box center [261, 122] width 523 height 244
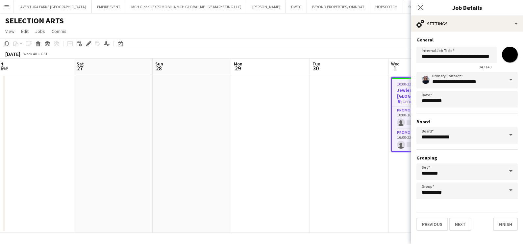
drag, startPoint x: 168, startPoint y: 176, endPoint x: 269, endPoint y: 180, distance: 101.7
click at [345, 199] on app-calendar-viewport "Wed 24 Thu 25 Fri 26 Sat 27 Sun 28 Mon 29 Tue 30 Wed 1 0/2 1 Job Thu 2 Fri 3 Sa…" at bounding box center [261, 146] width 523 height 174
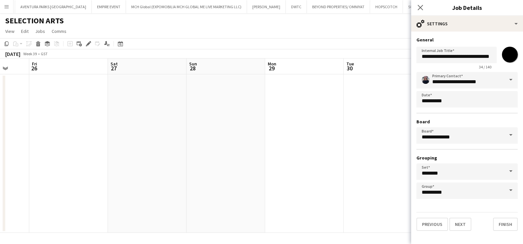
drag, startPoint x: 36, startPoint y: 134, endPoint x: 319, endPoint y: 170, distance: 285.1
click at [305, 166] on app-calendar-viewport "Tue 23 Wed 24 Thu 25 Fri 26 Sat 27 Sun 28 Mon 29 Tue 30 Wed 1 0/2 1 Job Thu 2 F…" at bounding box center [261, 146] width 523 height 174
drag, startPoint x: 56, startPoint y: 163, endPoint x: 354, endPoint y: 184, distance: 299.3
click at [356, 184] on app-calendar-viewport "Fri 19 Sat 20 Sun 21 Mon 22 Tue 23 Wed 24 Thu 25 Fri 26 Sat 27 Sun 28 Mon 29 Tu…" at bounding box center [261, 146] width 523 height 174
drag, startPoint x: 166, startPoint y: 141, endPoint x: 274, endPoint y: 161, distance: 110.0
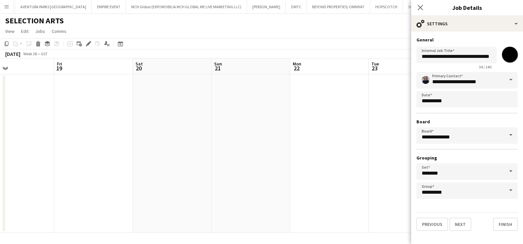
click at [360, 169] on app-calendar-viewport "Tue 16 Wed 17 Thu 18 Fri 19 Sat 20 Sun 21 Mon 22 Tue 23 Wed 24 Thu 25 Fri 26 Sa…" at bounding box center [261, 146] width 523 height 174
drag, startPoint x: 207, startPoint y: 158, endPoint x: 351, endPoint y: 166, distance: 143.9
click at [352, 166] on app-calendar-viewport "Sat 13 Sun 14 Mon 15 Tue 16 Wed 17 Thu 18 Fri 19 Sat 20 Sun 21 Mon 22 Tue 23 We…" at bounding box center [261, 146] width 523 height 174
drag, startPoint x: 115, startPoint y: 136, endPoint x: 329, endPoint y: 148, distance: 214.1
click at [330, 148] on app-calendar-viewport "Mon 8 0/2 1 Job Tue 9 Wed 10 Thu 11 Fri 12 Sat 13 Sun 14 Mon 15 Tue 16 Wed 17 T…" at bounding box center [261, 146] width 523 height 174
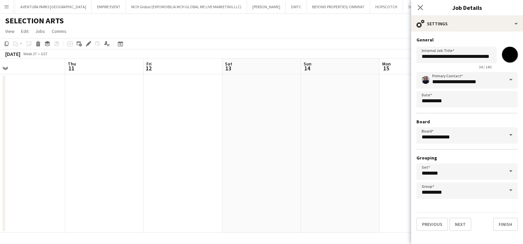
drag, startPoint x: 66, startPoint y: 110, endPoint x: 328, endPoint y: 146, distance: 264.2
click at [326, 145] on app-calendar-viewport "Mon 8 0/2 1 Job Tue 9 Wed 10 Thu 11 Fri 12 Sat 13 Sun 14 Mon 15 Tue 16 Wed 17 T…" at bounding box center [261, 146] width 523 height 174
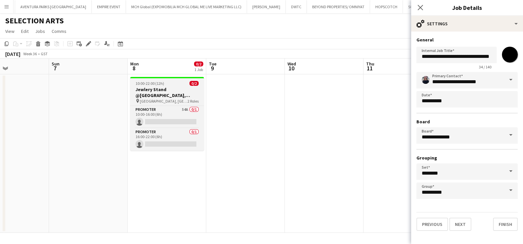
click at [176, 86] on app-job-card "10:00-22:00 (12h) 0/2 Jewlery Stand @Galleria Mall, Abu Dhabi pin Galleria Mall…" at bounding box center [167, 114] width 74 height 74
type input "**********"
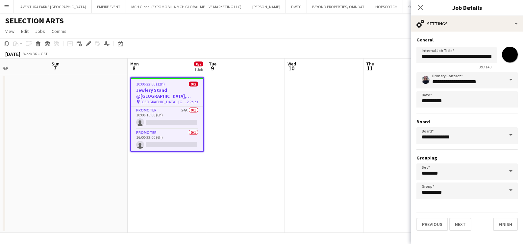
drag, startPoint x: 89, startPoint y: 45, endPoint x: 151, endPoint y: 61, distance: 64.4
click at [89, 45] on icon "Edit" at bounding box center [88, 43] width 5 height 5
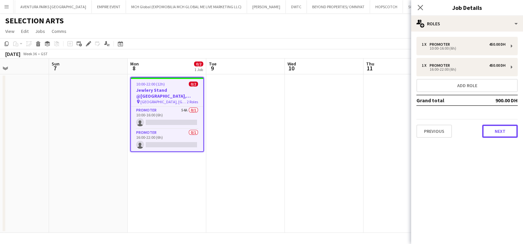
click at [511, 130] on button "Next" at bounding box center [500, 131] width 36 height 13
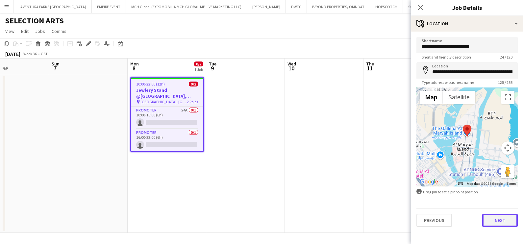
click at [503, 219] on button "Next" at bounding box center [500, 220] width 36 height 13
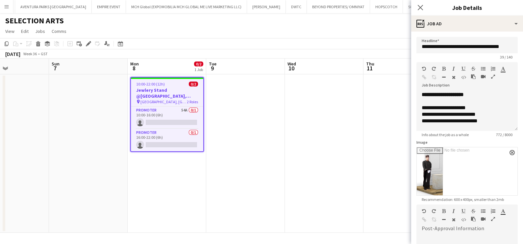
click at [260, 104] on app-date-cell at bounding box center [245, 153] width 79 height 158
click at [252, 176] on app-date-cell at bounding box center [245, 153] width 79 height 158
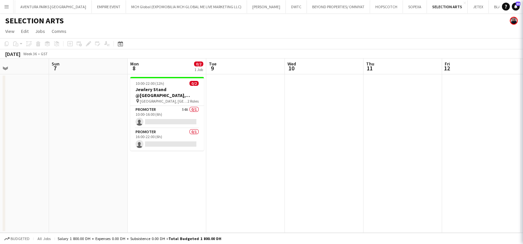
scroll to position [222, 0]
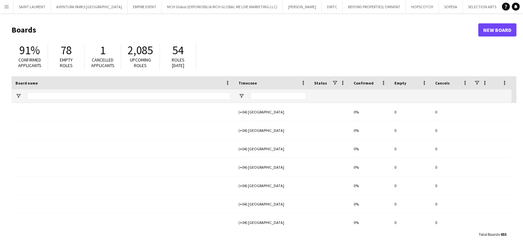
type input "***"
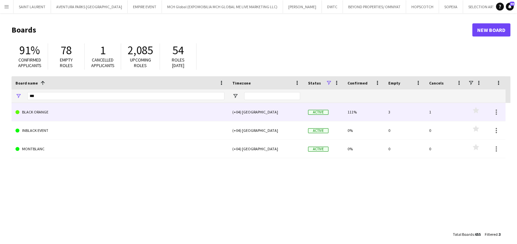
click at [68, 115] on link "BLACK ORANGE" at bounding box center [119, 112] width 209 height 18
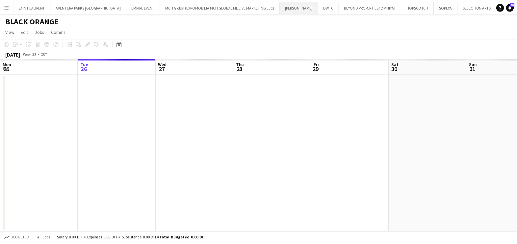
scroll to position [0, 29]
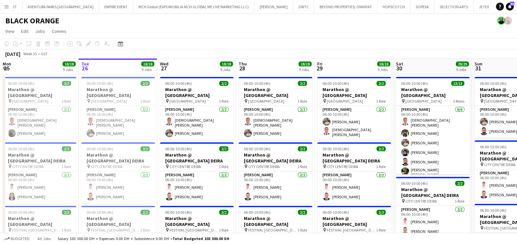
drag, startPoint x: 370, startPoint y: 144, endPoint x: 69, endPoint y: 144, distance: 301.2
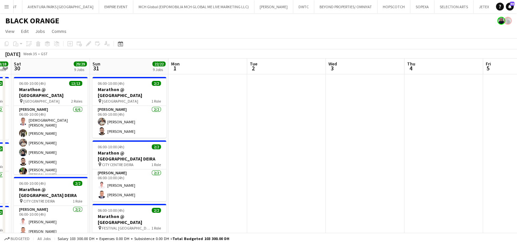
drag, startPoint x: 444, startPoint y: 168, endPoint x: 522, endPoint y: 168, distance: 78.3
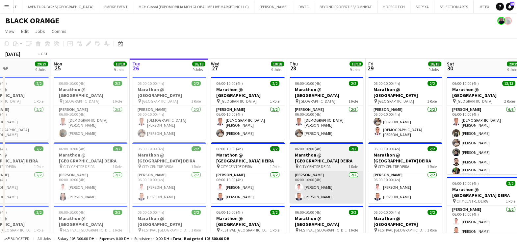
drag, startPoint x: 240, startPoint y: 168, endPoint x: 415, endPoint y: 169, distance: 174.3
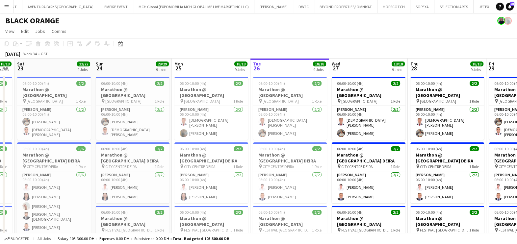
drag, startPoint x: 211, startPoint y: 147, endPoint x: 355, endPoint y: 147, distance: 144.0
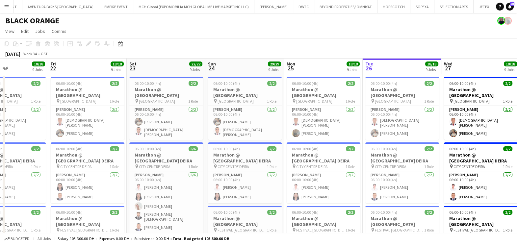
drag, startPoint x: 231, startPoint y: 159, endPoint x: 410, endPoint y: 159, distance: 178.6
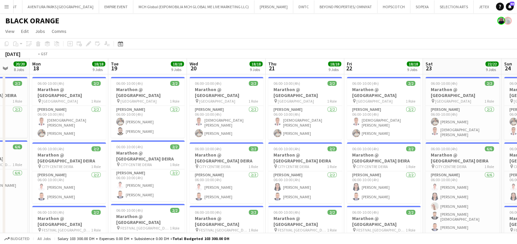
drag, startPoint x: 355, startPoint y: 161, endPoint x: 26, endPoint y: 163, distance: 329.5
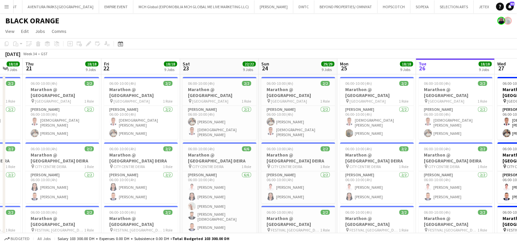
drag, startPoint x: 102, startPoint y: 169, endPoint x: 4, endPoint y: 170, distance: 98.0
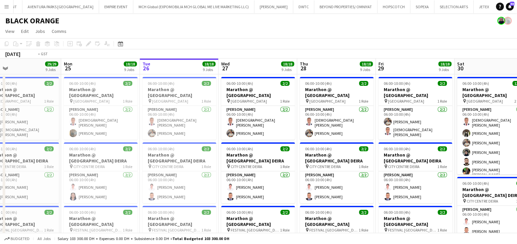
drag, startPoint x: 275, startPoint y: 172, endPoint x: 204, endPoint y: 172, distance: 70.7
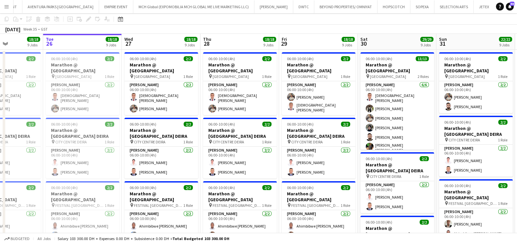
scroll to position [0, 0]
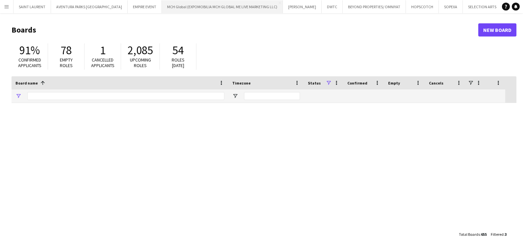
type input "***"
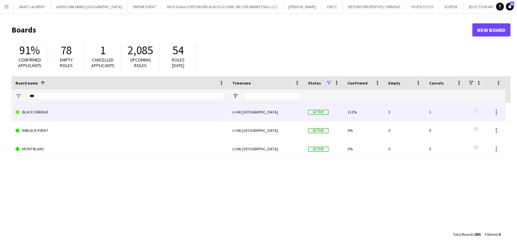
click at [93, 108] on link "BLACK ORANGE" at bounding box center [119, 112] width 209 height 18
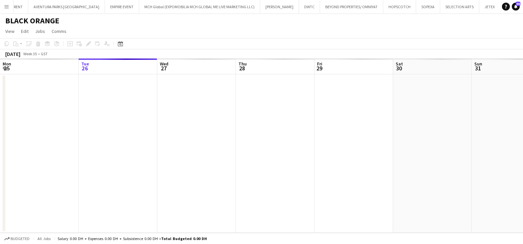
scroll to position [0, 29]
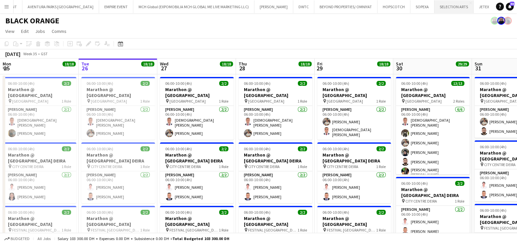
click at [434, 11] on button "SELECTION ARTS Close" at bounding box center [453, 6] width 39 height 13
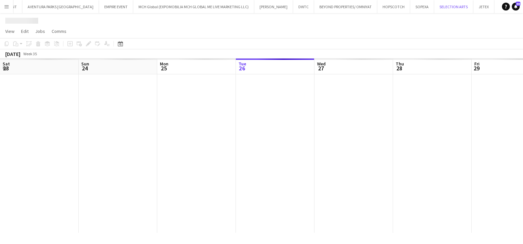
scroll to position [0, 157]
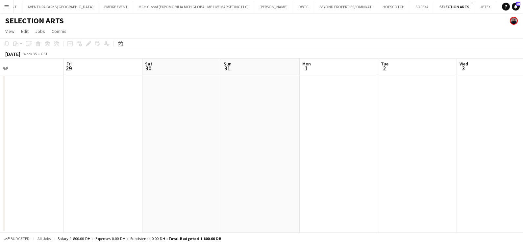
drag, startPoint x: 246, startPoint y: 126, endPoint x: 95, endPoint y: 127, distance: 150.6
click at [99, 126] on app-calendar-viewport "Mon 25 Tue 26 Wed 27 Thu 28 Fri 29 Sat 30 Sun 31 Mon 1 Tue 2 Wed 3 Thu 4 Fri 5" at bounding box center [261, 146] width 523 height 174
drag, startPoint x: 23, startPoint y: 131, endPoint x: -2, endPoint y: 131, distance: 24.3
click at [0, 131] on html "Menu Boards Boards Boards All jobs Status Workforce Workforce My Workforce Recr…" at bounding box center [261, 122] width 523 height 244
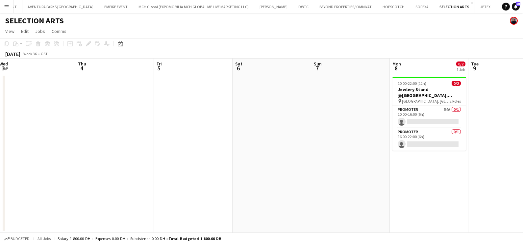
drag, startPoint x: 279, startPoint y: 128, endPoint x: 0, endPoint y: 131, distance: 278.9
click at [0, 131] on html "Menu Boards Boards Boards All jobs Status Workforce Workforce My Workforce Recr…" at bounding box center [261, 122] width 523 height 244
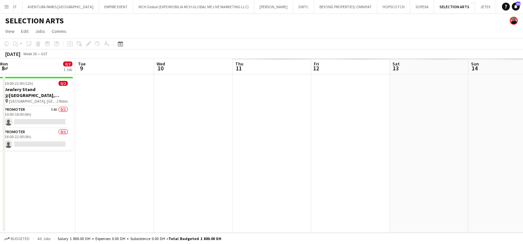
scroll to position [0, 160]
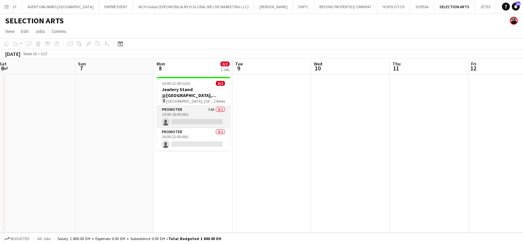
click at [201, 114] on app-card-role "Promoter 54A 0/1 10:00-16:00 (6h) single-neutral-actions" at bounding box center [194, 117] width 74 height 22
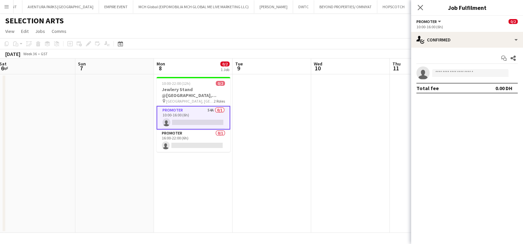
click at [305, 104] on app-date-cell at bounding box center [271, 153] width 79 height 158
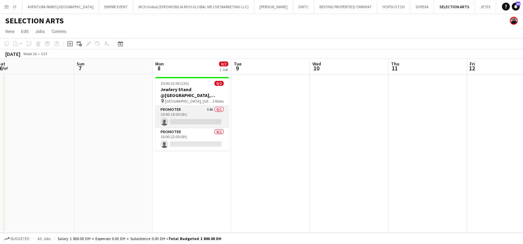
click at [212, 121] on app-card-role "Promoter 54A 0/1 10:00-16:00 (6h) single-neutral-actions" at bounding box center [192, 117] width 74 height 22
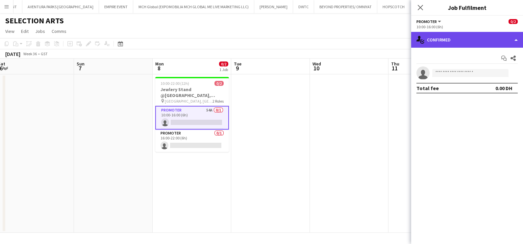
click at [468, 39] on div "single-neutral-actions-check-2 Confirmed" at bounding box center [467, 40] width 112 height 16
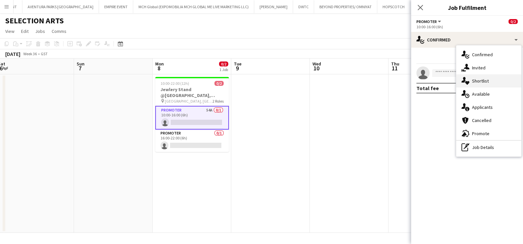
click at [476, 82] on div "single-neutral-actions-heart Shortlist" at bounding box center [488, 80] width 65 height 13
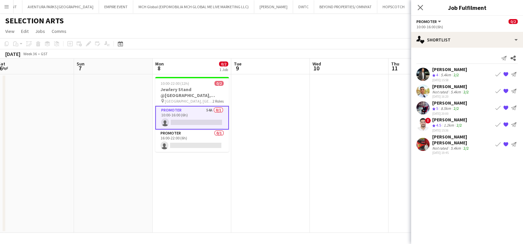
click at [438, 64] on div "Send notification Share [PERSON_NAME] Crew rating 4 5.4km 2/2 [DATE] 15:58 Book…" at bounding box center [467, 105] width 112 height 114
click at [438, 68] on div "[PERSON_NAME]" at bounding box center [449, 69] width 35 height 6
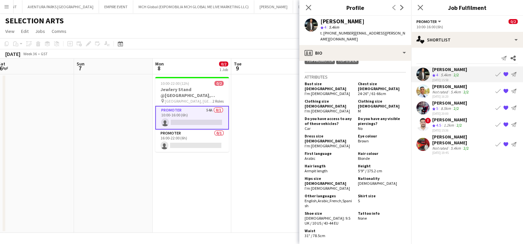
scroll to position [452, 0]
drag, startPoint x: 197, startPoint y: 34, endPoint x: 211, endPoint y: 59, distance: 28.9
click at [197, 34] on app-page-menu "View Day view expanded Day view collapsed Month view Date picker Jump to [DATE]…" at bounding box center [261, 32] width 523 height 12
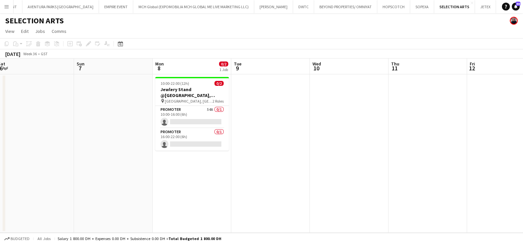
click at [378, 145] on app-date-cell at bounding box center [349, 153] width 79 height 158
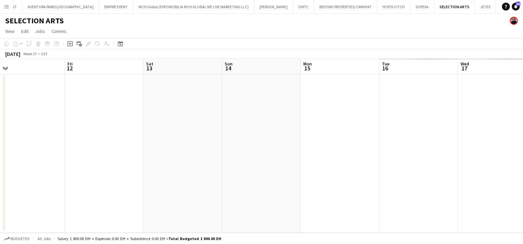
drag, startPoint x: 410, startPoint y: 106, endPoint x: 0, endPoint y: 112, distance: 410.4
click at [0, 111] on html "Menu Boards Boards Boards All jobs Status Workforce Workforce My Workforce Recr…" at bounding box center [261, 122] width 523 height 244
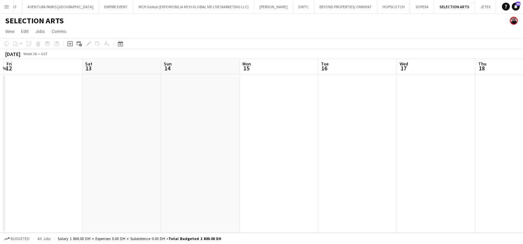
drag, startPoint x: 306, startPoint y: 127, endPoint x: 282, endPoint y: 136, distance: 25.6
click at [0, 135] on html "Menu Boards Boards Boards All jobs Status Workforce Workforce My Workforce Recr…" at bounding box center [261, 122] width 523 height 244
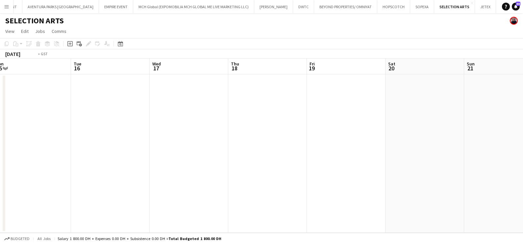
click at [0, 141] on html "Menu Boards Boards Boards All jobs Status Workforce Workforce My Workforce Recr…" at bounding box center [261, 122] width 523 height 244
drag, startPoint x: 185, startPoint y: 144, endPoint x: 145, endPoint y: 136, distance: 41.7
click at [0, 144] on html "Menu Boards Boards Boards All jobs Status Workforce Workforce My Workforce Recr…" at bounding box center [261, 122] width 523 height 244
drag, startPoint x: 443, startPoint y: 135, endPoint x: 23, endPoint y: 137, distance: 419.6
click at [23, 136] on app-calendar-viewport "Sun 21 Mon 22 Tue 23 Wed 24 Thu 25 Fri 26 Sat 27 Sun 28 Mon 29 Tue 30 Wed 1 0/2…" at bounding box center [261, 146] width 523 height 174
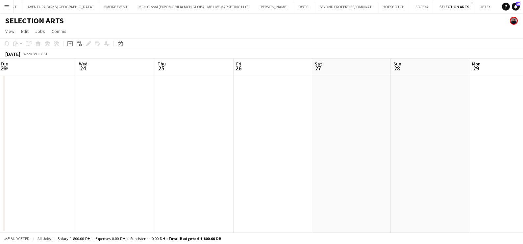
scroll to position [0, 243]
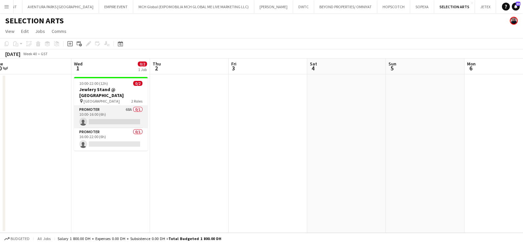
click at [104, 108] on app-card-role "Promoter 68A 0/1 10:00-16:00 (6h) single-neutral-actions" at bounding box center [111, 117] width 74 height 22
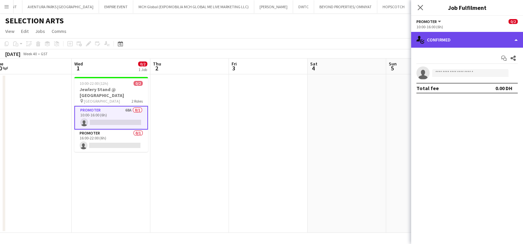
click at [450, 37] on div "single-neutral-actions-check-2 Confirmed" at bounding box center [467, 40] width 112 height 16
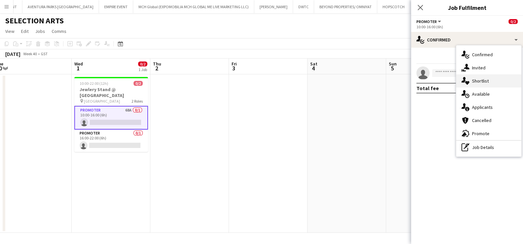
click at [479, 84] on div "single-neutral-actions-heart Shortlist" at bounding box center [488, 80] width 65 height 13
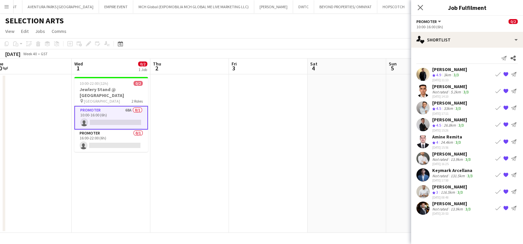
click at [441, 207] on div "Not rated" at bounding box center [440, 209] width 17 height 5
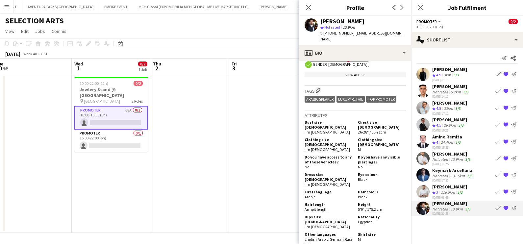
scroll to position [329, 0]
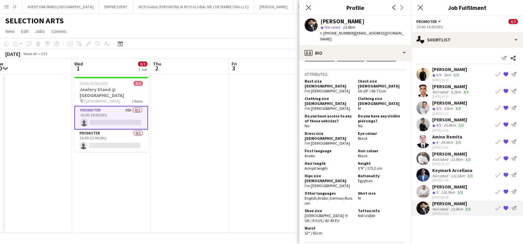
click at [438, 94] on div "[DATE] 14:10" at bounding box center [451, 96] width 38 height 4
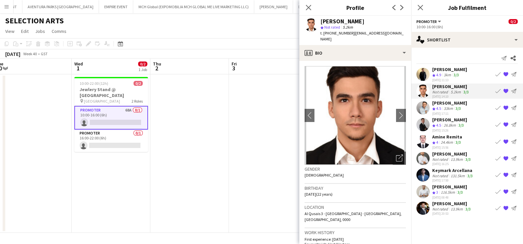
click at [445, 69] on div "[PERSON_NAME]" at bounding box center [449, 69] width 35 height 6
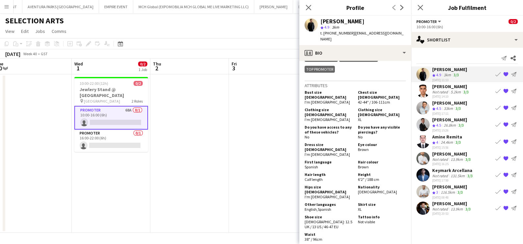
scroll to position [411, 0]
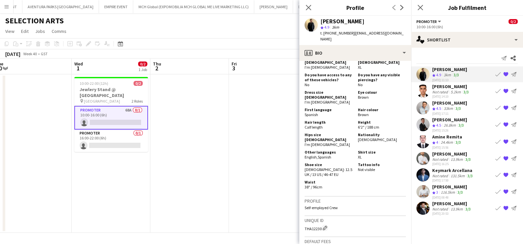
click at [505, 73] on app-icon "{{ spriteTitle }}" at bounding box center [505, 74] width 5 height 5
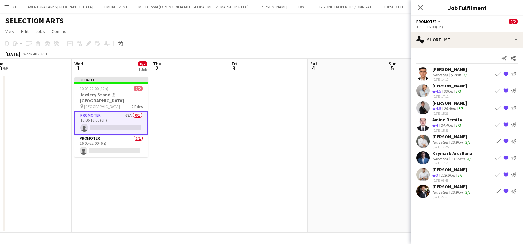
click at [442, 91] on div "Crew rating 4.5" at bounding box center [437, 92] width 10 height 6
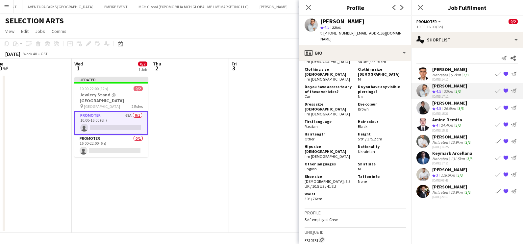
scroll to position [370, 0]
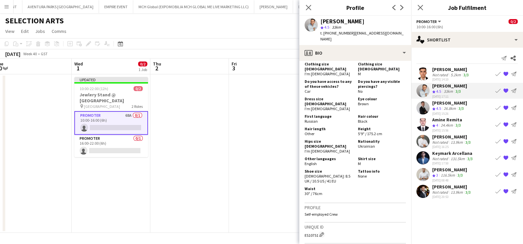
click at [439, 77] on div "[DATE] 14:10" at bounding box center [451, 79] width 38 height 4
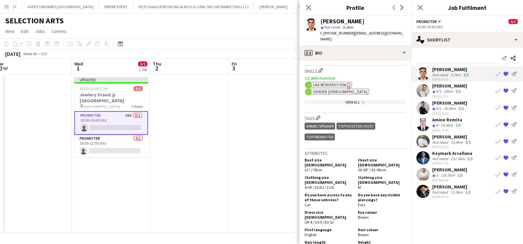
scroll to position [329, 0]
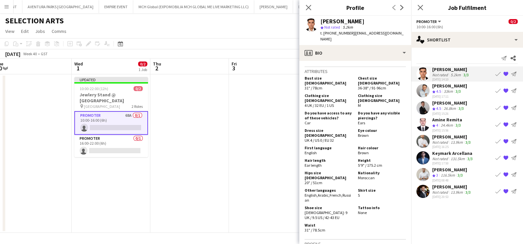
click at [441, 109] on span "4.5" at bounding box center [438, 108] width 5 height 5
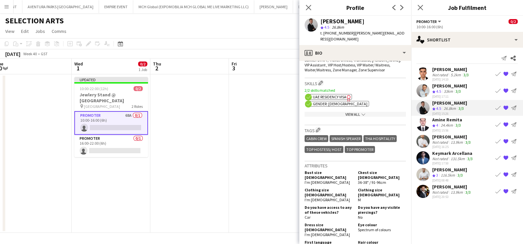
scroll to position [411, 0]
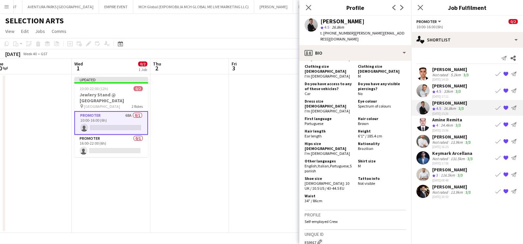
click at [505, 107] on app-icon "{{ spriteTitle }}" at bounding box center [505, 107] width 5 height 5
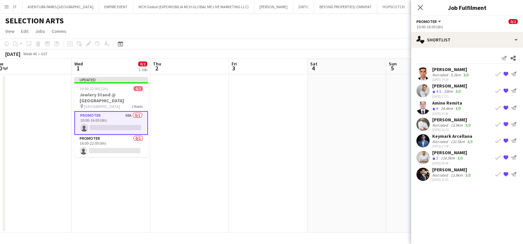
click at [453, 110] on div "24.4km" at bounding box center [446, 109] width 15 height 6
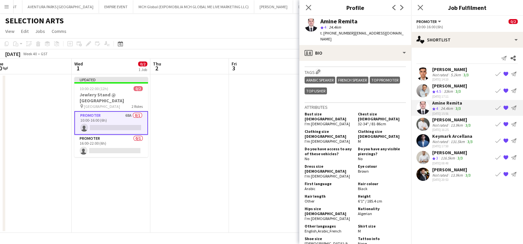
click at [505, 108] on app-icon "{{ spriteTitle }}" at bounding box center [505, 107] width 5 height 5
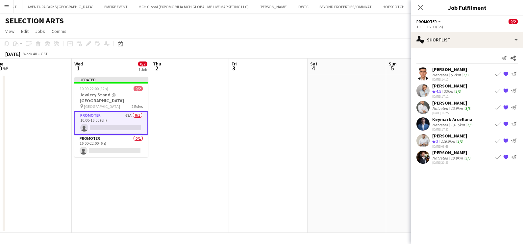
click at [444, 108] on div "Not rated" at bounding box center [440, 108] width 17 height 5
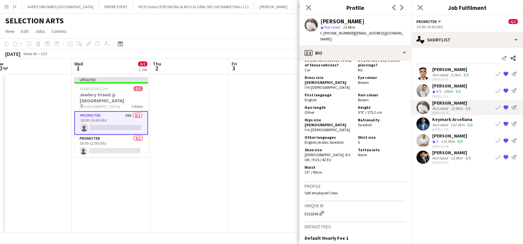
click at [449, 123] on div "131.5km" at bounding box center [457, 124] width 17 height 5
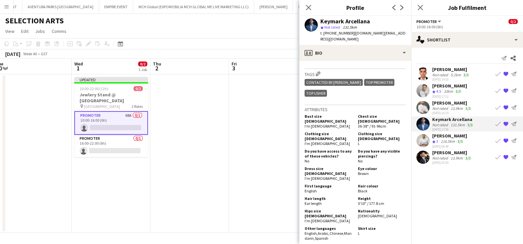
scroll to position [370, 0]
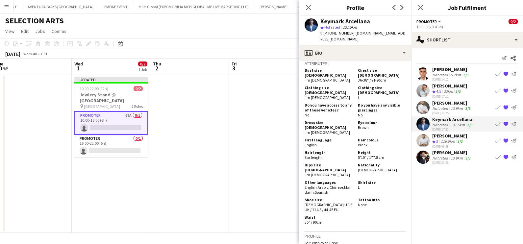
click at [505, 123] on app-icon "{{ spriteTitle }}" at bounding box center [505, 123] width 5 height 5
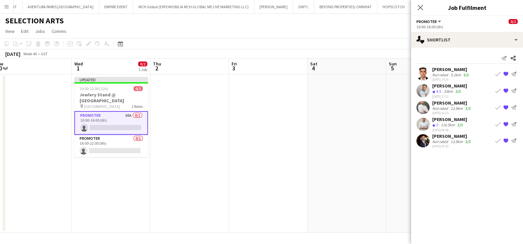
click at [445, 123] on div "116.5km" at bounding box center [447, 125] width 17 height 6
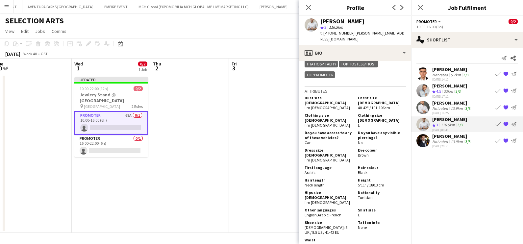
click at [507, 124] on app-icon "{{ spriteTitle }}" at bounding box center [505, 123] width 5 height 5
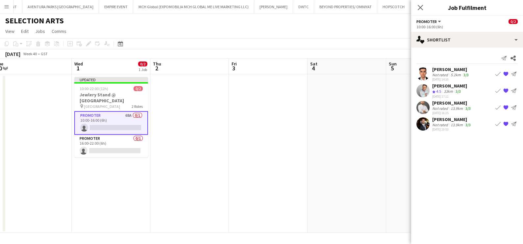
click at [313, 152] on app-date-cell at bounding box center [346, 153] width 79 height 158
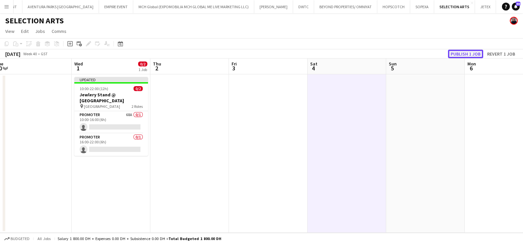
click at [462, 51] on button "Publish 1 job" at bounding box center [465, 54] width 35 height 9
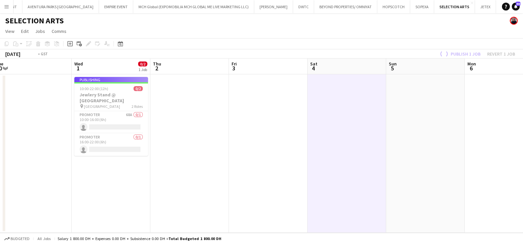
drag, startPoint x: 310, startPoint y: 171, endPoint x: 321, endPoint y: 170, distance: 10.2
click at [406, 171] on app-calendar-viewport "Sat 27 Sun 28 Mon 29 Tue 30 Wed 1 0/2 1 Job Thu 2 Fri 3 Sat 4 Sun 5 Mon 6 Tue 7…" at bounding box center [261, 146] width 523 height 174
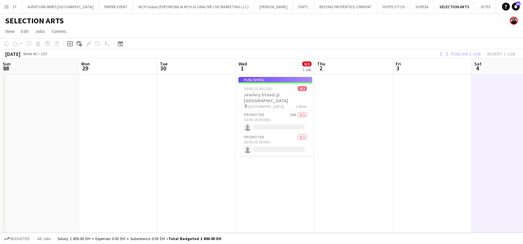
drag, startPoint x: 162, startPoint y: 176, endPoint x: 445, endPoint y: 177, distance: 282.5
click at [444, 177] on app-calendar-viewport "Fri 26 Sat 27 Sun 28 Mon 29 Tue 30 Wed 1 0/2 1 Job Thu 2 Fri 3 Sat 4 Sun 5 Mon …" at bounding box center [261, 146] width 523 height 174
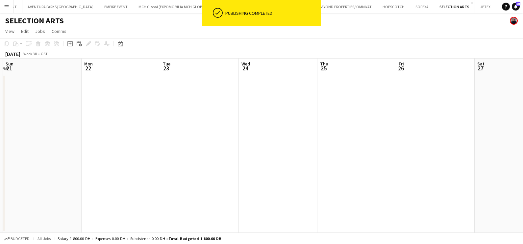
drag, startPoint x: 208, startPoint y: 183, endPoint x: 331, endPoint y: 181, distance: 123.0
click at [442, 183] on app-calendar-viewport "Fri 19 Sat 20 Sun 21 Mon 22 Tue 23 Wed 24 Thu 25 Fri 26 Sat 27 Sun 28 Mon 29 Tu…" at bounding box center [261, 146] width 523 height 174
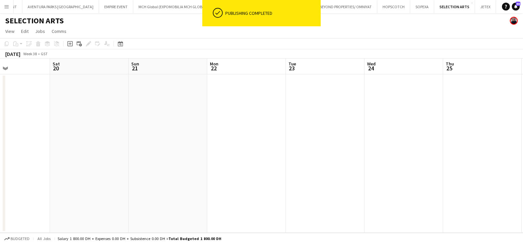
click at [393, 182] on app-calendar-viewport "Wed 17 Thu 18 Fri 19 Sat 20 Sun 21 Mon 22 Tue 23 Wed 24 Thu 25 Fri 26 Sat 27 Su…" at bounding box center [261, 146] width 523 height 174
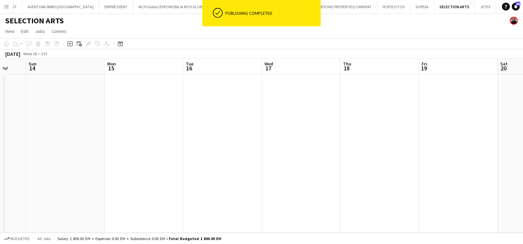
drag, startPoint x: 104, startPoint y: 191, endPoint x: 434, endPoint y: 191, distance: 330.2
click at [442, 191] on app-calendar-viewport "Fri 12 Sat 13 Sun 14 Mon 15 Tue 16 Wed 17 Thu 18 Fri 19 Sat 20 Sun 21 Mon 22 Tu…" at bounding box center [261, 146] width 523 height 174
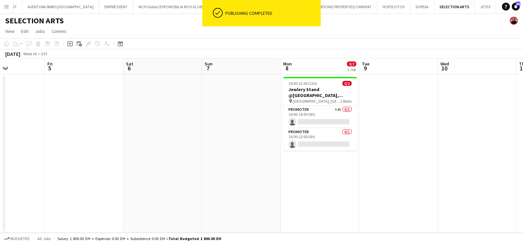
drag, startPoint x: 35, startPoint y: 190, endPoint x: 409, endPoint y: 209, distance: 374.4
click at [414, 209] on app-calendar-viewport "Tue 2 Wed 3 Thu 4 Fri 5 Sat 6 Sun 7 Mon 8 0/2 1 Job Tue 9 Wed 10 Thu 11 Fri 12 …" at bounding box center [261, 146] width 523 height 174
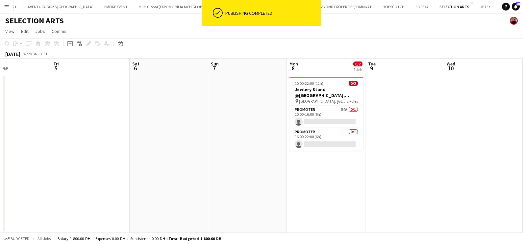
click at [323, 210] on app-calendar-viewport "Tue 2 Wed 3 Thu 4 Fri 5 Sat 6 Sun 7 Mon 8 0/2 1 Job Tue 9 Wed 10 Thu 11 Fri 12 …" at bounding box center [261, 146] width 523 height 174
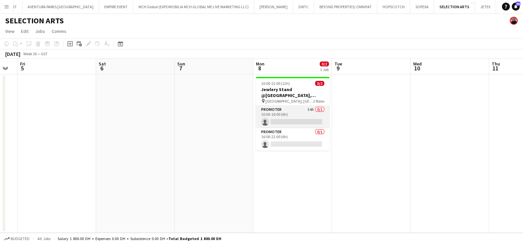
click at [282, 113] on app-card-role "Promoter 54A 0/1 10:00-16:00 (6h) single-neutral-actions" at bounding box center [293, 117] width 74 height 22
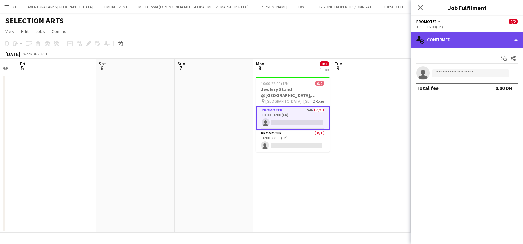
click at [457, 35] on div "single-neutral-actions-check-2 Confirmed" at bounding box center [467, 40] width 112 height 16
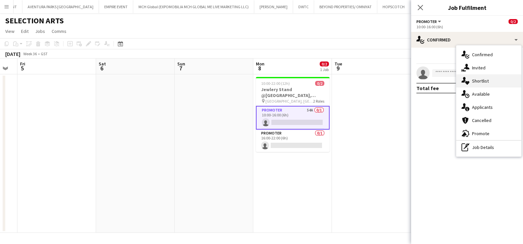
click at [475, 86] on div "single-neutral-actions-heart Shortlist" at bounding box center [488, 80] width 65 height 13
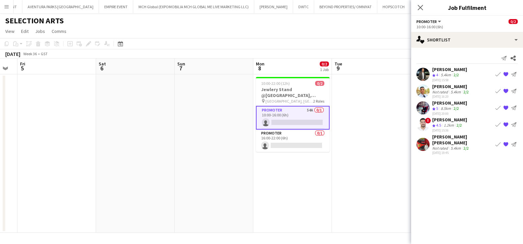
click at [444, 94] on div "[DATE] 16:20" at bounding box center [451, 96] width 38 height 4
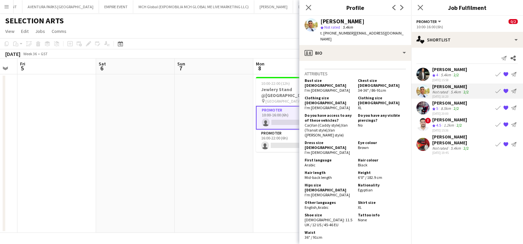
scroll to position [452, 0]
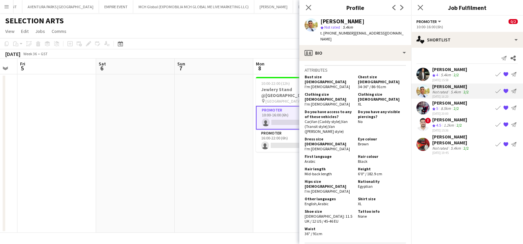
click at [508, 89] on app-icon "{{ spriteTitle }}" at bounding box center [505, 90] width 5 height 5
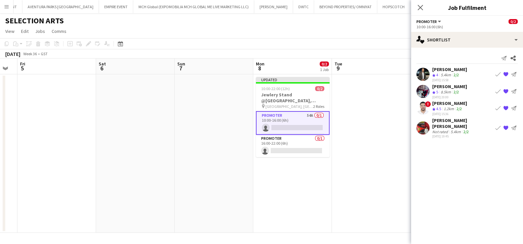
click at [448, 93] on div "8.5km" at bounding box center [445, 92] width 13 height 6
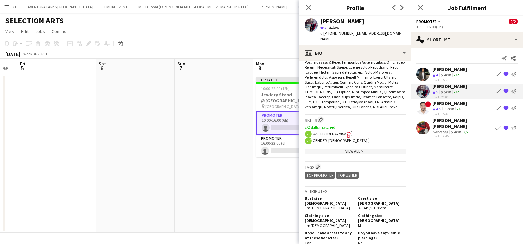
scroll to position [411, 0]
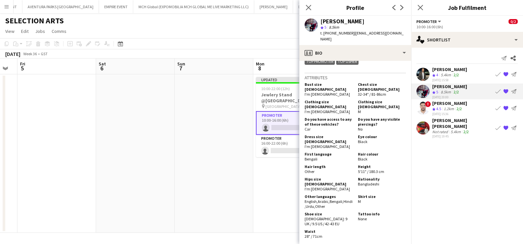
click at [461, 103] on div "[PERSON_NAME]" at bounding box center [449, 103] width 35 height 6
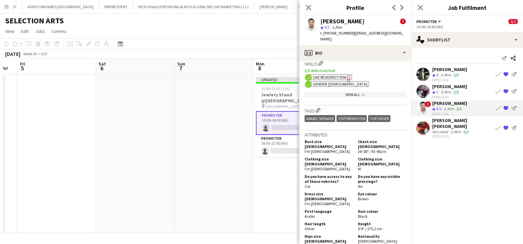
scroll to position [452, 0]
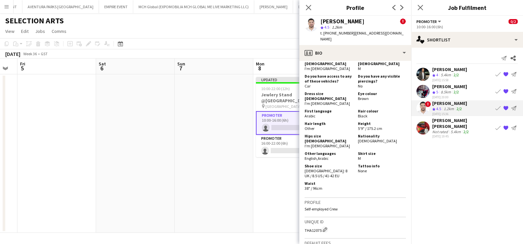
click at [507, 90] on app-icon "{{ spriteTitle }}" at bounding box center [505, 90] width 5 height 5
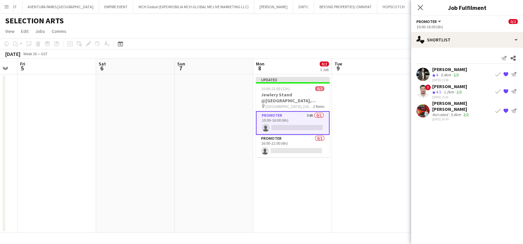
click at [454, 105] on div "[PERSON_NAME] [PERSON_NAME]" at bounding box center [462, 106] width 61 height 12
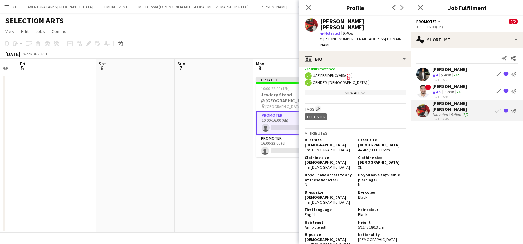
scroll to position [329, 0]
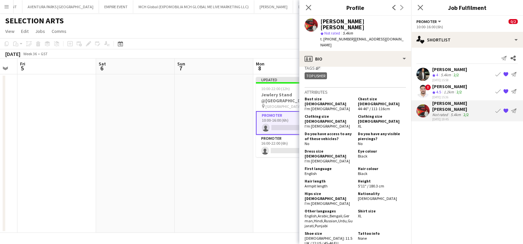
click at [506, 108] on app-icon "{{ spriteTitle }}" at bounding box center [505, 110] width 5 height 5
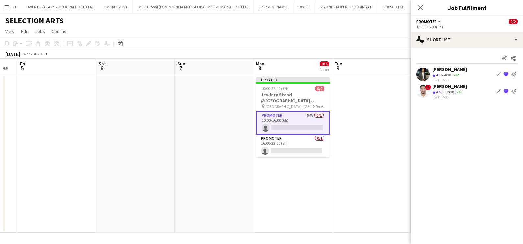
click at [378, 153] on app-date-cell at bounding box center [371, 153] width 79 height 158
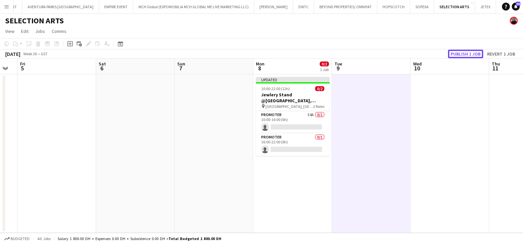
drag, startPoint x: 460, startPoint y: 52, endPoint x: 458, endPoint y: 57, distance: 4.7
click at [460, 52] on button "Publish 1 job" at bounding box center [465, 54] width 35 height 9
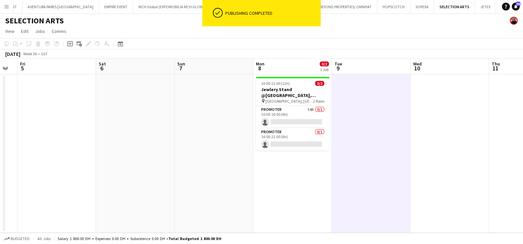
click at [289, 114] on app-card-role "Promoter 54A 0/1 10:00-16:00 (6h) single-neutral-actions" at bounding box center [293, 117] width 74 height 22
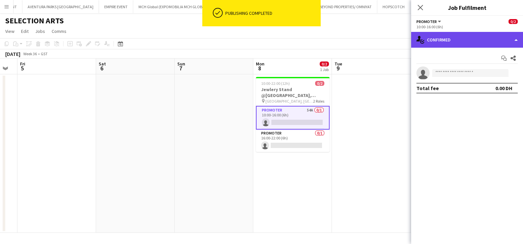
drag, startPoint x: 482, startPoint y: 43, endPoint x: 483, endPoint y: 66, distance: 23.4
click at [482, 43] on div "single-neutral-actions-check-2 Confirmed" at bounding box center [467, 40] width 112 height 16
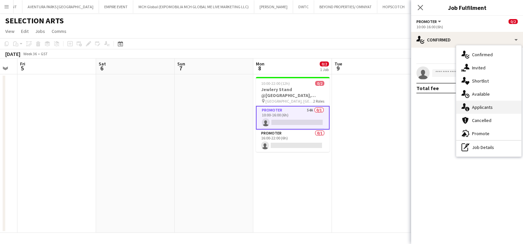
click at [491, 106] on div "single-neutral-actions-information Applicants" at bounding box center [488, 107] width 65 height 13
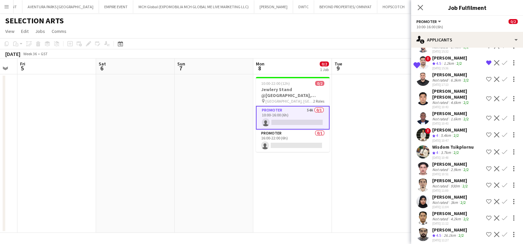
scroll to position [748, 0]
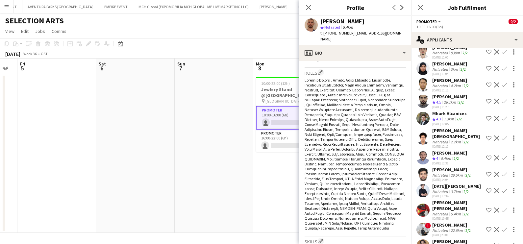
scroll to position [452, 0]
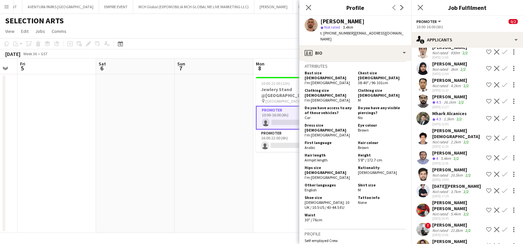
click at [446, 238] on div "[PERSON_NAME]" at bounding box center [451, 241] width 38 height 6
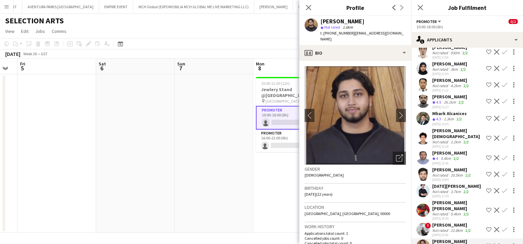
click at [453, 228] on div "22.8km" at bounding box center [456, 230] width 15 height 5
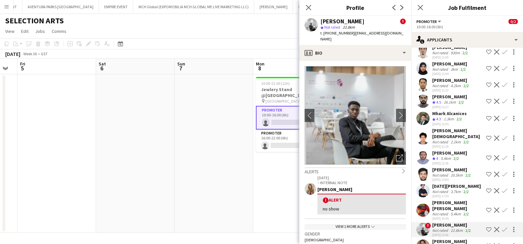
click at [453, 211] on div "5.4km" at bounding box center [455, 213] width 13 height 5
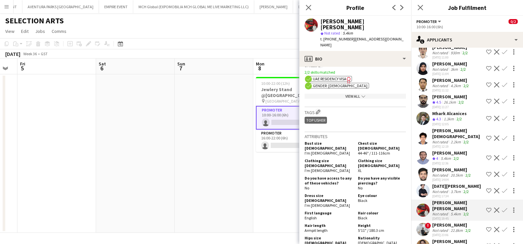
scroll to position [370, 0]
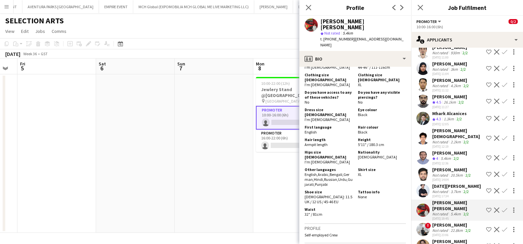
click at [444, 183] on div "[DATE][PERSON_NAME]" at bounding box center [456, 186] width 49 height 6
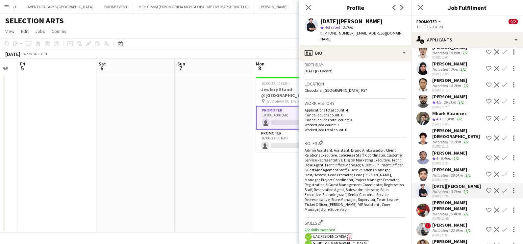
scroll to position [329, 0]
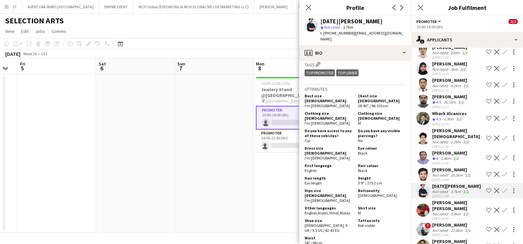
click at [443, 173] on div "Not rated" at bounding box center [440, 175] width 17 height 5
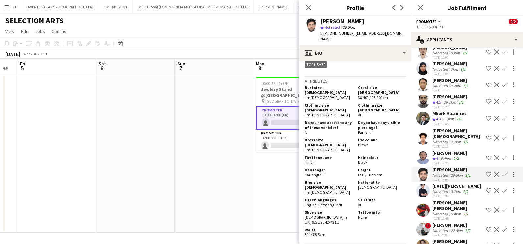
scroll to position [287, 0]
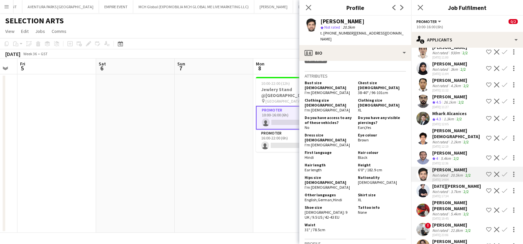
click at [446, 150] on div "[PERSON_NAME]" at bounding box center [449, 153] width 35 height 6
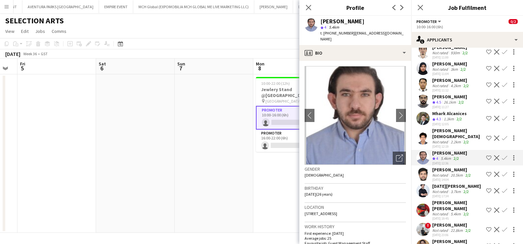
click at [436, 139] on div "Not rated" at bounding box center [440, 141] width 17 height 5
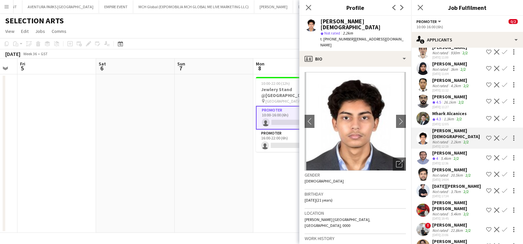
click at [437, 116] on span "4.3" at bounding box center [438, 118] width 5 height 5
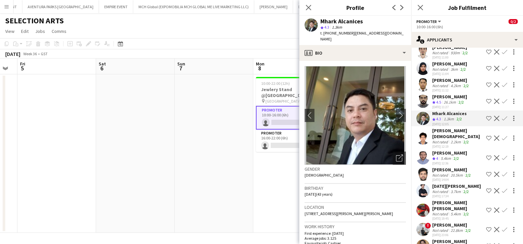
click at [441, 94] on div "[PERSON_NAME]" at bounding box center [449, 97] width 35 height 6
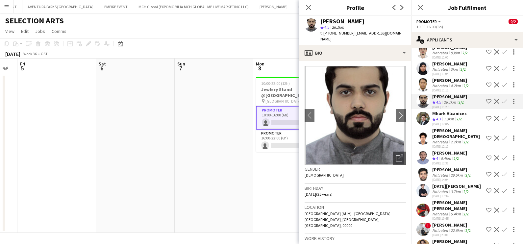
click at [448, 83] on div "Not rated" at bounding box center [440, 85] width 17 height 5
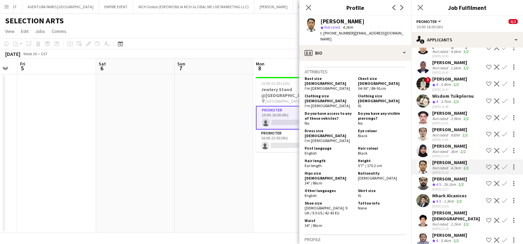
scroll to position [329, 0]
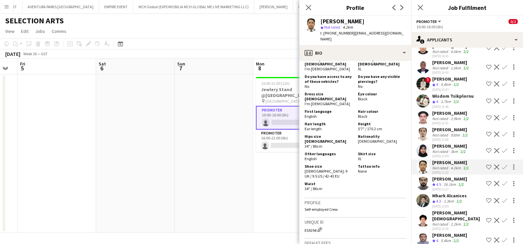
click at [440, 133] on div "Not rated" at bounding box center [440, 135] width 17 height 5
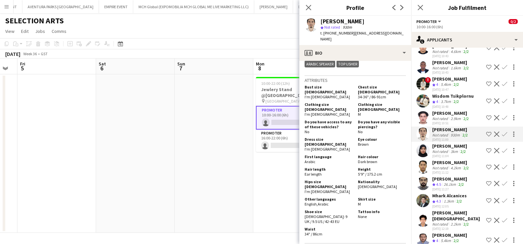
click at [441, 110] on div "[PERSON_NAME]" at bounding box center [451, 113] width 38 height 6
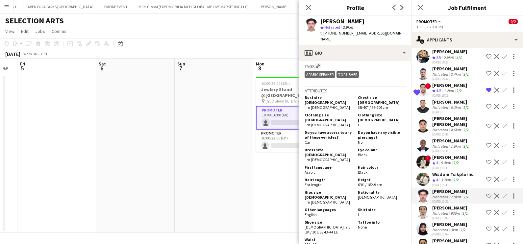
scroll to position [584, 0]
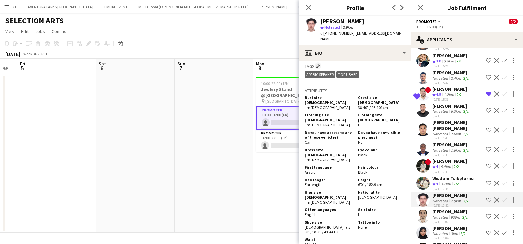
click at [450, 175] on div "Wisdom Tsikplornu" at bounding box center [452, 178] width 41 height 6
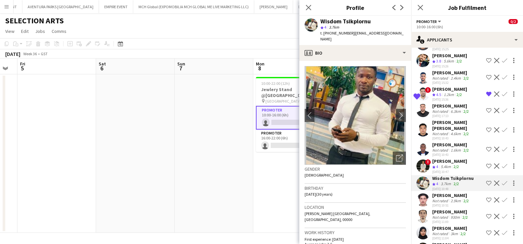
click at [442, 158] on div "[PERSON_NAME]" at bounding box center [449, 161] width 35 height 6
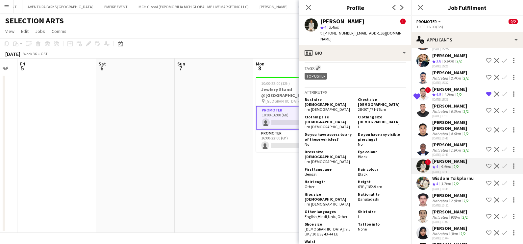
scroll to position [411, 0]
click at [444, 148] on div "Not rated" at bounding box center [440, 150] width 17 height 5
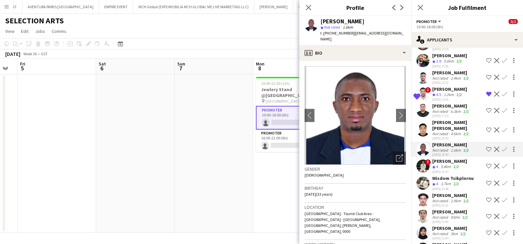
click at [438, 119] on div "[PERSON_NAME] [PERSON_NAME]" at bounding box center [457, 125] width 51 height 12
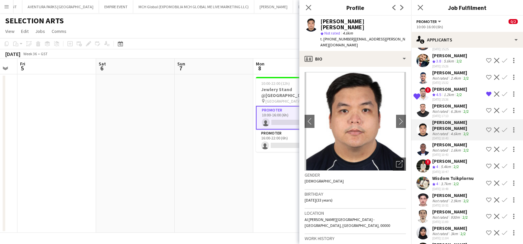
click at [436, 109] on div "Not rated" at bounding box center [440, 111] width 17 height 5
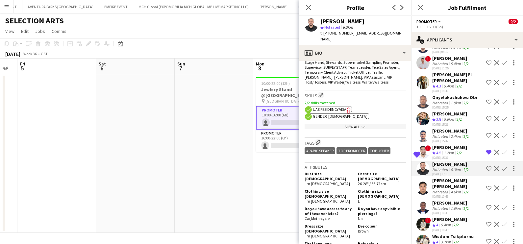
scroll to position [501, 0]
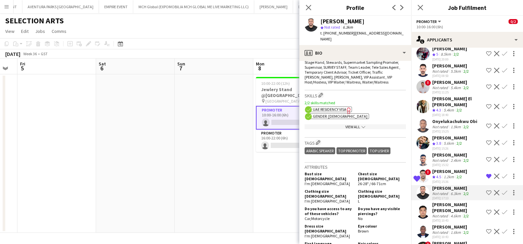
click at [446, 158] on div "Not rated" at bounding box center [440, 160] width 17 height 5
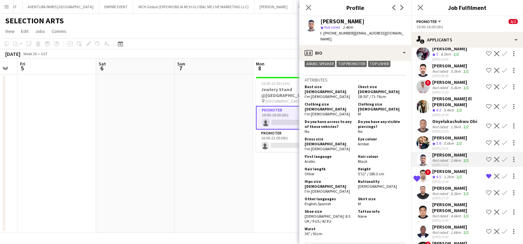
scroll to position [370, 0]
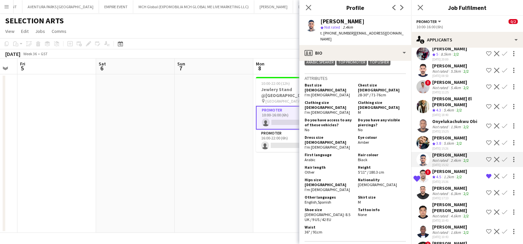
click at [443, 141] on div "5.6km" at bounding box center [448, 144] width 13 height 6
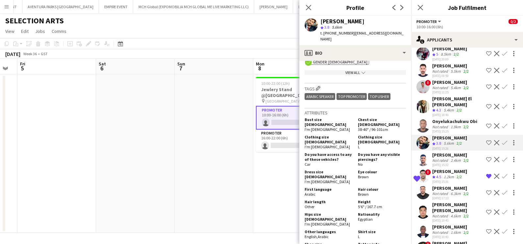
click at [440, 108] on span "4.3" at bounding box center [438, 110] width 5 height 5
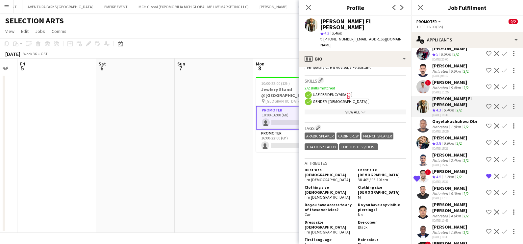
scroll to position [329, 0]
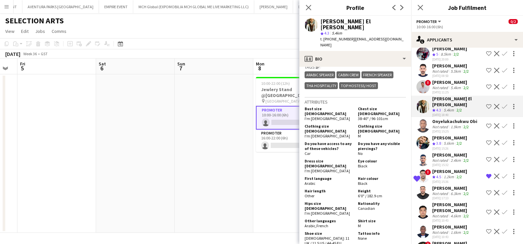
click at [451, 85] on div "5.4km" at bounding box center [455, 87] width 13 height 5
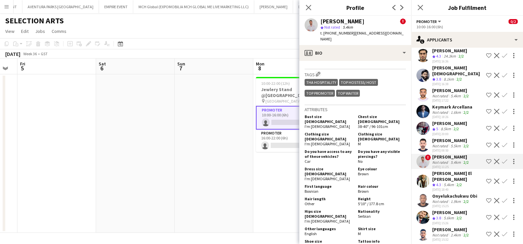
scroll to position [419, 0]
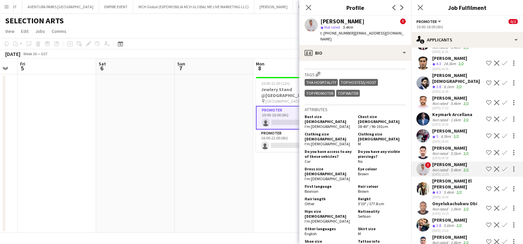
click at [445, 151] on div "Not rated" at bounding box center [440, 153] width 17 height 5
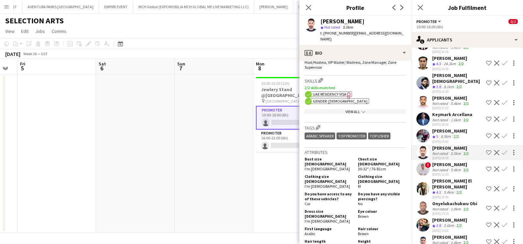
scroll to position [287, 0]
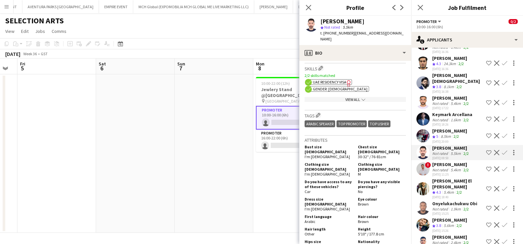
click at [447, 134] on div "8.5km" at bounding box center [445, 137] width 13 height 6
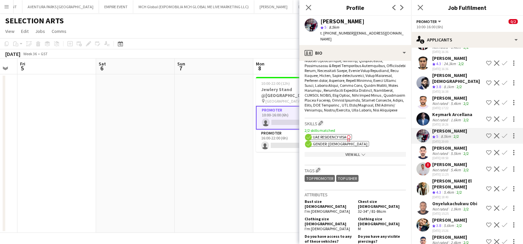
scroll to position [370, 0]
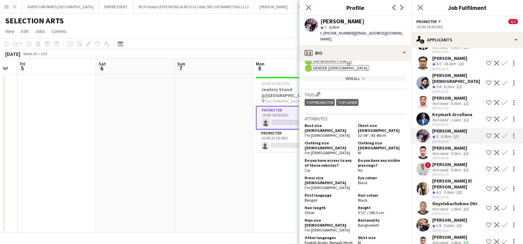
click at [458, 122] on div "[DATE] 18:26" at bounding box center [452, 124] width 40 height 4
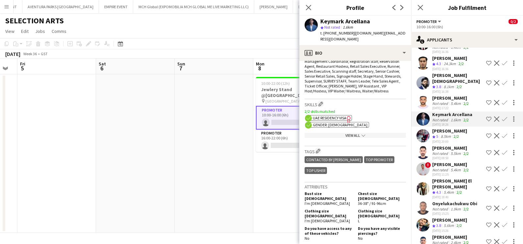
scroll to position [329, 0]
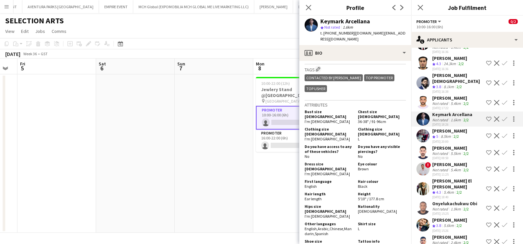
click at [442, 101] on div "Not rated" at bounding box center [440, 103] width 17 height 5
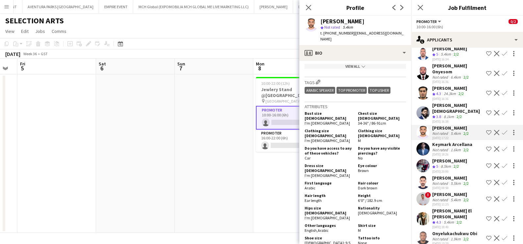
scroll to position [378, 0]
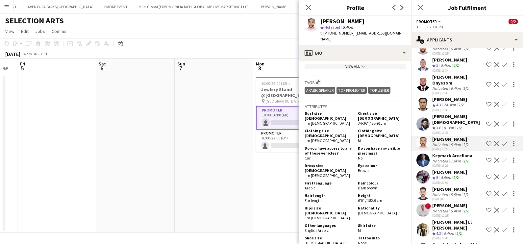
click at [451, 113] on div "[PERSON_NAME][DEMOGRAPHIC_DATA]" at bounding box center [457, 119] width 51 height 12
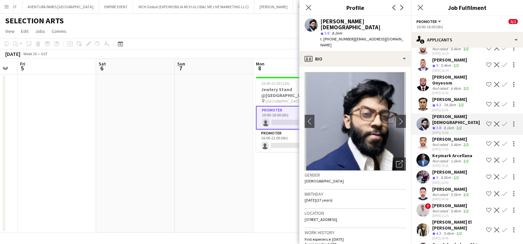
click at [439, 108] on div "[DATE] 16:36" at bounding box center [449, 110] width 35 height 4
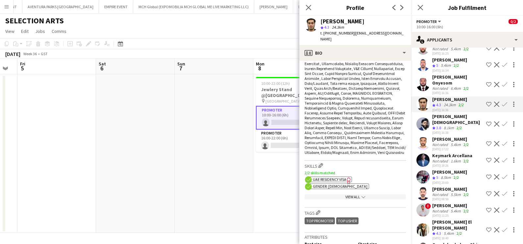
scroll to position [411, 0]
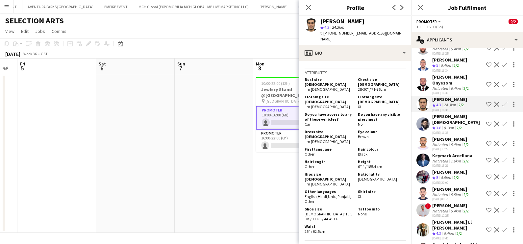
click at [459, 77] on div "[PERSON_NAME] Onyesom" at bounding box center [457, 80] width 51 height 12
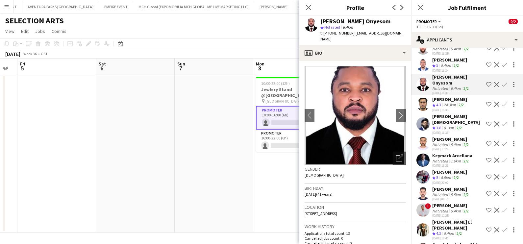
click at [444, 63] on div "5.4km" at bounding box center [445, 66] width 13 height 6
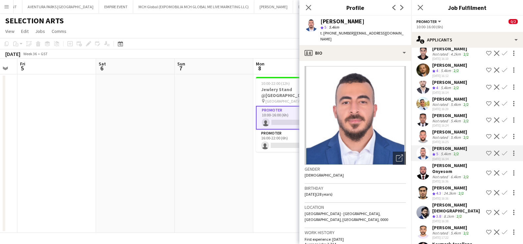
scroll to position [255, 0]
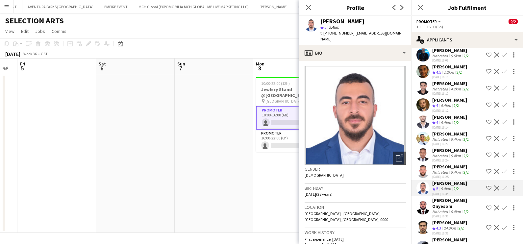
click at [449, 170] on div "5.4km" at bounding box center [455, 172] width 13 height 5
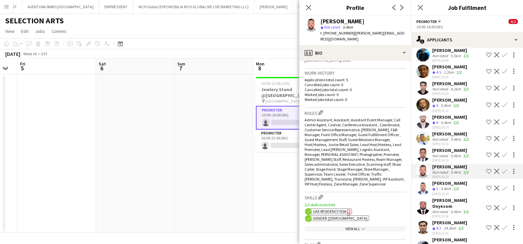
scroll to position [247, 0]
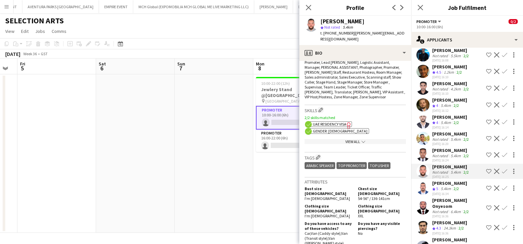
click at [445, 148] on div "[PERSON_NAME]" at bounding box center [451, 150] width 38 height 6
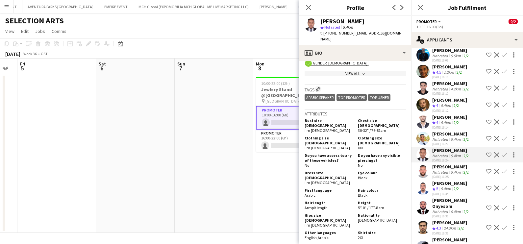
scroll to position [287, 0]
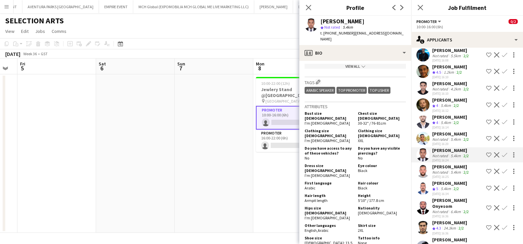
click at [443, 137] on div "Not rated" at bounding box center [440, 139] width 17 height 5
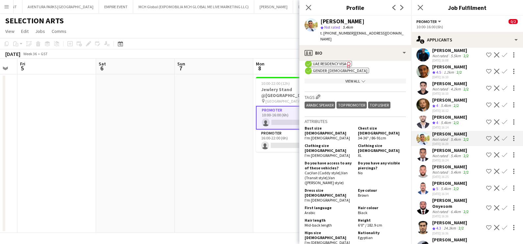
scroll to position [411, 0]
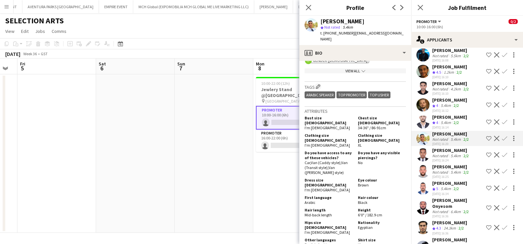
click at [442, 115] on div "[PERSON_NAME]" at bounding box center [449, 117] width 35 height 6
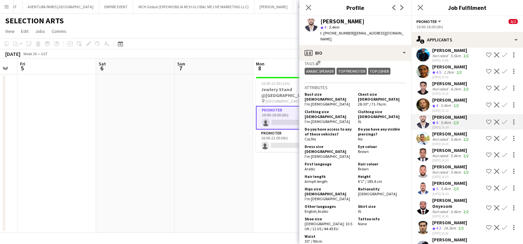
click at [451, 99] on div "[PERSON_NAME]" at bounding box center [449, 100] width 35 height 6
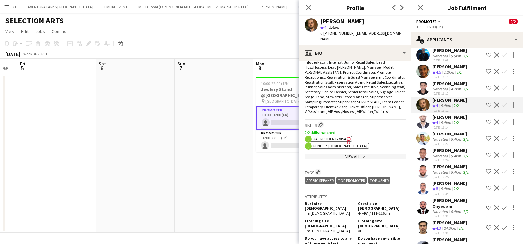
scroll to position [370, 0]
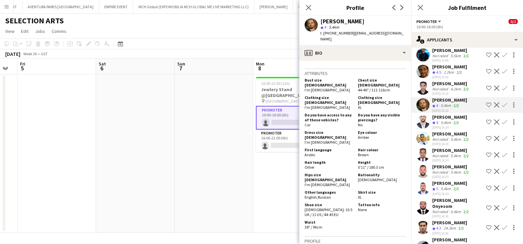
click at [444, 86] on div "Not rated" at bounding box center [440, 88] width 17 height 5
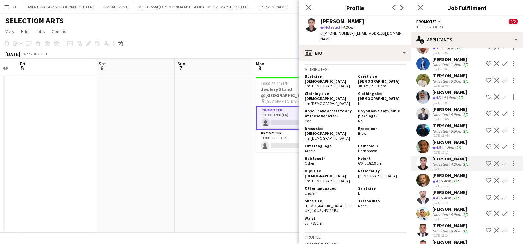
scroll to position [173, 0]
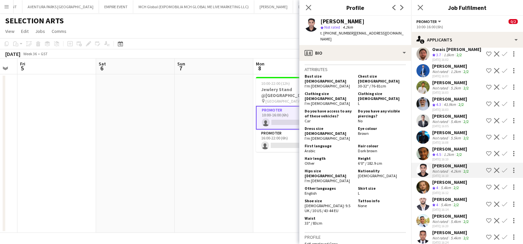
click at [447, 158] on div "[DATE] 16:10" at bounding box center [449, 159] width 35 height 4
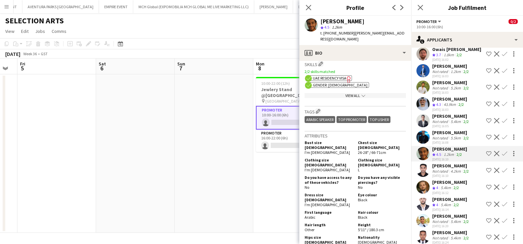
scroll to position [370, 0]
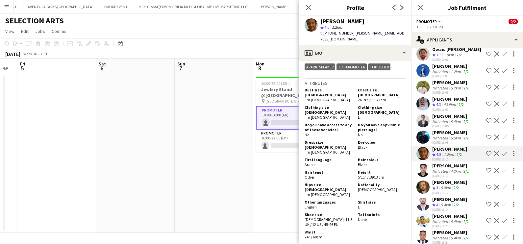
click at [439, 135] on div "Not rated" at bounding box center [440, 137] width 17 height 5
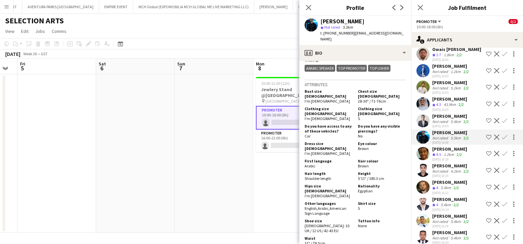
scroll to position [329, 0]
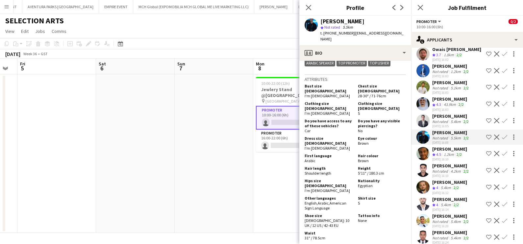
click at [434, 116] on div "[PERSON_NAME]" at bounding box center [451, 116] width 38 height 6
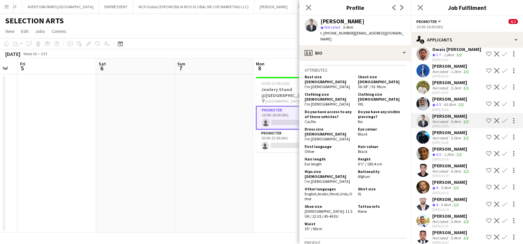
scroll to position [370, 0]
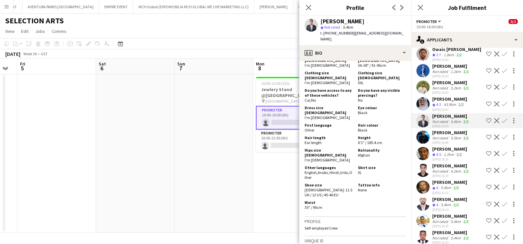
click at [447, 97] on div "[PERSON_NAME]" at bounding box center [449, 99] width 35 height 6
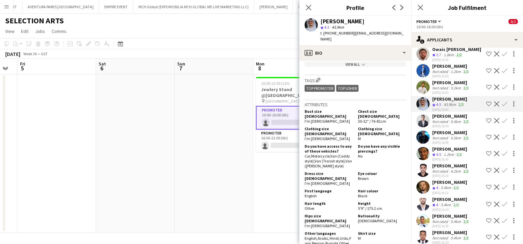
scroll to position [452, 0]
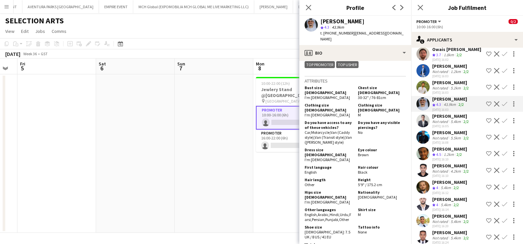
click at [446, 86] on div "Not rated" at bounding box center [440, 87] width 17 height 5
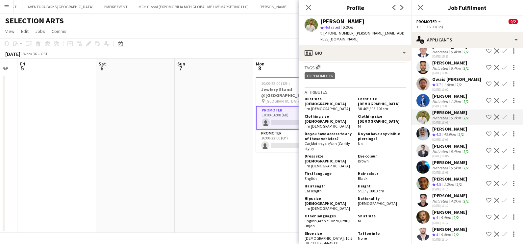
scroll to position [132, 0]
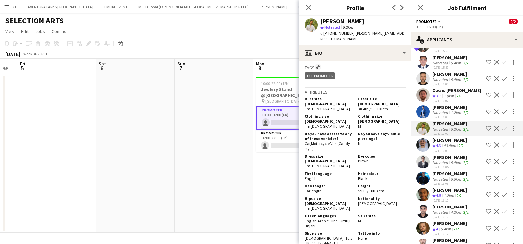
click at [443, 112] on div "Not rated" at bounding box center [440, 112] width 17 height 5
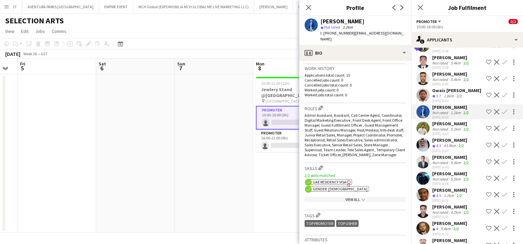
scroll to position [41, 0]
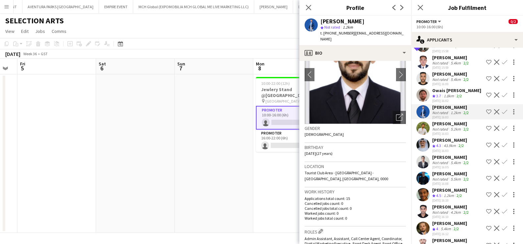
click at [437, 91] on div "Owais [PERSON_NAME]" at bounding box center [456, 90] width 49 height 6
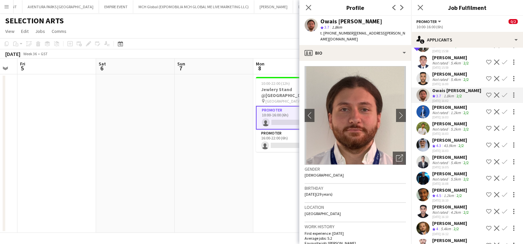
click at [433, 76] on div "[PERSON_NAME]" at bounding box center [451, 74] width 38 height 6
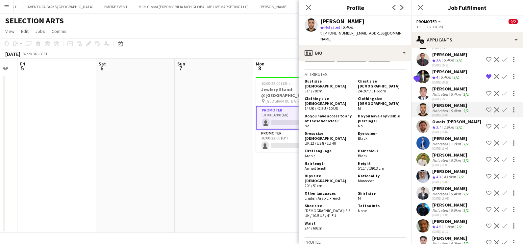
scroll to position [90, 0]
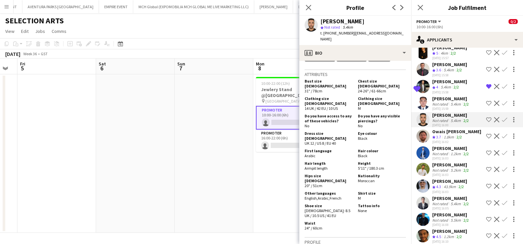
click at [435, 98] on div "[PERSON_NAME]" at bounding box center [451, 99] width 38 height 6
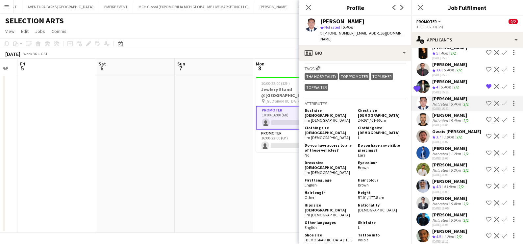
scroll to position [41, 0]
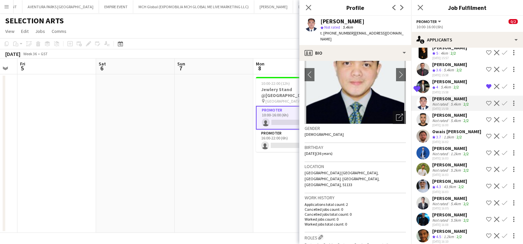
click at [449, 86] on div "5.4km" at bounding box center [445, 88] width 13 height 6
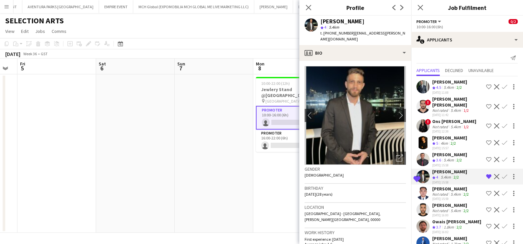
scroll to position [0, 0]
click at [443, 158] on div "5.4km" at bounding box center [448, 161] width 13 height 6
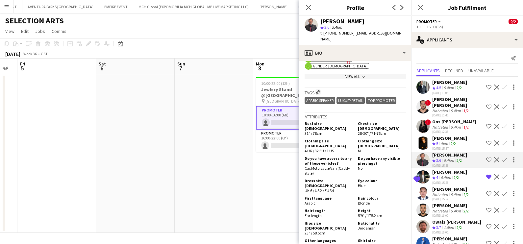
scroll to position [329, 0]
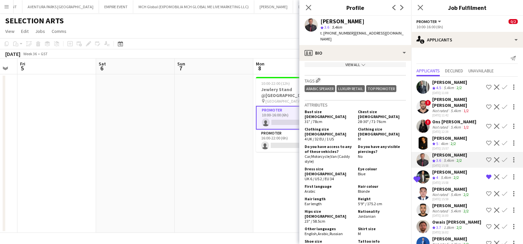
click at [438, 143] on span "5" at bounding box center [437, 143] width 2 height 5
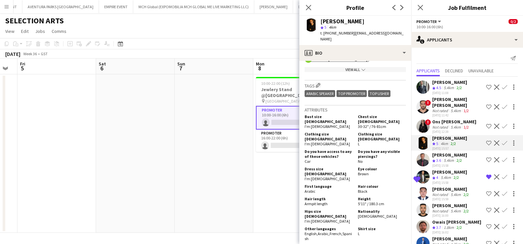
click at [440, 122] on div "Ons [PERSON_NAME]" at bounding box center [454, 122] width 44 height 6
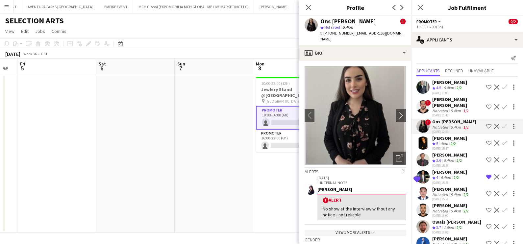
click at [440, 108] on div "Not rated" at bounding box center [440, 110] width 17 height 5
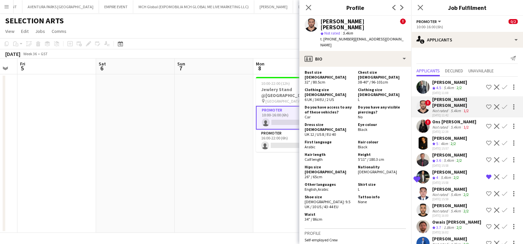
scroll to position [411, 0]
click at [455, 87] on div "5.4km" at bounding box center [448, 88] width 13 height 6
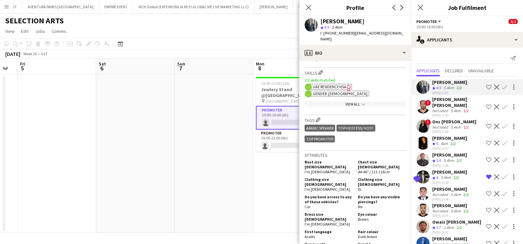
scroll to position [329, 0]
click at [205, 182] on app-date-cell at bounding box center [214, 153] width 79 height 158
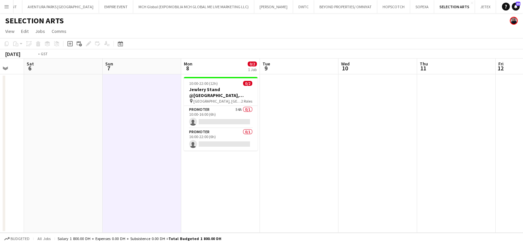
drag, startPoint x: 441, startPoint y: 154, endPoint x: 120, endPoint y: 152, distance: 320.6
click at [139, 152] on app-calendar-viewport "Tue 2 Wed 3 Thu 4 Fri 5 Sat 6 Sun 7 Mon 8 0/2 1 Job Tue 9 Wed 10 Thu 11 Fri 12 …" at bounding box center [261, 146] width 523 height 174
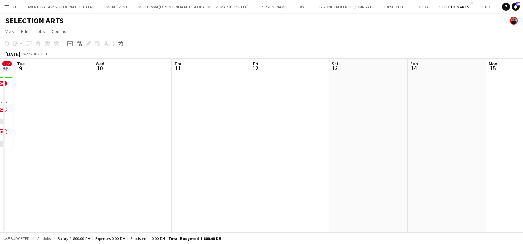
drag, startPoint x: 197, startPoint y: 187, endPoint x: 144, endPoint y: 187, distance: 52.9
click at [146, 187] on app-calendar-viewport "Sat 6 Sun 7 Mon 8 0/2 1 Job Tue 9 Wed 10 Thu 11 Fri 12 Sat 13 Sun 14 Mon 15 Tue…" at bounding box center [261, 146] width 523 height 174
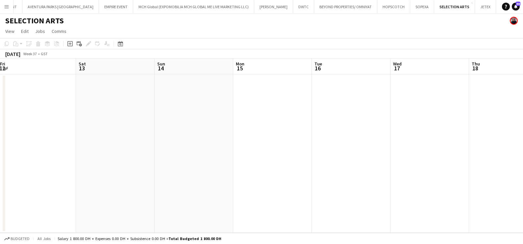
drag, startPoint x: 307, startPoint y: 194, endPoint x: 109, endPoint y: 190, distance: 199.0
click at [113, 190] on app-calendar-viewport "Tue 9 Wed 10 Thu 11 Fri 12 Sat 13 Sun 14 Mon 15 Tue 16 Wed 17 Thu 18 Fri 19 Sat…" at bounding box center [261, 146] width 523 height 174
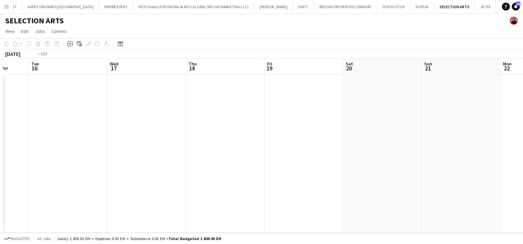
click at [96, 187] on app-calendar-viewport "Fri 12 Sat 13 Sun 14 Mon 15 Tue 16 Wed 17 Thu 18 Fri 19 Sat 20 Sun 21 Mon 22 Tu…" at bounding box center [261, 146] width 523 height 174
drag, startPoint x: 400, startPoint y: 188, endPoint x: 116, endPoint y: 185, distance: 284.5
click at [89, 185] on app-calendar-viewport "Tue 16 Wed 17 Thu 18 Fri 19 Sat 20 Sun 21 Mon 22 Tue 23 Wed 24 Thu 25 Fri 26 Sa…" at bounding box center [261, 146] width 523 height 174
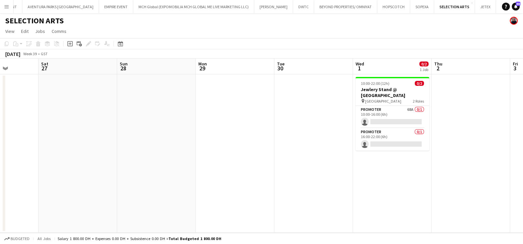
drag, startPoint x: 354, startPoint y: 186, endPoint x: 11, endPoint y: 186, distance: 343.6
click at [12, 186] on app-calendar-viewport "Tue 23 Wed 24 Thu 25 Fri 26 Sat 27 Sun 28 Mon 29 Tue 30 Wed 1 0/2 1 Job Thu 2 F…" at bounding box center [261, 146] width 523 height 174
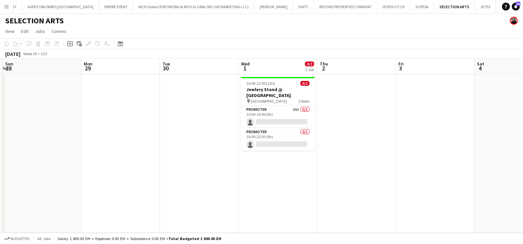
drag, startPoint x: 157, startPoint y: 185, endPoint x: 79, endPoint y: 185, distance: 77.9
click at [81, 185] on app-calendar-viewport "Thu 25 Fri 26 Sat 27 Sun 28 Mon 29 Tue 30 Wed 1 0/2 1 Job Thu 2 Fri 3 Sat 4 Sun…" at bounding box center [261, 146] width 523 height 174
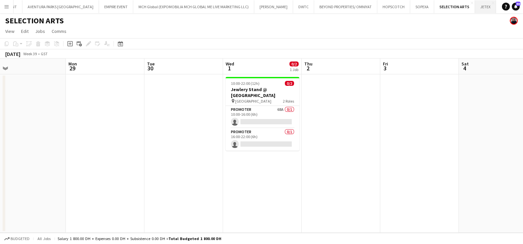
click at [475, 10] on button "JETEX Close" at bounding box center [485, 6] width 21 height 13
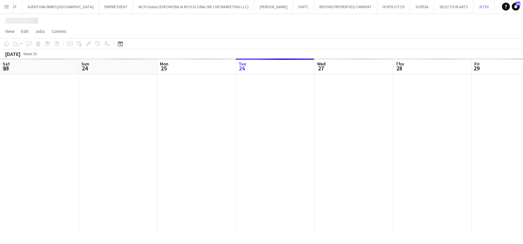
scroll to position [0, 157]
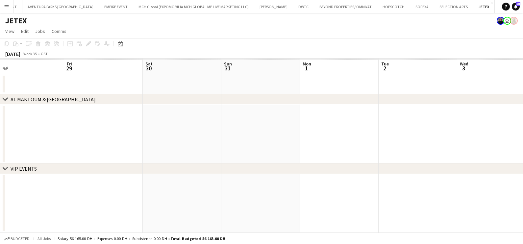
drag, startPoint x: 252, startPoint y: 175, endPoint x: 41, endPoint y: 188, distance: 210.9
click at [48, 187] on app-calendar-viewport "Mon 25 Tue 26 Wed 27 Thu 28 Fri 29 Sat 30 Sun 31 Mon 1 Tue 2 Wed 3 Thu 4 Fri 5" at bounding box center [261, 146] width 523 height 174
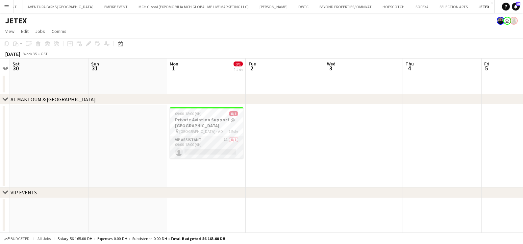
click at [217, 149] on app-card-role "VIP Assistant 7A 0/1 09:00-18:00 (9h) single-neutral-actions" at bounding box center [207, 147] width 74 height 22
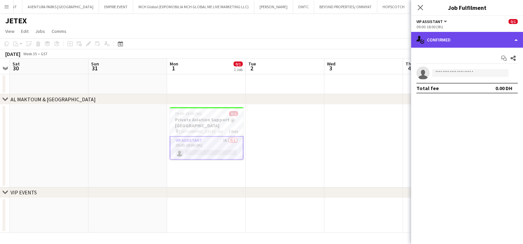
click at [455, 41] on div "single-neutral-actions-check-2 Confirmed" at bounding box center [467, 40] width 112 height 16
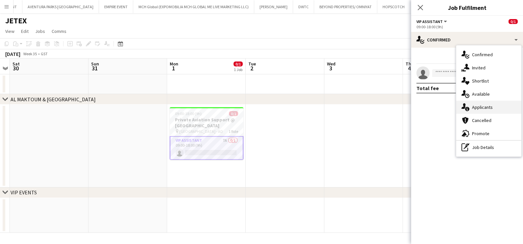
click at [474, 107] on div "single-neutral-actions-information Applicants" at bounding box center [488, 107] width 65 height 13
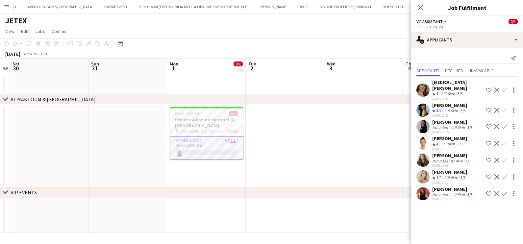
click at [451, 83] on div "[MEDICAL_DATA][PERSON_NAME]" at bounding box center [457, 85] width 51 height 12
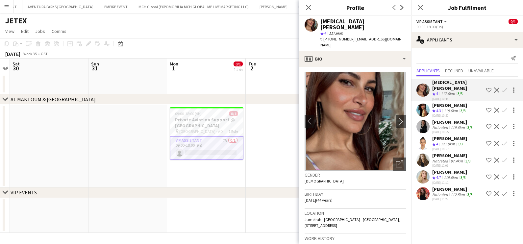
click at [452, 175] on div "119.6km" at bounding box center [450, 178] width 17 height 6
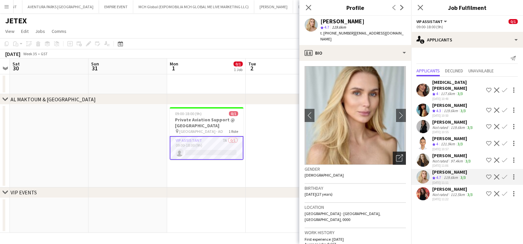
click at [393, 153] on div "Open photos pop-in" at bounding box center [399, 158] width 13 height 13
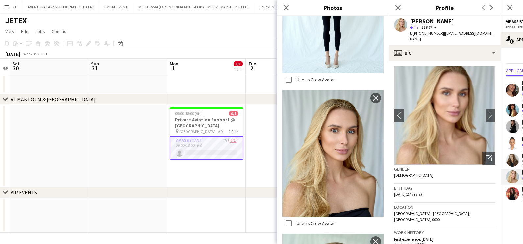
scroll to position [2071, 0]
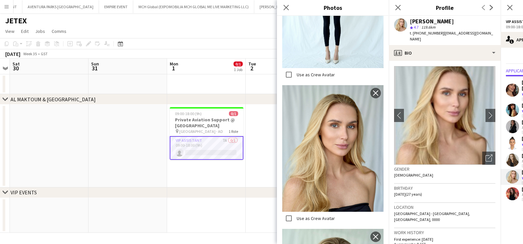
click at [251, 191] on div "chevron-right VIP EVENTS" at bounding box center [261, 192] width 523 height 11
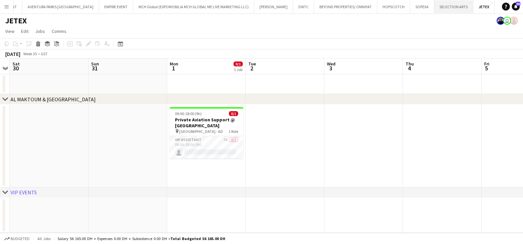
click at [434, 9] on button "SELECTION ARTS Close" at bounding box center [453, 6] width 39 height 13
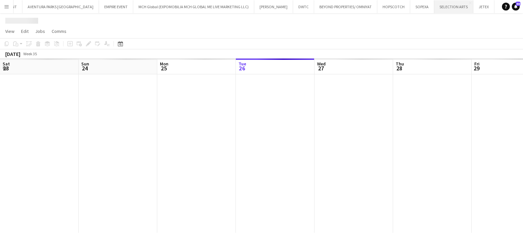
scroll to position [0, 157]
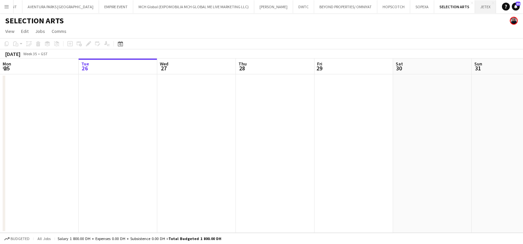
click at [475, 7] on button "JETEX Close" at bounding box center [485, 6] width 21 height 13
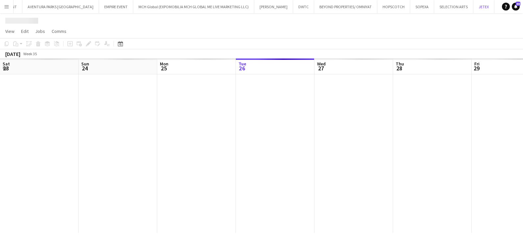
scroll to position [0, 157]
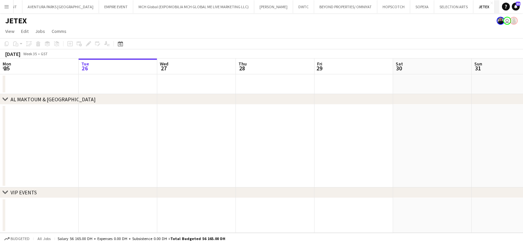
click at [495, 11] on button "BLACK ORANGE Close" at bounding box center [513, 6] width 37 height 13
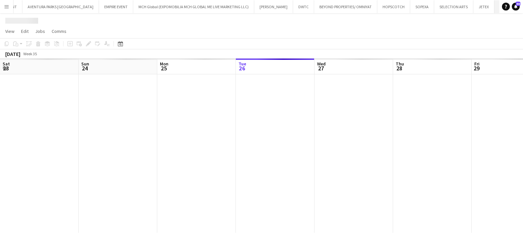
scroll to position [0, 157]
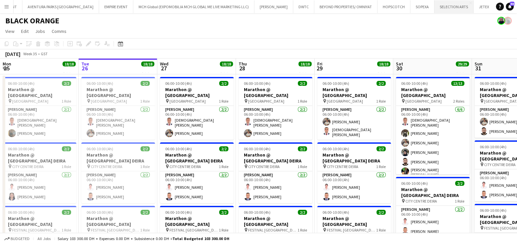
click at [434, 10] on button "SELECTION ARTS Close" at bounding box center [453, 6] width 39 height 13
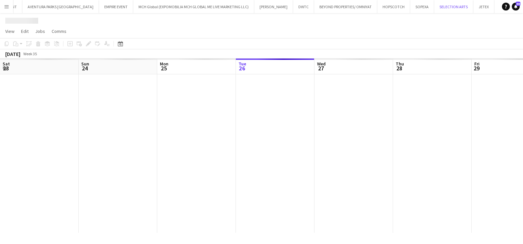
scroll to position [0, 157]
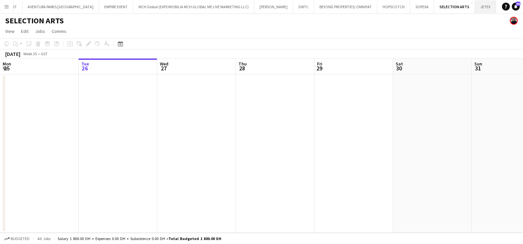
click at [475, 8] on button "JETEX Close" at bounding box center [485, 6] width 21 height 13
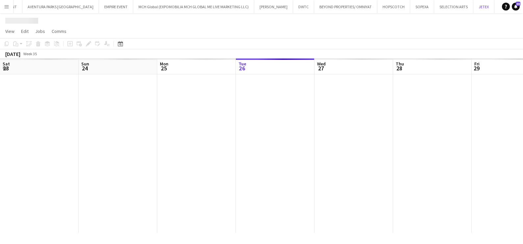
scroll to position [0, 157]
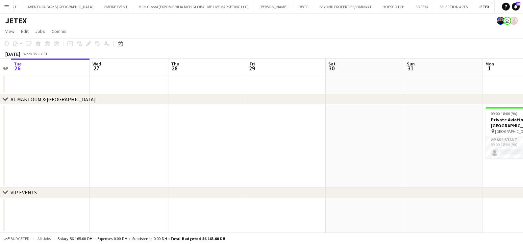
drag, startPoint x: 391, startPoint y: 146, endPoint x: 168, endPoint y: 160, distance: 223.7
click at [168, 160] on app-calendar-viewport "Sat 23 Sun 24 Mon 25 Tue 26 Wed 27 Thu 28 Fri 29 Sat 30 Sun 31 Mon 1 0/1 1 Job …" at bounding box center [261, 146] width 523 height 174
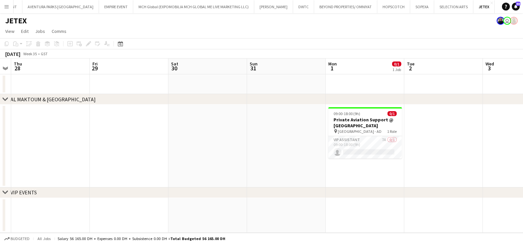
scroll to position [0, 223]
click at [357, 145] on app-card-role "VIP Assistant 7A 0/1 09:00-18:00 (9h) single-neutral-actions" at bounding box center [366, 147] width 74 height 22
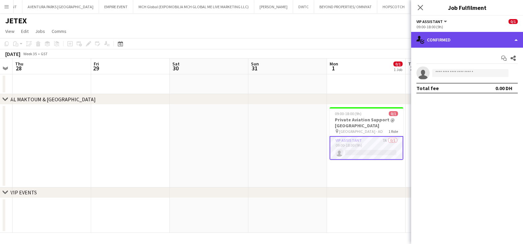
click at [441, 35] on div "single-neutral-actions-check-2 Confirmed" at bounding box center [467, 40] width 112 height 16
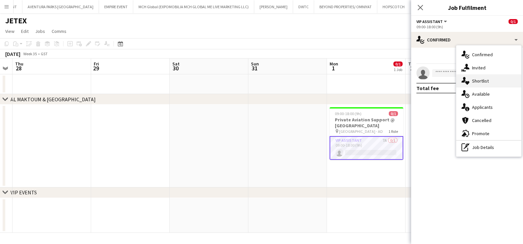
click at [480, 76] on div "single-neutral-actions-heart Shortlist" at bounding box center [488, 80] width 65 height 13
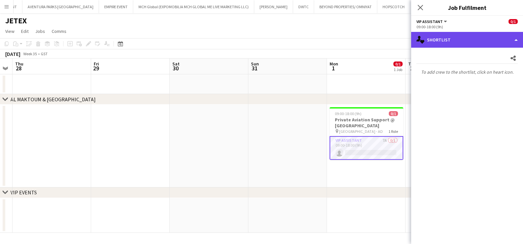
click at [454, 35] on div "single-neutral-actions-heart Shortlist" at bounding box center [467, 40] width 112 height 16
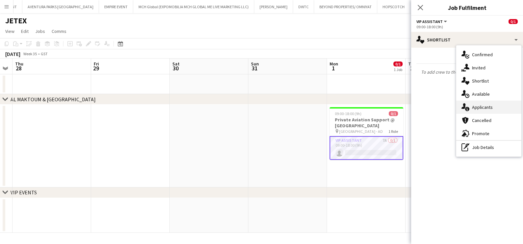
click at [486, 107] on div "single-neutral-actions-information Applicants" at bounding box center [488, 107] width 65 height 13
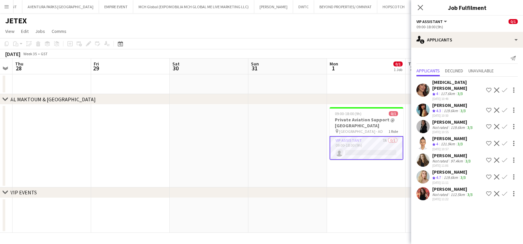
click at [291, 140] on app-date-cell at bounding box center [287, 146] width 79 height 83
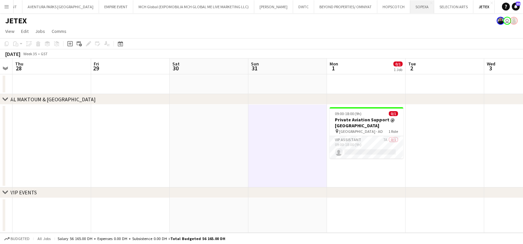
click at [410, 12] on button "SOPEXA Close" at bounding box center [422, 6] width 24 height 13
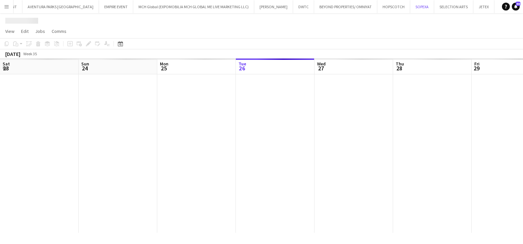
scroll to position [0, 157]
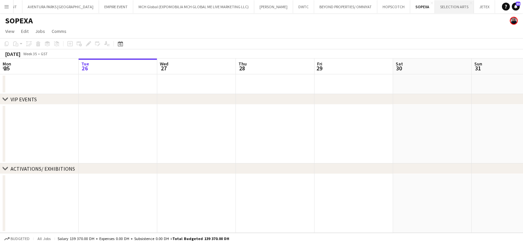
click at [435, 10] on button "SELECTION ARTS Close" at bounding box center [454, 6] width 39 height 13
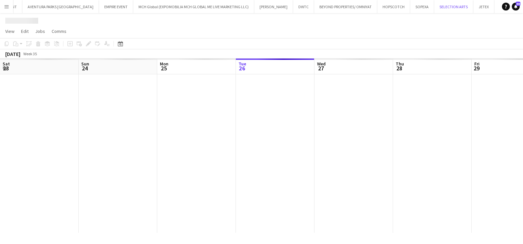
scroll to position [0, 157]
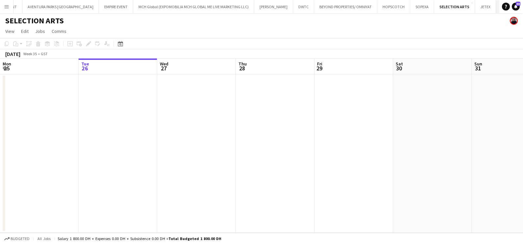
click at [496, 10] on button "BLACK ORANGE Close" at bounding box center [514, 6] width 37 height 13
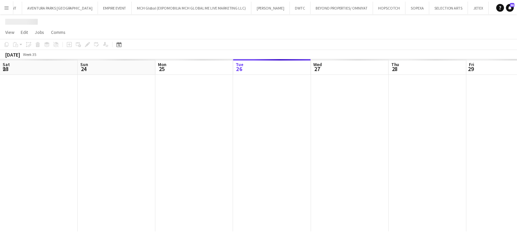
scroll to position [0, 157]
